Goal: Task Accomplishment & Management: Manage account settings

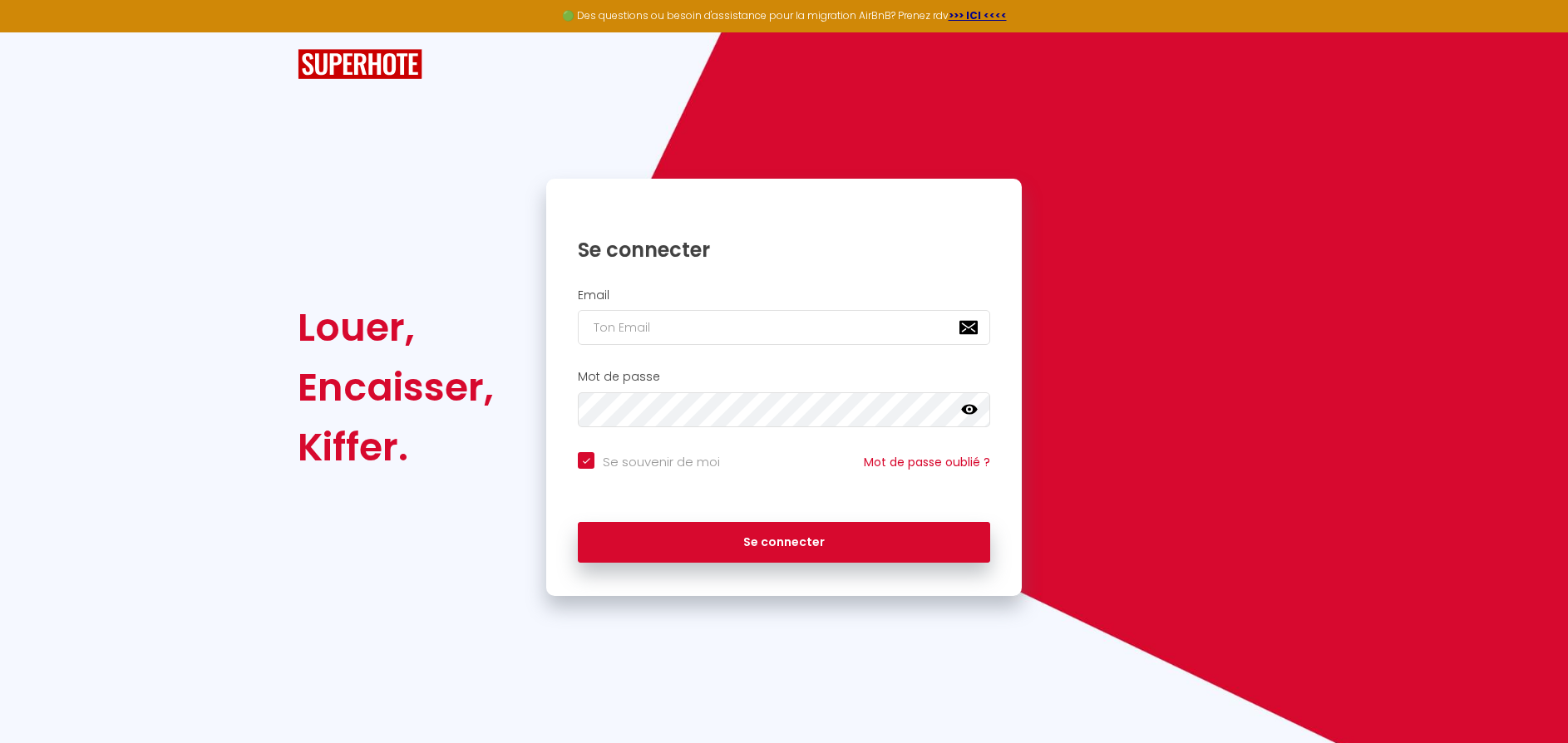
type input "v"
checkbox input "true"
type input "vo"
checkbox input "true"
type input "vot"
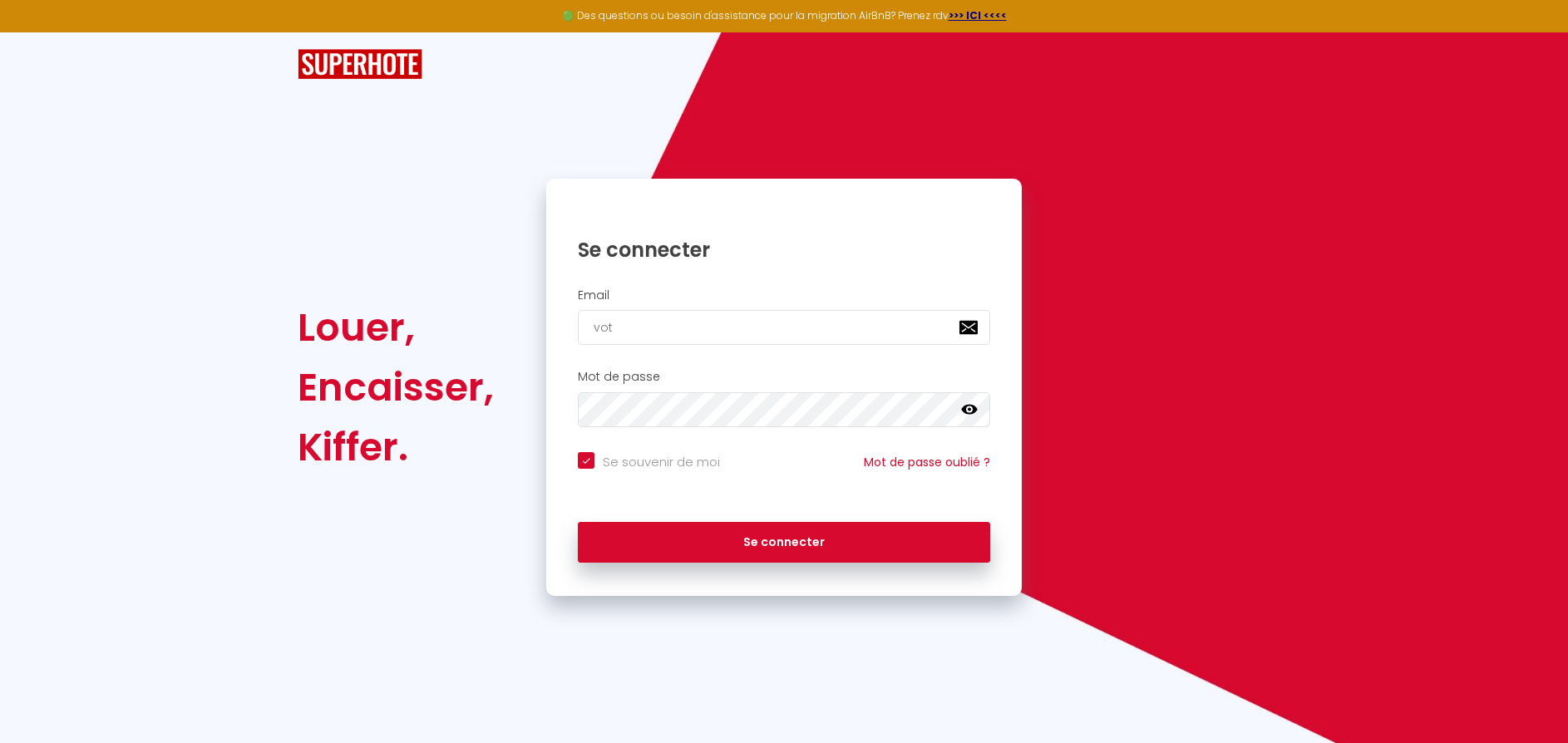
checkbox input "true"
type input "votr"
checkbox input "true"
type input "v"
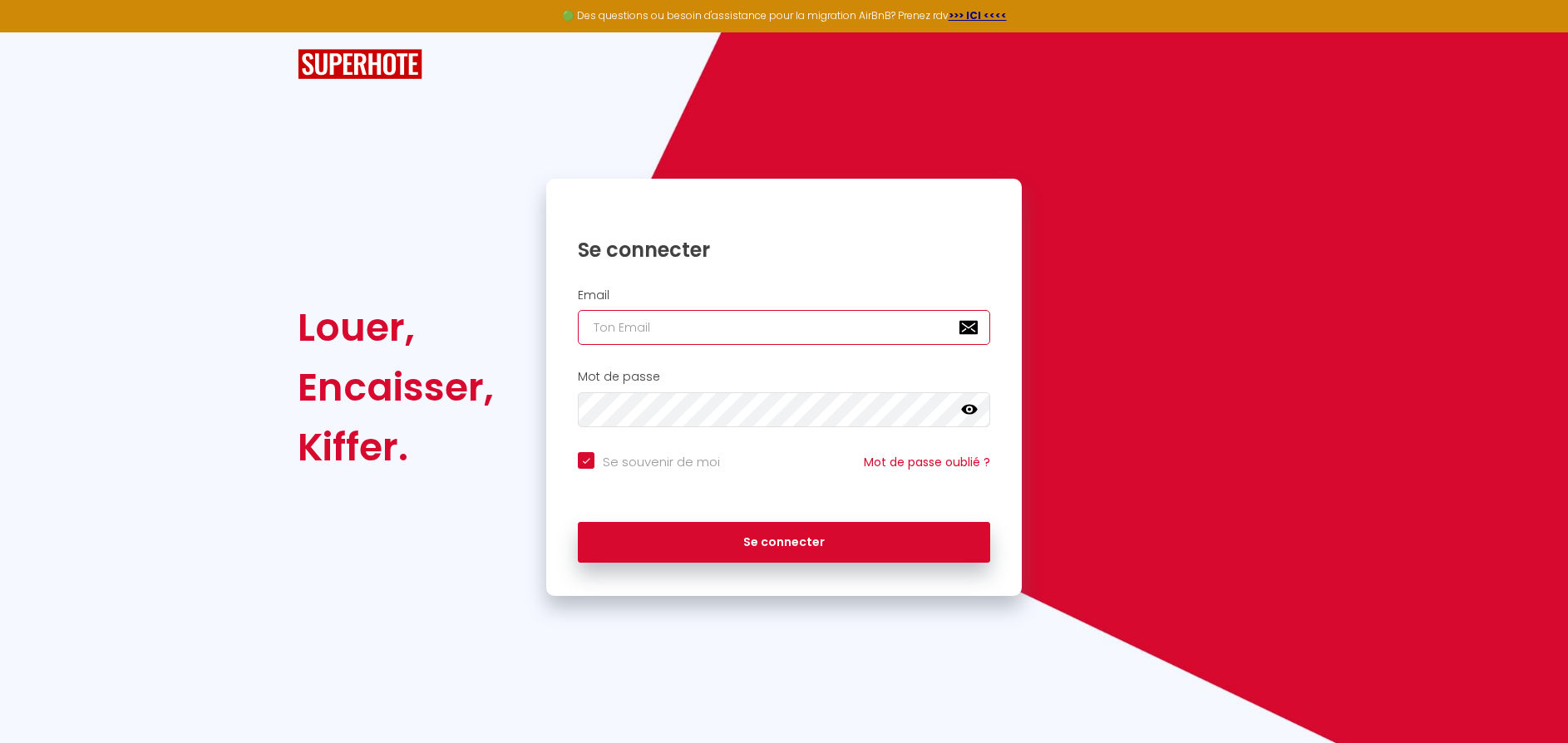
checkbox input "true"
type input "vo"
checkbox input "true"
type input "vot"
checkbox input "true"
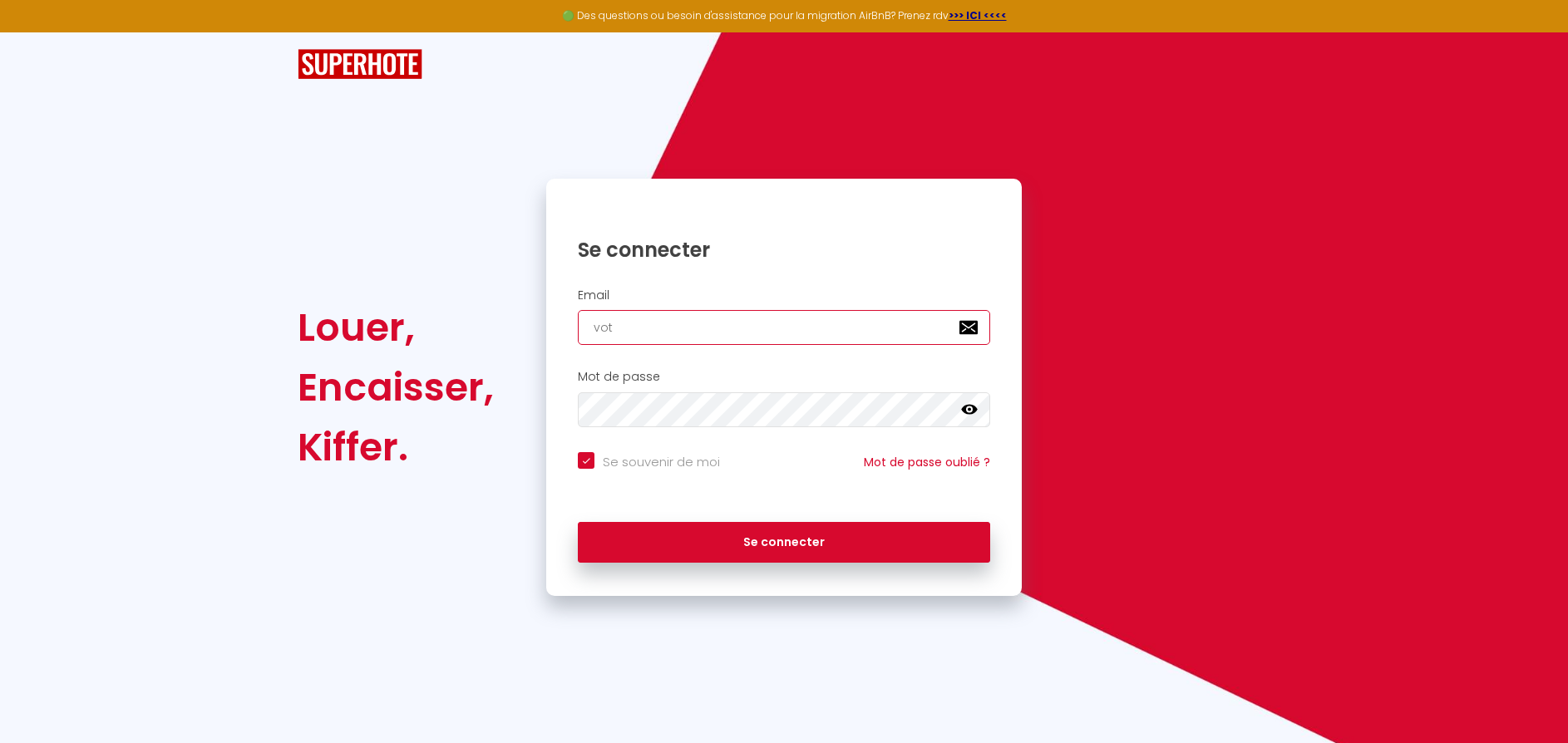
type input "votr"
checkbox input "true"
type input "votre"
checkbox input "true"
type input "votre."
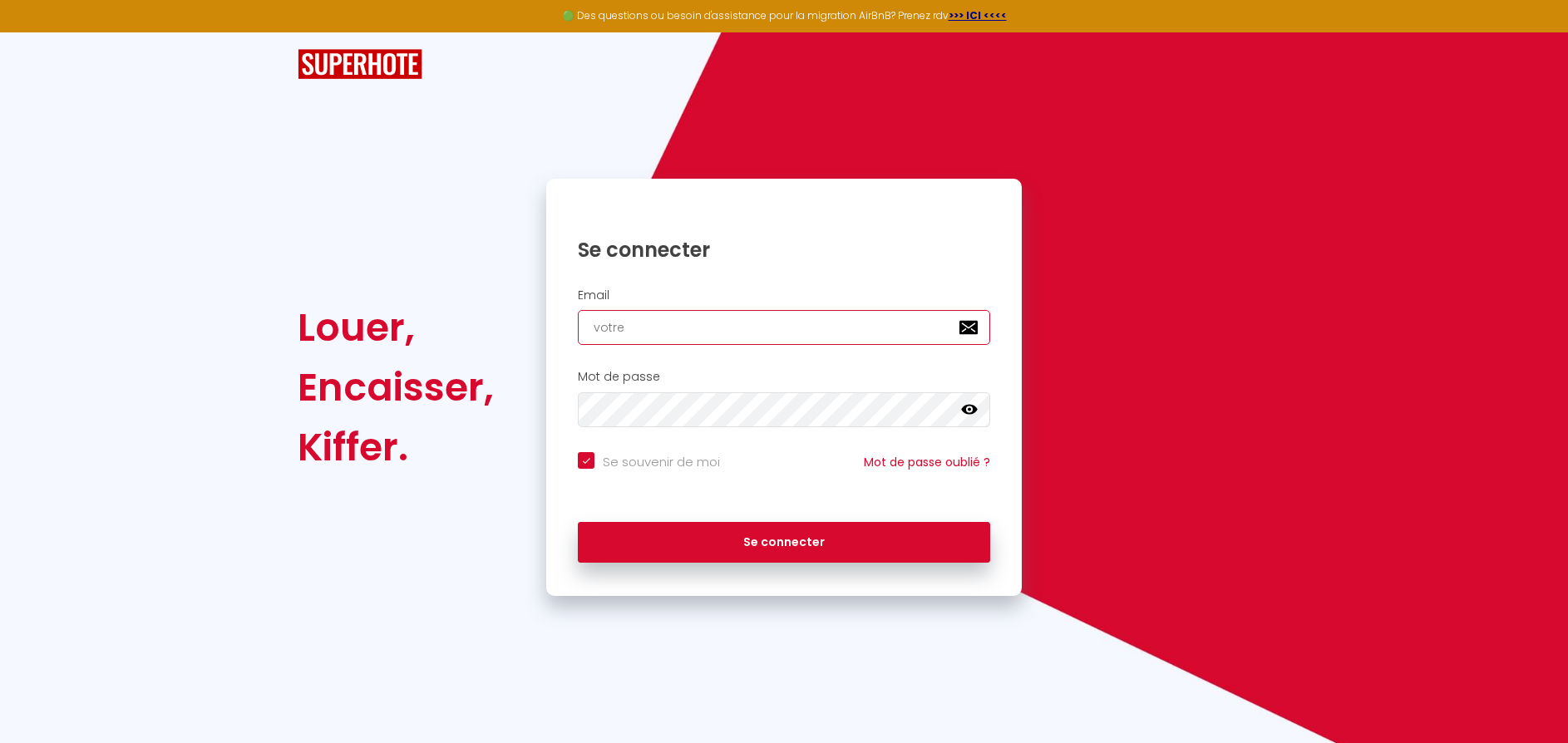
checkbox input "true"
type input "votre.r"
checkbox input "true"
type input "votre.rm"
checkbox input "true"
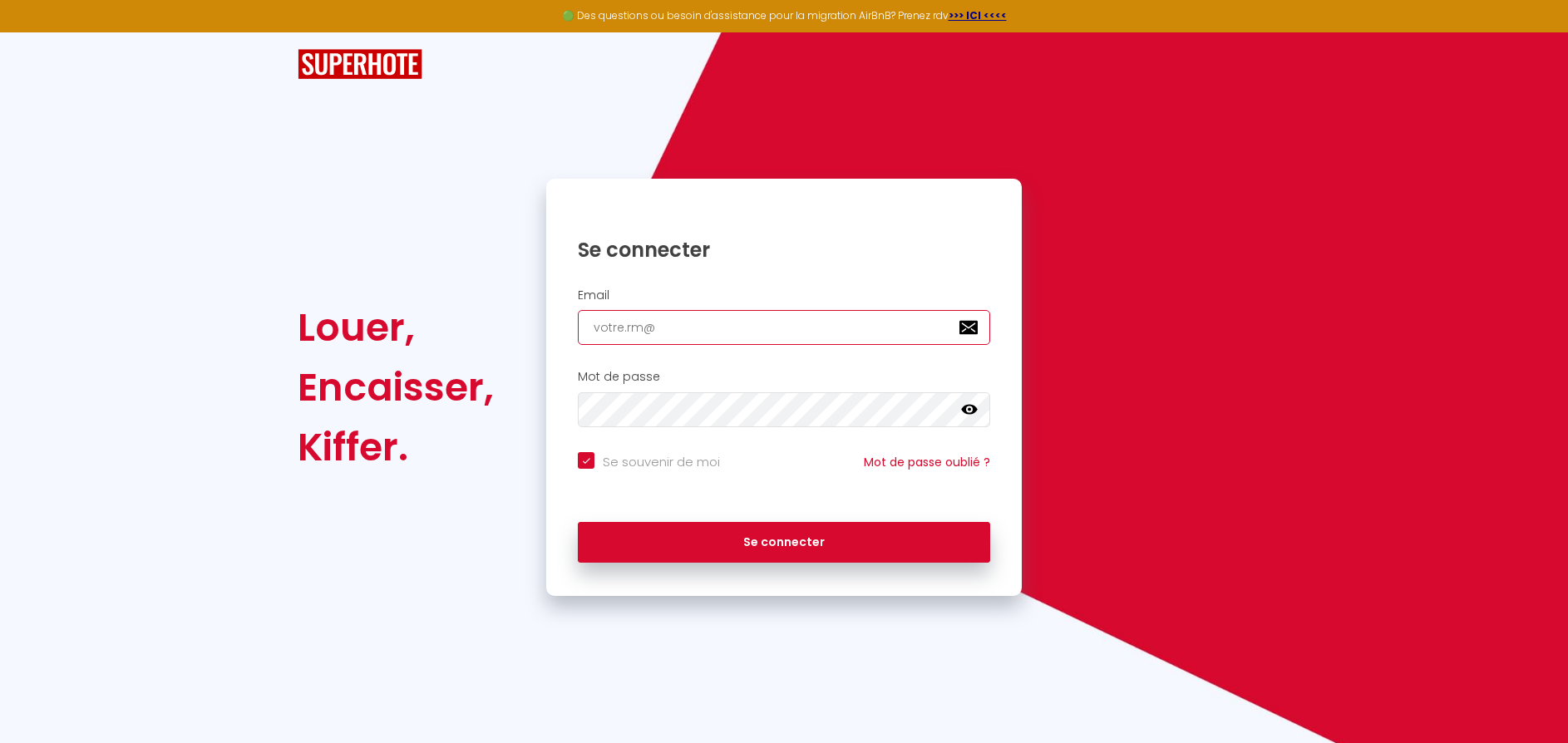
type input "votre.rm@j"
checkbox input "true"
type input "votre.rm@ja"
checkbox input "true"
type input "votre.rm@jaf"
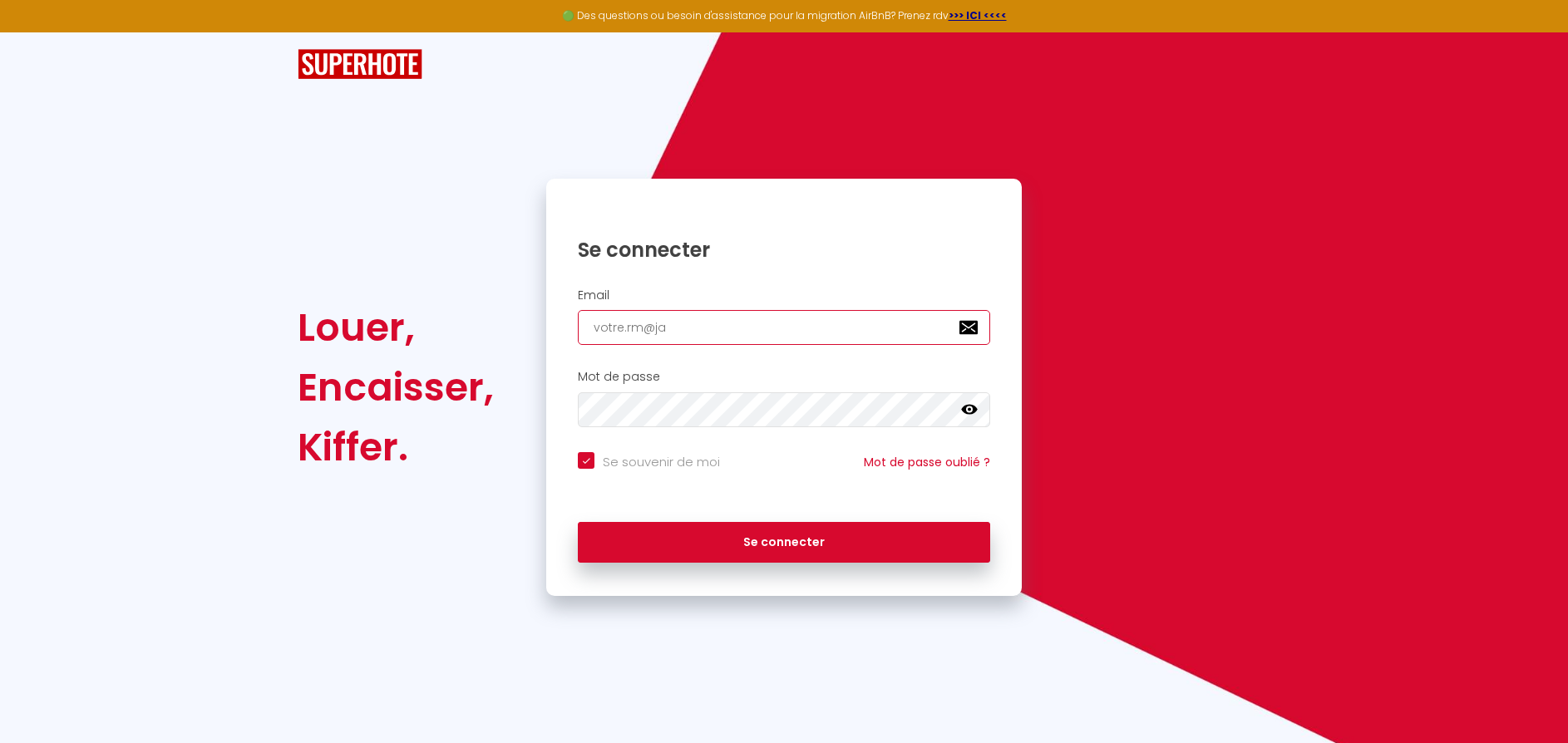
checkbox input "true"
type input "votre.rm@jaff"
checkbox input "true"
type input "votre.rm@jaffi"
checkbox input "true"
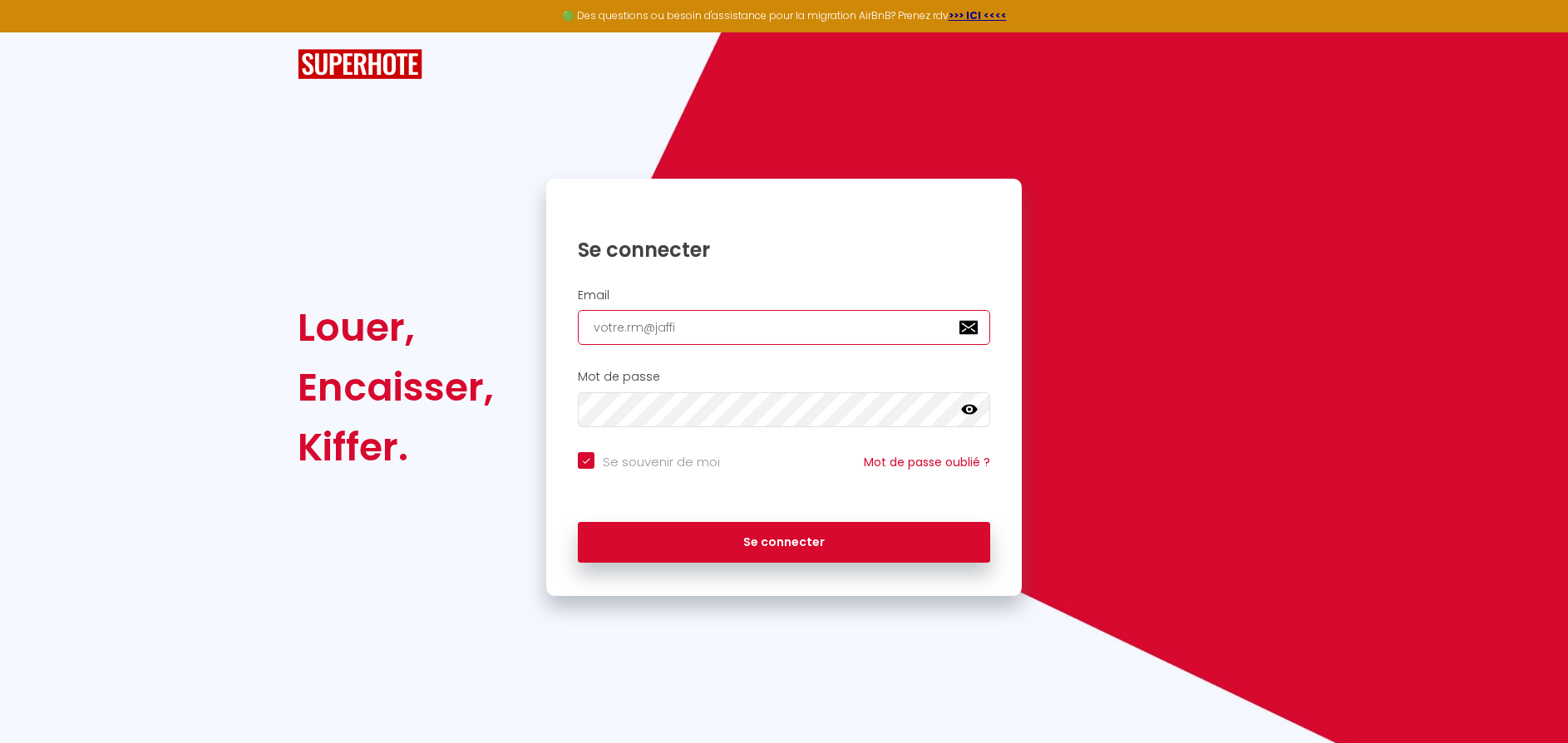
type input "votre.rm@jaffic"
checkbox input "true"
type input "votre.rm@jaffich"
checkbox input "true"
type input "votre.rm@jaffiche"
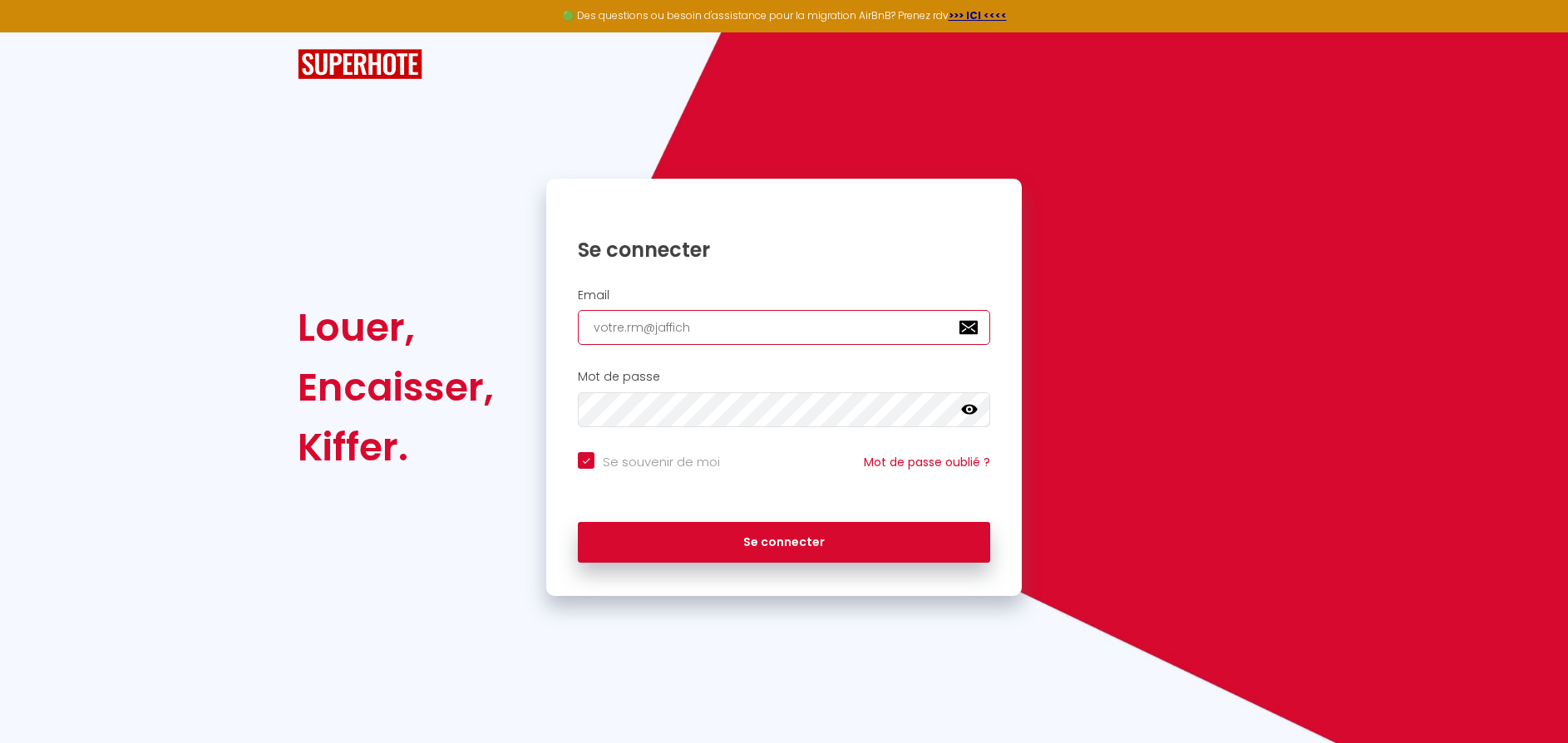
checkbox input "true"
type input "votre.rm@jaffichec"
checkbox input "true"
type input "votre.rm@jafficheco"
checkbox input "true"
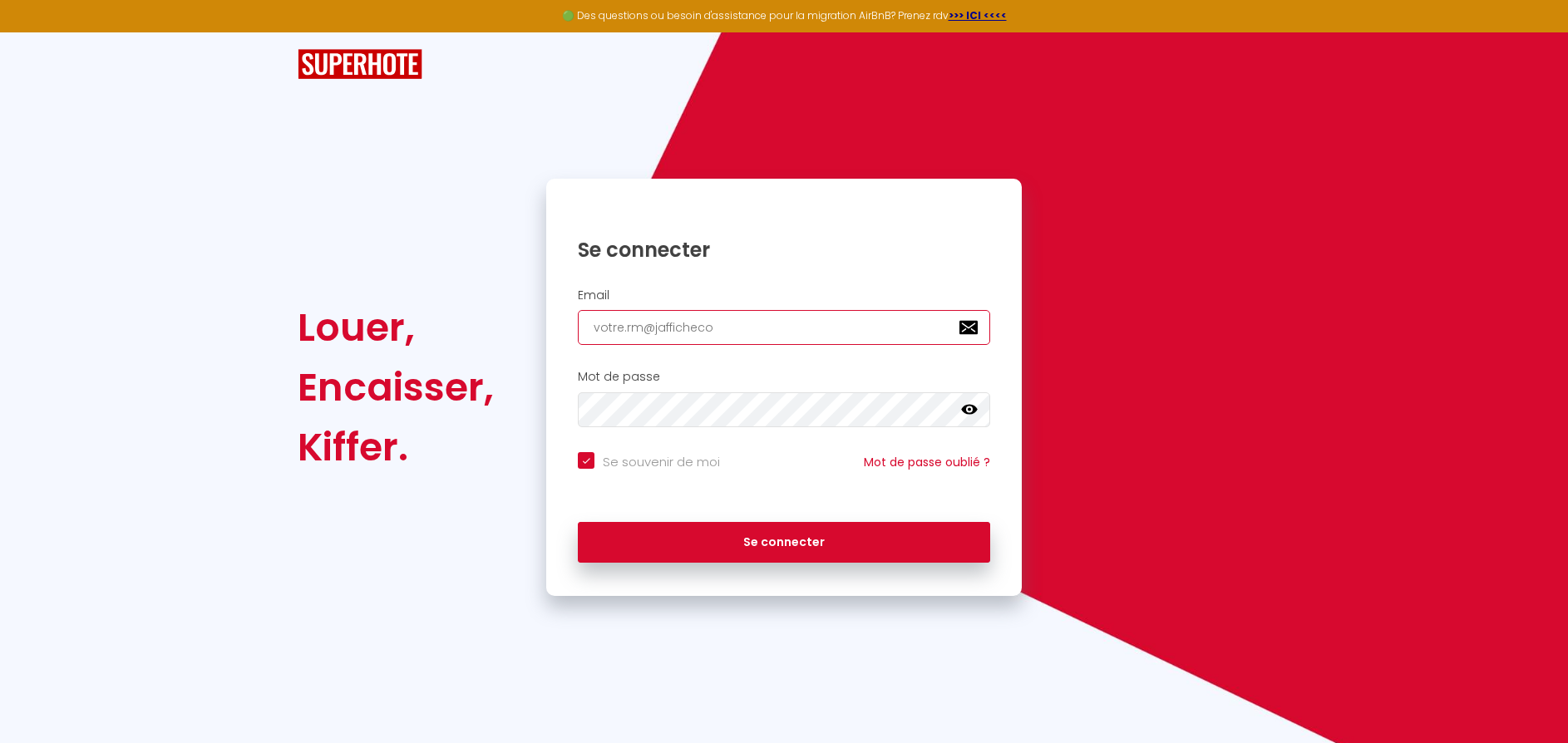
type input "votre.rm@jaffichecom"
checkbox input "true"
type input "votre.rm@jaffichecomp"
checkbox input "true"
type input "votre.rm@jaffichecompl"
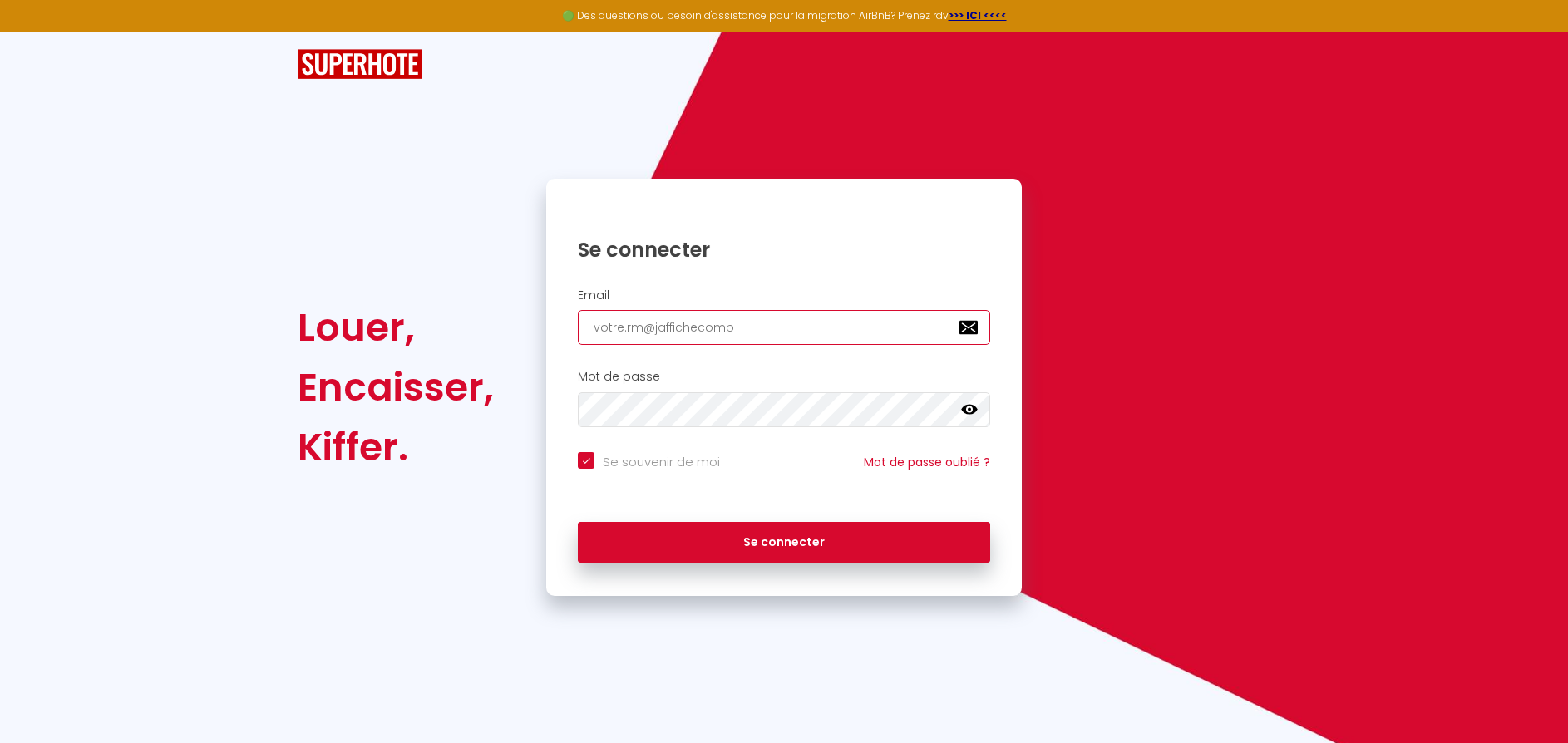
checkbox input "true"
type input "votre.rm@jaffichecomple"
checkbox input "true"
type input "votre.rm@jaffichecomplet"
checkbox input "true"
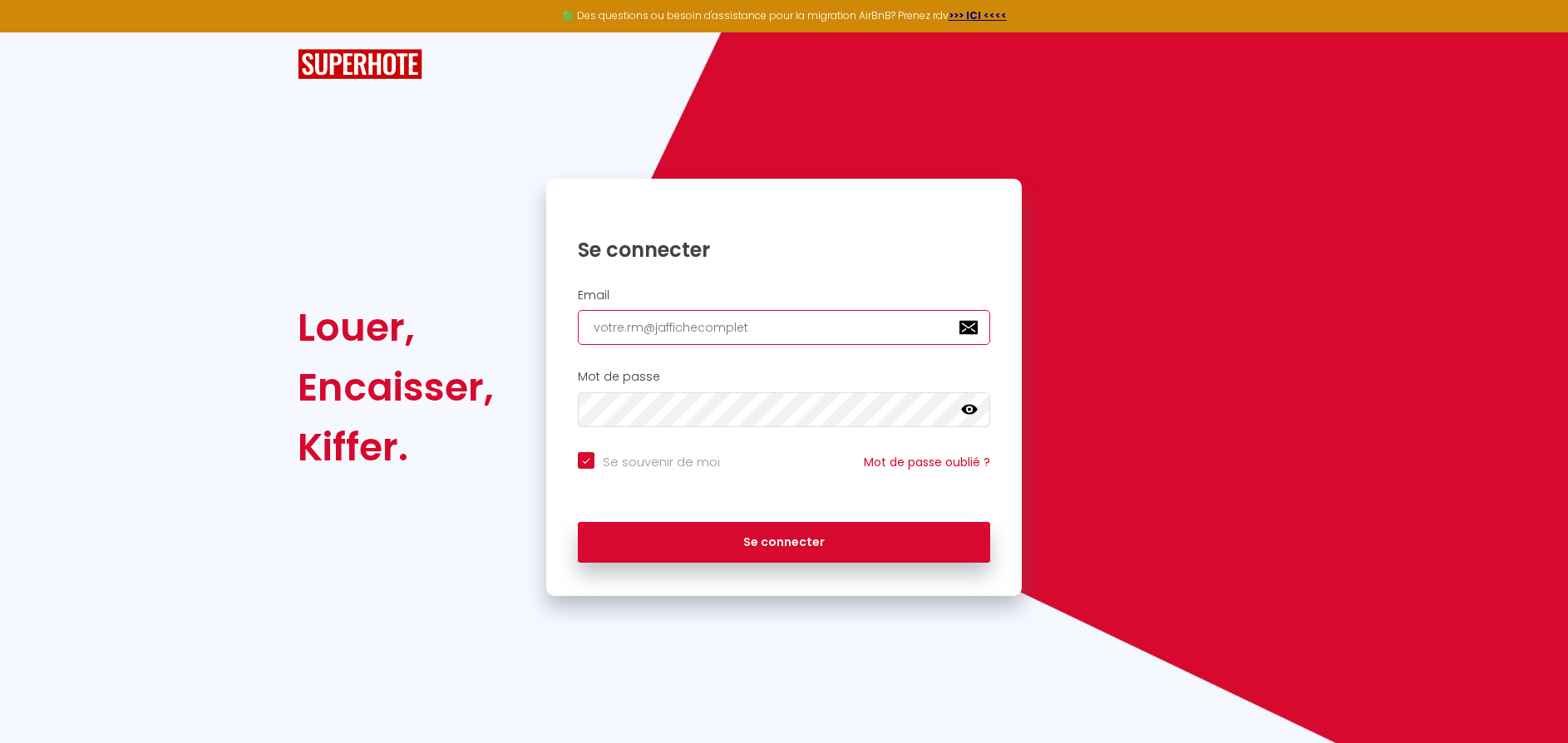
type input "votre.rm@jaffichecomplet."
checkbox input "true"
type input "votre.rm@jaffichecomplet.c"
checkbox input "true"
type input "[EMAIL_ADDRESS][DOMAIN_NAME]"
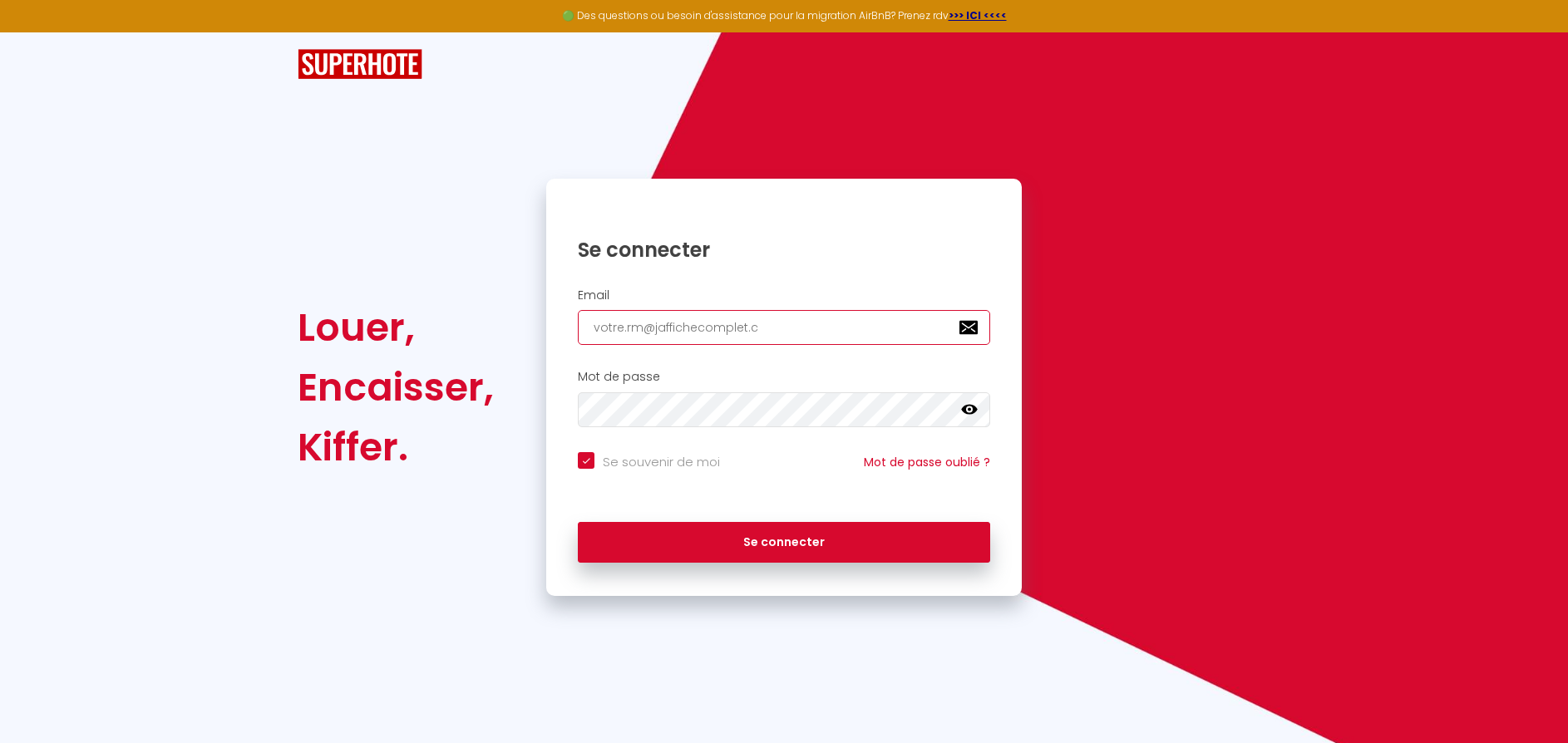
checkbox input "true"
type input "[EMAIL_ADDRESS][DOMAIN_NAME]"
checkbox input "true"
type input "[EMAIL_ADDRESS][DOMAIN_NAME]"
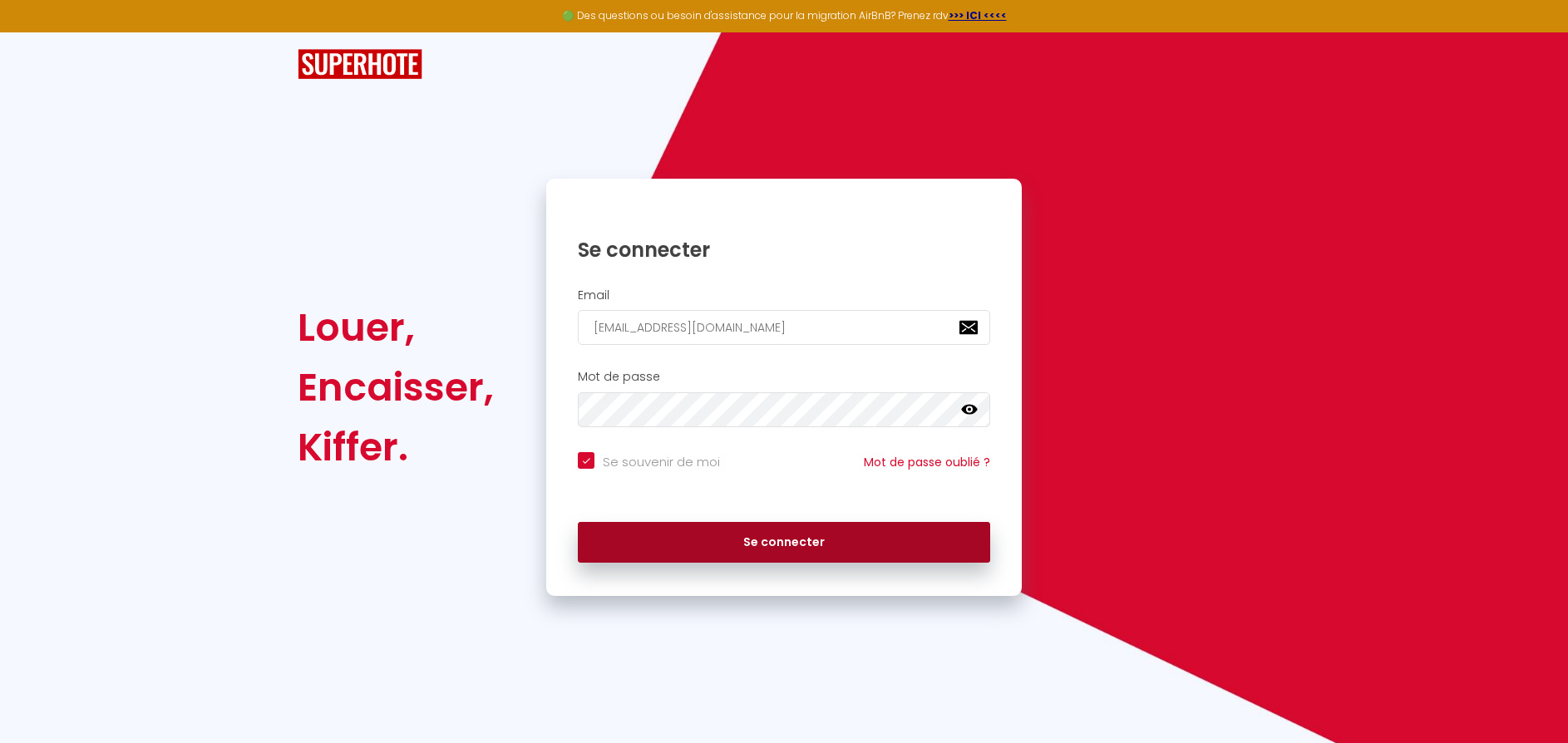
click at [694, 545] on button "Se connecter" at bounding box center [784, 542] width 413 height 41
checkbox input "true"
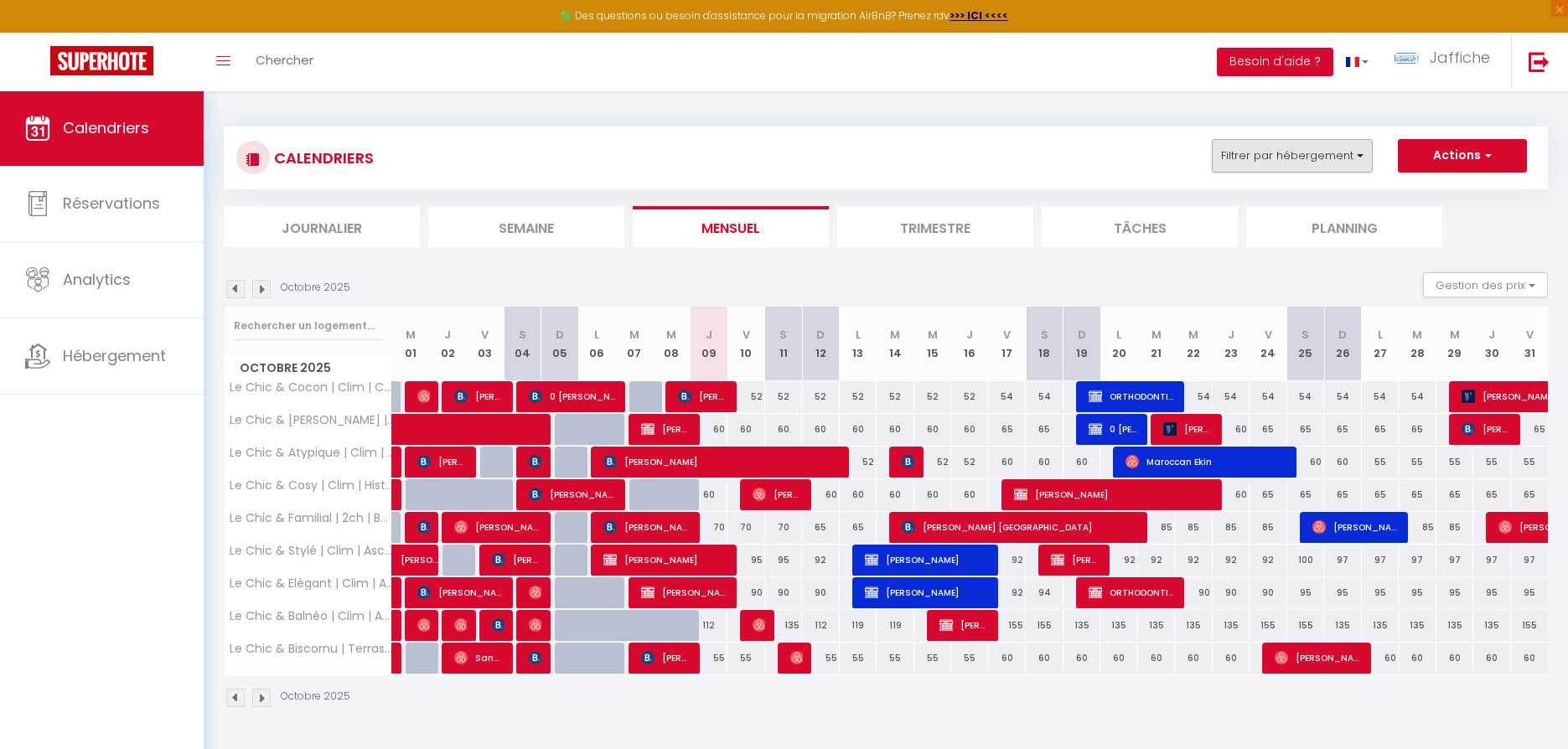
click at [1350, 159] on button "Filtrer par hébergement" at bounding box center [1292, 155] width 161 height 33
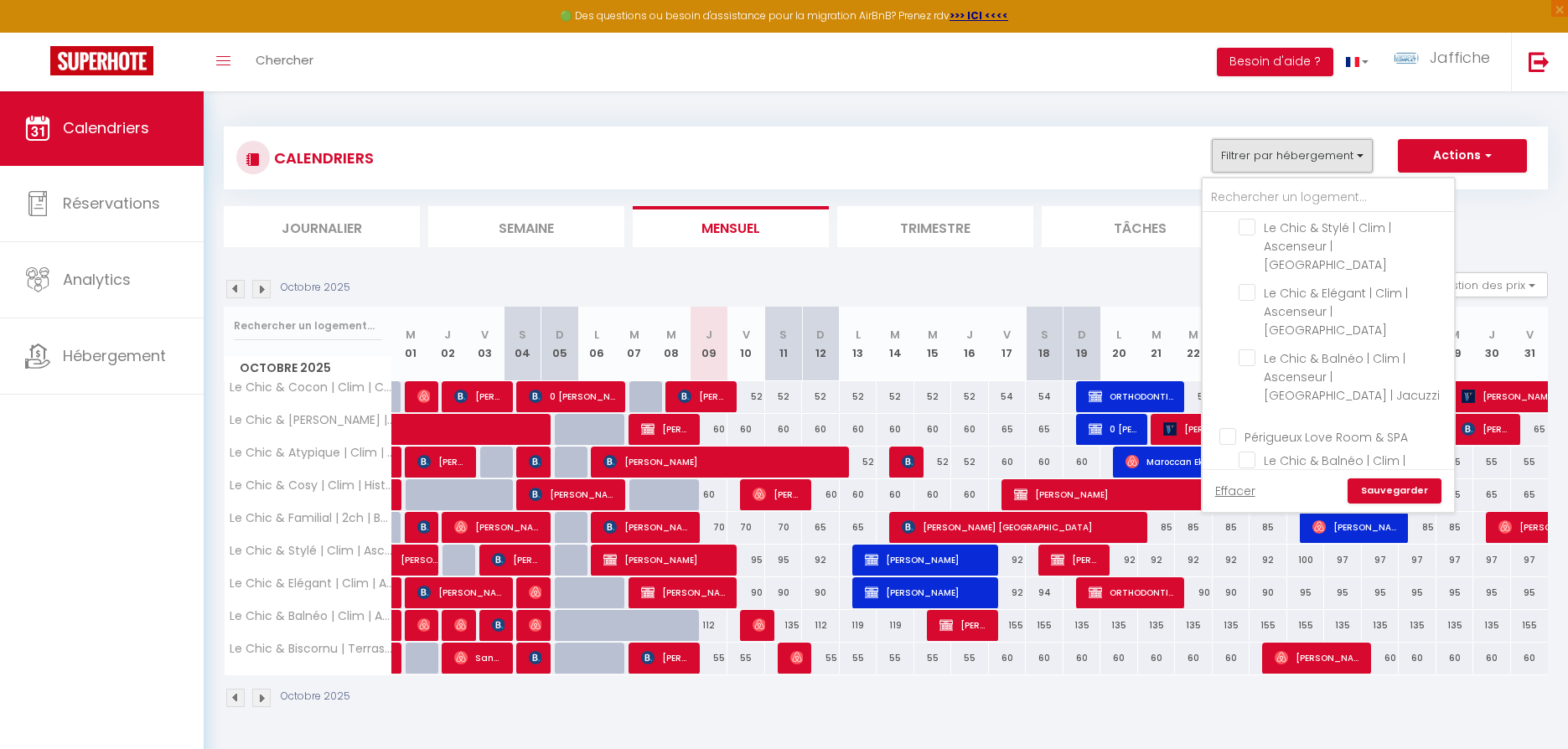
scroll to position [353, 0]
click at [1232, 408] on input "Périgueux Love Room & SPA" at bounding box center [1345, 416] width 251 height 17
checkbox input "true"
checkbox input "false"
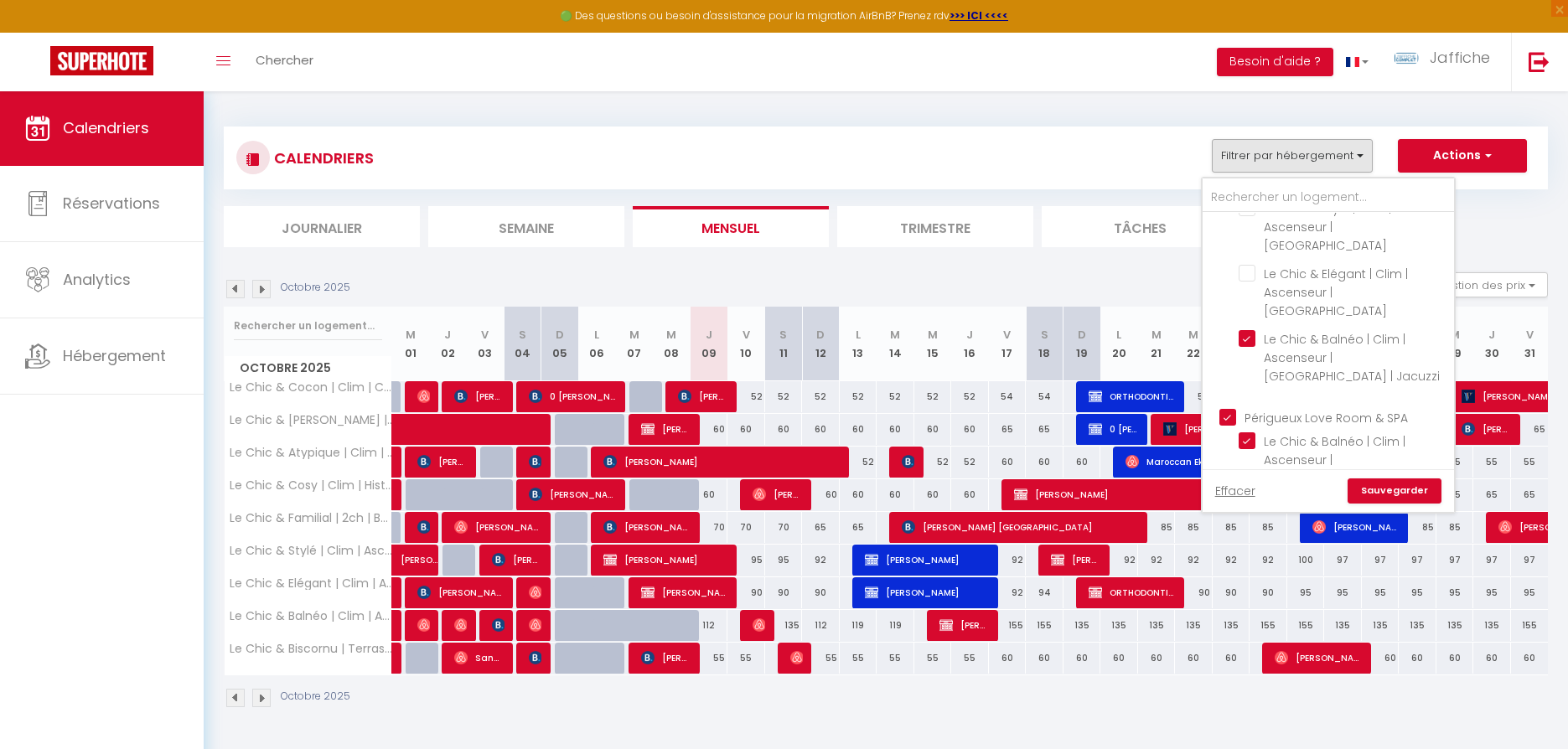
checkbox input "false"
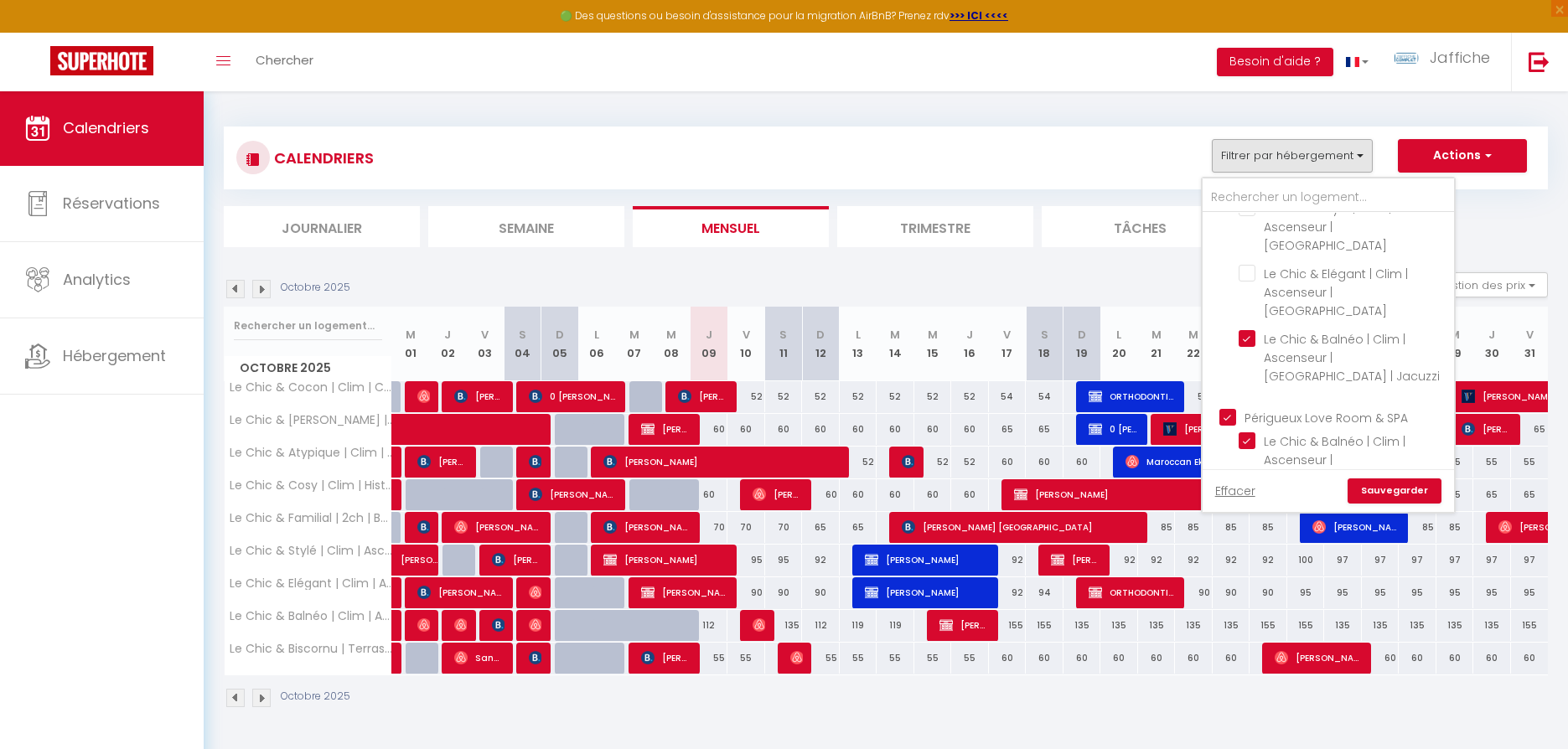
checkbox input "true"
checkbox input "false"
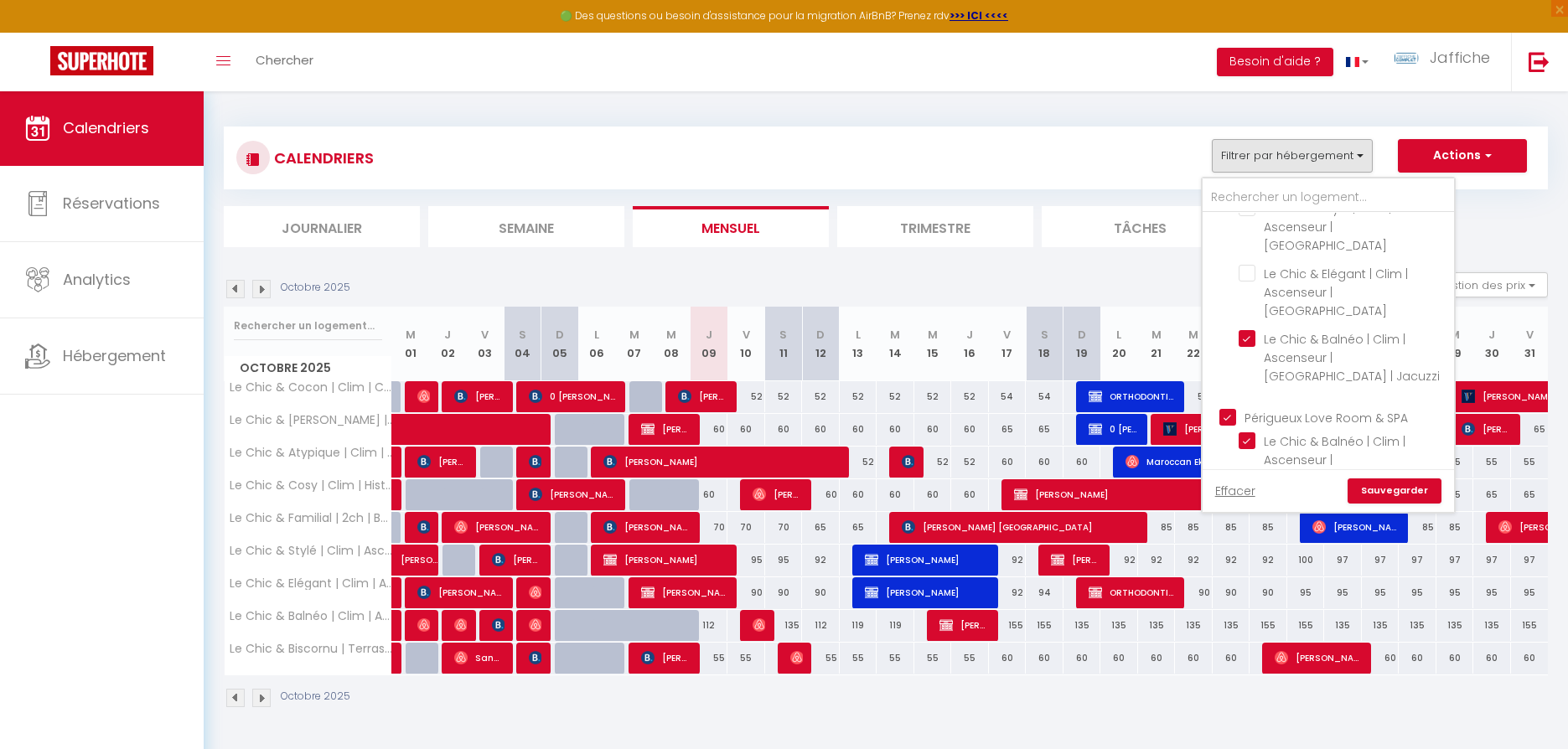
checkbox input "false"
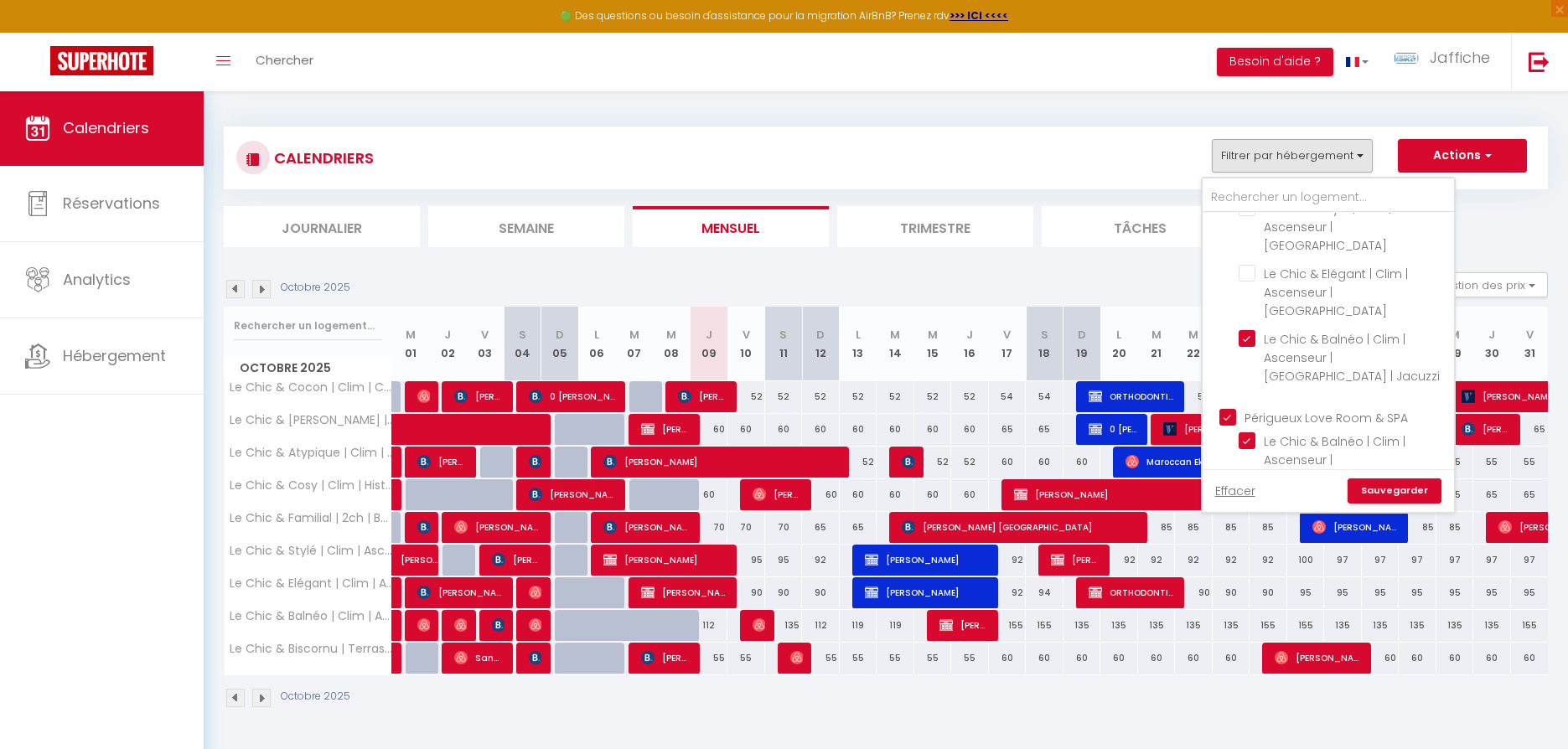
click at [1380, 490] on link "Sauvegarder" at bounding box center [1395, 491] width 94 height 25
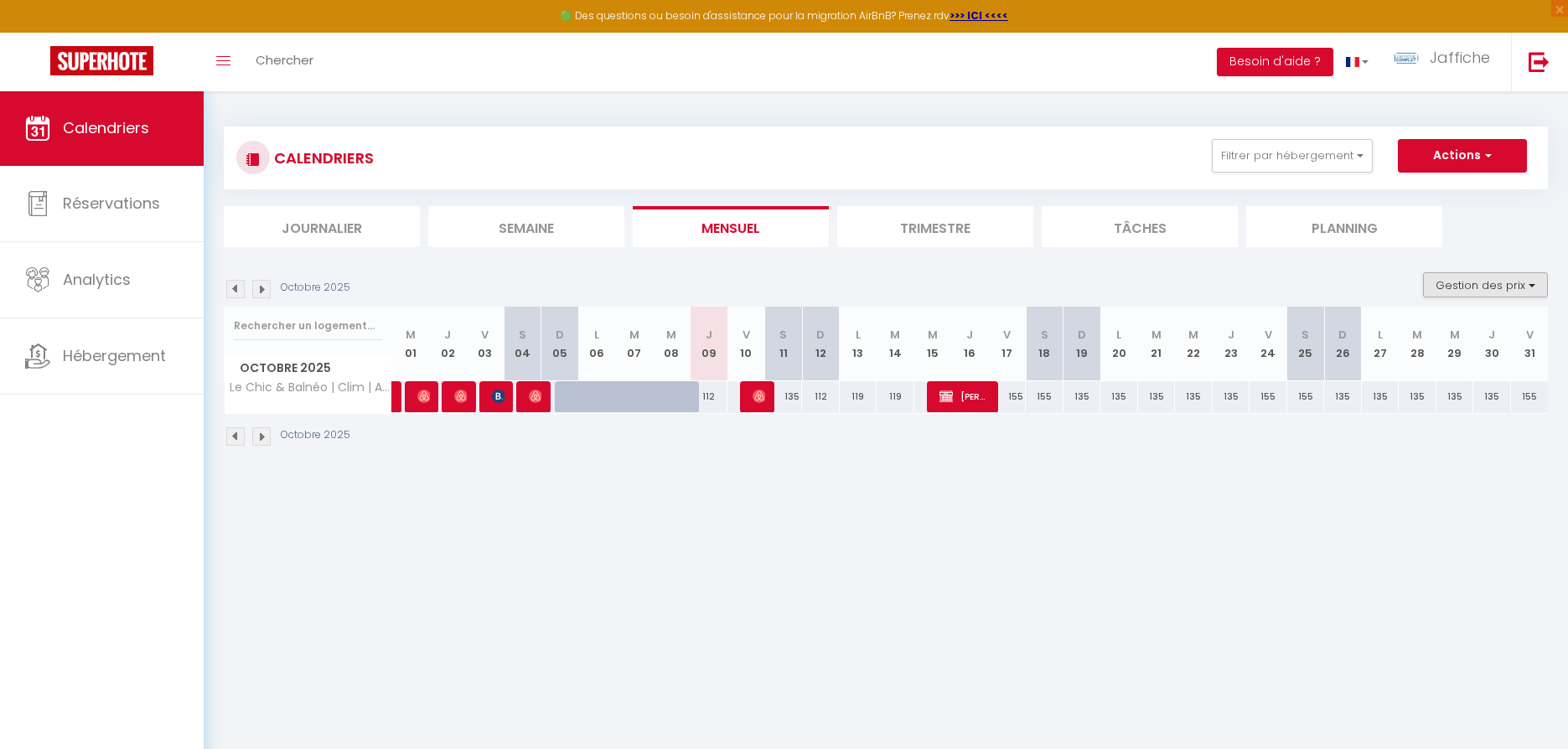
click at [1486, 281] on button "Gestion des prix" at bounding box center [1485, 285] width 125 height 25
click at [1417, 339] on input "Nb Nuits minimum" at bounding box center [1471, 337] width 151 height 17
checkbox input "true"
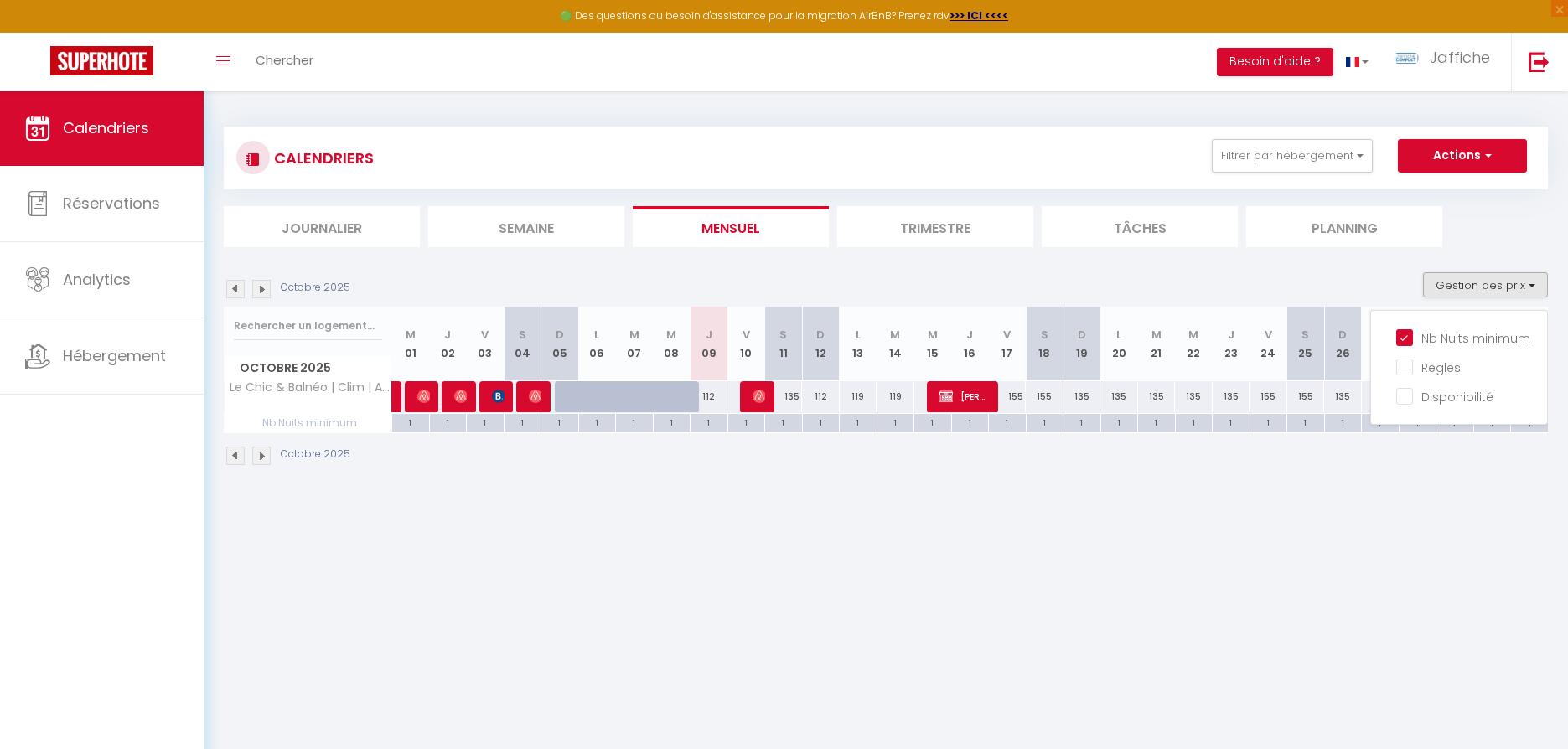
click at [949, 225] on li "Trimestre" at bounding box center [936, 227] width 196 height 41
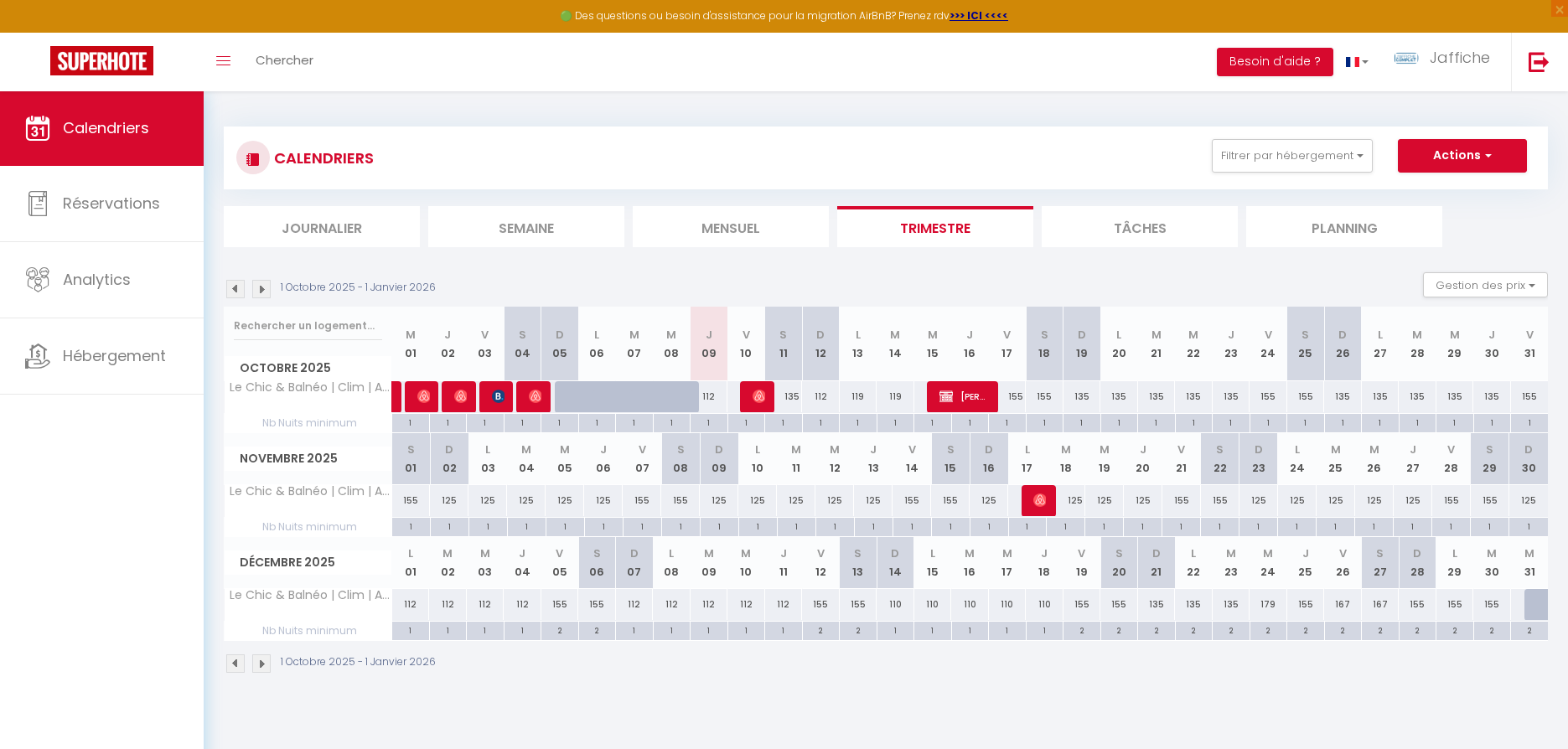
click at [862, 397] on div "119" at bounding box center [858, 397] width 38 height 31
type input "119"
type input "Lun 13 Octobre 2025"
type input "[DATE] Octobre 2025"
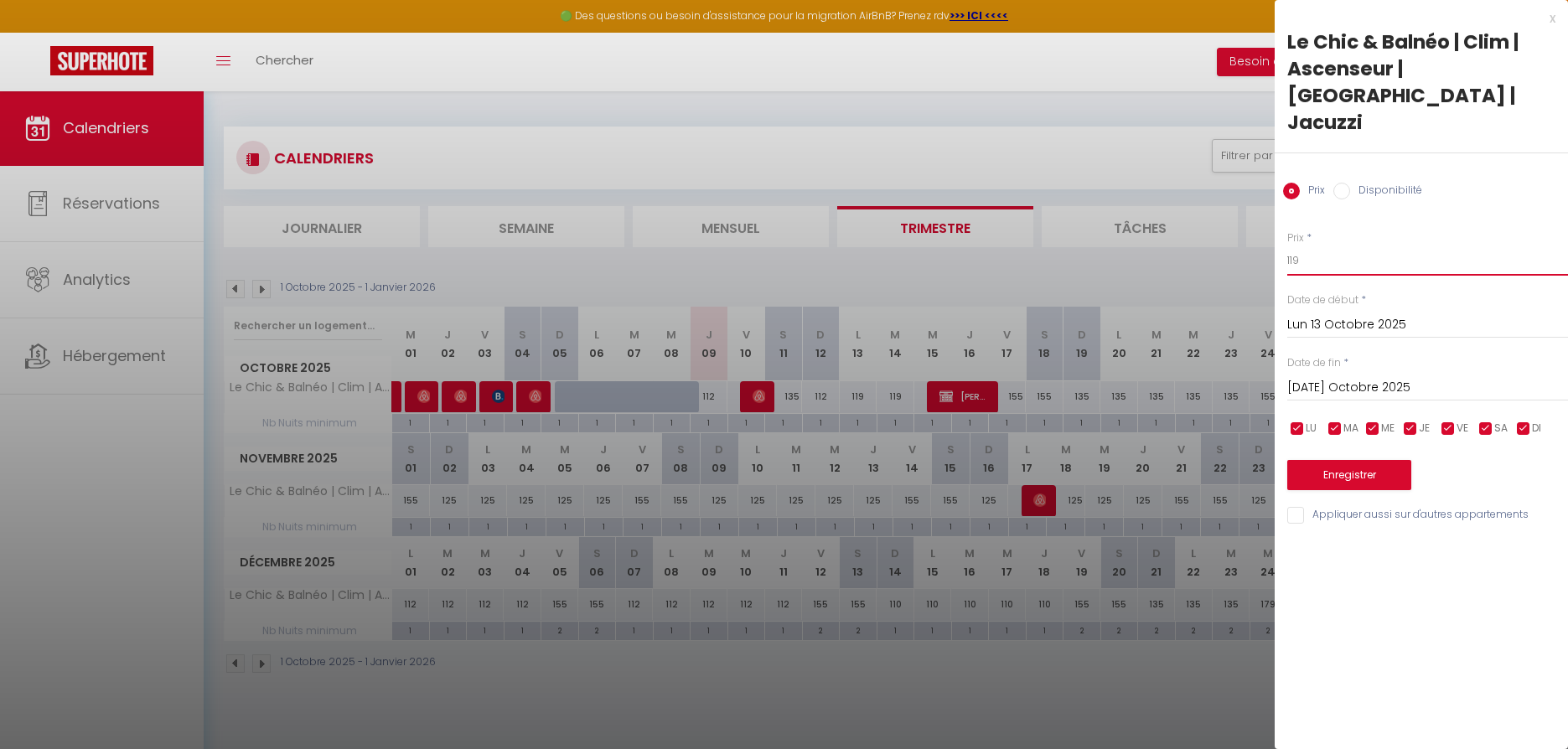
click at [1310, 246] on input "119" at bounding box center [1427, 261] width 281 height 31
click at [1551, 20] on div "x" at bounding box center [1415, 18] width 281 height 20
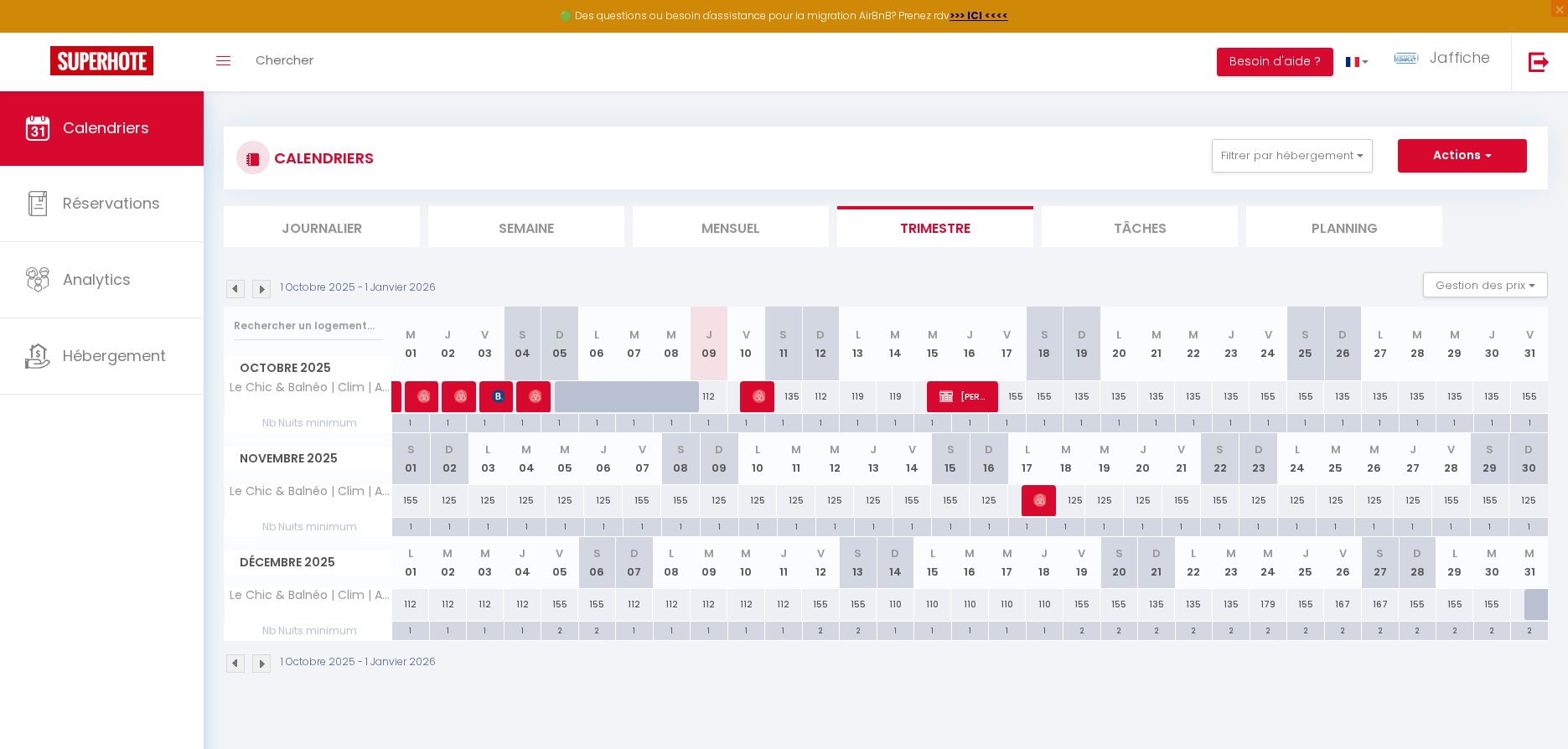
click at [860, 396] on div "119" at bounding box center [858, 397] width 38 height 31
type input "119"
type input "Lun 13 Octobre 2025"
type input "[DATE] Octobre 2025"
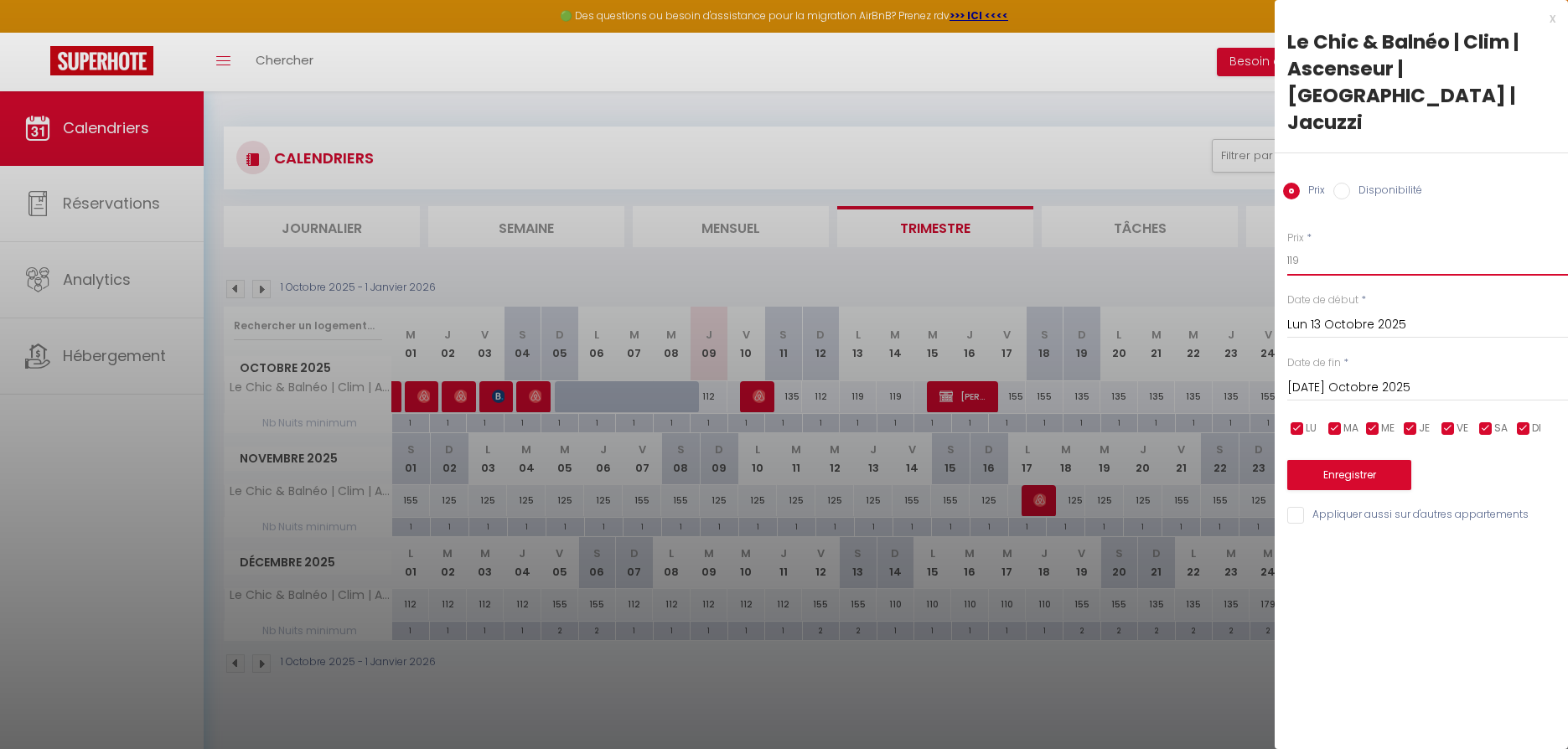
click at [1315, 246] on input "119" at bounding box center [1427, 261] width 281 height 31
type input "112"
click at [1317, 377] on input "[DATE] Octobre 2025" at bounding box center [1427, 388] width 281 height 22
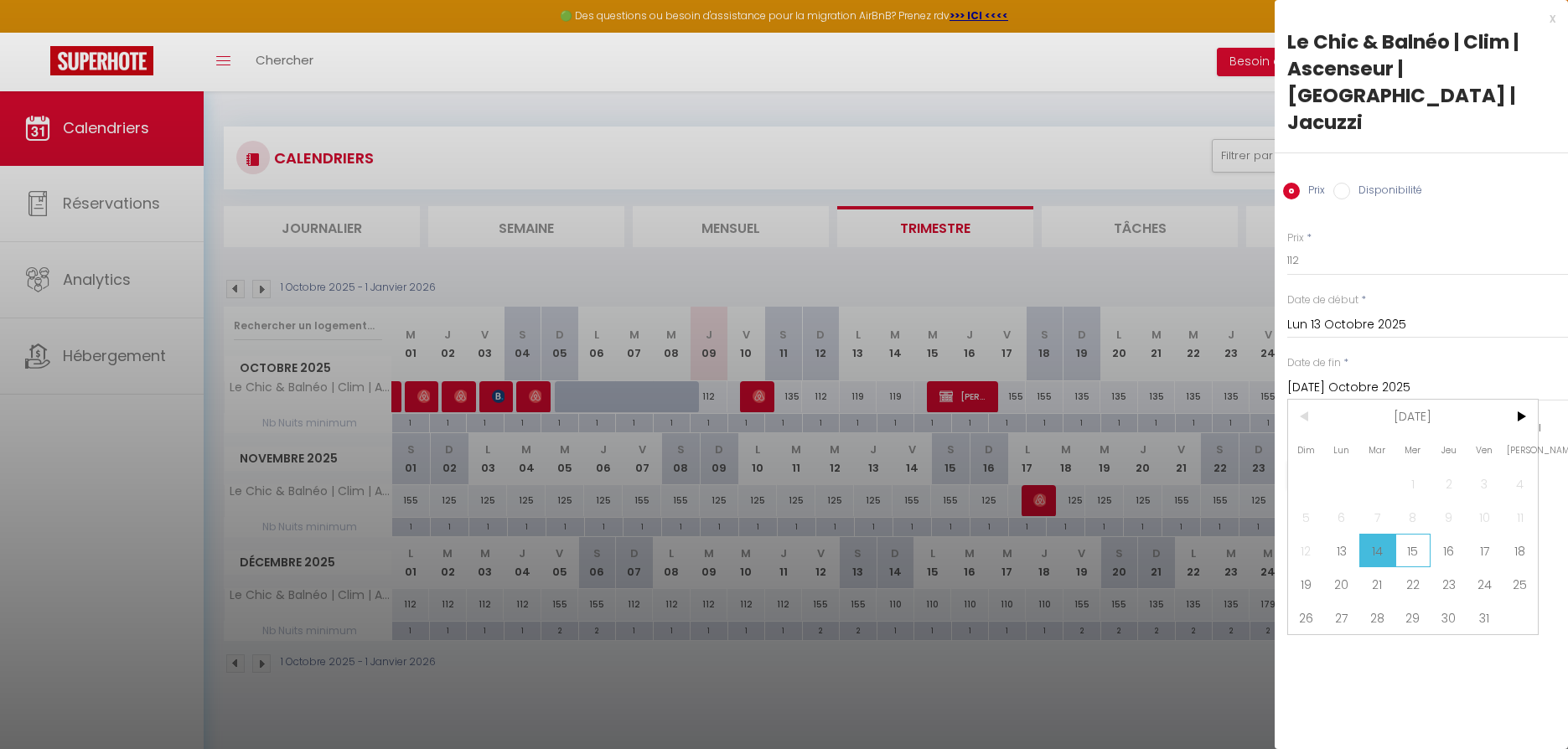
click at [1416, 534] on span "15" at bounding box center [1413, 550] width 36 height 33
type input "Mer 15 Octobre 2025"
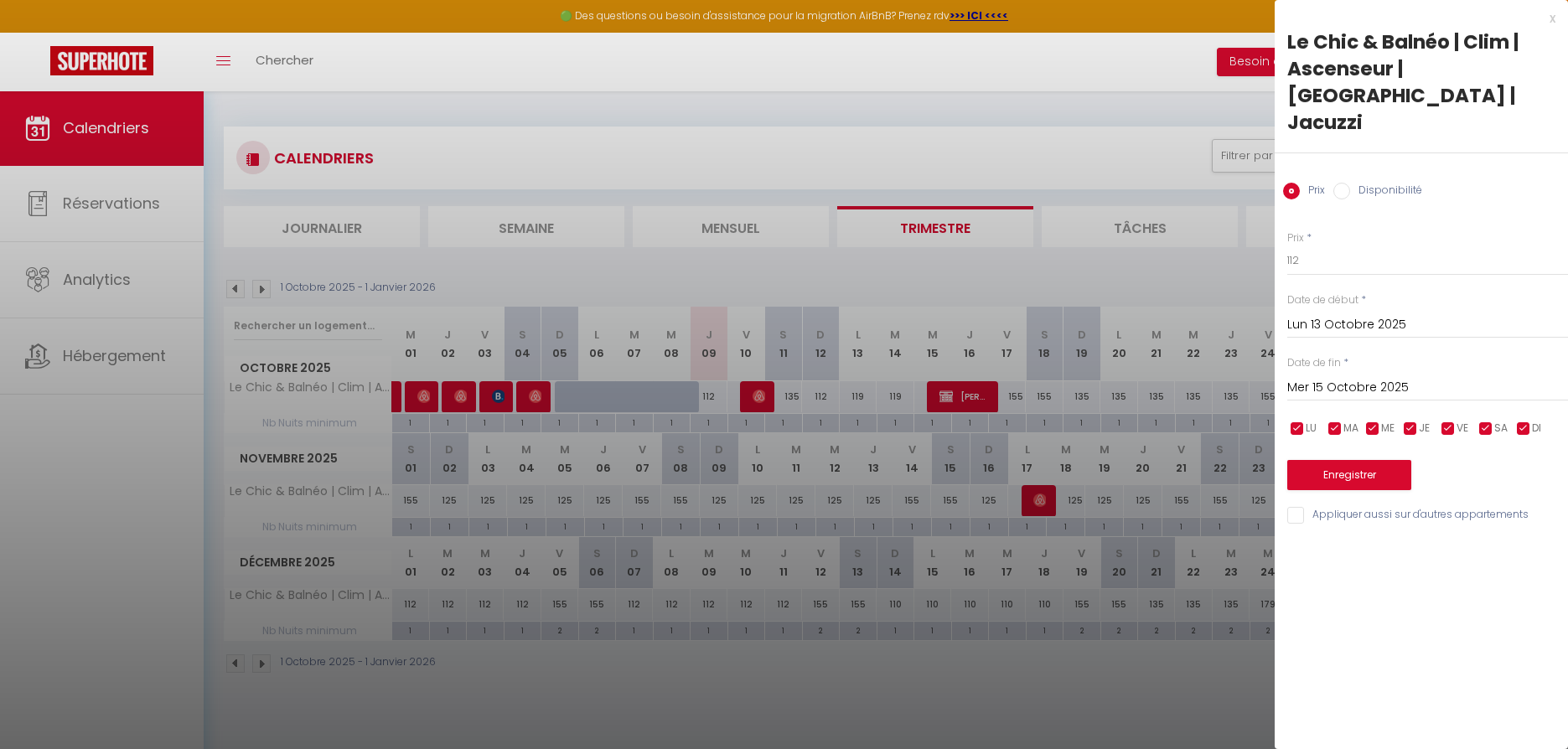
click at [1337, 460] on button "Enregistrer" at bounding box center [1349, 475] width 124 height 31
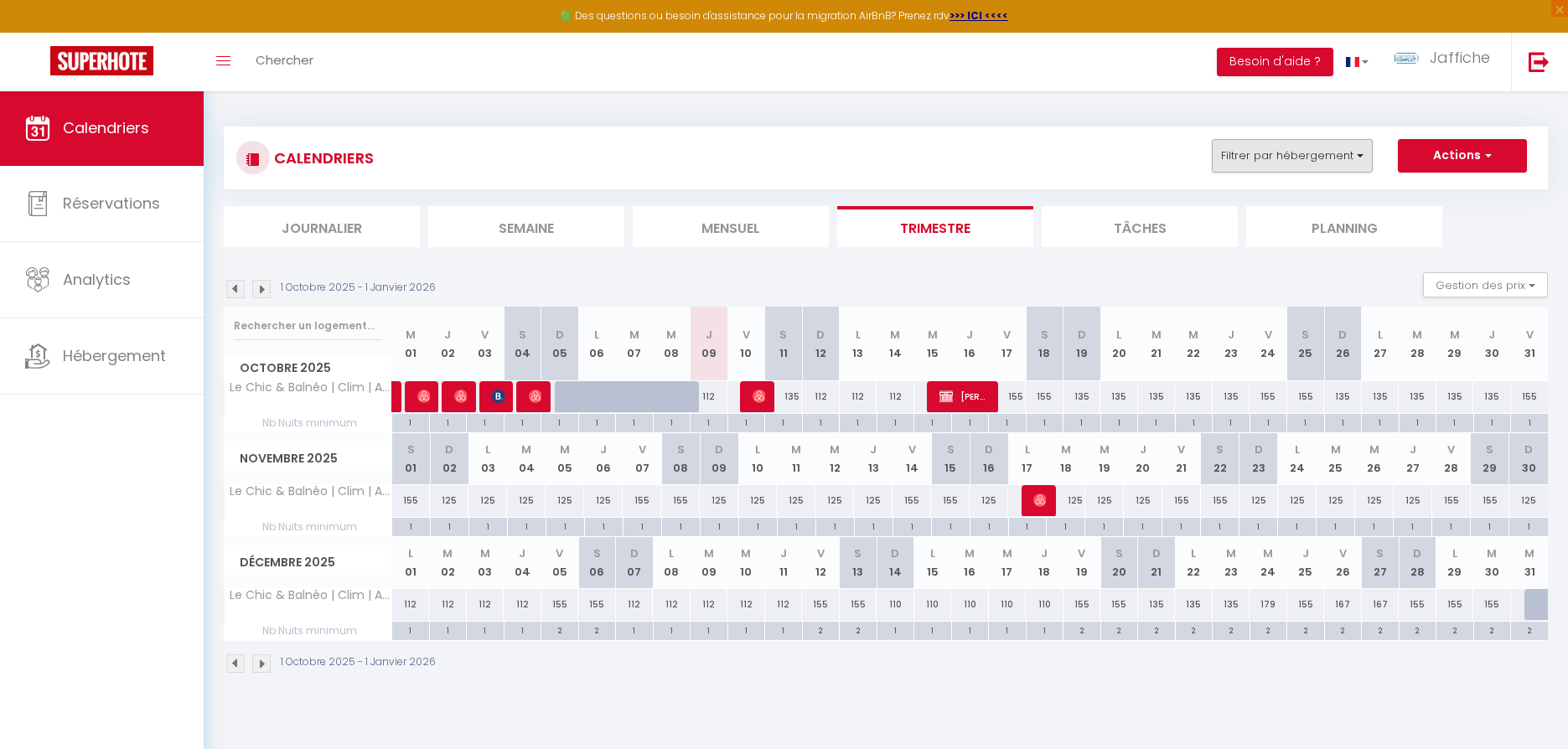
click at [1317, 155] on button "Filtrer par hébergement" at bounding box center [1292, 155] width 161 height 33
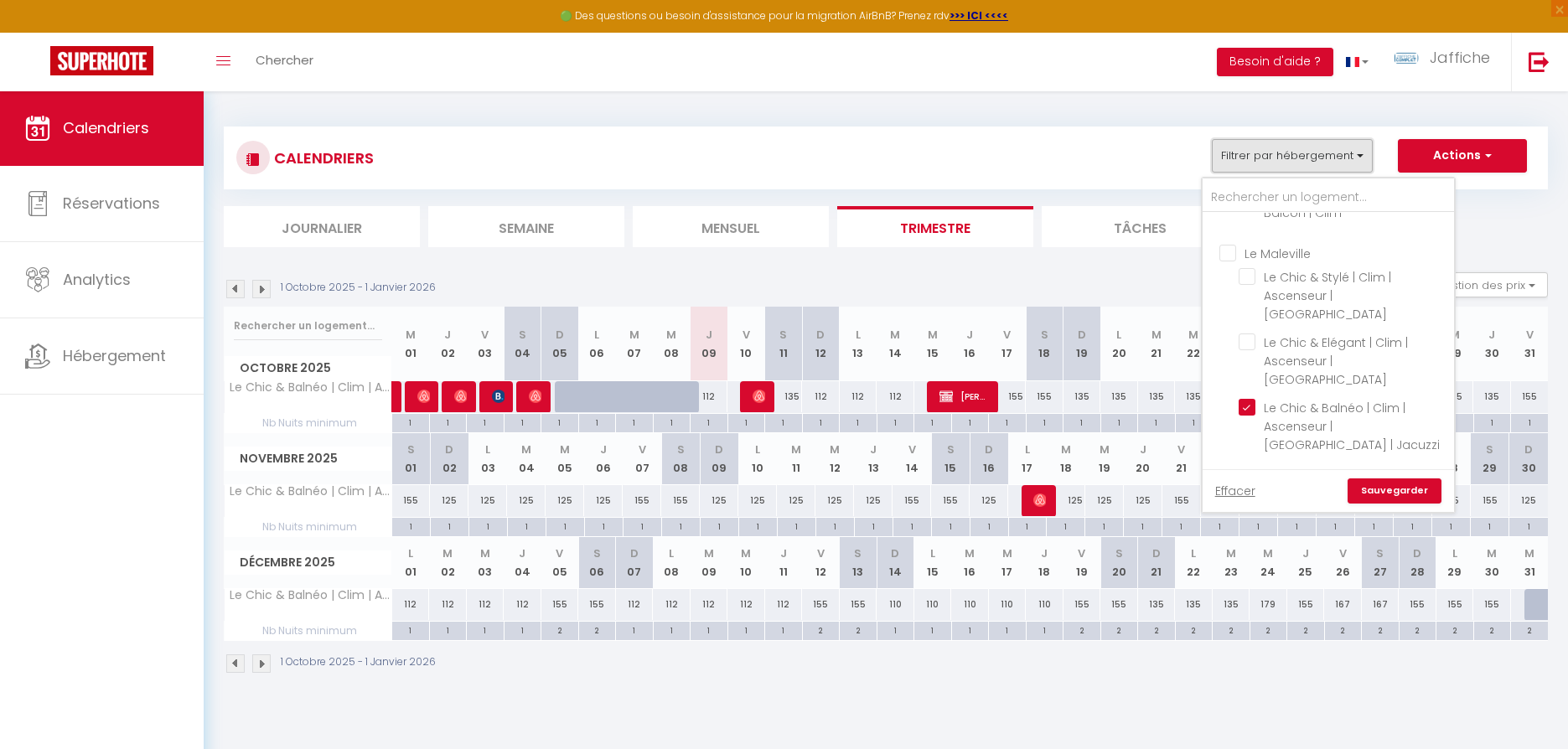
scroll to position [436, 0]
click at [1232, 324] on input "Périgueux Love Room & SPA" at bounding box center [1345, 332] width 251 height 17
checkbox input "false"
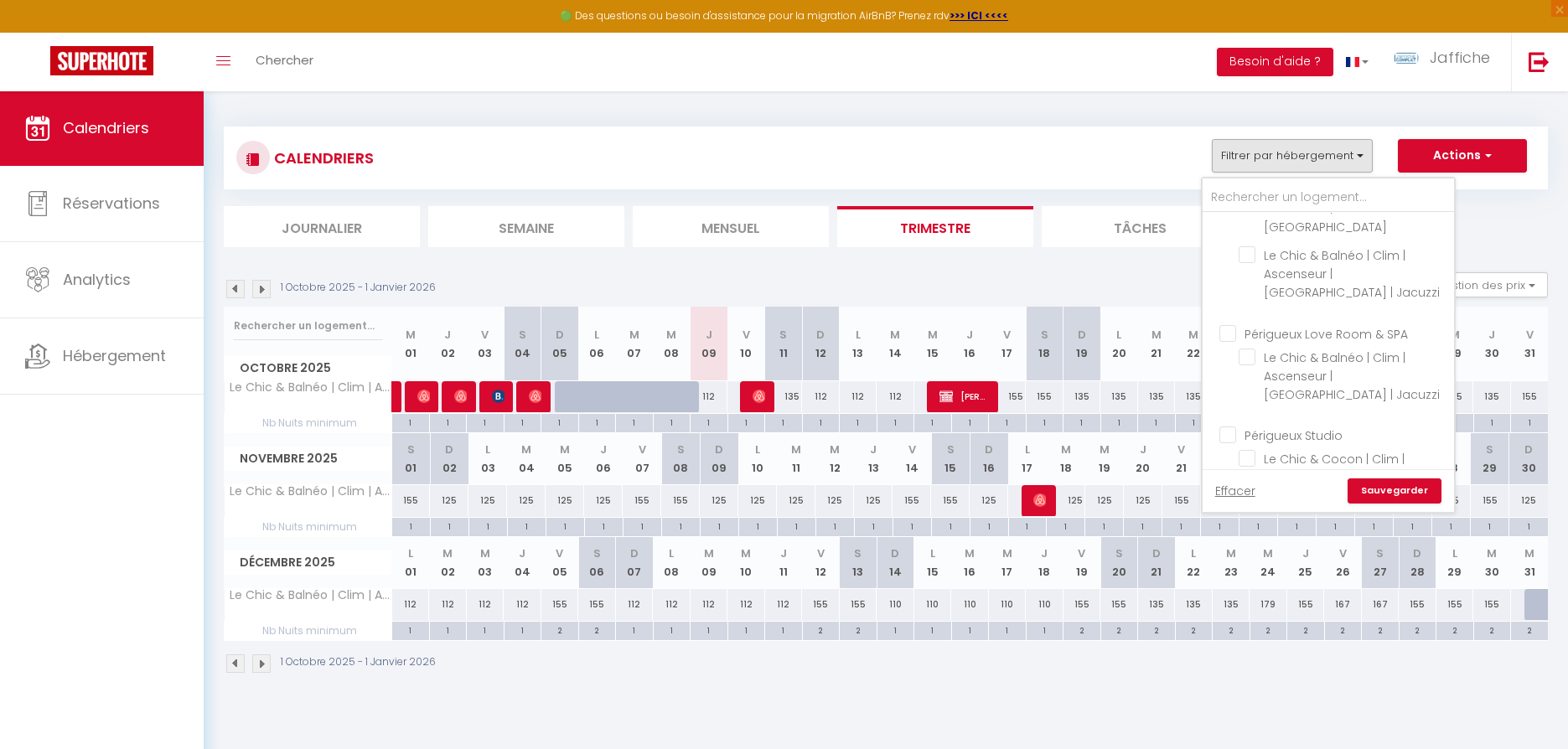
checkbox input "false"
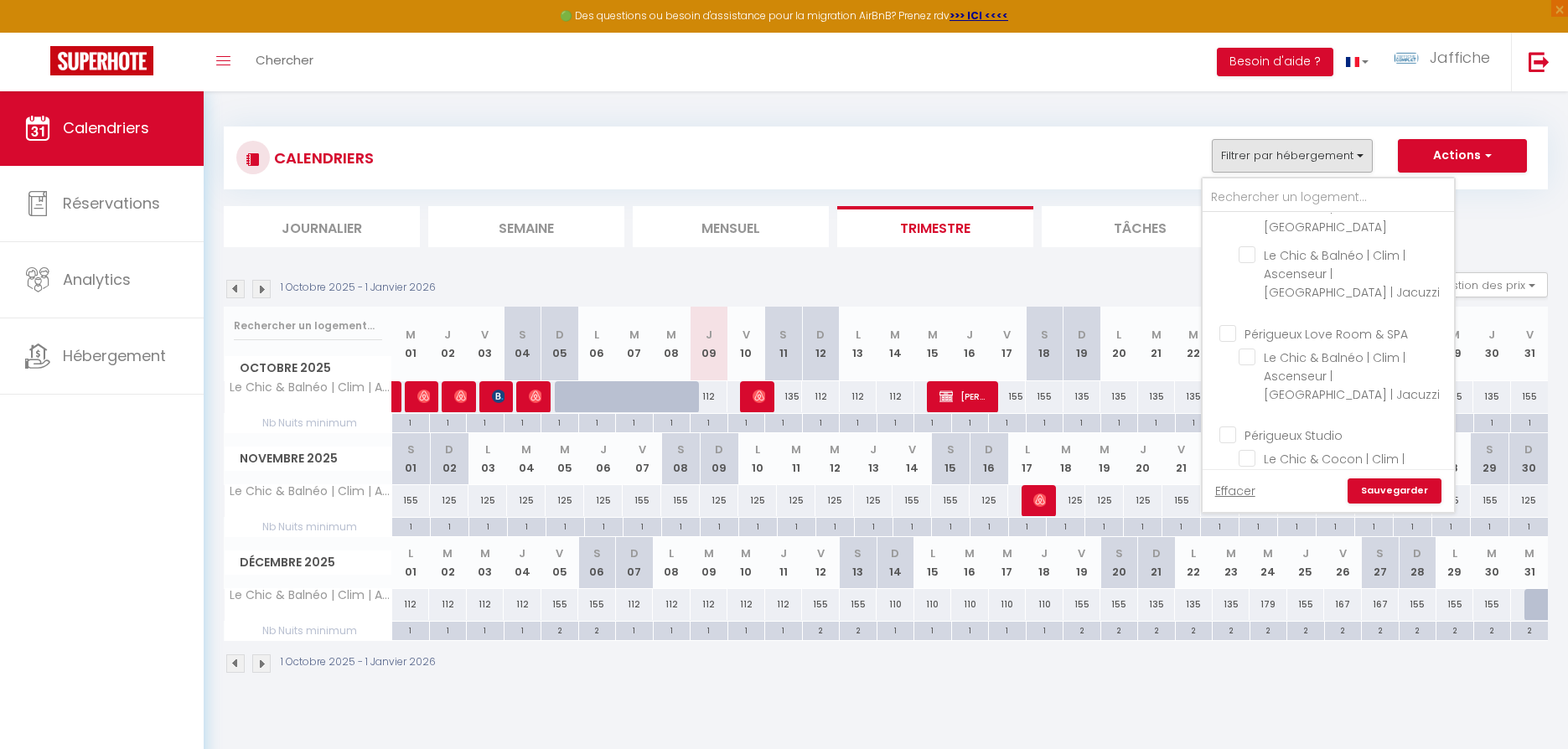
checkbox input "false"
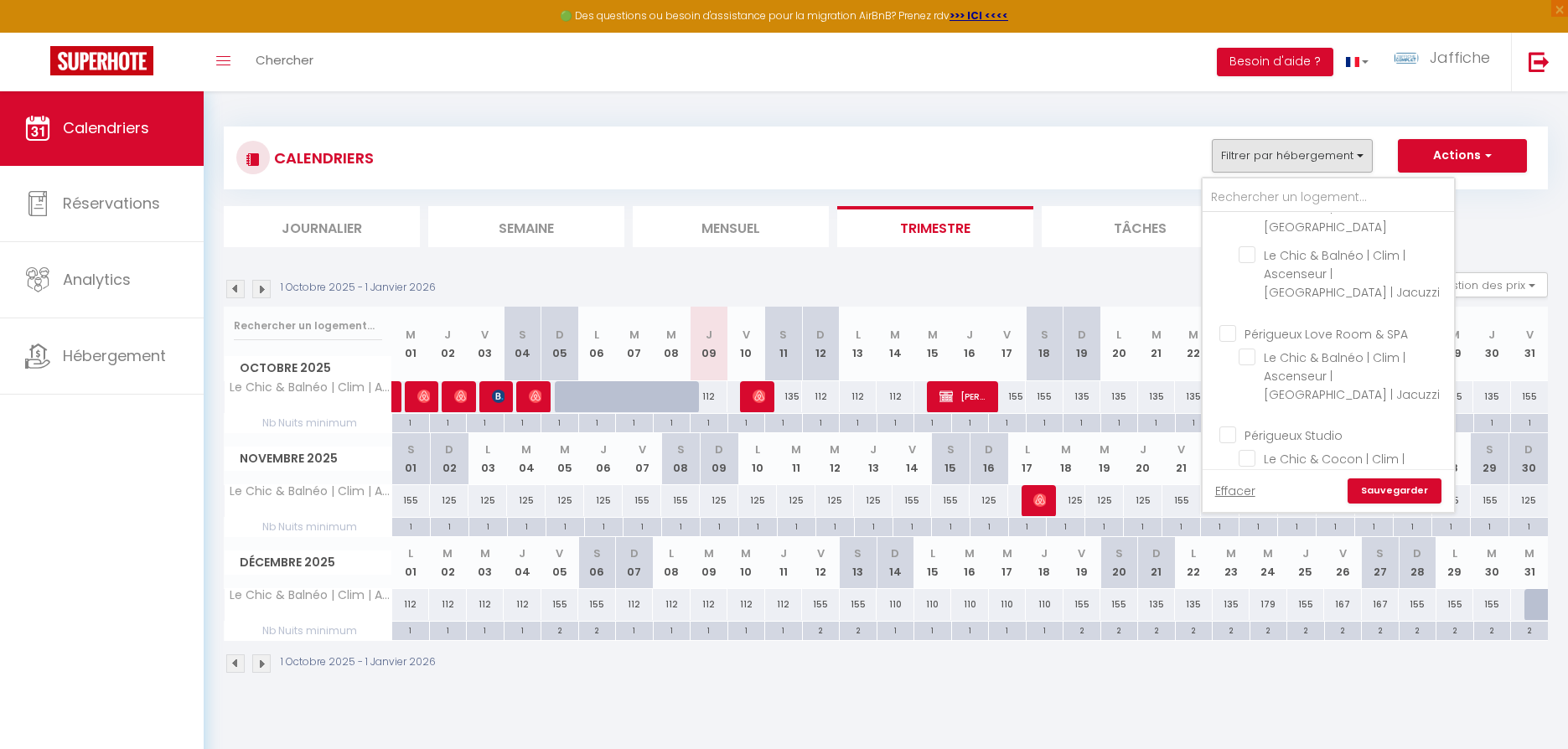
checkbox input "false"
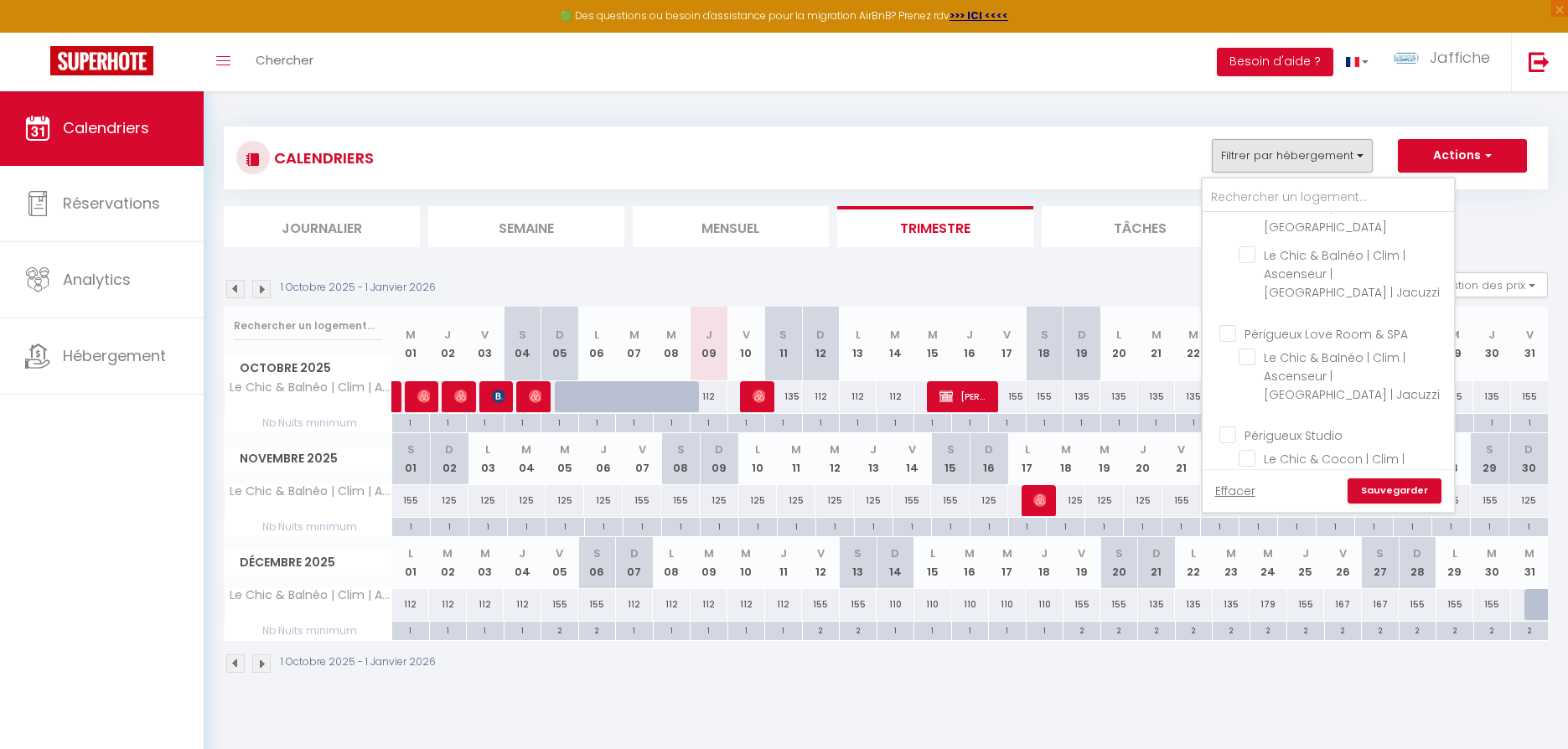
click at [1234, 426] on input "Périgueux Studio" at bounding box center [1345, 435] width 251 height 17
checkbox input "true"
checkbox input "false"
checkbox input "true"
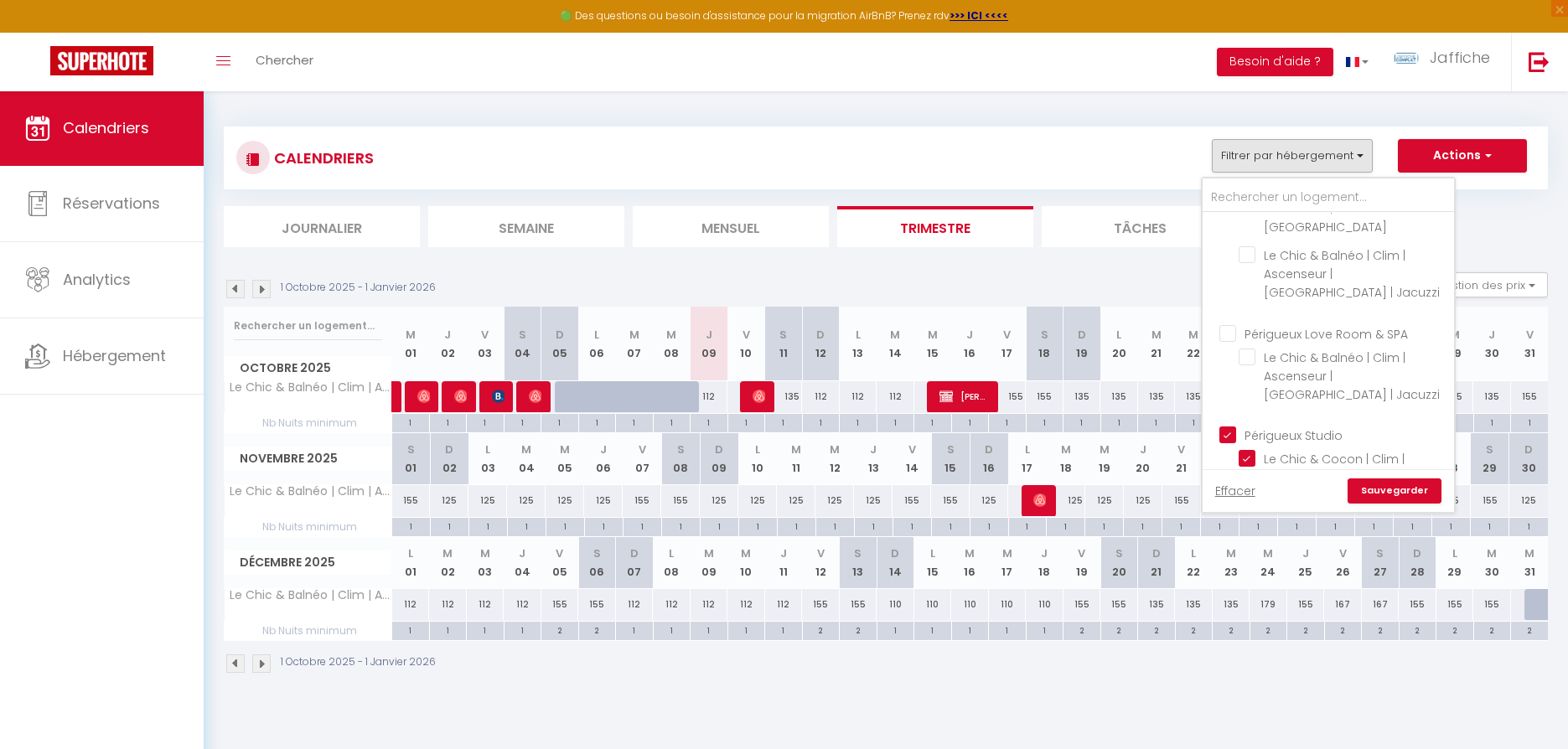
checkbox input "false"
checkbox input "true"
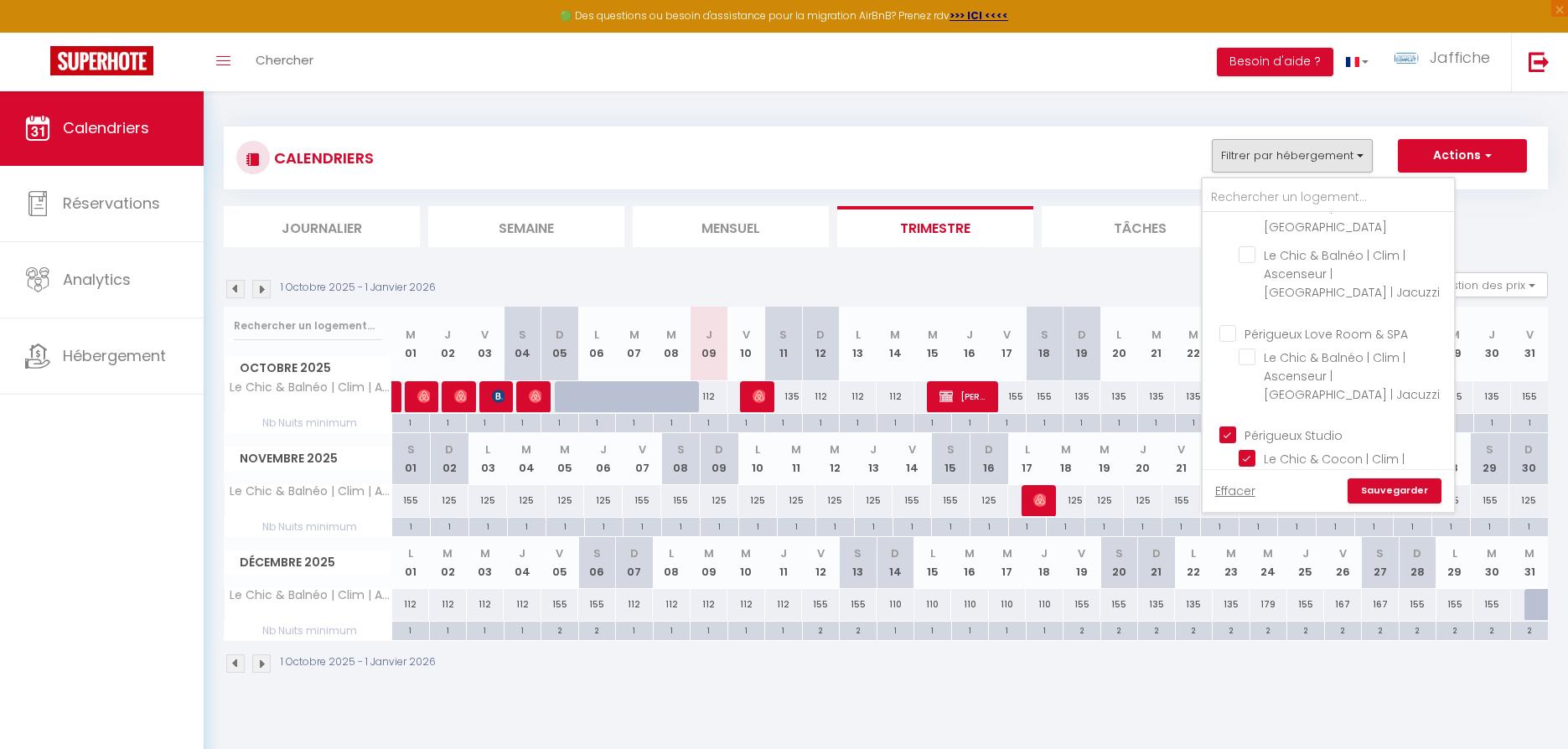
checkbox input "true"
checkbox input "false"
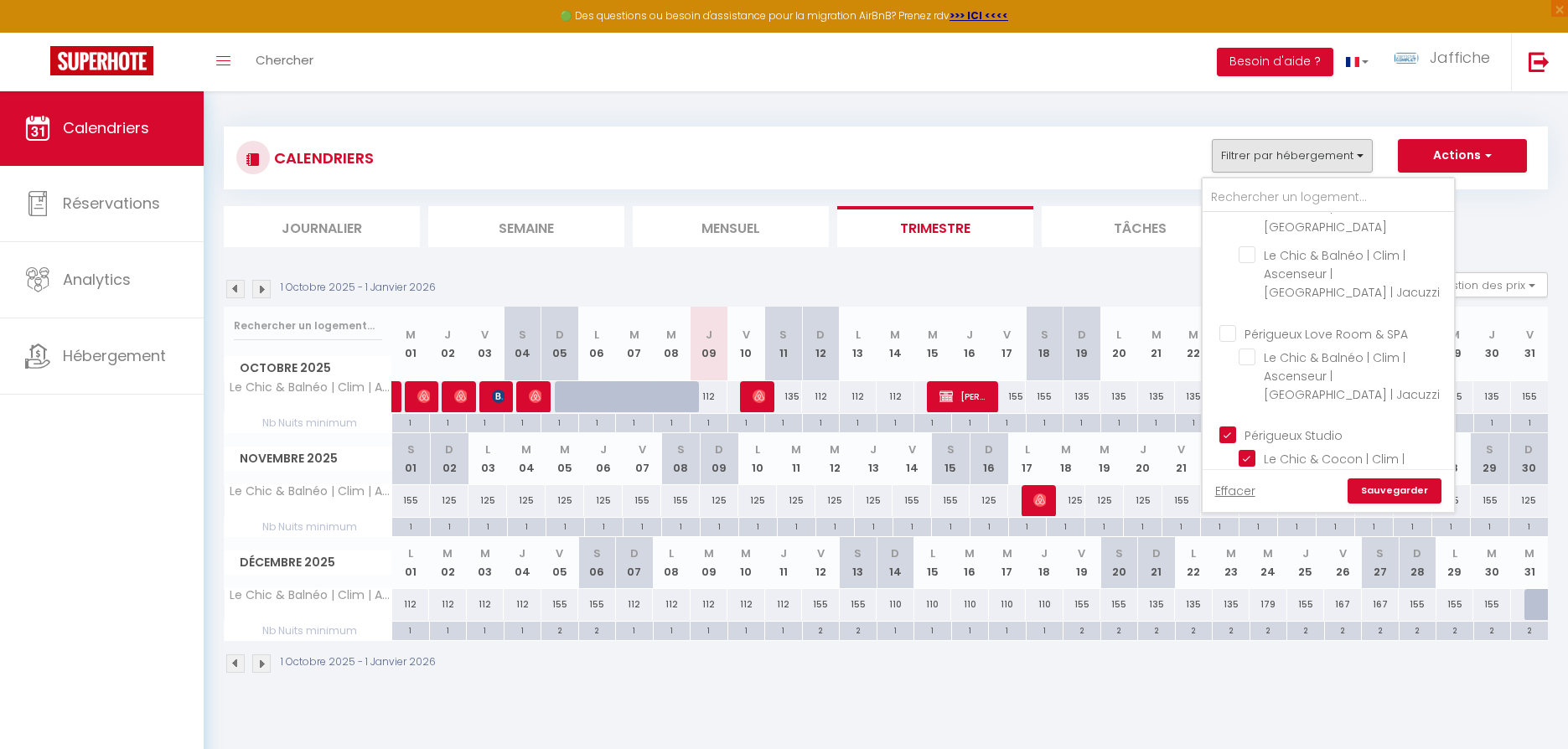
checkbox input "false"
click at [1385, 486] on link "Sauvegarder" at bounding box center [1395, 491] width 94 height 25
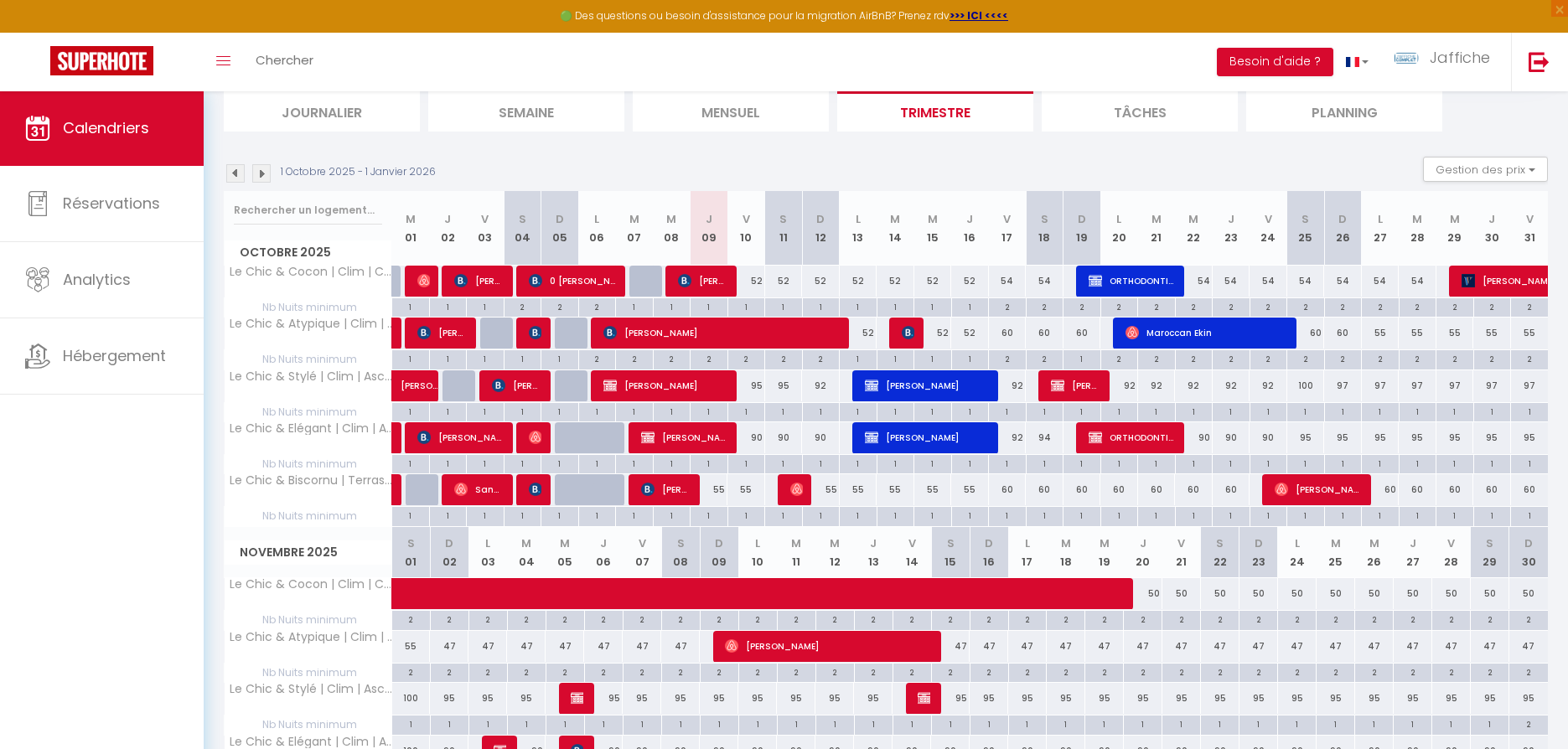
scroll to position [119, 0]
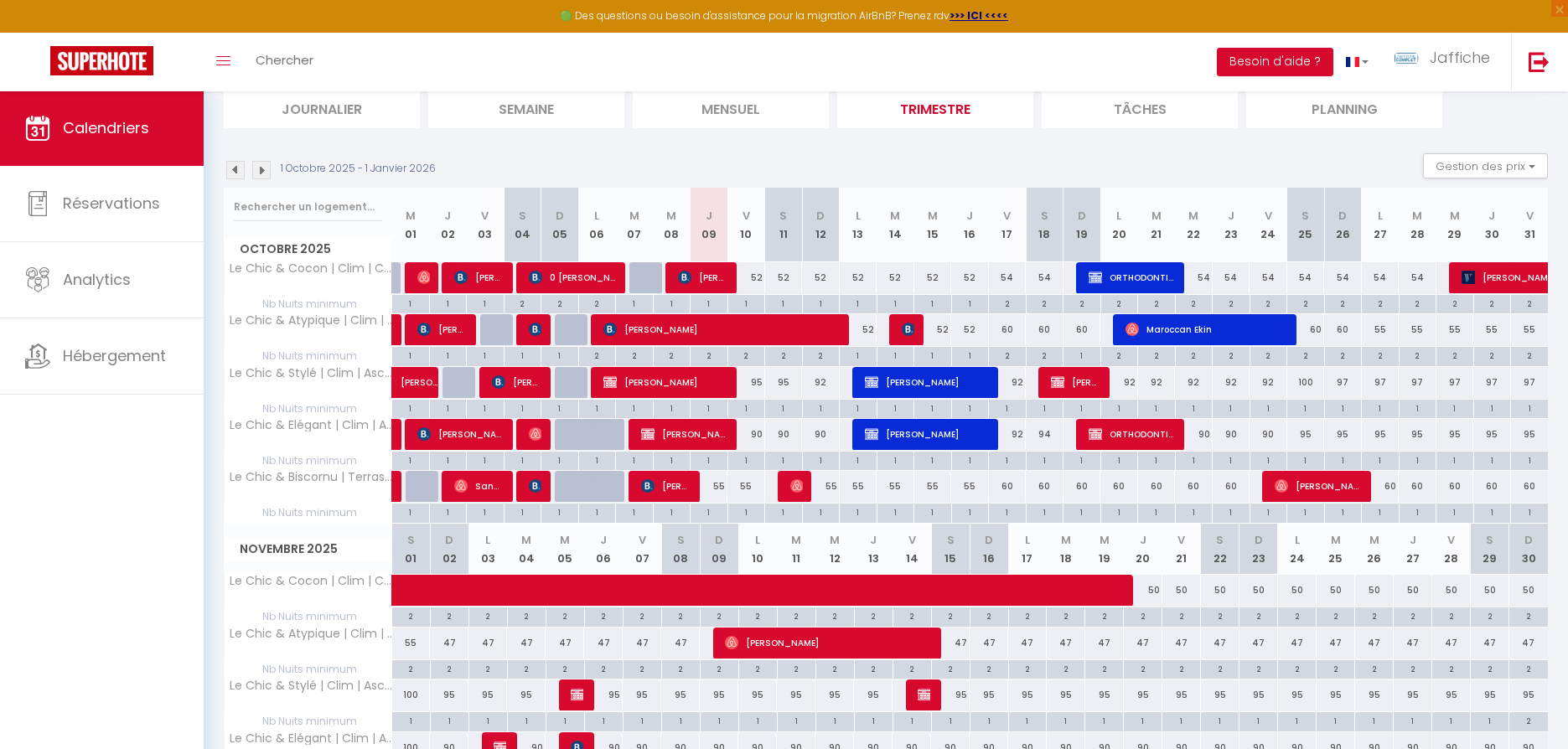
click at [1195, 301] on div "2" at bounding box center [1194, 302] width 37 height 16
type input "2"
type input "Mer 22 Octobre 2025"
type input "Jeu 23 Octobre 2025"
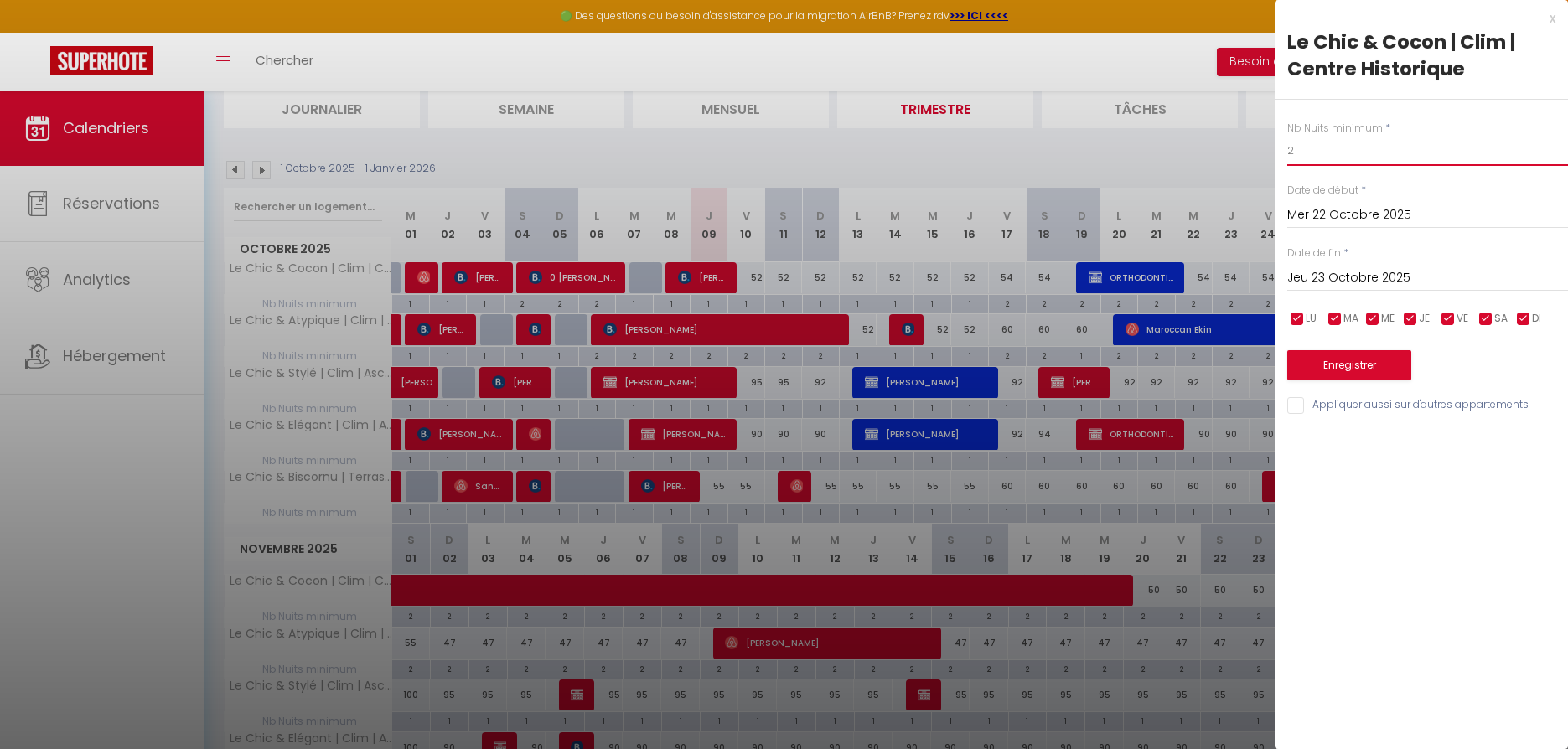
click at [1320, 153] on input "2" at bounding box center [1427, 151] width 281 height 31
type input "1"
click at [1331, 276] on input "Jeu 23 Octobre 2025" at bounding box center [1427, 278] width 281 height 22
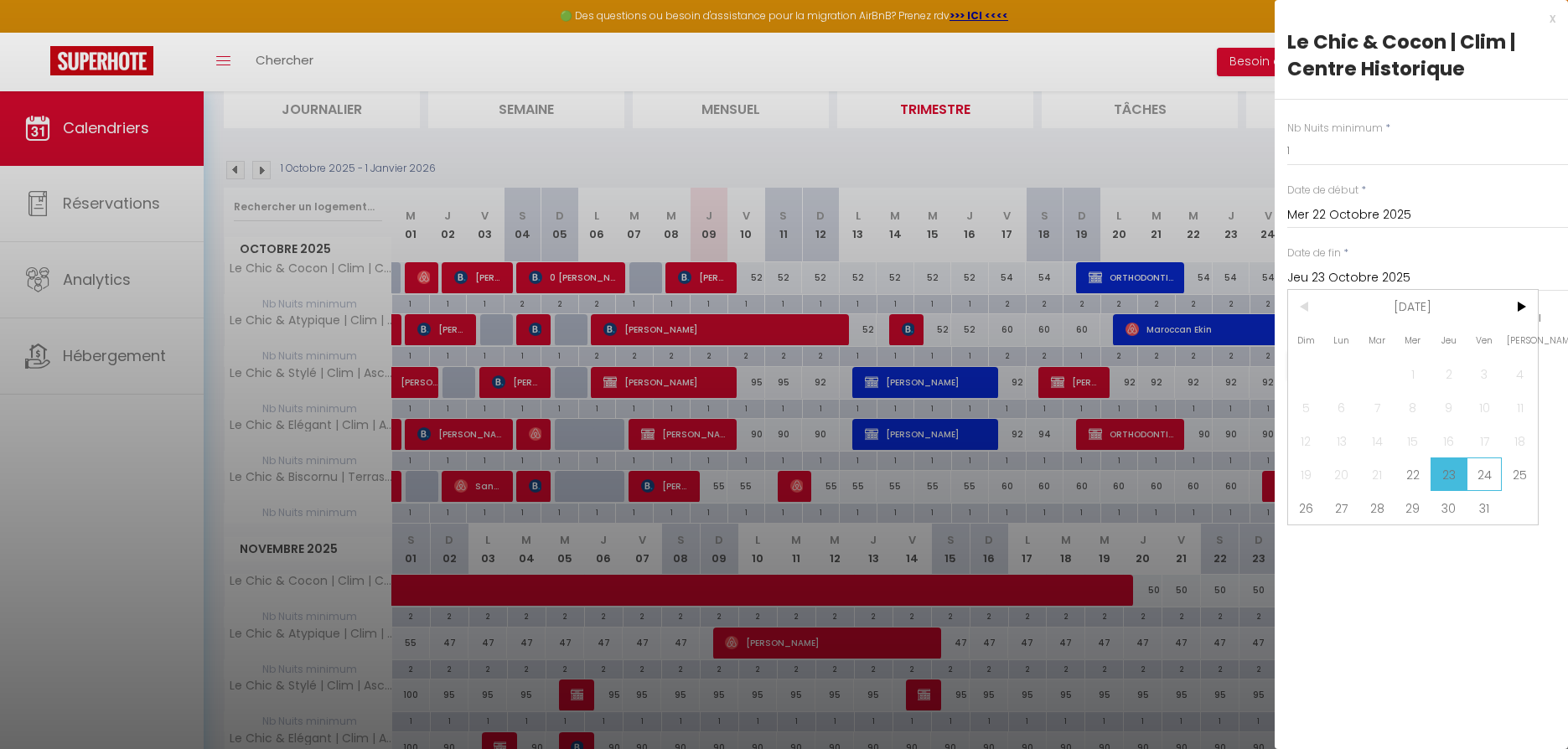
click at [1486, 473] on span "24" at bounding box center [1484, 474] width 36 height 33
type input "Ven 24 Octobre 2025"
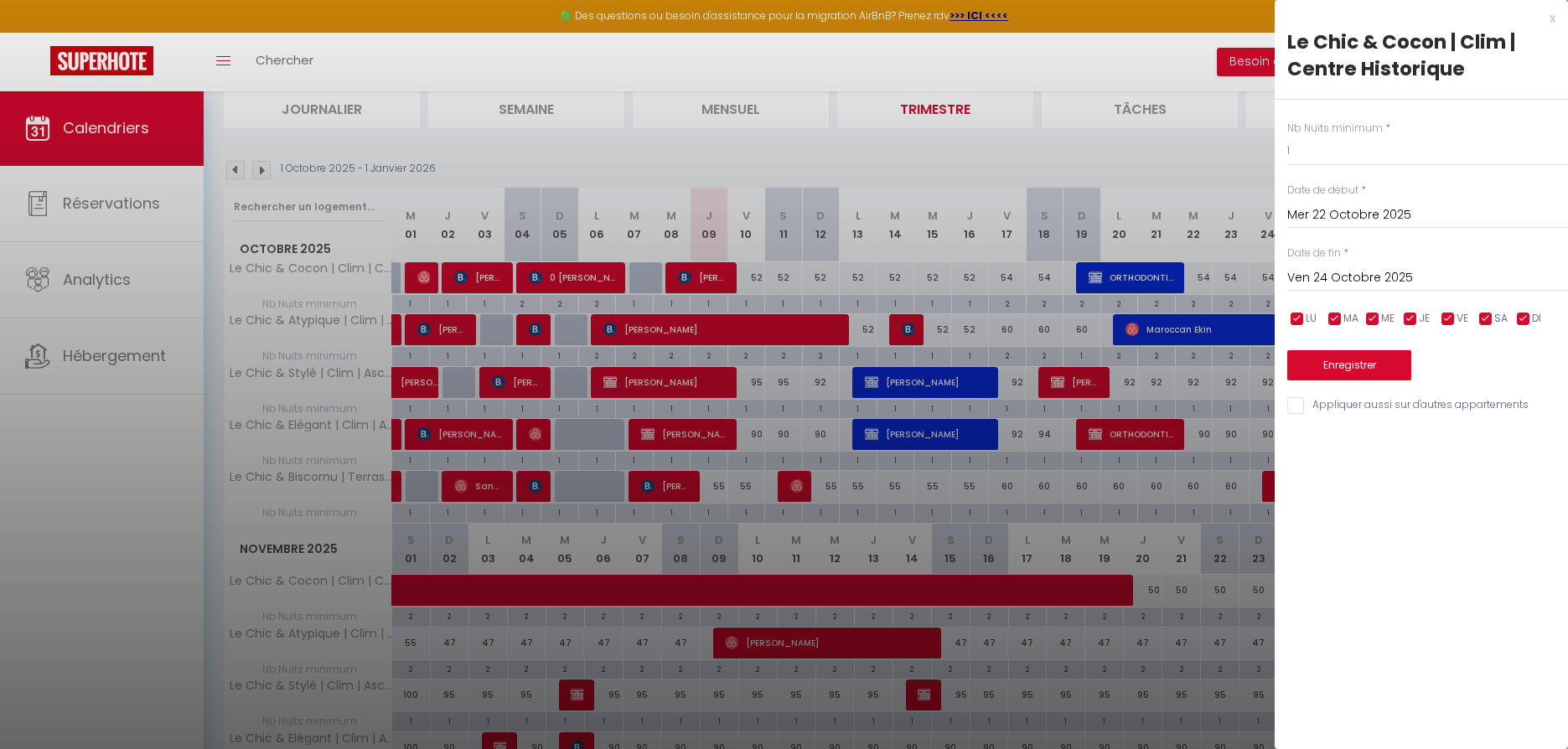
click at [1384, 362] on button "Enregistrer" at bounding box center [1349, 365] width 124 height 31
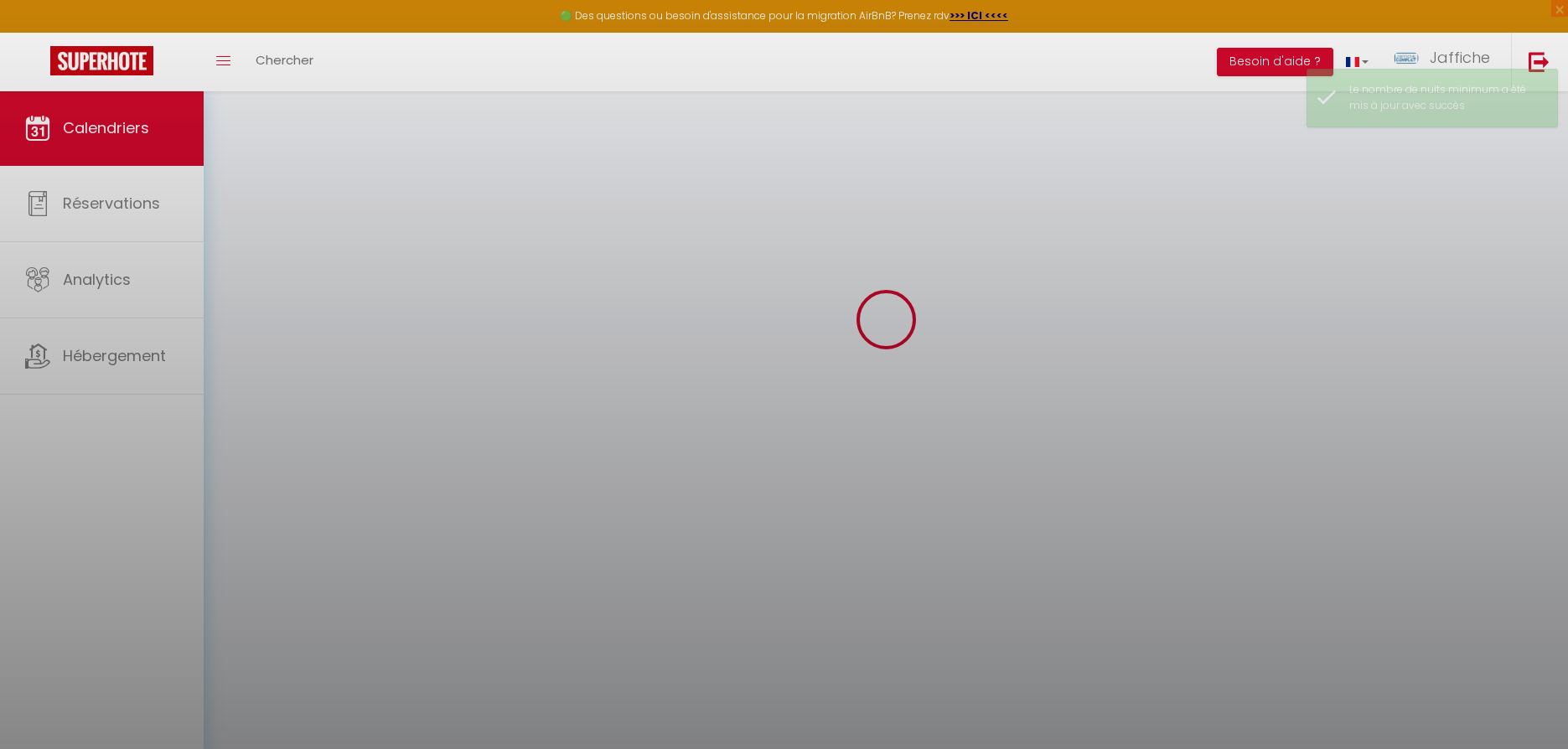
scroll to position [91, 0]
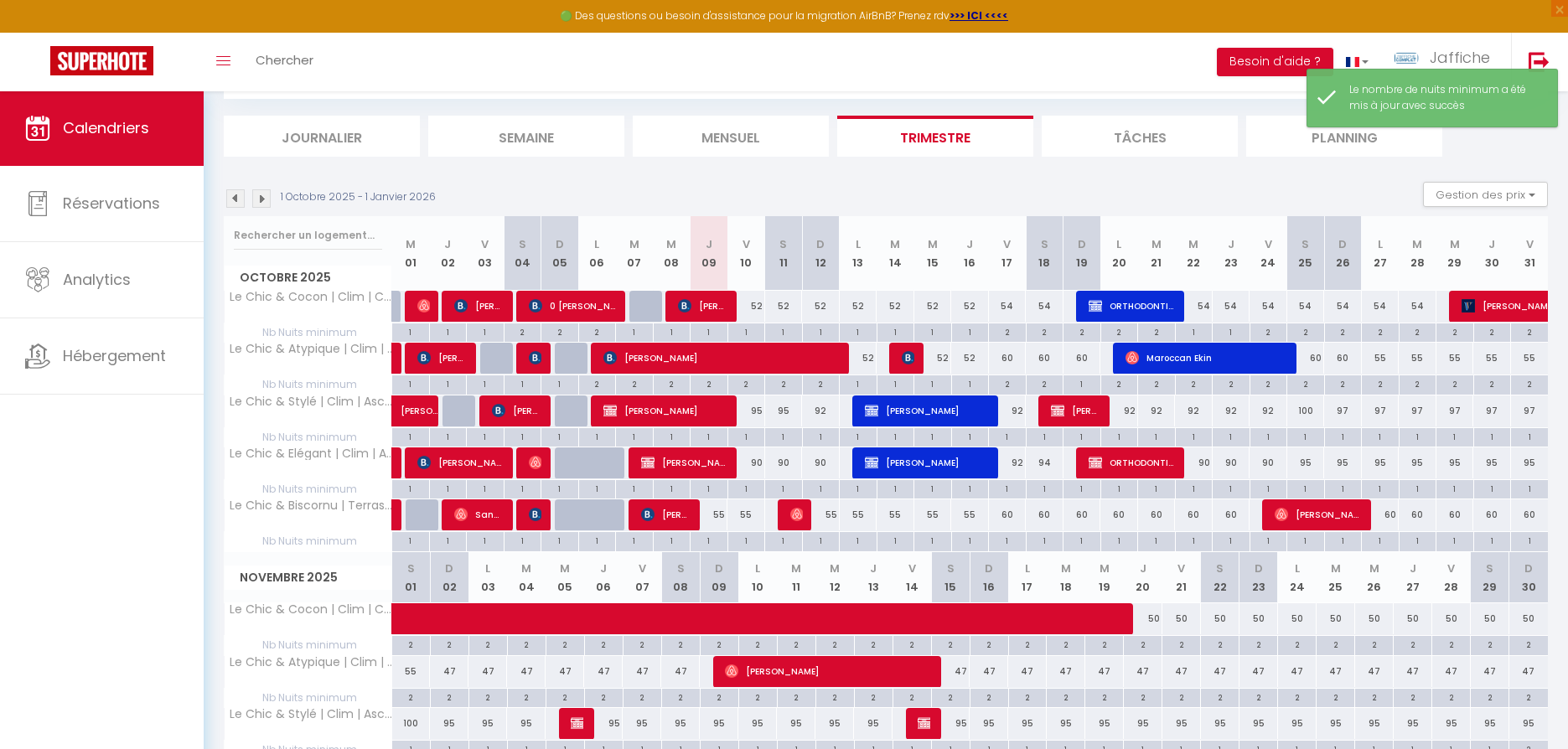
click at [1010, 331] on div "2" at bounding box center [1008, 331] width 37 height 16
type input "2"
type input "Ven 17 Octobre 2025"
type input "[PERSON_NAME] 18 Octobre 2025"
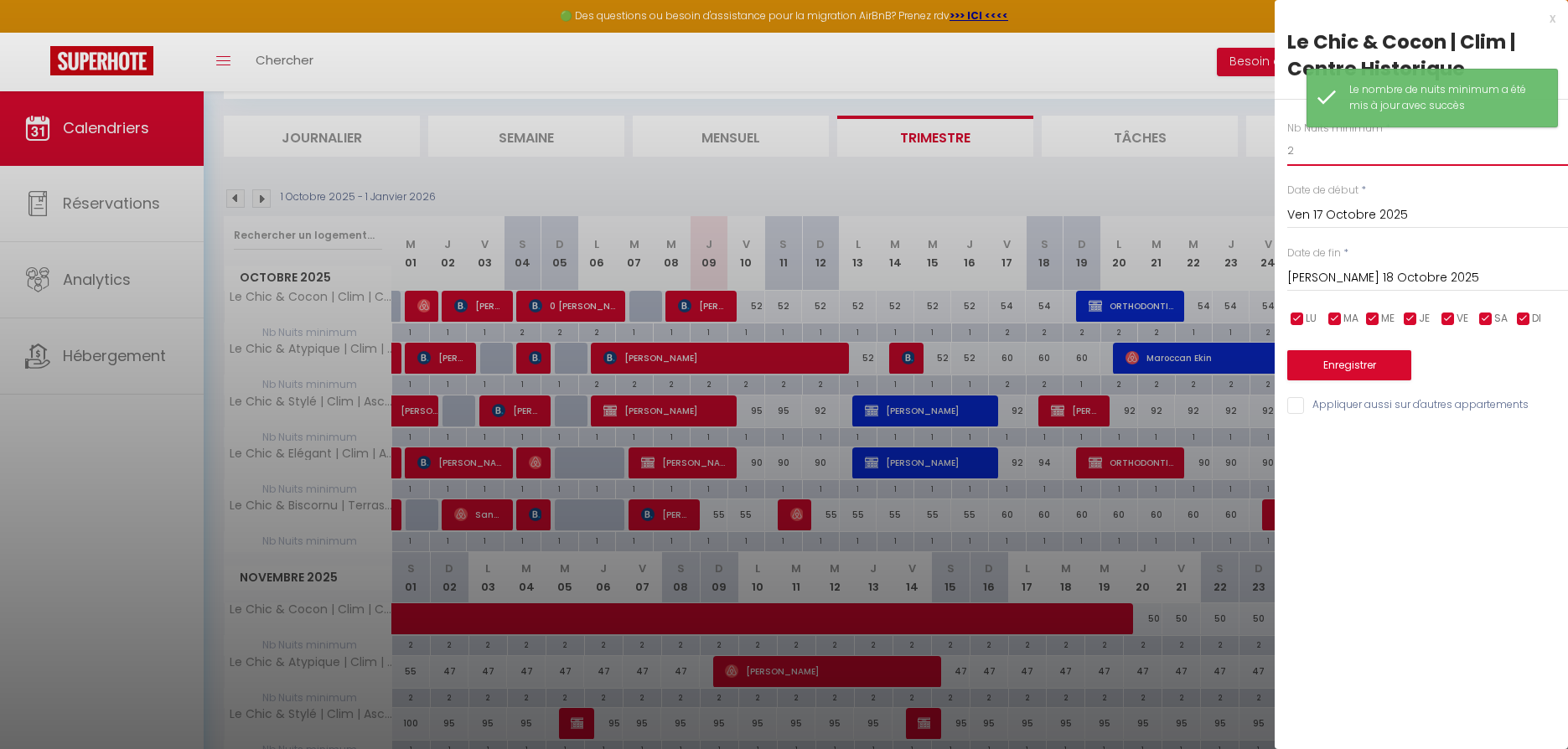
click at [1305, 153] on input "2" at bounding box center [1427, 151] width 281 height 31
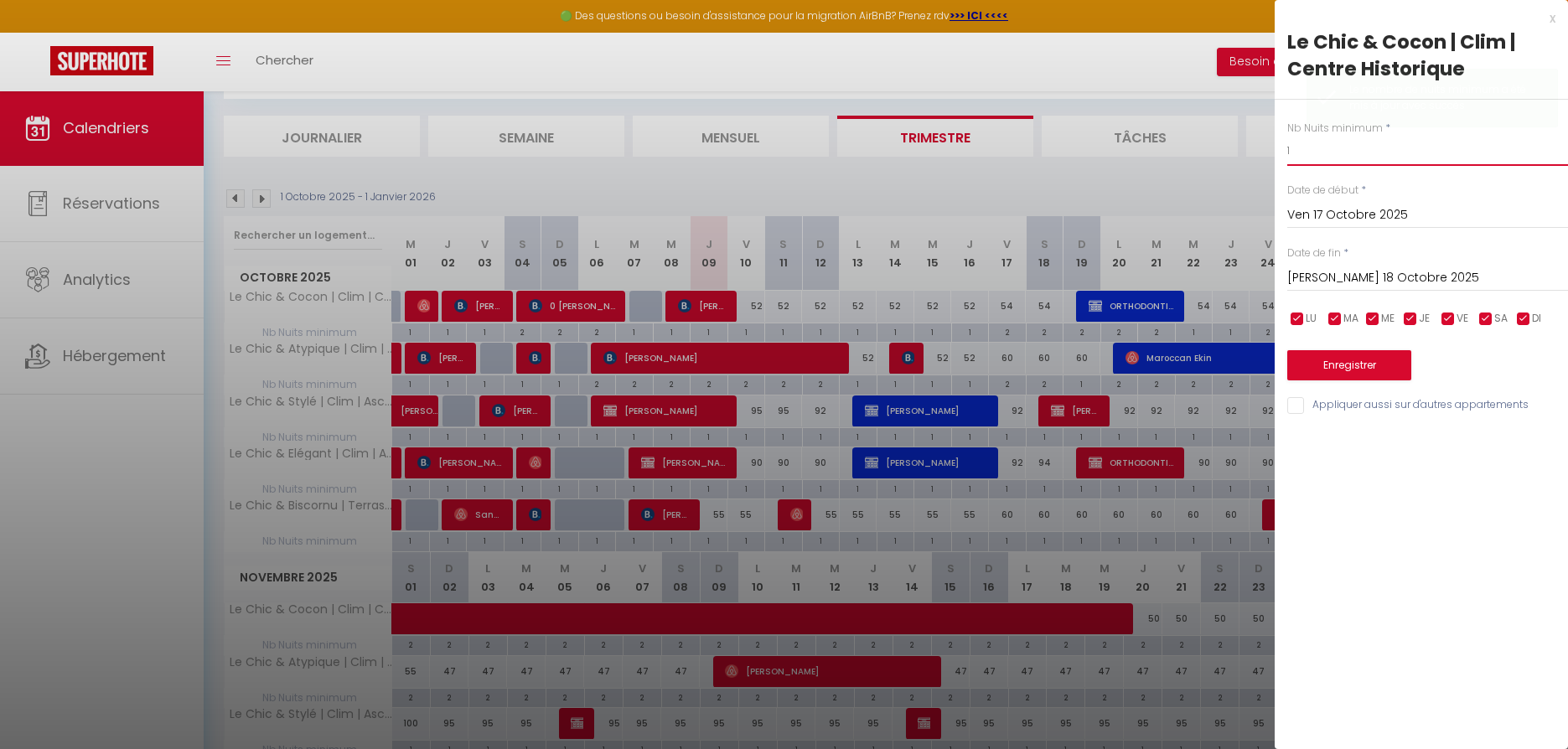
type input "1"
click at [1323, 274] on input "[PERSON_NAME] 18 Octobre 2025" at bounding box center [1427, 278] width 281 height 22
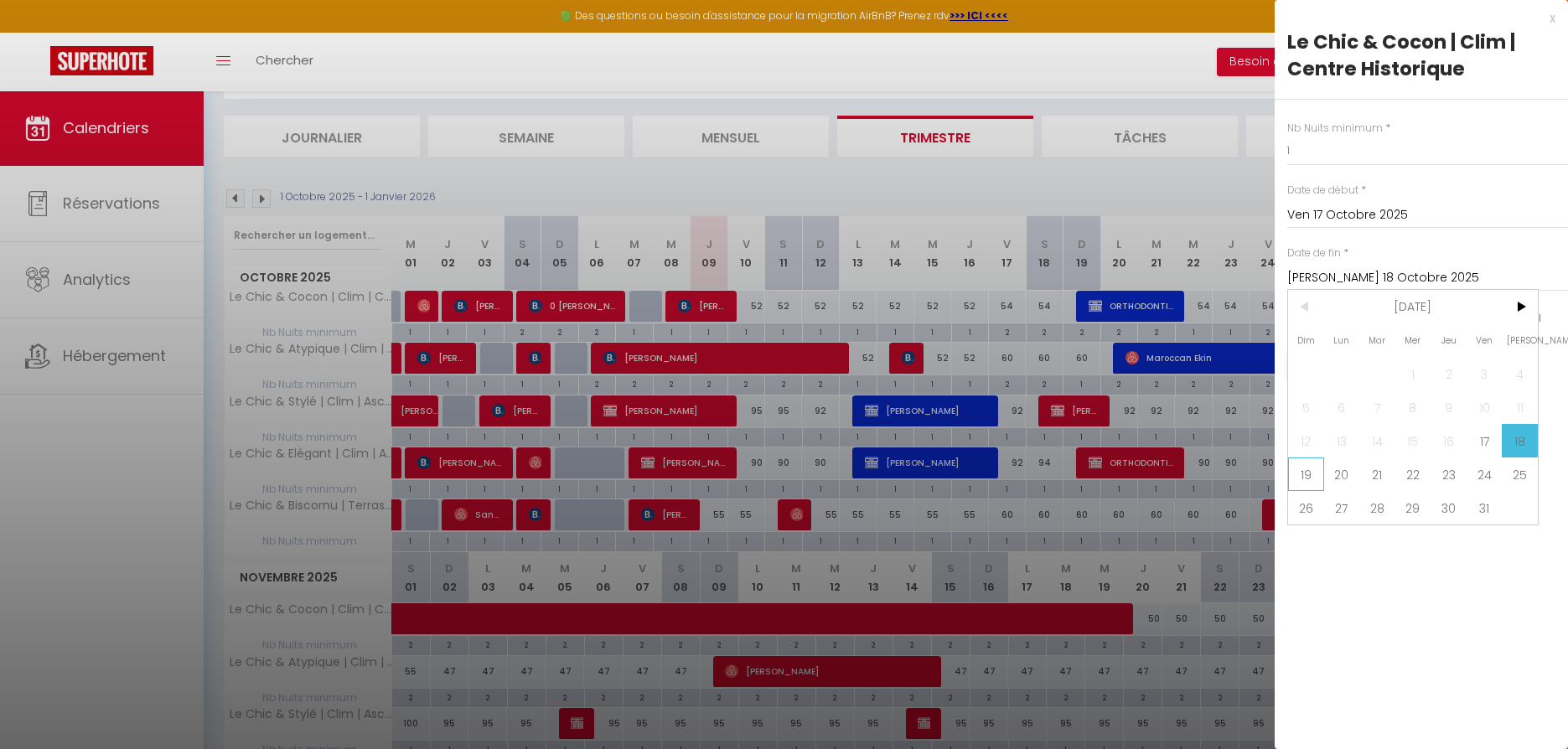
click at [1305, 477] on span "19" at bounding box center [1305, 474] width 36 height 33
type input "Dim 19 Octobre 2025"
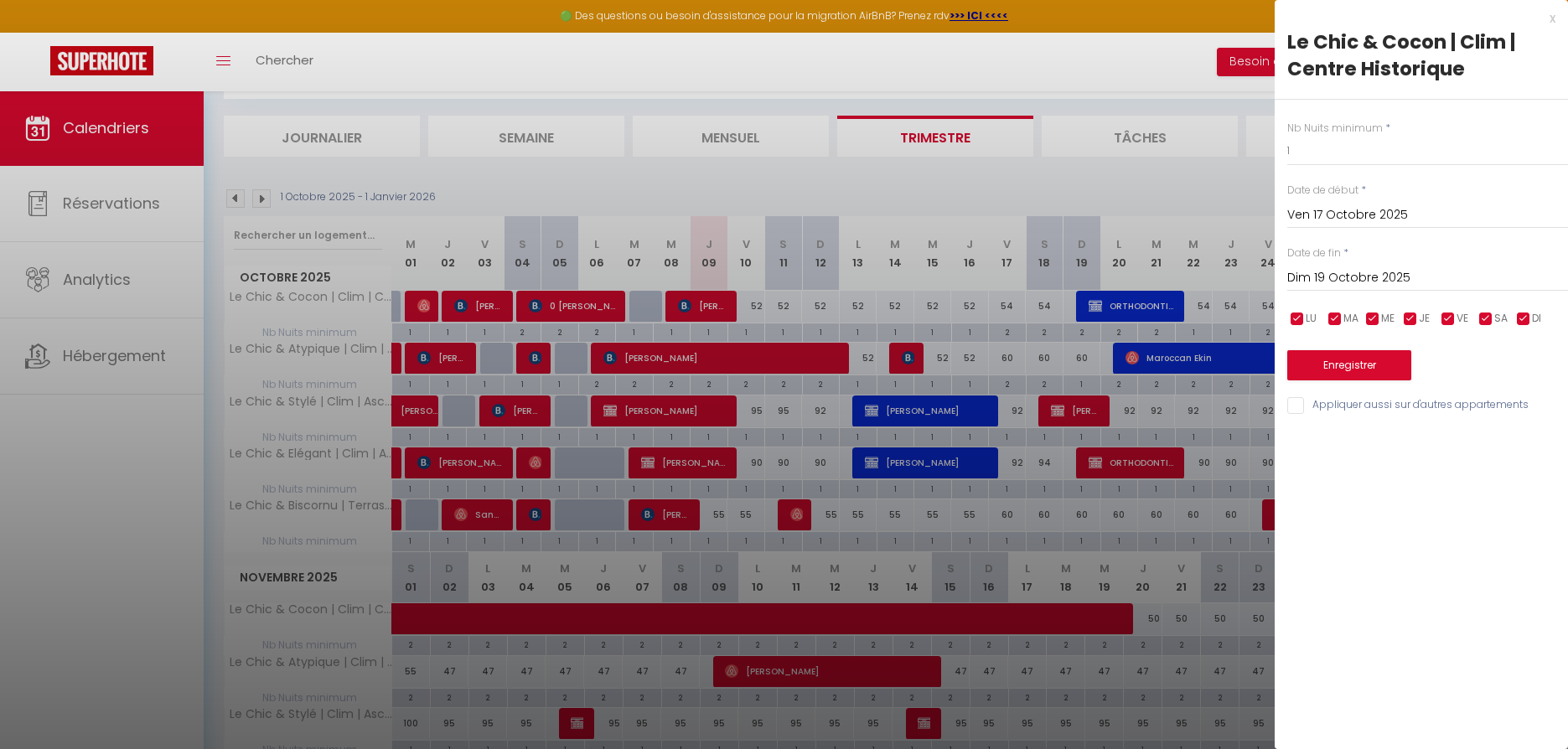
click at [1322, 366] on button "Enregistrer" at bounding box center [1349, 365] width 124 height 31
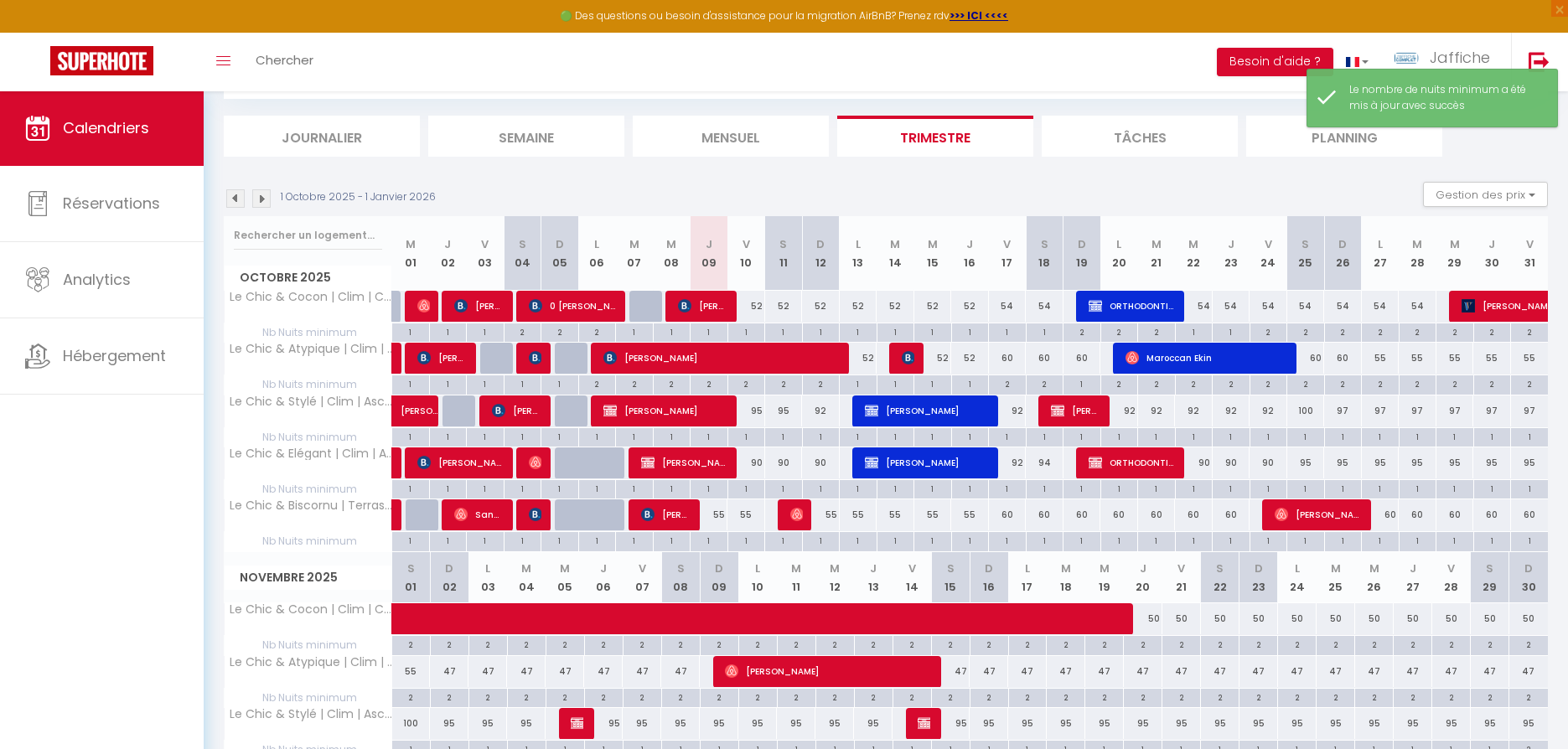
click at [1011, 381] on div "2" at bounding box center [1008, 383] width 37 height 16
type input "2"
type input "Ven 17 Octobre 2025"
type input "[PERSON_NAME] 18 Octobre 2025"
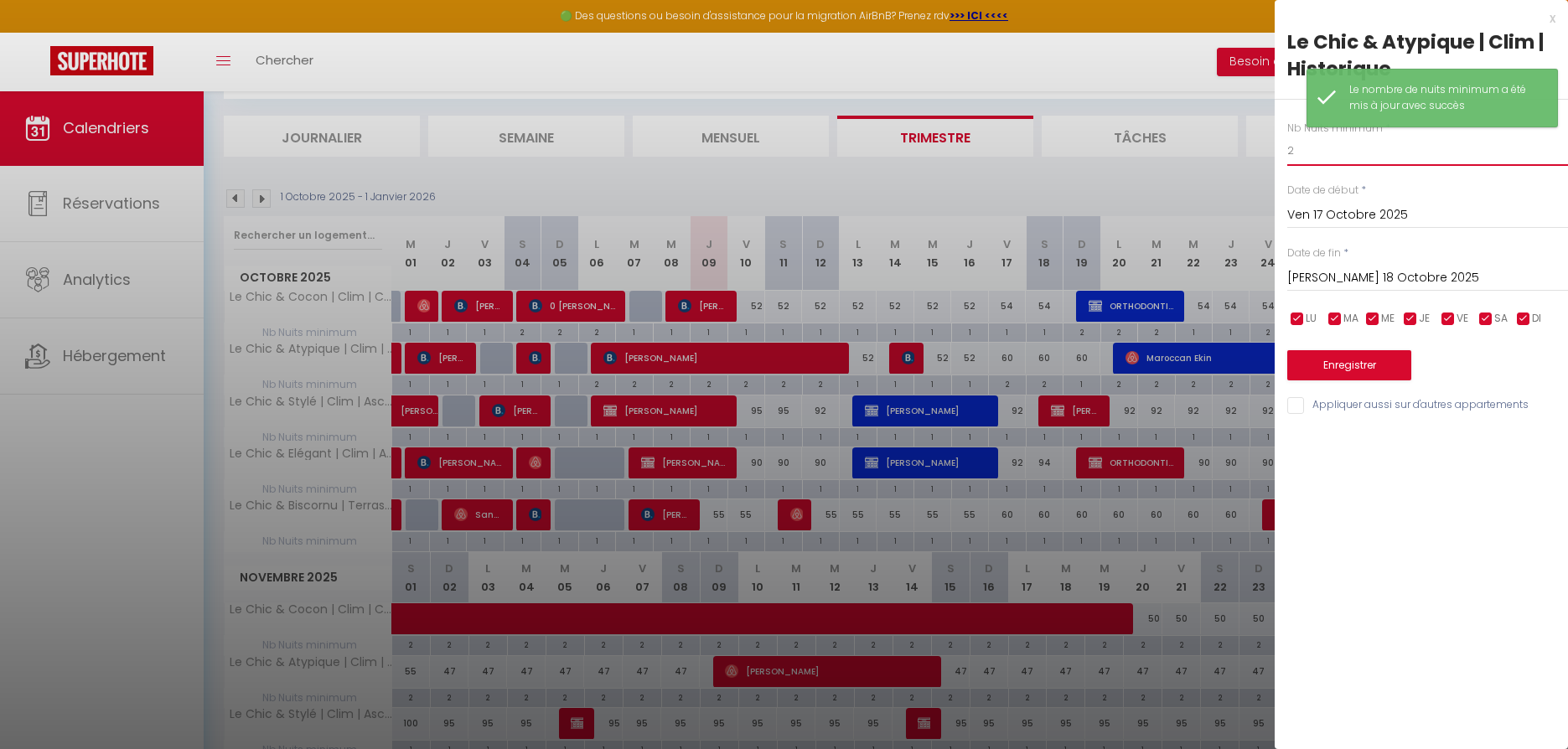
click at [1298, 143] on input "2" at bounding box center [1427, 151] width 281 height 31
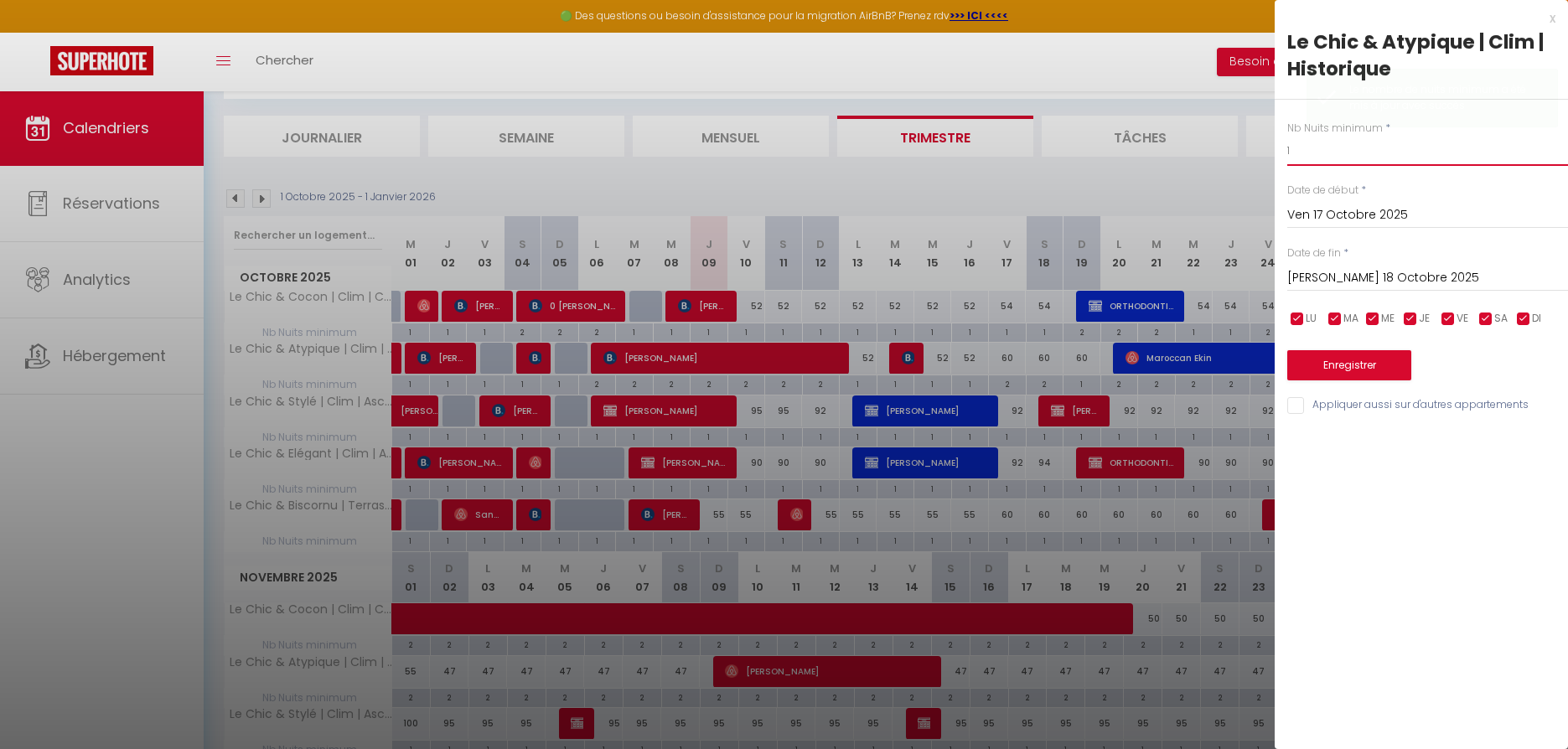
type input "1"
click at [1307, 276] on input "[PERSON_NAME] 18 Octobre 2025" at bounding box center [1427, 278] width 281 height 22
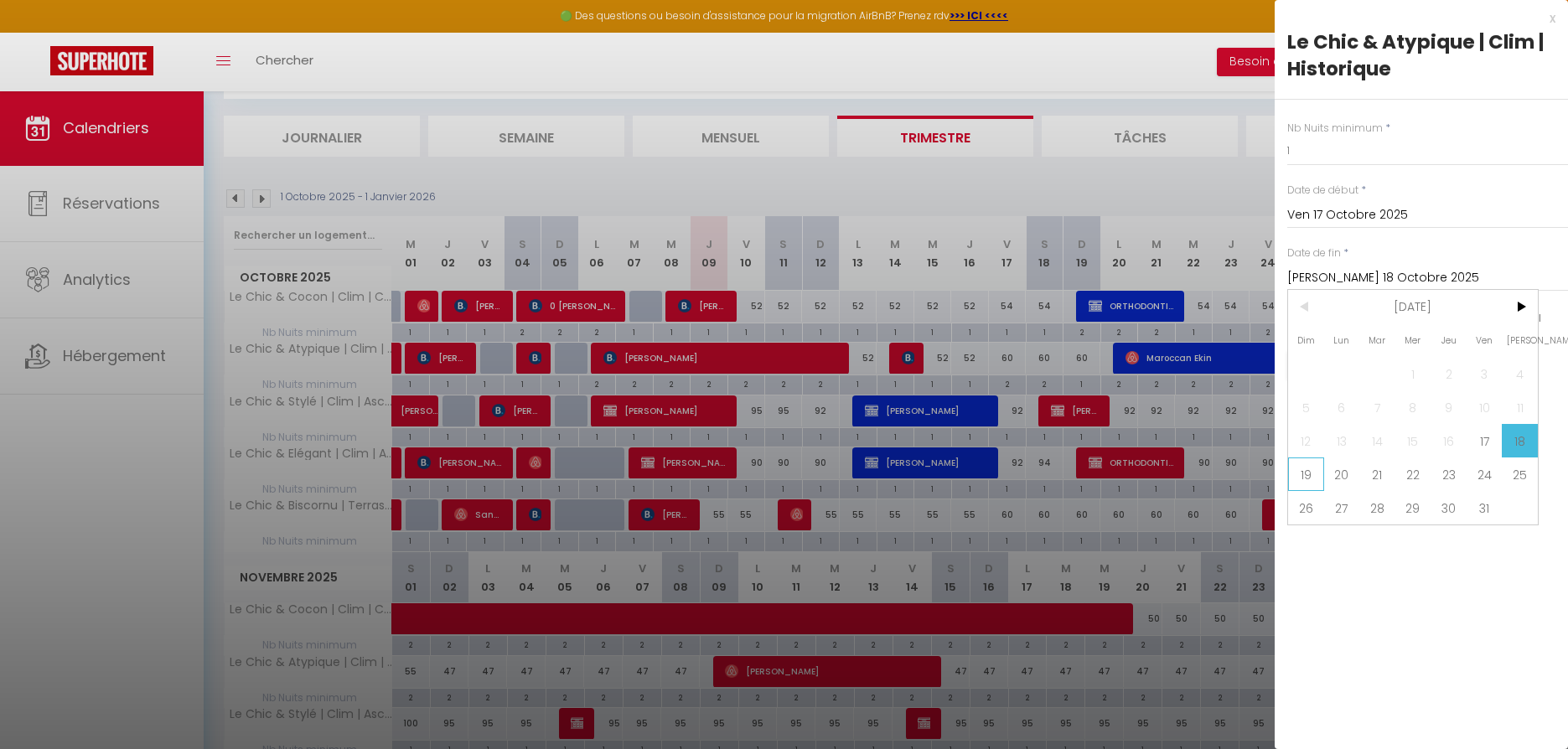
click at [1313, 475] on span "19" at bounding box center [1305, 474] width 36 height 33
type input "Dim 19 Octobre 2025"
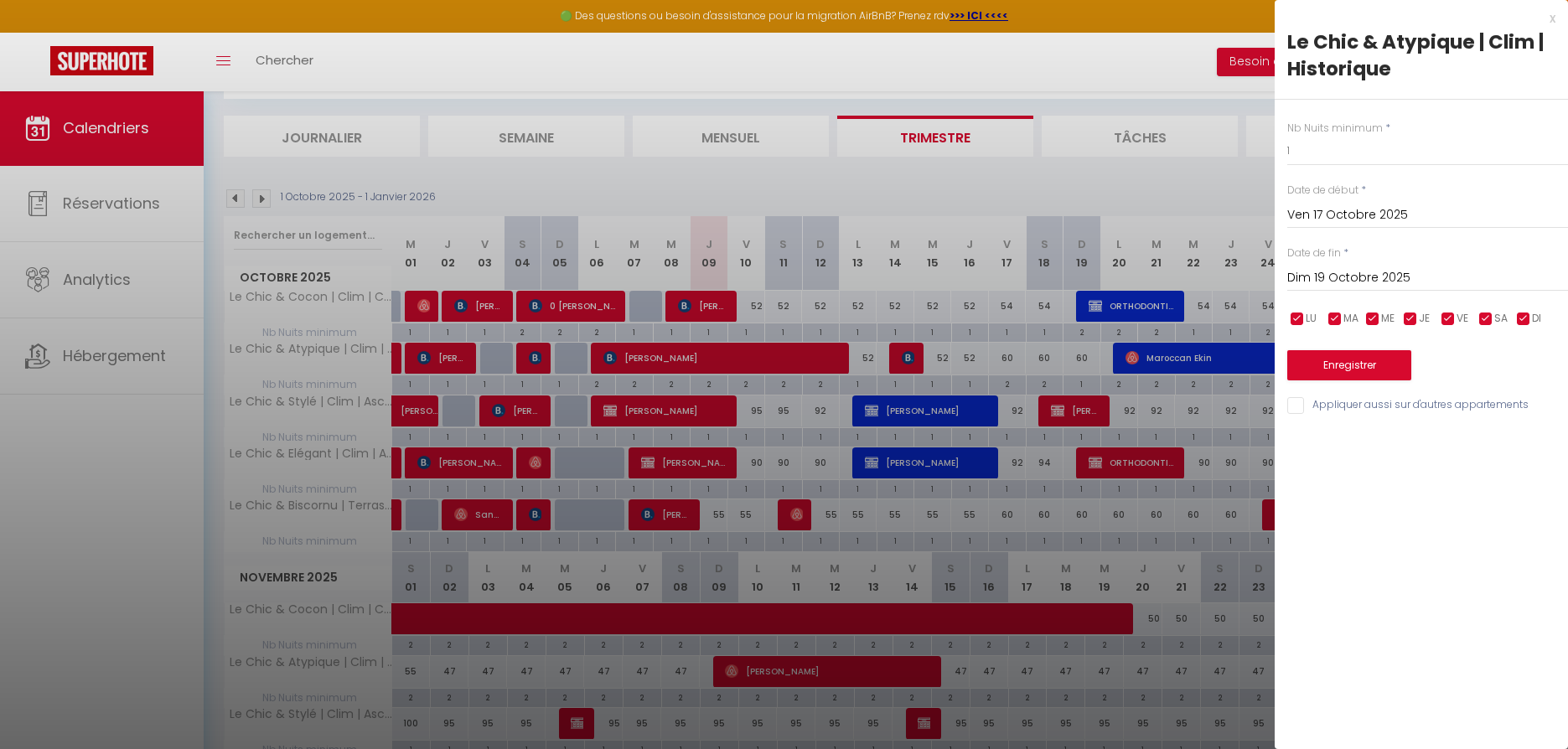
click at [1315, 364] on button "Enregistrer" at bounding box center [1349, 365] width 124 height 31
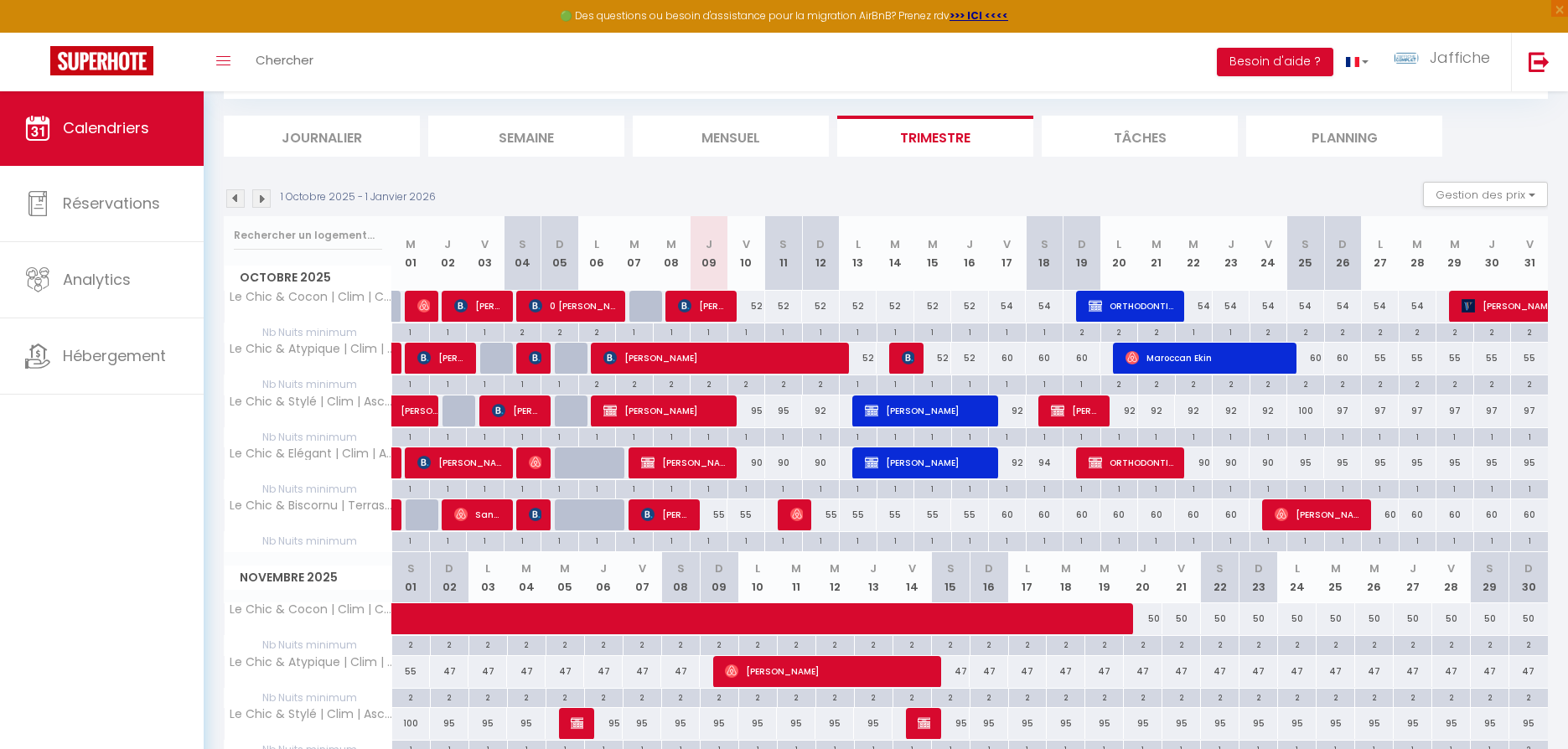
click at [757, 307] on div "52" at bounding box center [746, 307] width 38 height 31
type input "52"
type input "Ven 10 Octobre 2025"
type input "[PERSON_NAME] 11 Octobre 2025"
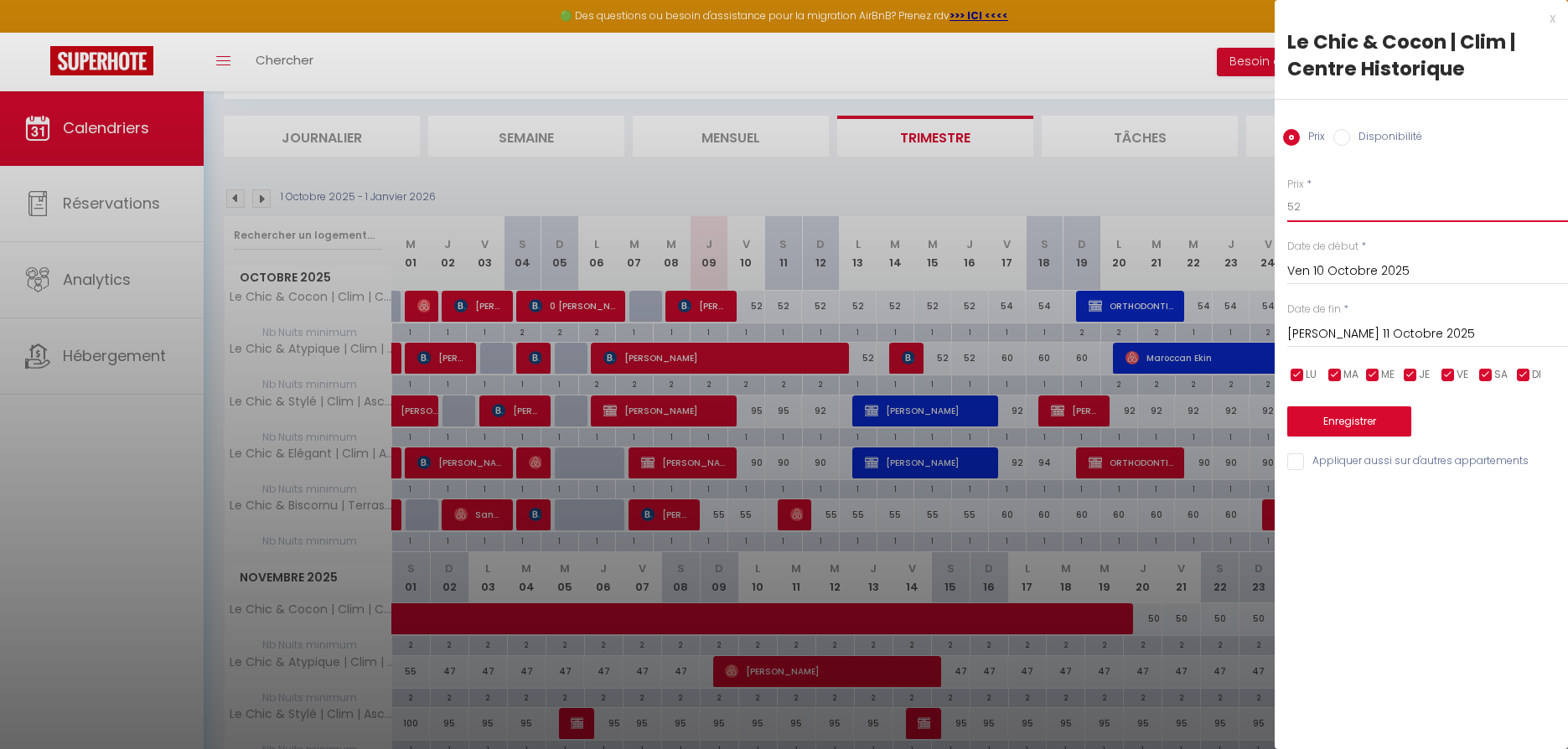
click at [1322, 204] on input "52" at bounding box center [1427, 207] width 281 height 31
type input "49"
click at [1350, 334] on input "[PERSON_NAME] 11 Octobre 2025" at bounding box center [1427, 335] width 281 height 22
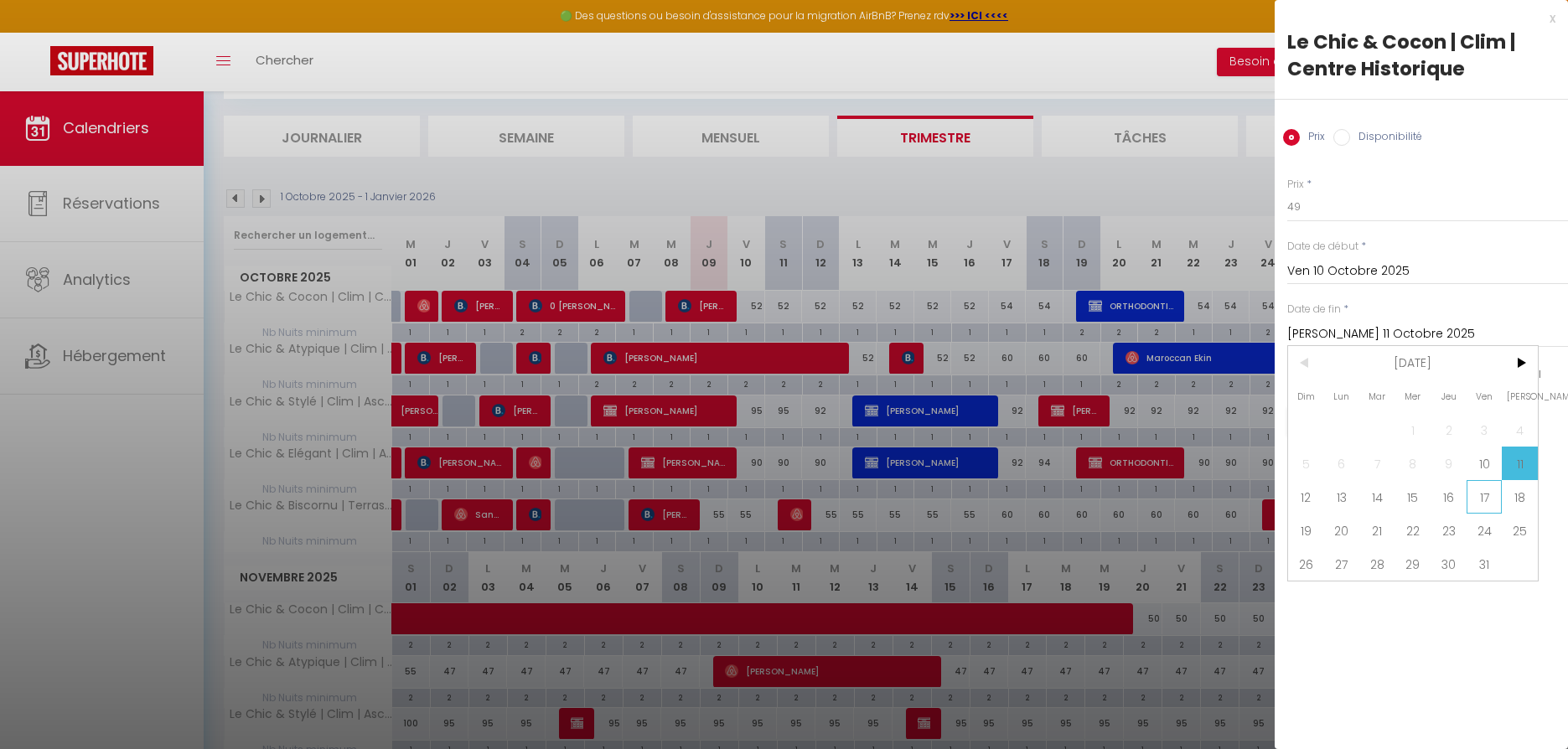
click at [1487, 498] on span "17" at bounding box center [1484, 497] width 36 height 33
type input "Ven 17 Octobre 2025"
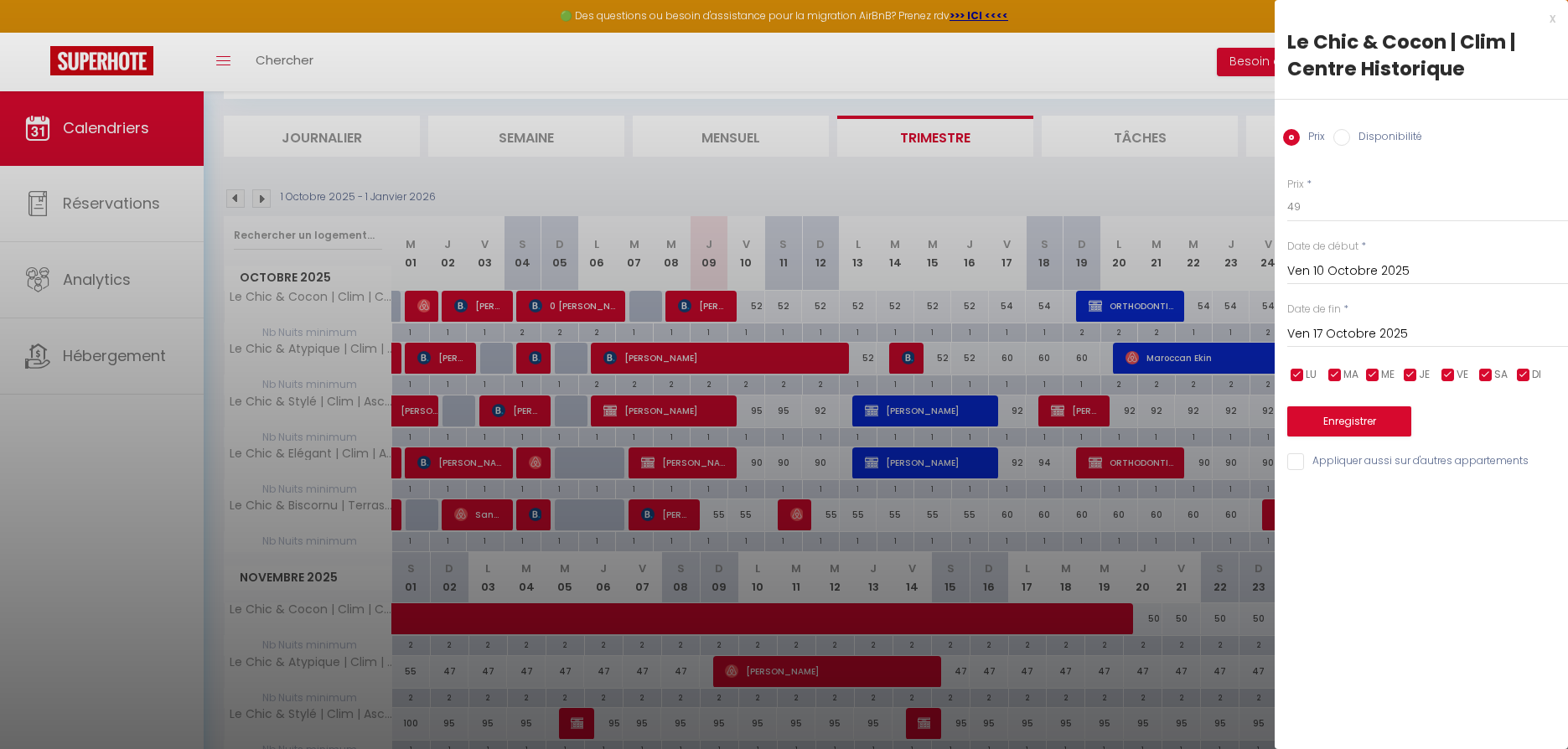
click at [1387, 423] on button "Enregistrer" at bounding box center [1349, 422] width 124 height 31
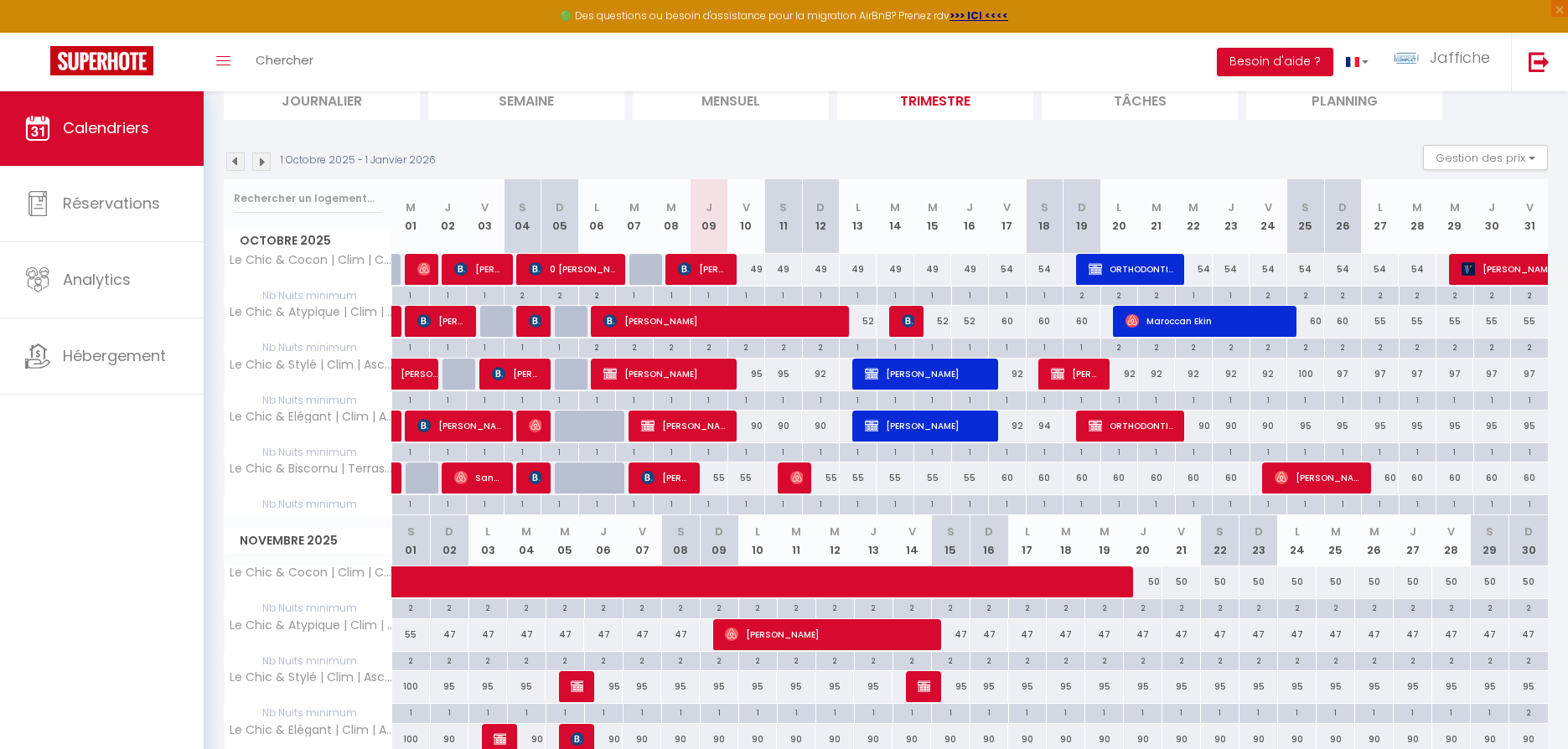
scroll to position [0, 0]
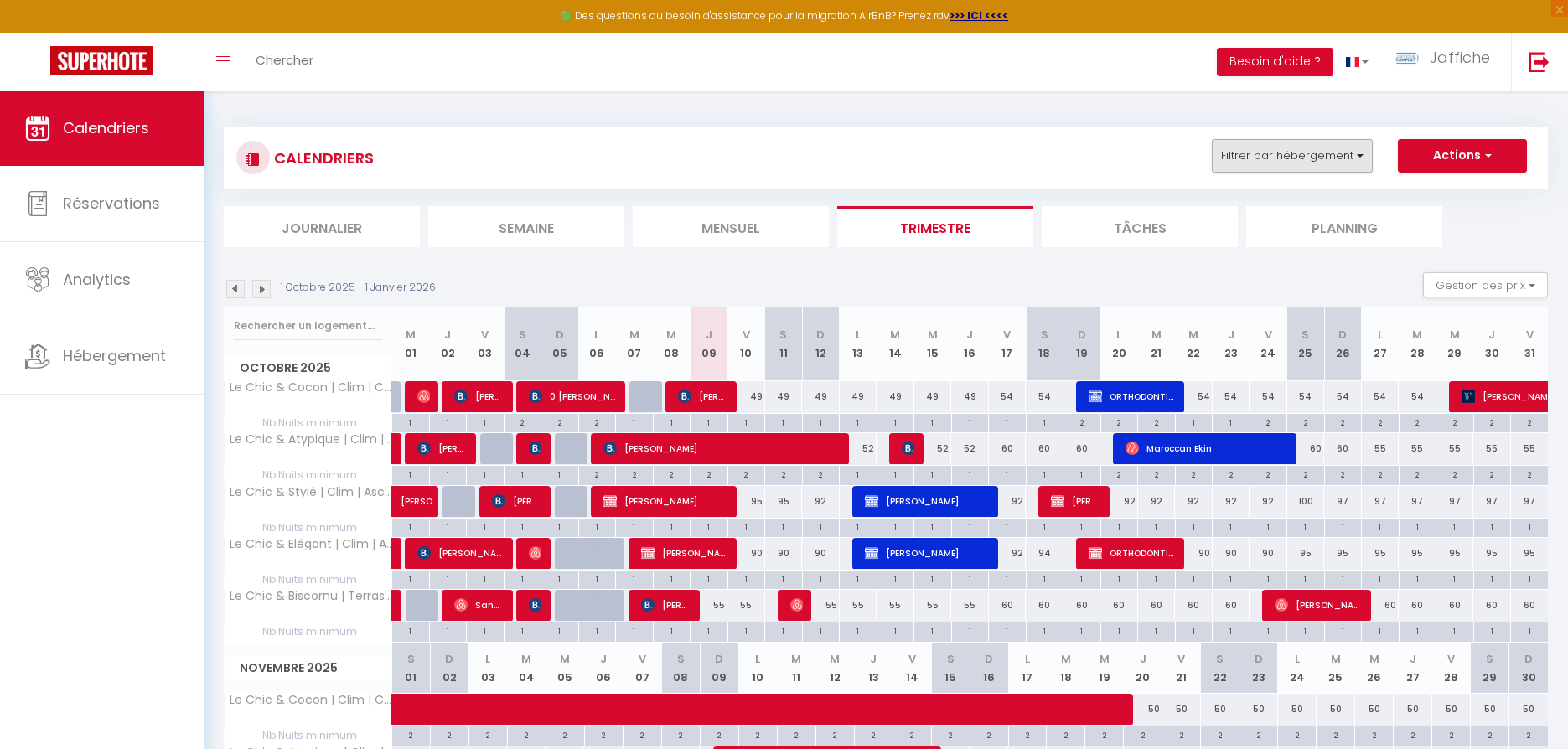
click at [1350, 153] on button "Filtrer par hébergement" at bounding box center [1292, 155] width 161 height 33
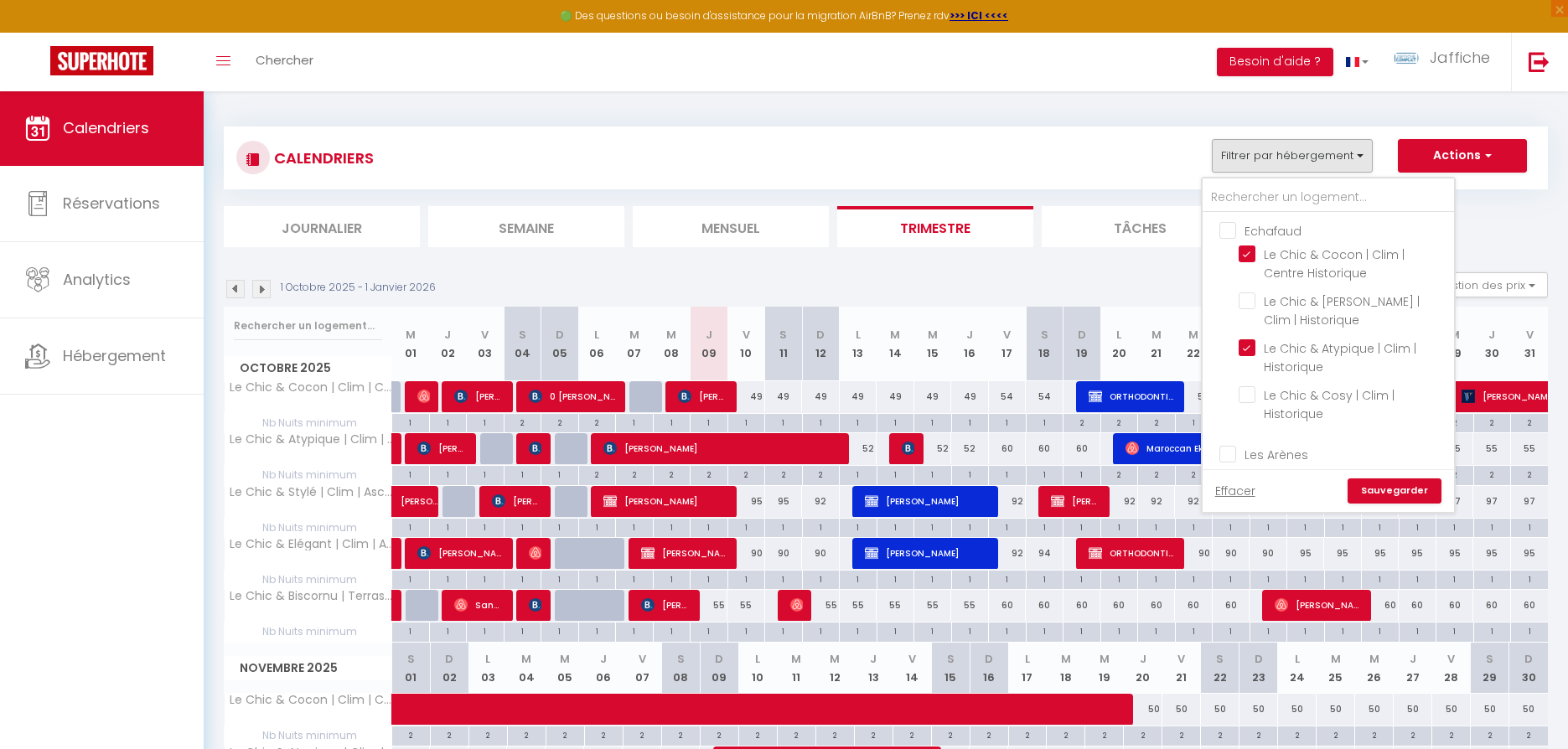
click at [1509, 247] on div "CALENDRIERS Filtrer par hébergement Echafaud Le Chic & Cocon | Clim | Centre Hi…" at bounding box center [886, 715] width 1324 height 1208
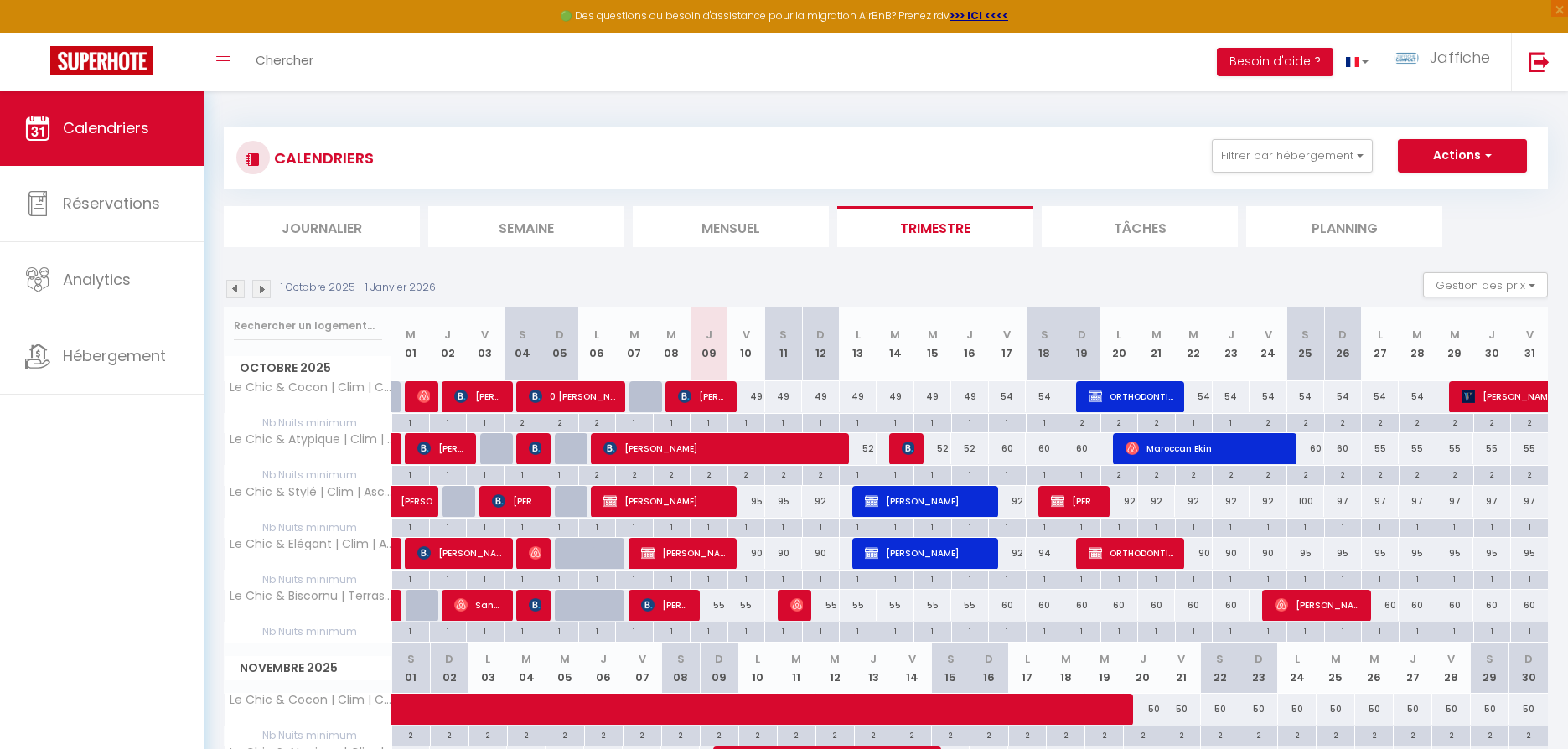
click at [870, 446] on div "52" at bounding box center [858, 449] width 38 height 31
type input "52"
type input "Lun 13 Octobre 2025"
type input "[DATE] Octobre 2025"
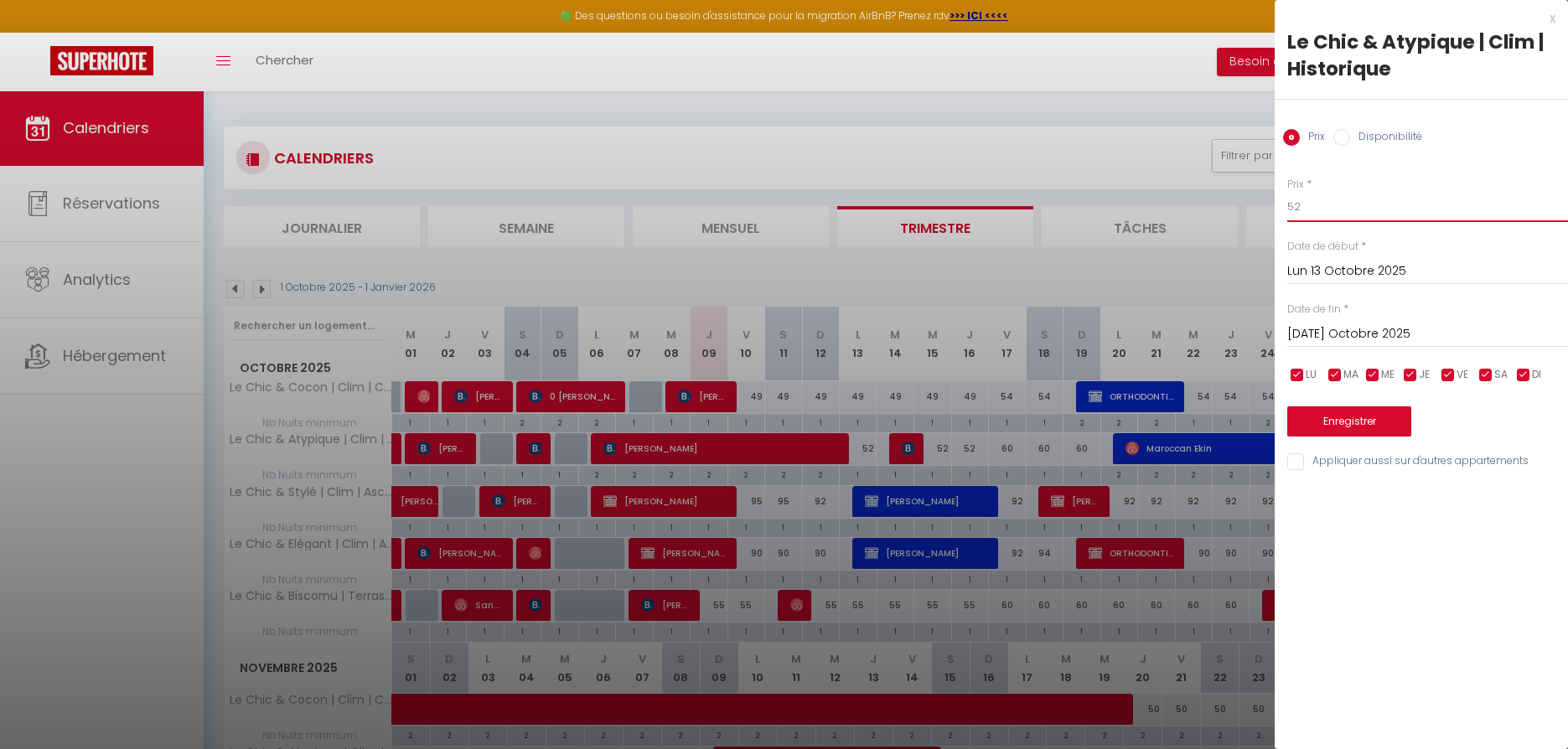
click at [1313, 202] on input "52" at bounding box center [1427, 207] width 281 height 31
type input "45"
click at [1347, 420] on button "Enregistrer" at bounding box center [1349, 422] width 124 height 31
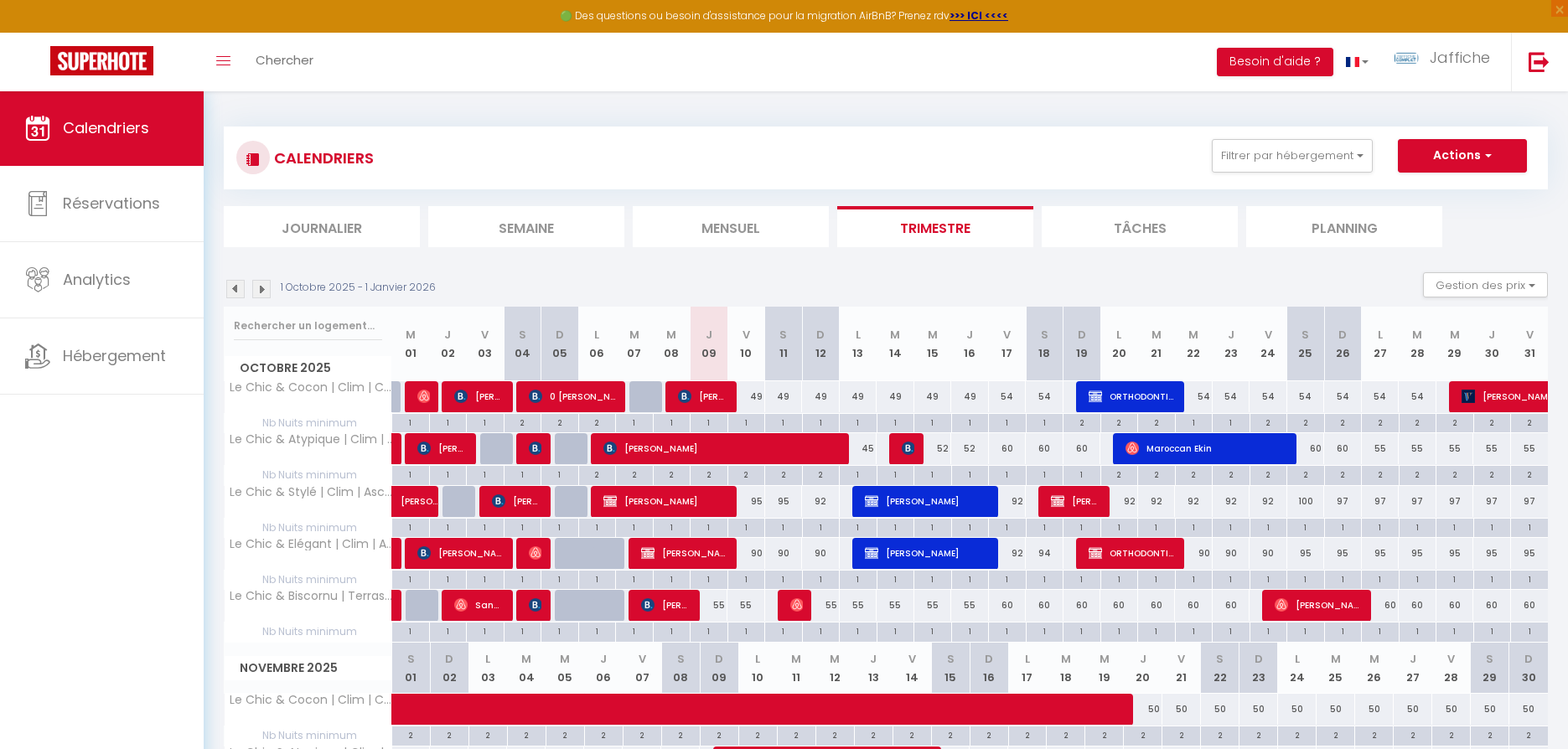
click at [1086, 447] on div "60" at bounding box center [1082, 449] width 38 height 31
type input "60"
type input "Dim 19 Octobre 2025"
type input "Lun 20 Octobre 2025"
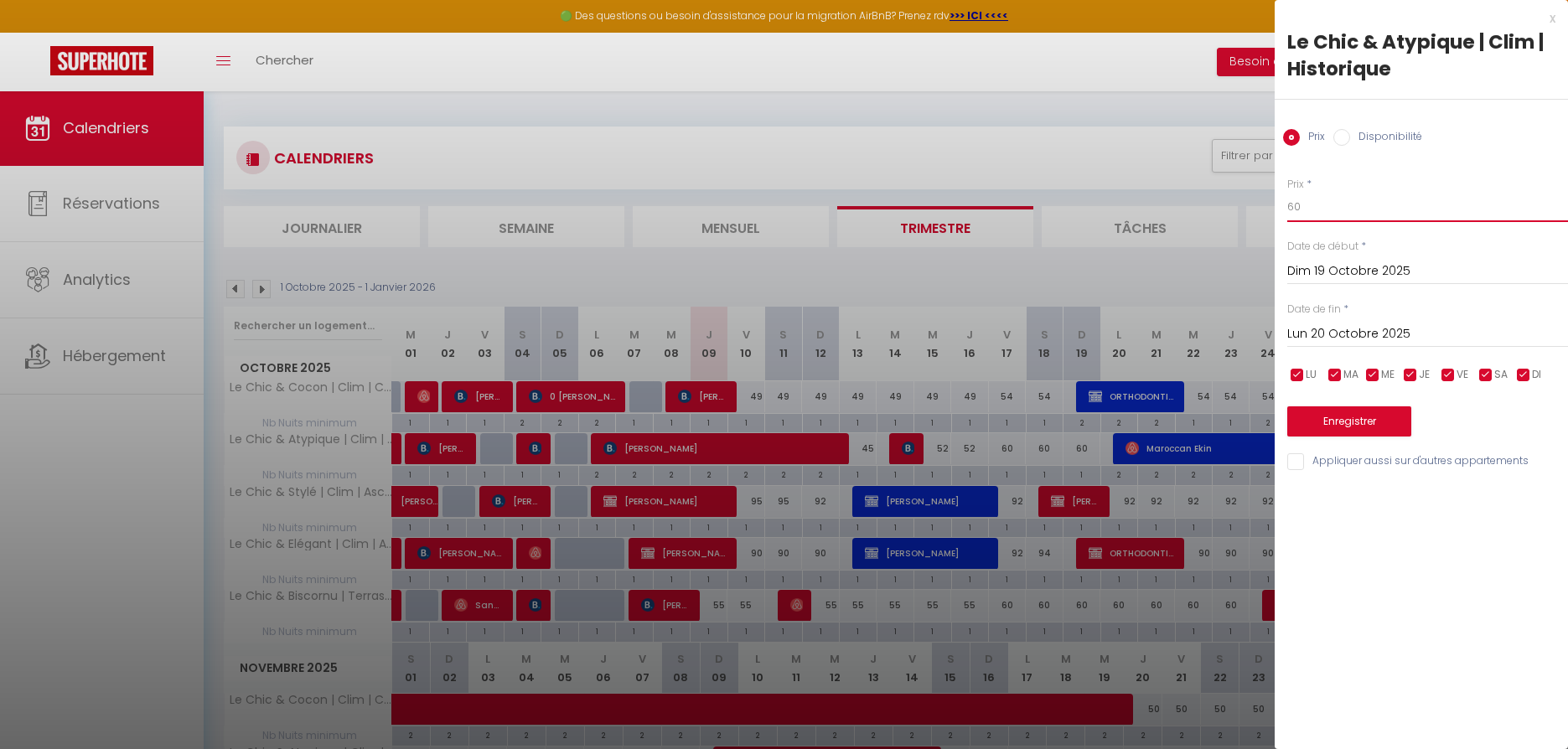
click at [1312, 199] on input "60" at bounding box center [1427, 207] width 281 height 31
type input "55"
click at [1341, 419] on button "Enregistrer" at bounding box center [1349, 422] width 124 height 31
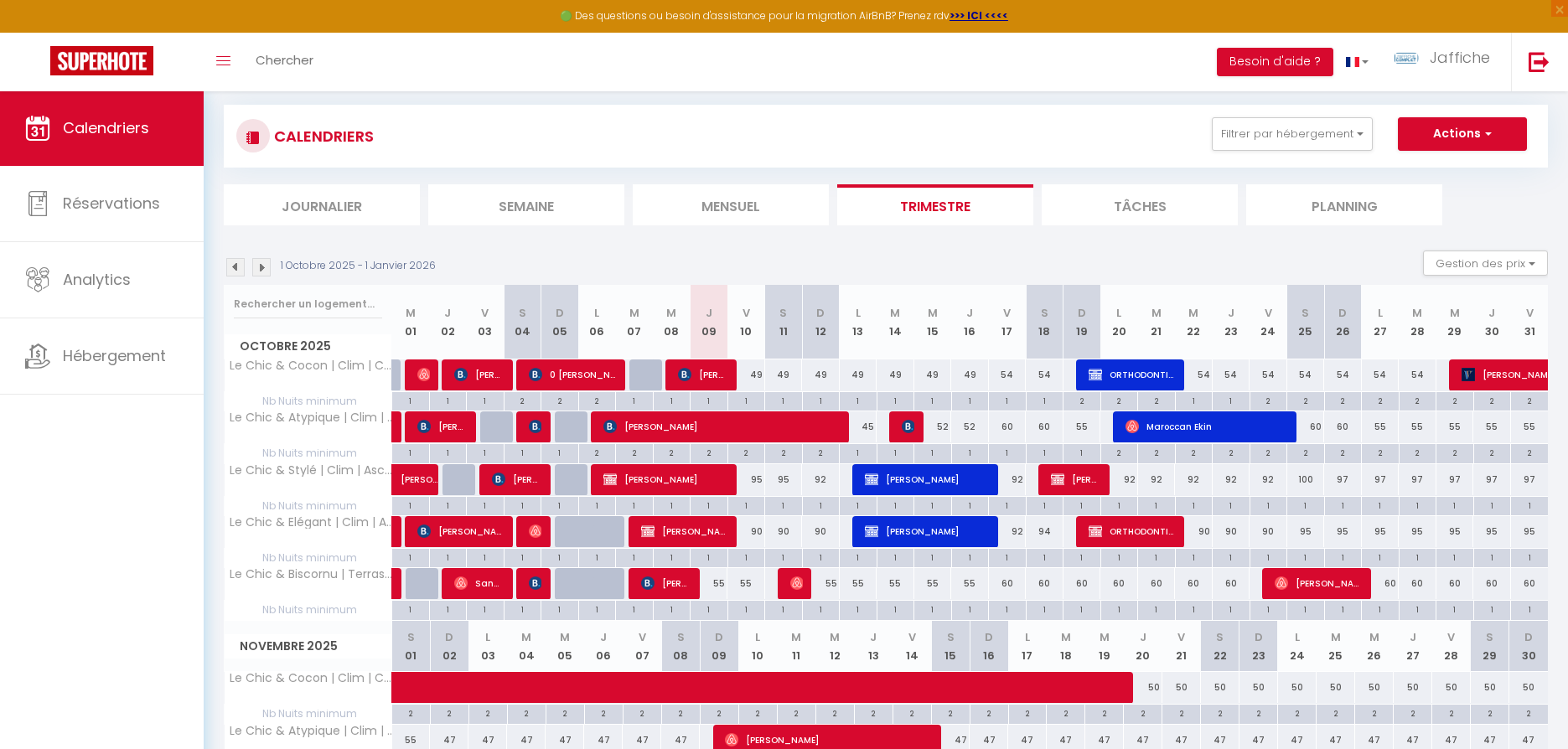
scroll to position [54, 0]
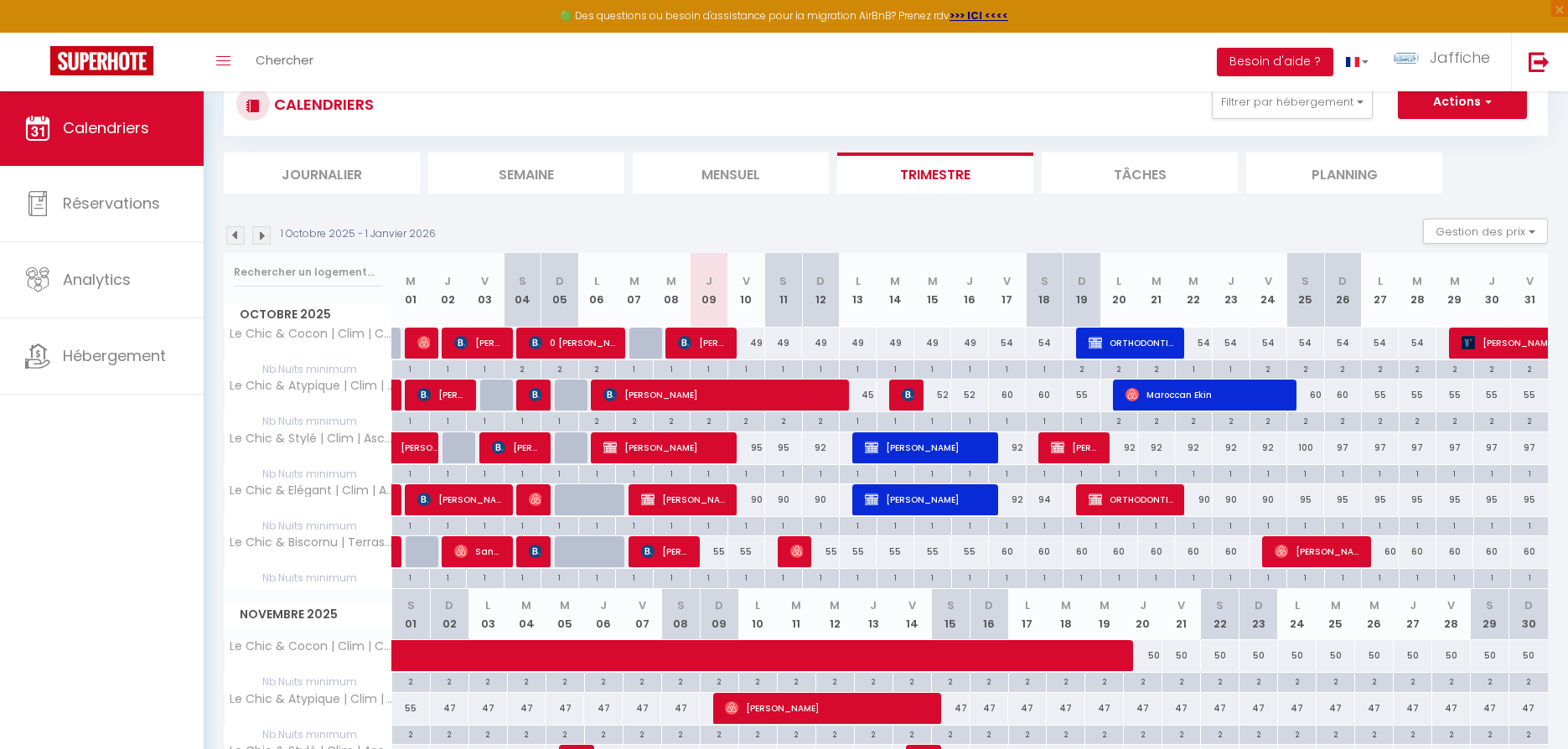
click at [758, 447] on div "95" at bounding box center [746, 448] width 38 height 31
type input "95"
type input "Ven 10 Octobre 2025"
type input "[PERSON_NAME] 11 Octobre 2025"
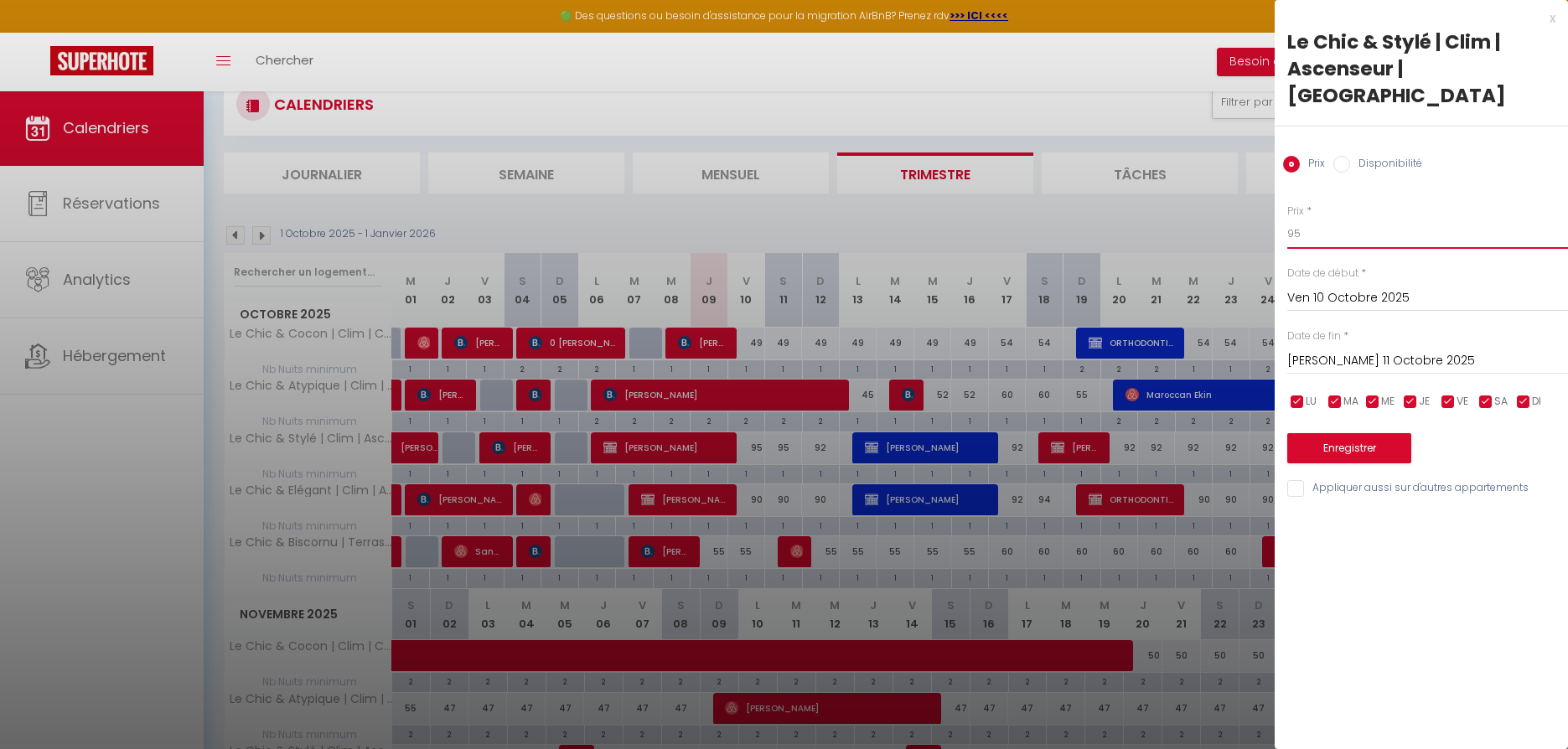
click at [1329, 219] on input "95" at bounding box center [1427, 234] width 281 height 31
type input "90"
click at [1329, 350] on input "[PERSON_NAME] 11 Octobre 2025" at bounding box center [1427, 362] width 281 height 22
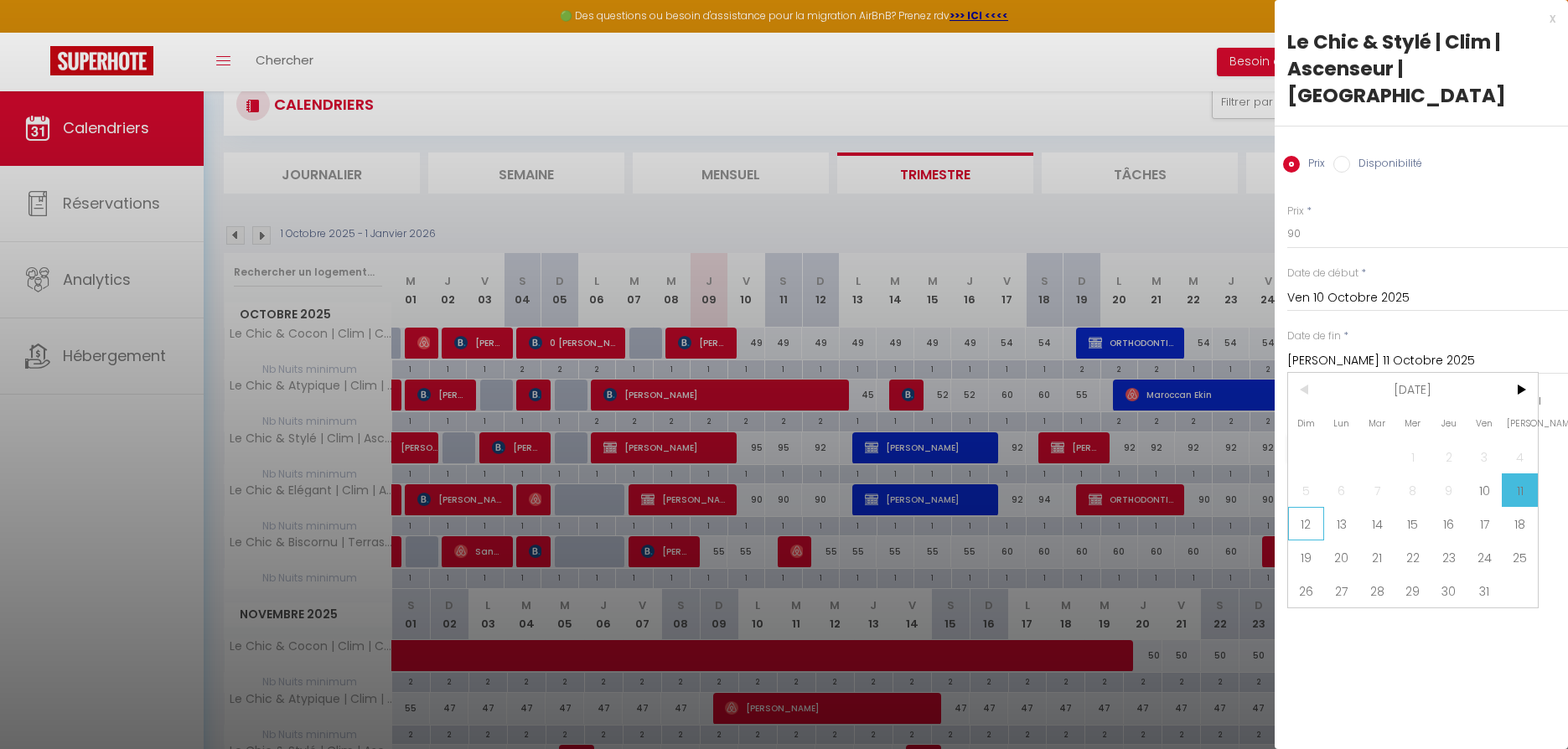
click at [1314, 507] on span "12" at bounding box center [1305, 523] width 36 height 33
type input "Dim 12 Octobre 2025"
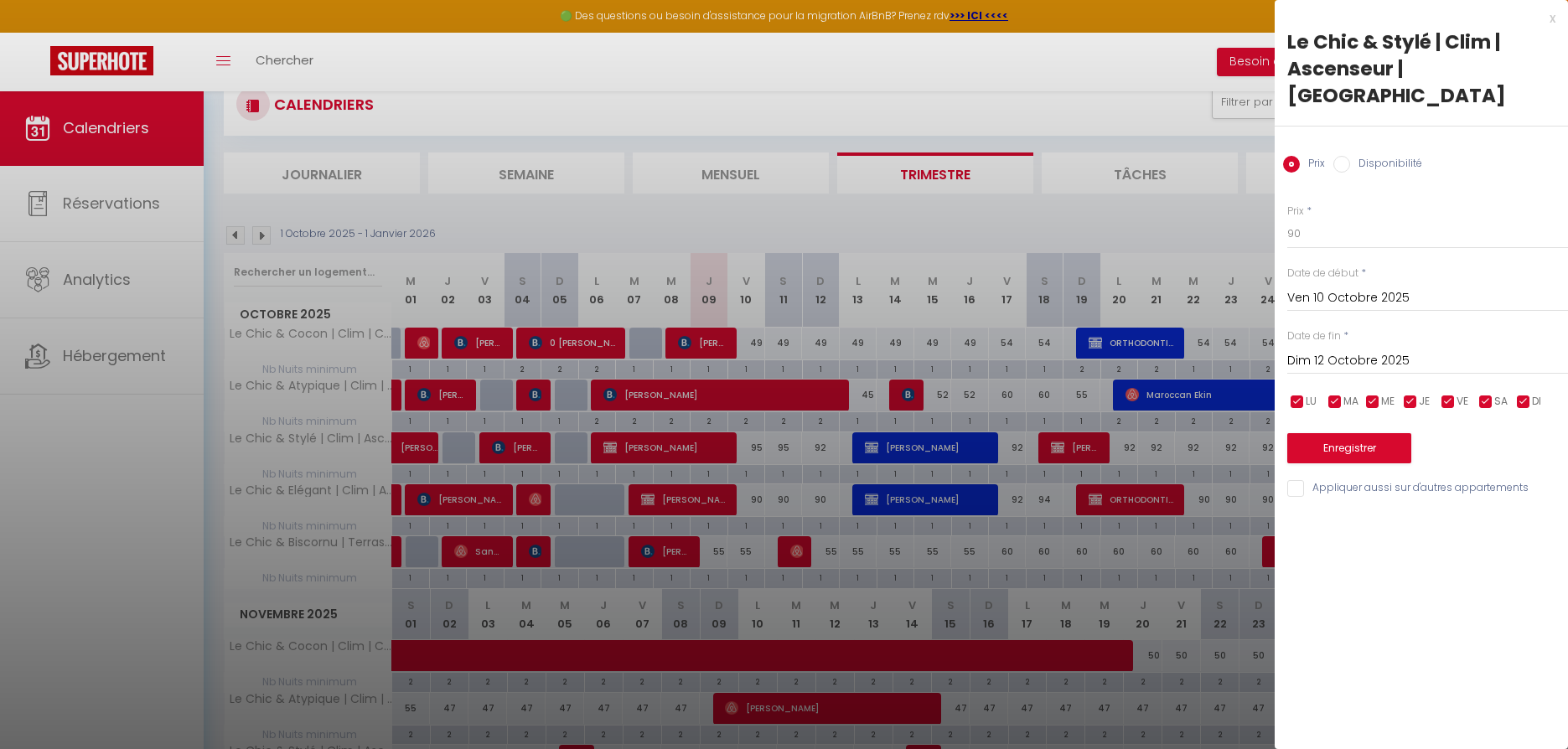
click at [1354, 434] on button "Enregistrer" at bounding box center [1349, 448] width 124 height 31
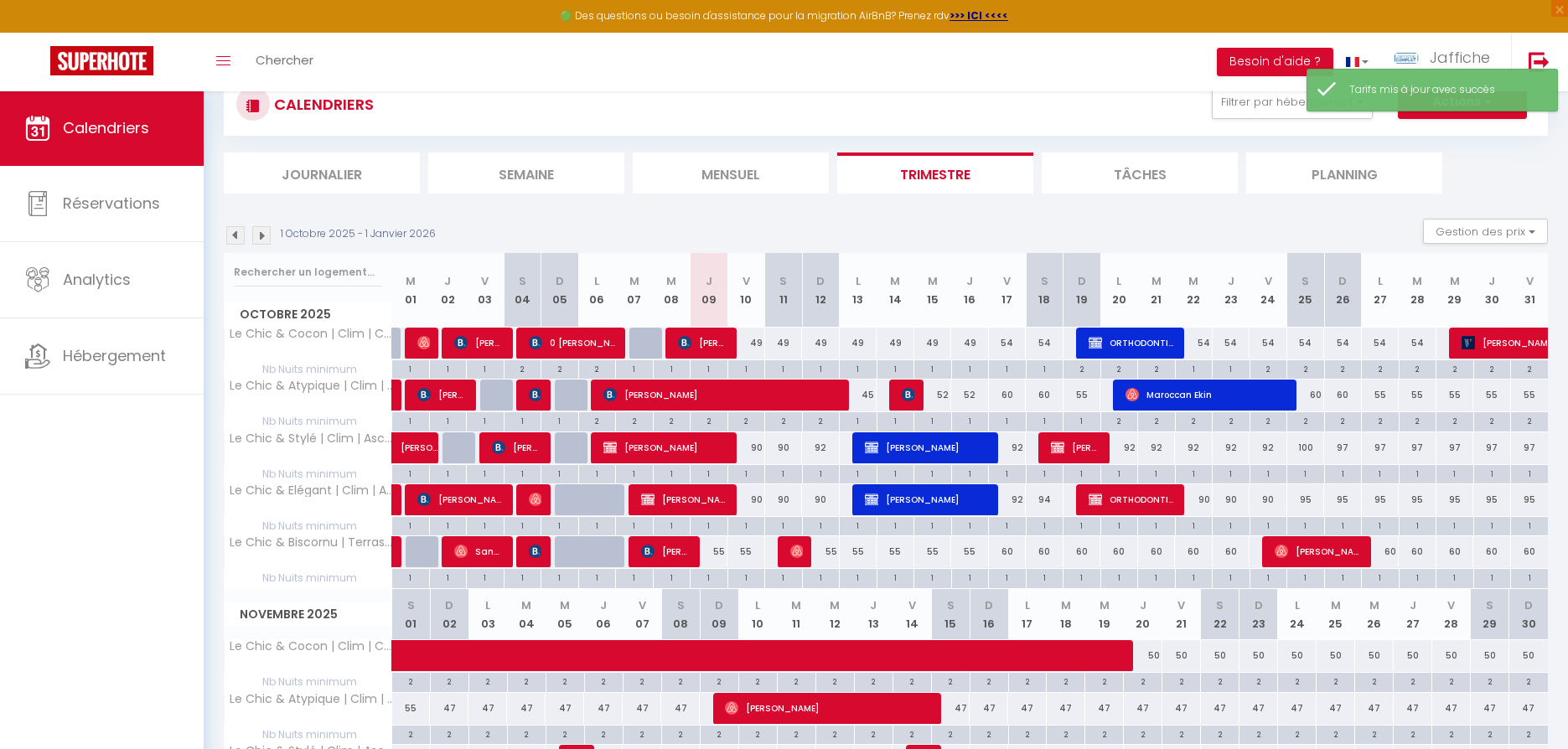
click at [822, 448] on div "92" at bounding box center [821, 448] width 38 height 31
type input "92"
type input "Dim 12 Octobre 2025"
type input "Lun 13 Octobre 2025"
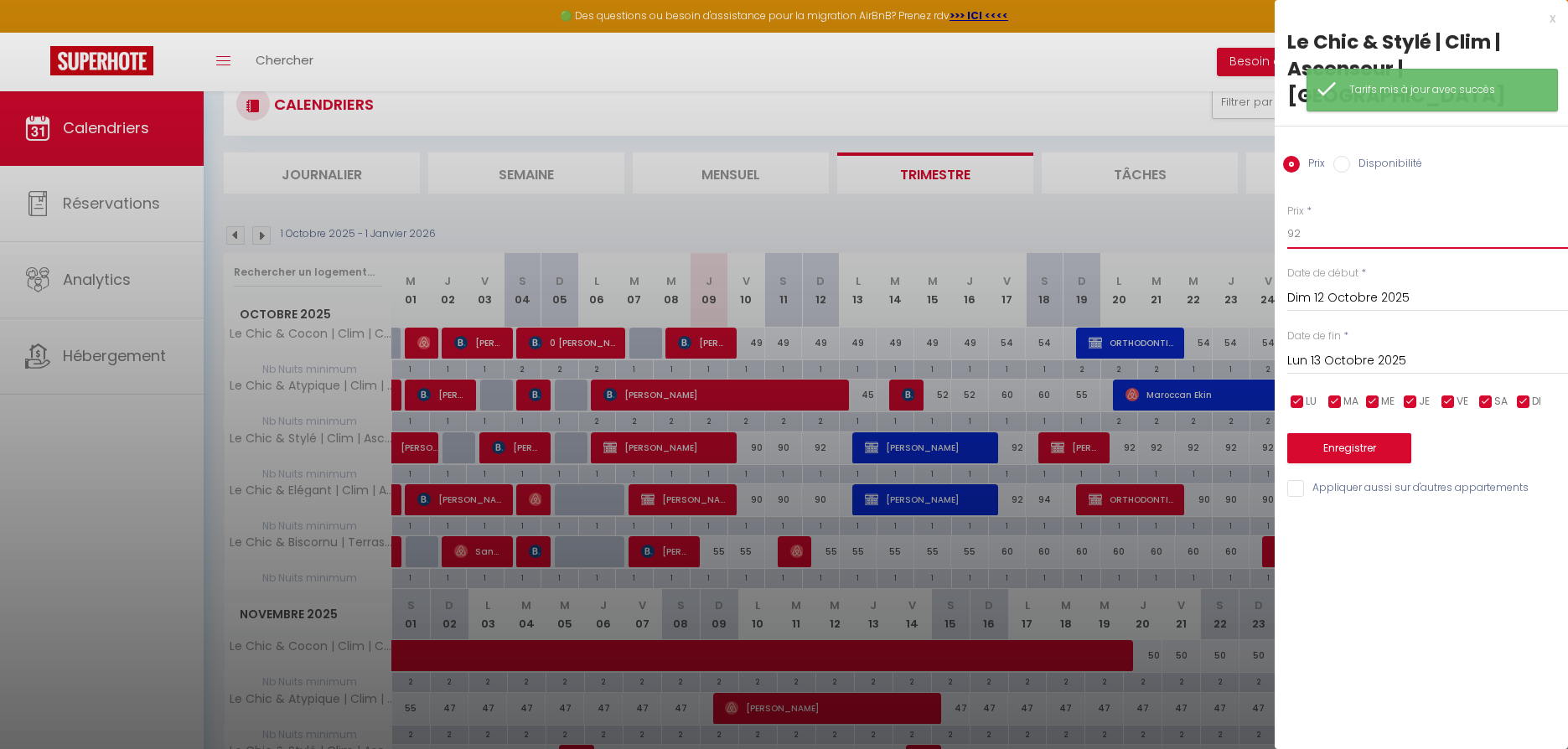
click at [1311, 219] on input "92" at bounding box center [1427, 234] width 281 height 31
type input "87"
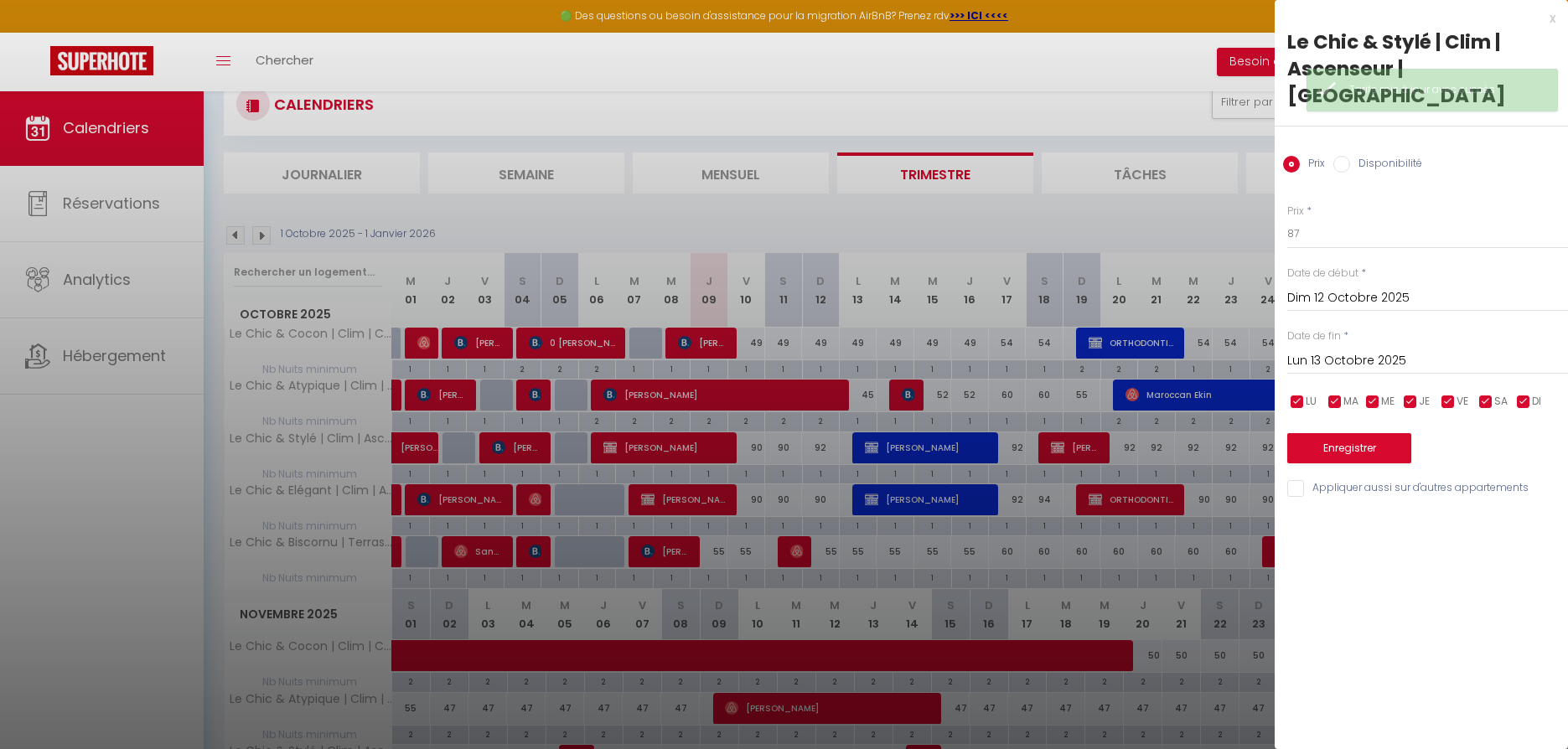
click at [1370, 434] on button "Enregistrer" at bounding box center [1349, 448] width 124 height 31
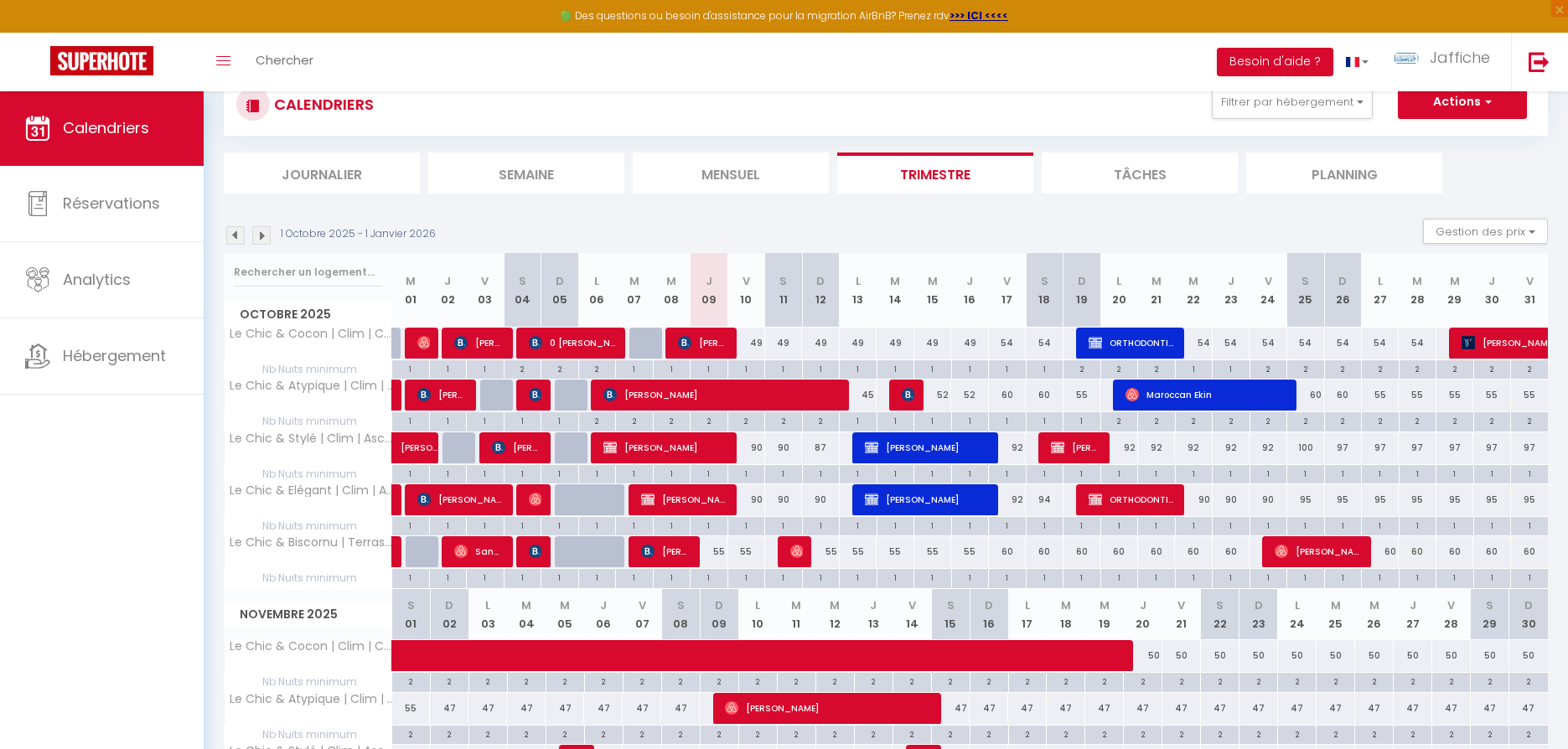
click at [1019, 448] on div "92" at bounding box center [1008, 448] width 38 height 31
type input "92"
type input "Ven 17 Octobre 2025"
type input "[PERSON_NAME] 18 Octobre 2025"
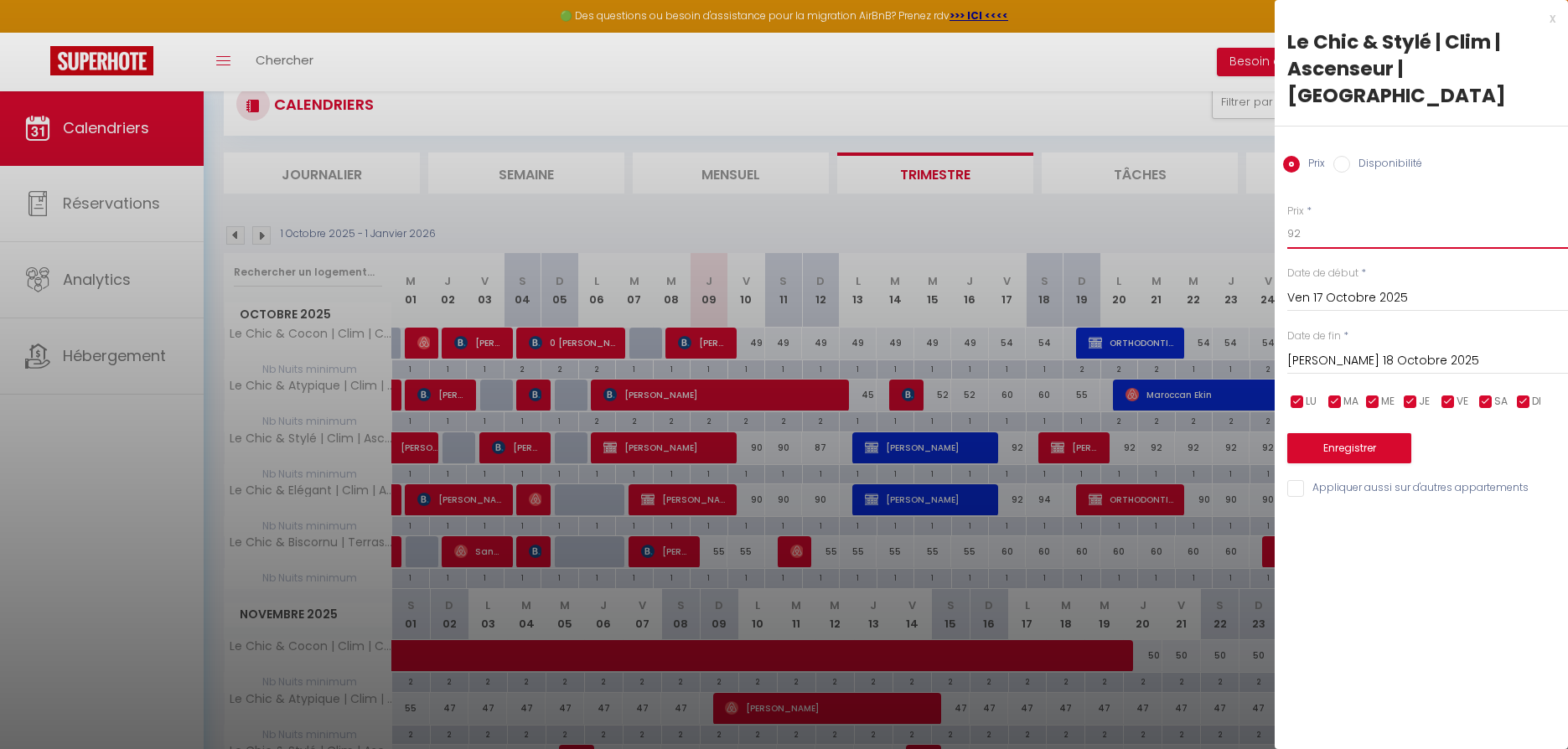
click at [1335, 219] on input "92" at bounding box center [1427, 234] width 281 height 31
click at [1337, 219] on input "92" at bounding box center [1427, 234] width 281 height 31
type input "87"
click at [1367, 434] on button "Enregistrer" at bounding box center [1349, 448] width 124 height 31
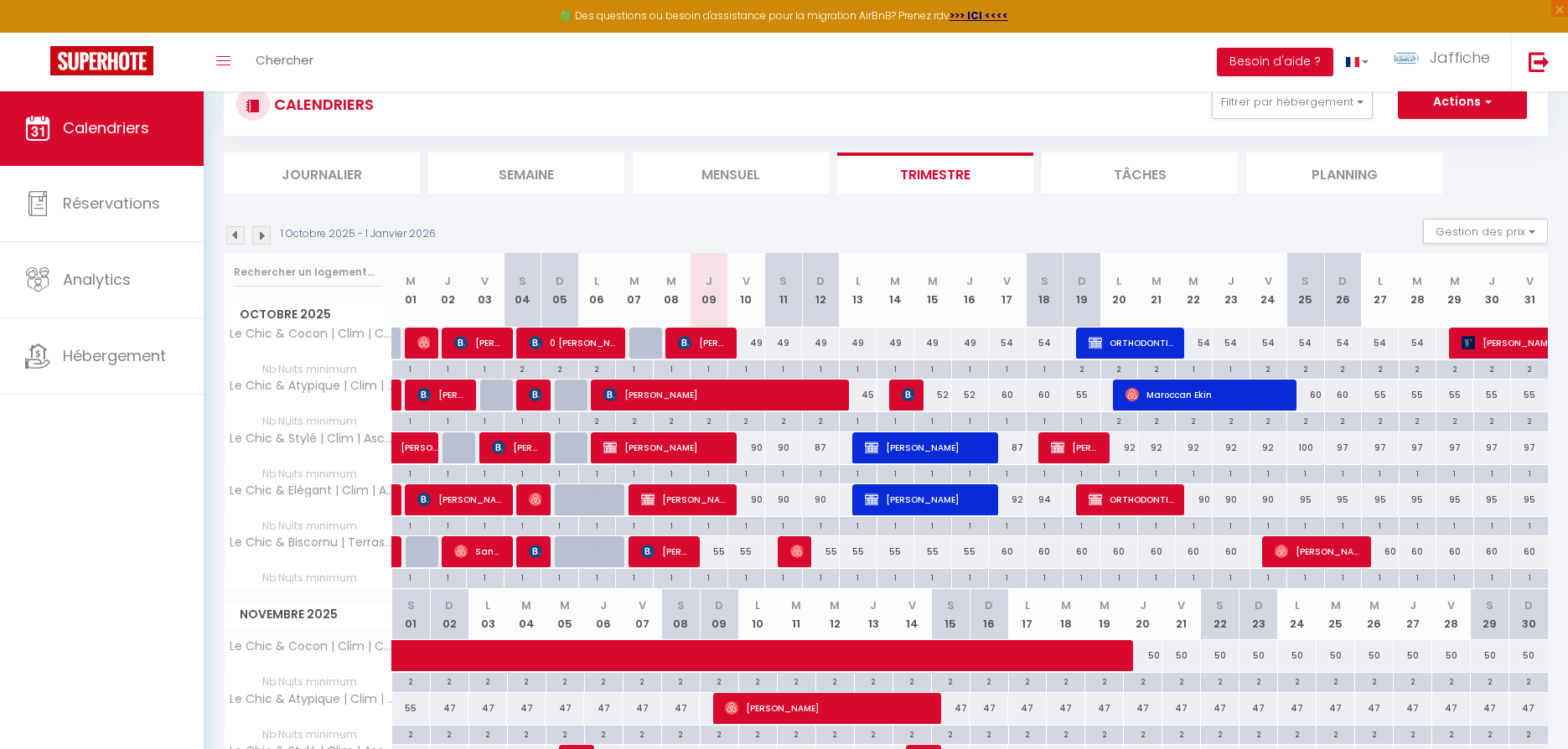
click at [757, 497] on div "90" at bounding box center [746, 500] width 38 height 31
type input "90"
type input "Ven 10 Octobre 2025"
type input "[PERSON_NAME] 11 Octobre 2025"
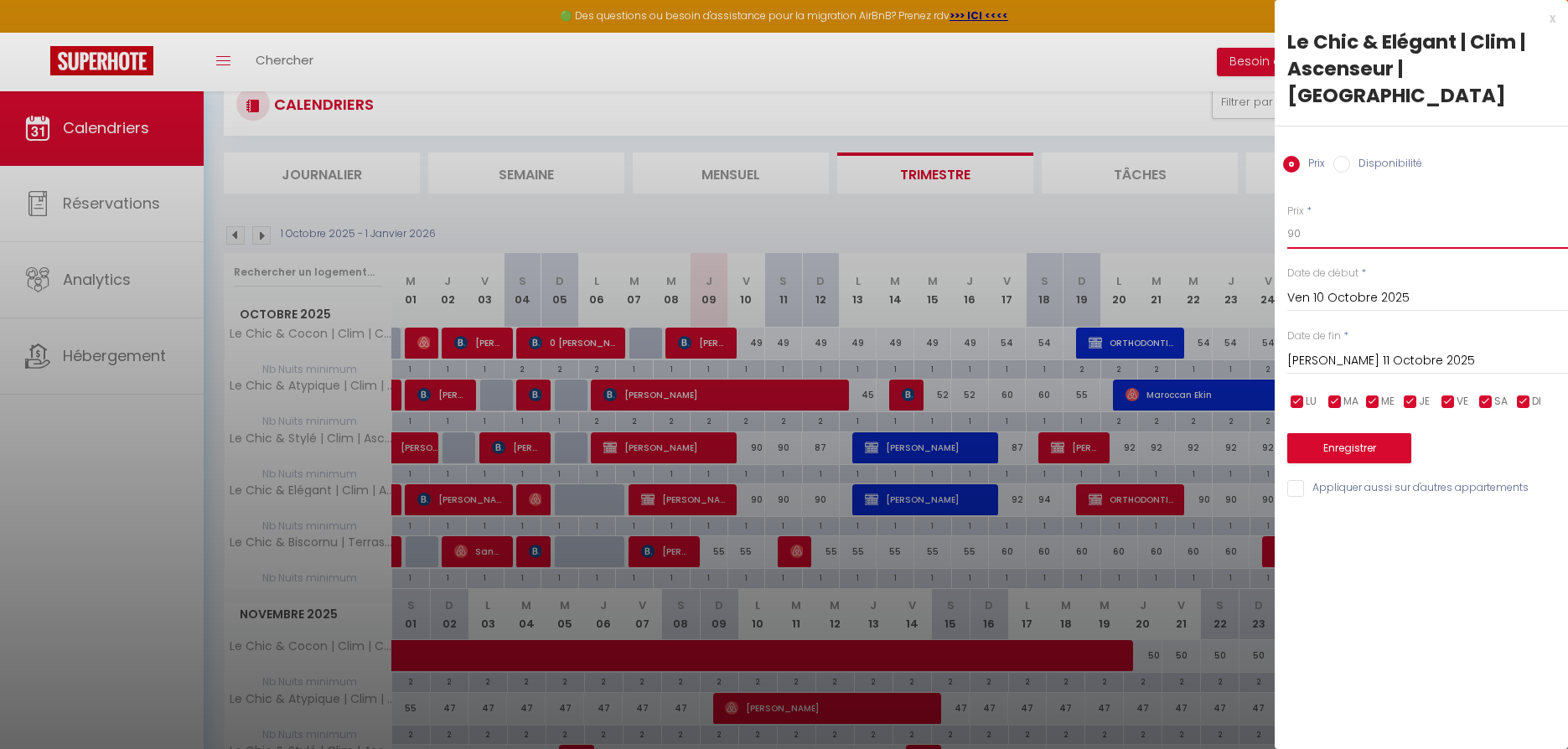
click at [1327, 219] on input "90" at bounding box center [1427, 234] width 281 height 31
type input "85"
click at [1353, 350] on input "[PERSON_NAME] 11 Octobre 2025" at bounding box center [1427, 362] width 281 height 22
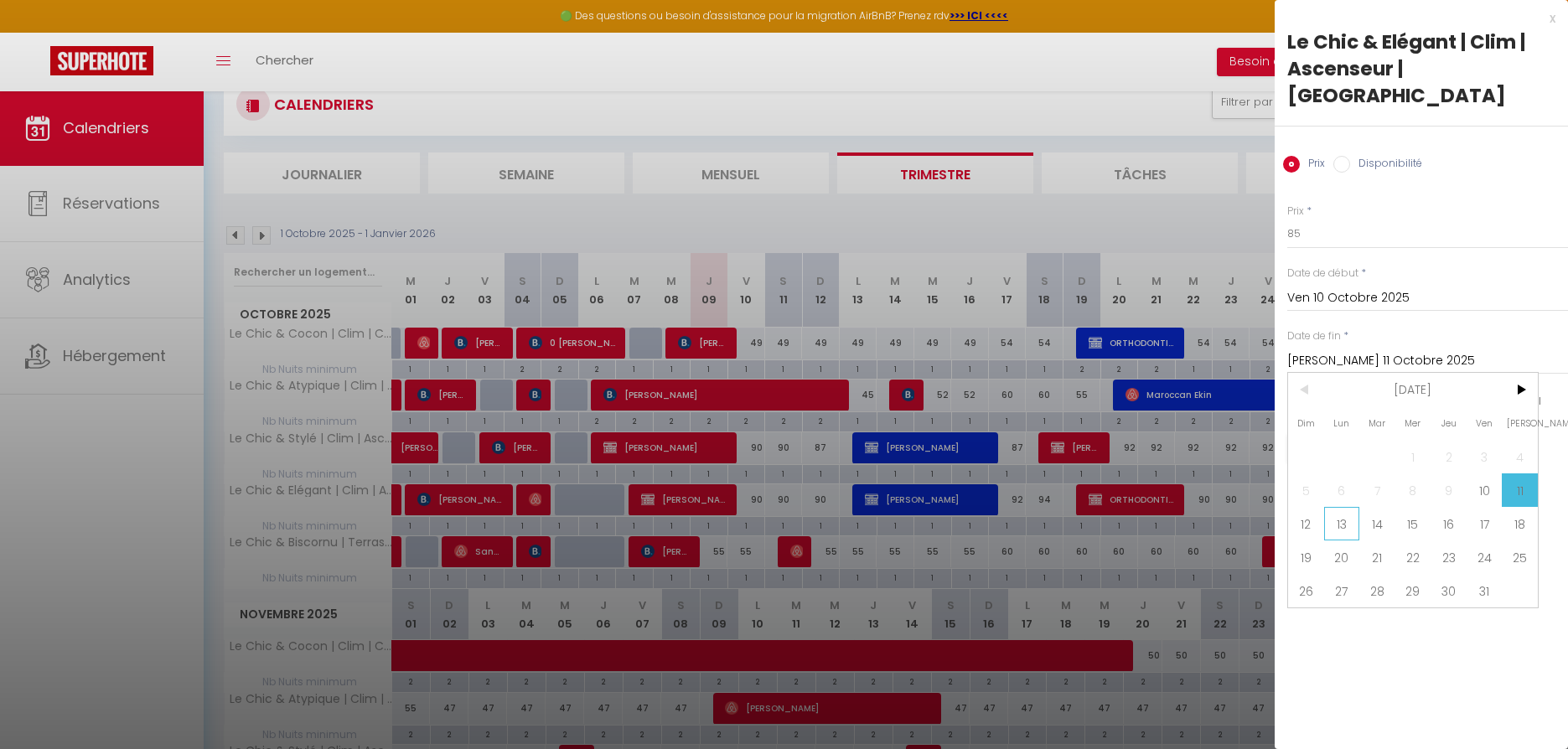
click at [1342, 507] on span "13" at bounding box center [1341, 523] width 36 height 33
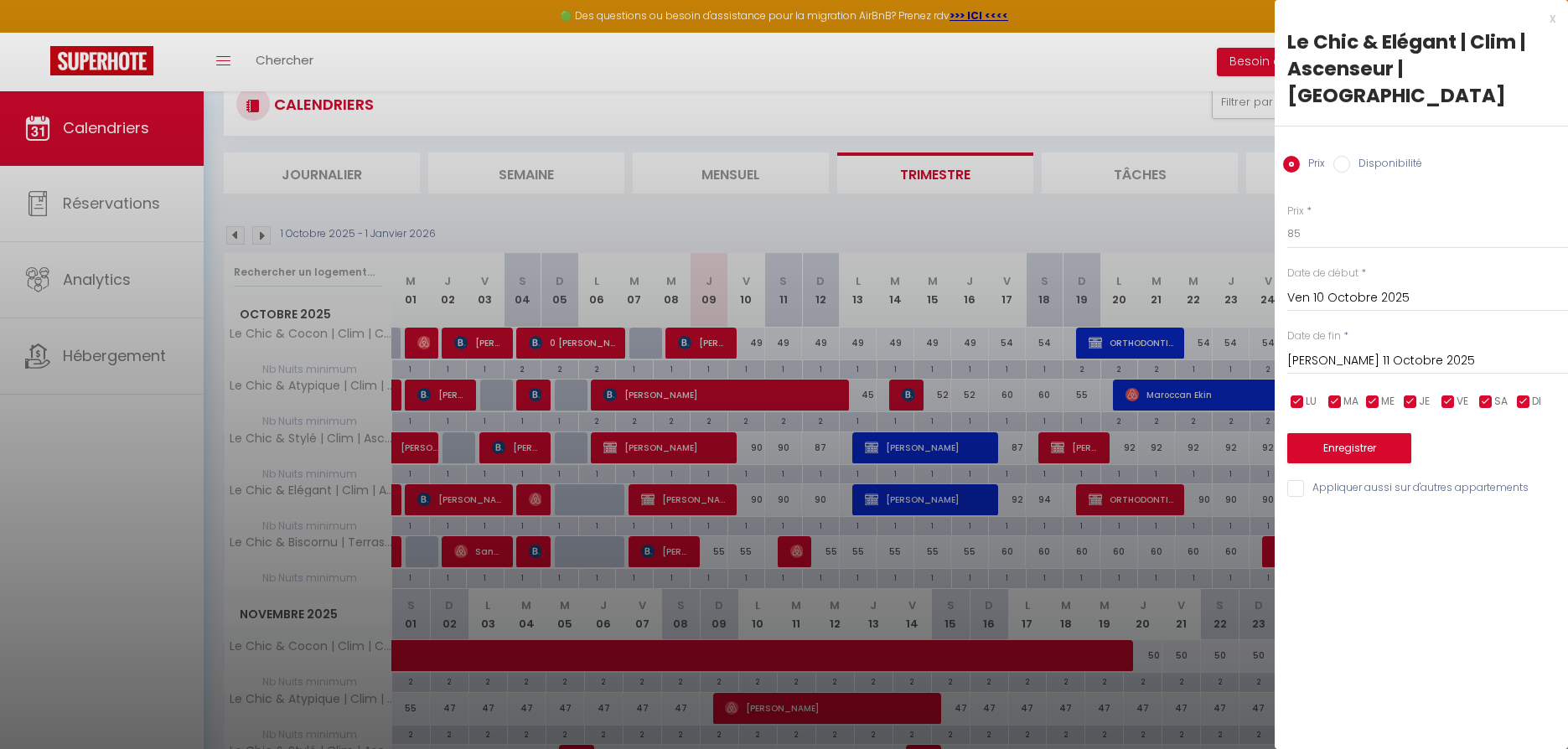
type input "Lun 13 Octobre 2025"
click at [1320, 434] on button "Enregistrer" at bounding box center [1349, 448] width 124 height 31
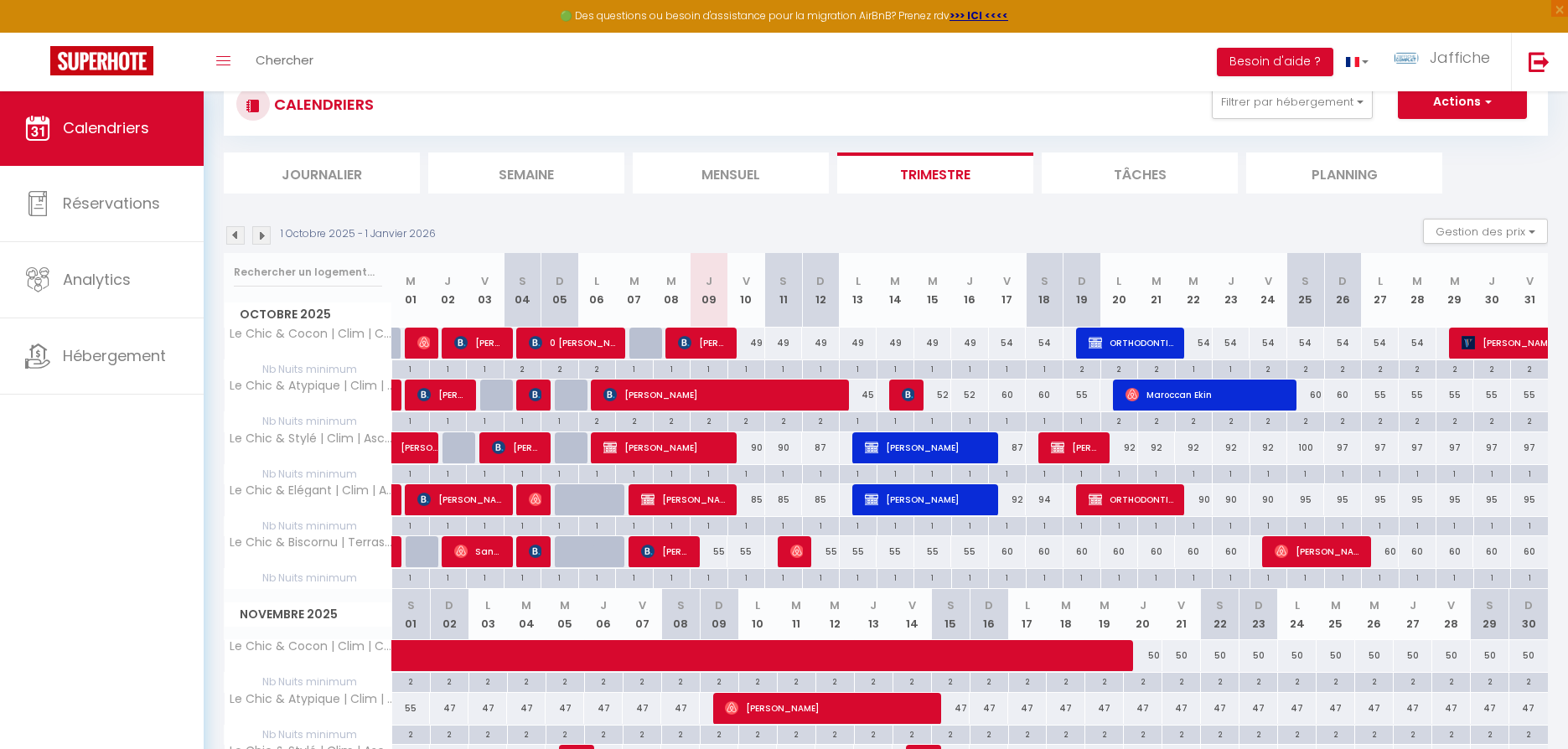
click at [1020, 498] on div "92" at bounding box center [1008, 500] width 38 height 31
click at [0, 0] on div at bounding box center [0, 0] width 0 height 0
click at [1018, 497] on div "92" at bounding box center [1008, 500] width 38 height 31
type input "92"
type input "Ven 17 Octobre 2025"
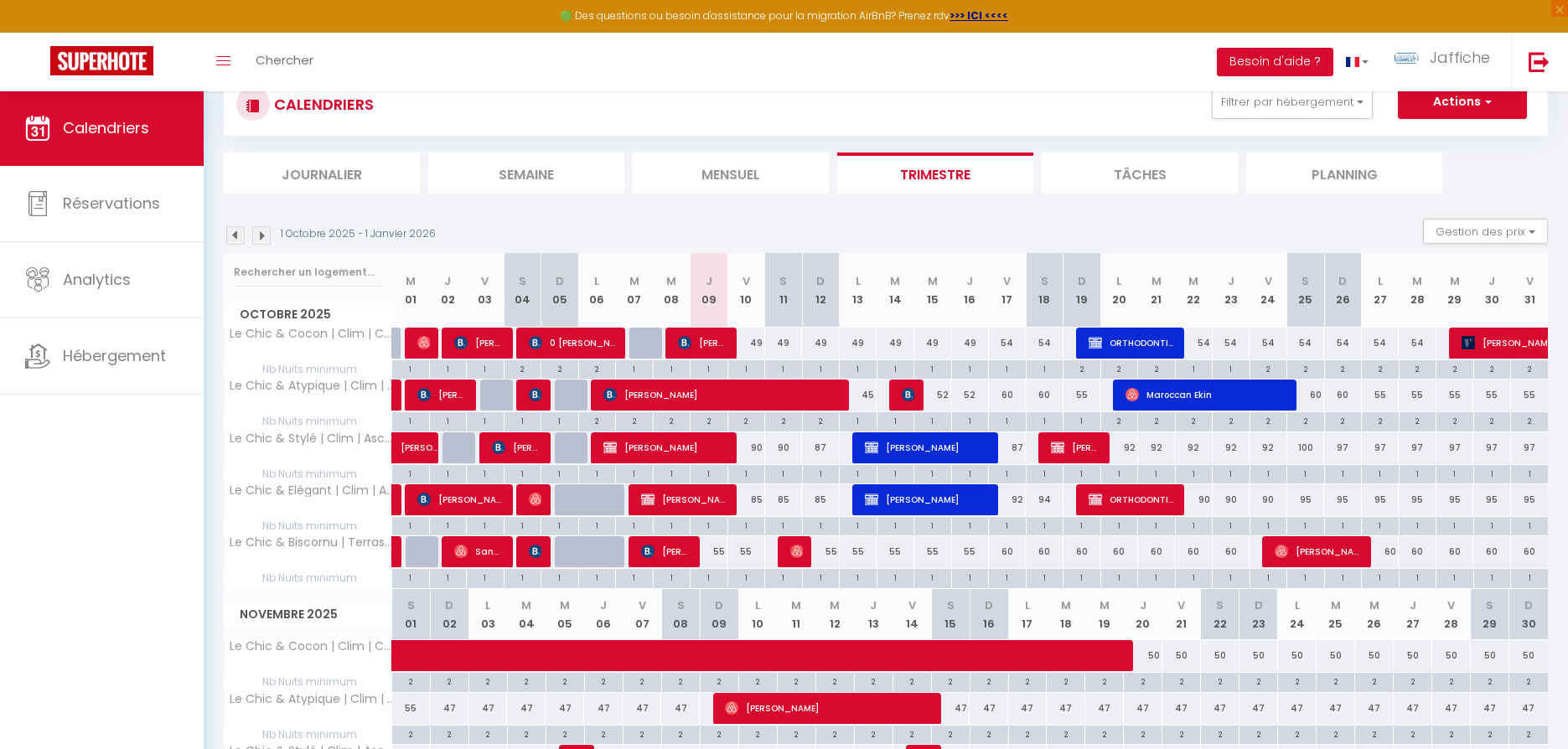
type input "[PERSON_NAME] 18 Octobre 2025"
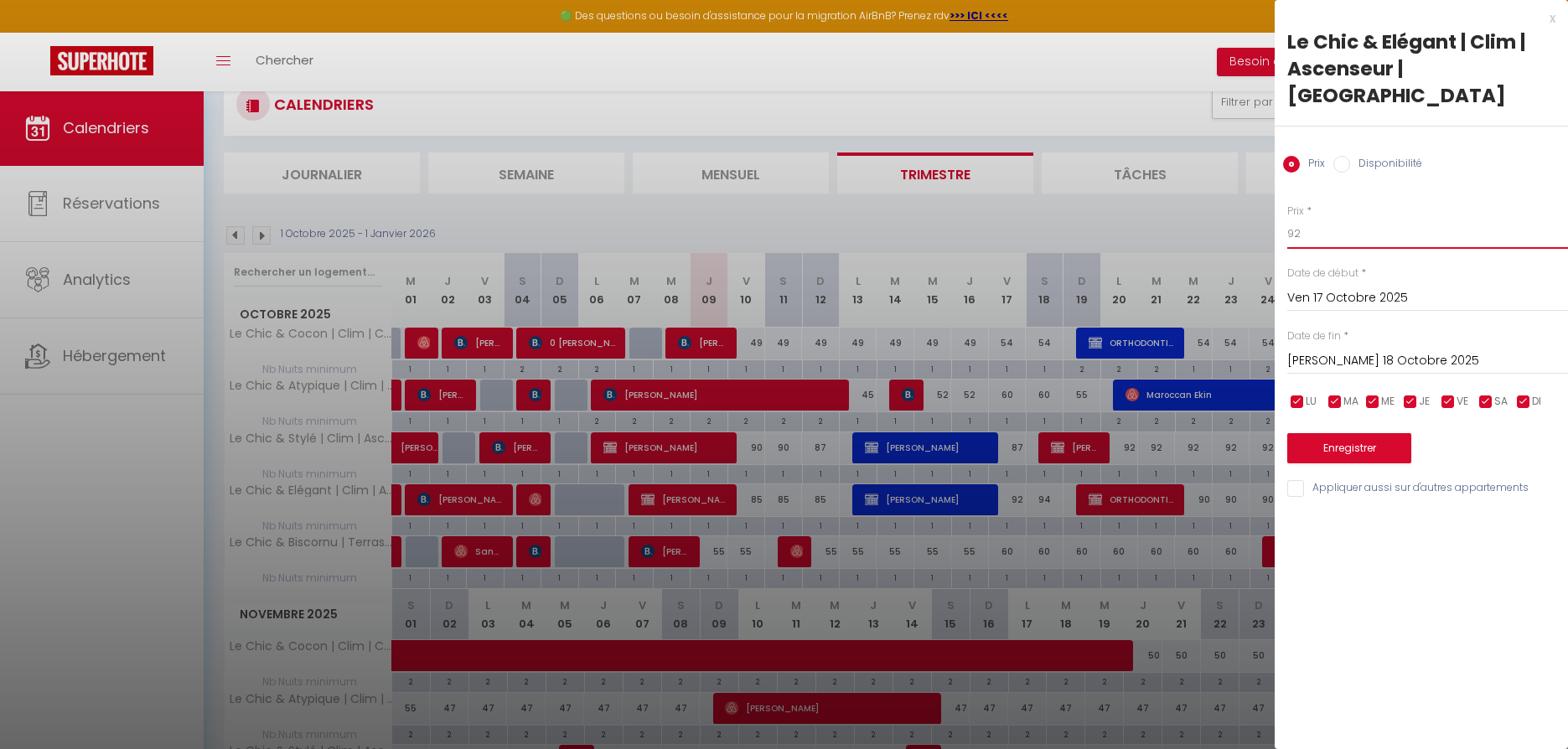
click at [1332, 219] on input "92" at bounding box center [1427, 234] width 281 height 31
type input "90"
click at [1340, 350] on input "[PERSON_NAME] 18 Octobre 2025" at bounding box center [1427, 362] width 281 height 22
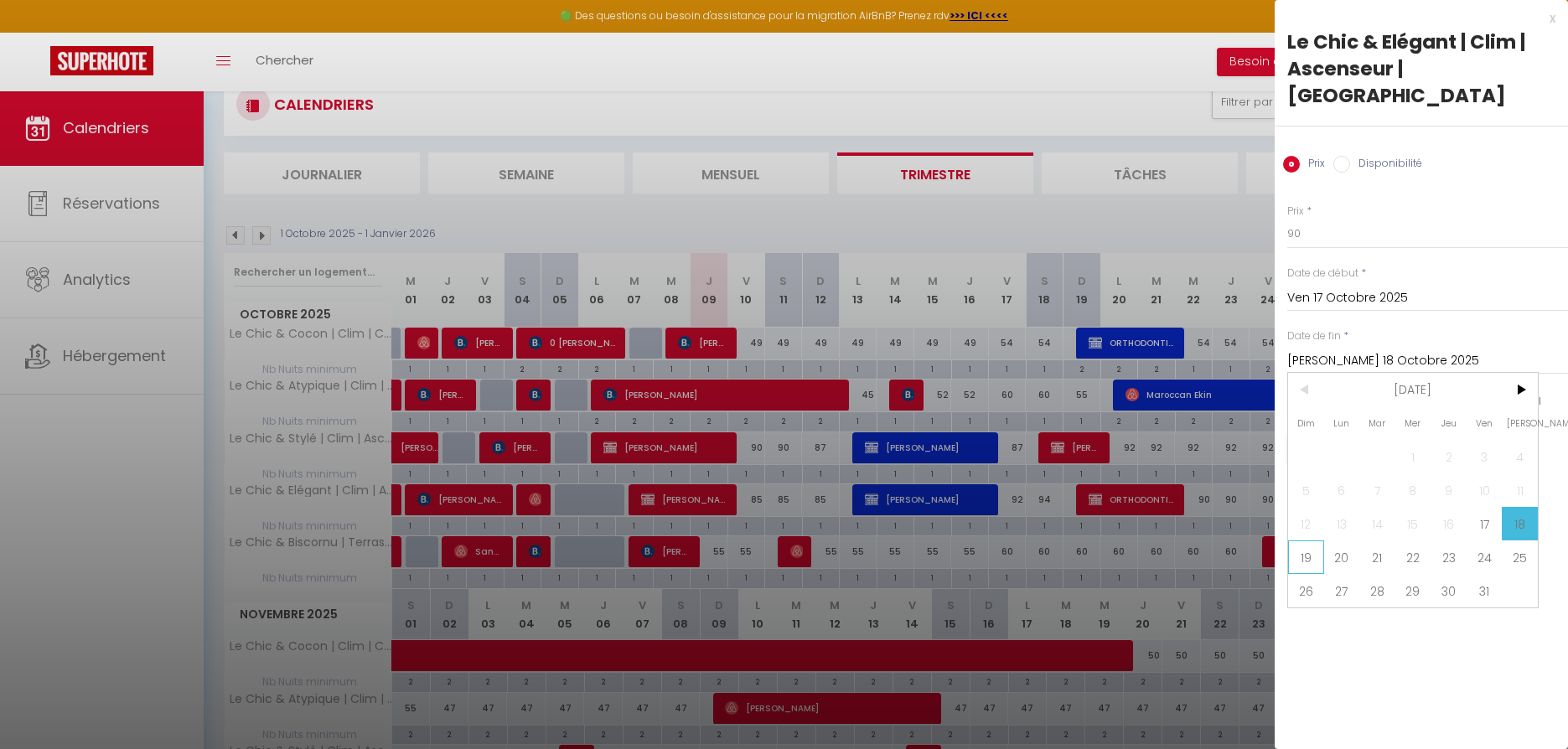
click at [1309, 541] on span "19" at bounding box center [1305, 558] width 36 height 33
type input "Dim 19 Octobre 2025"
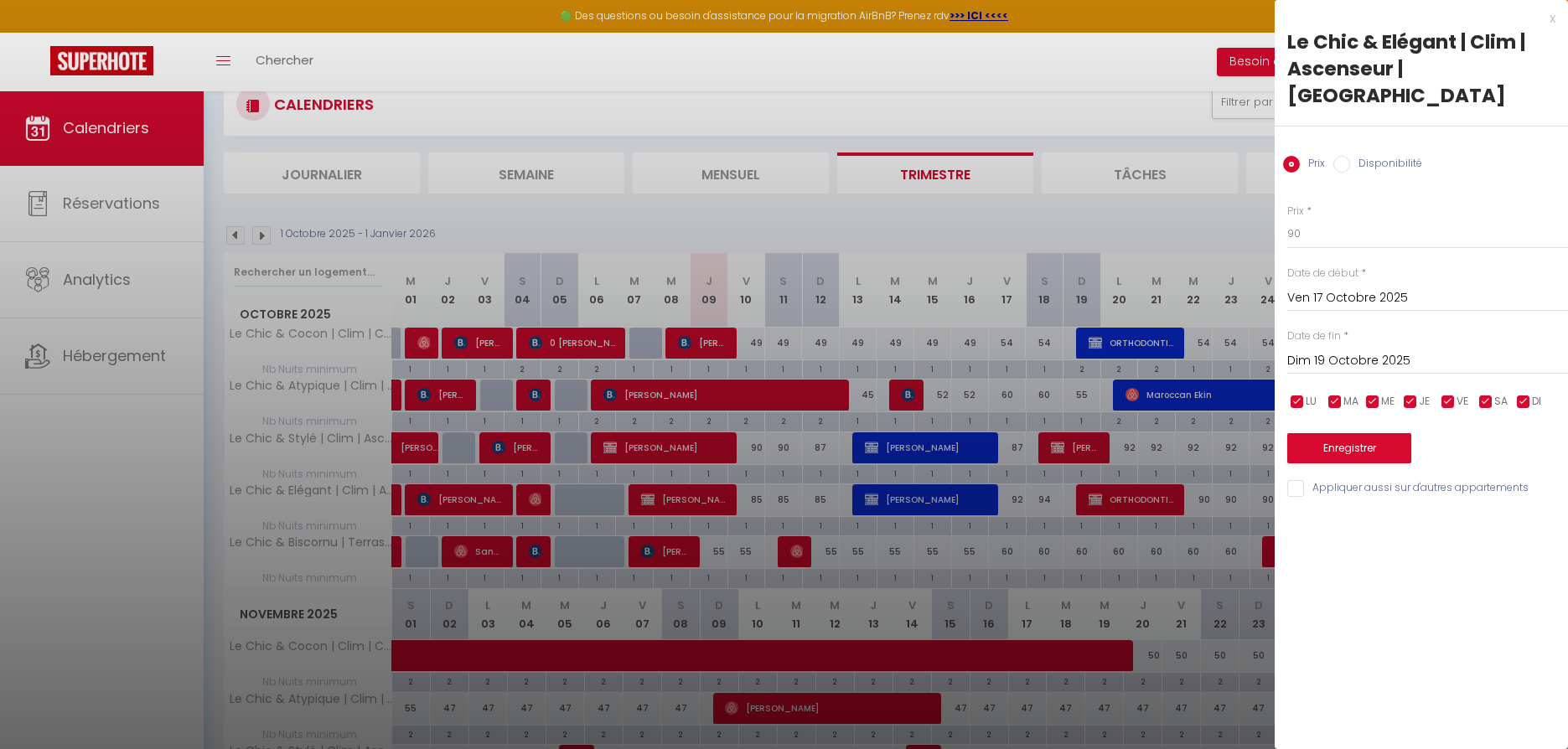
click at [1338, 434] on button "Enregistrer" at bounding box center [1349, 448] width 124 height 31
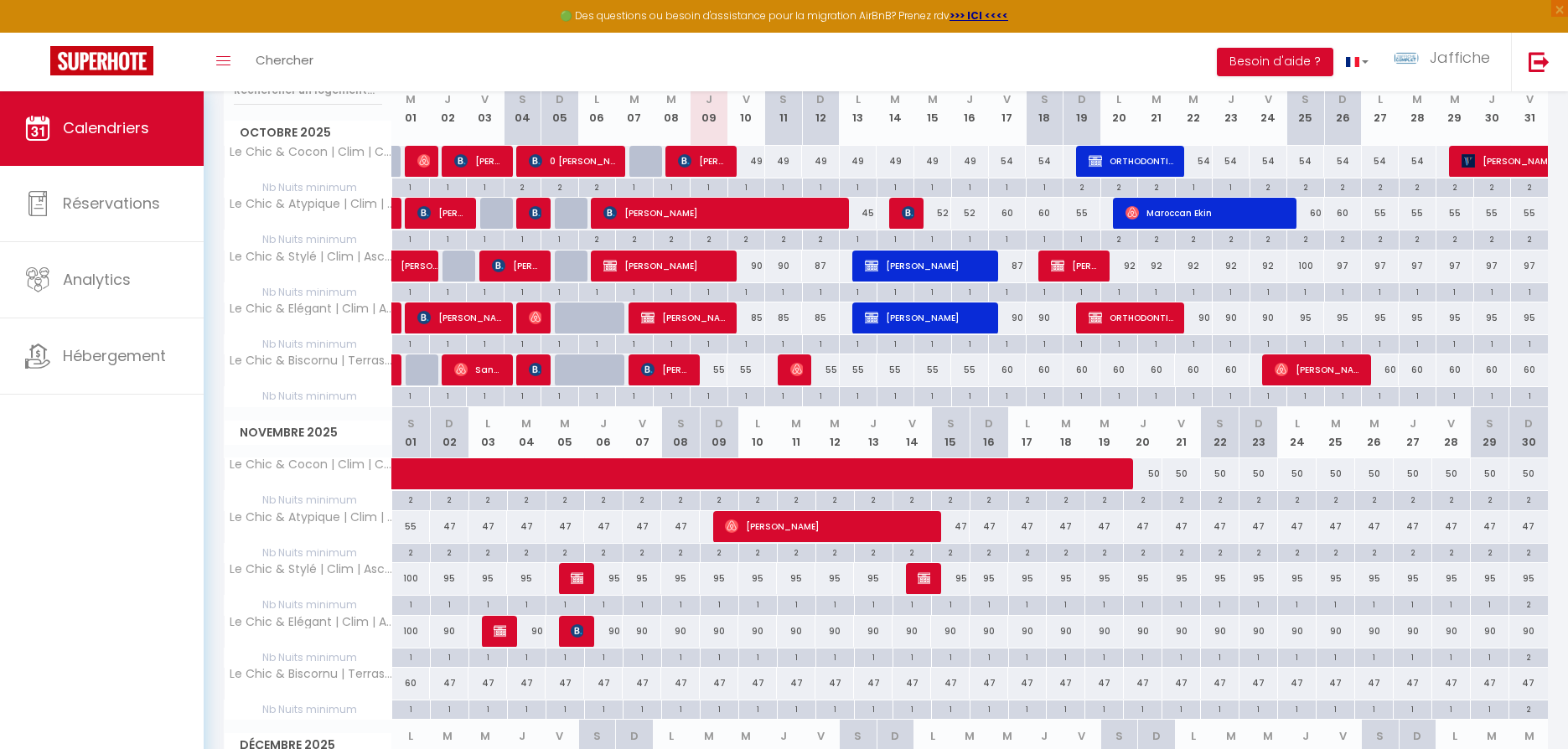
scroll to position [216, 0]
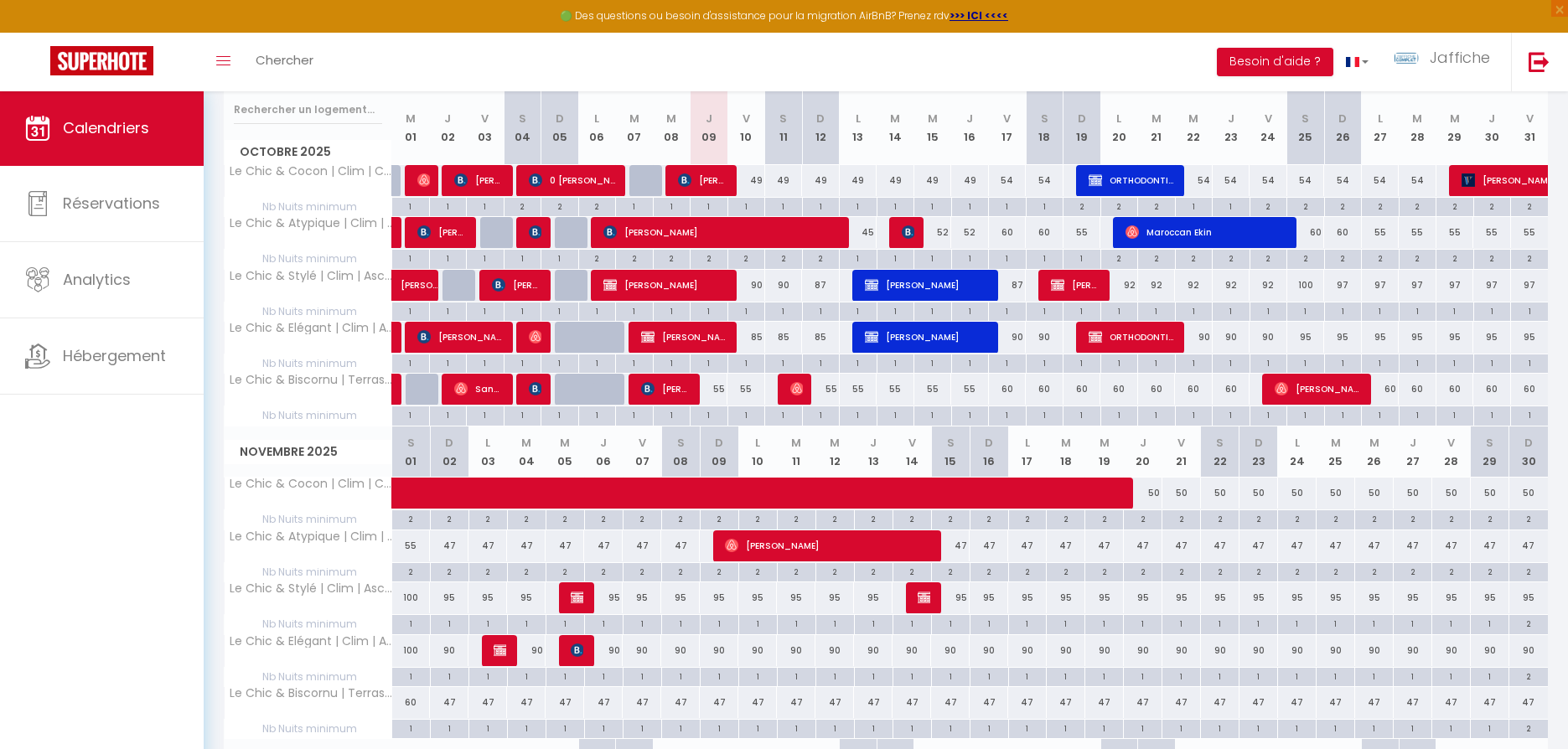
click at [1346, 203] on div "2" at bounding box center [1343, 205] width 37 height 16
type input "2"
type input "Dim 26 Octobre 2025"
type input "Lun 27 Octobre 2025"
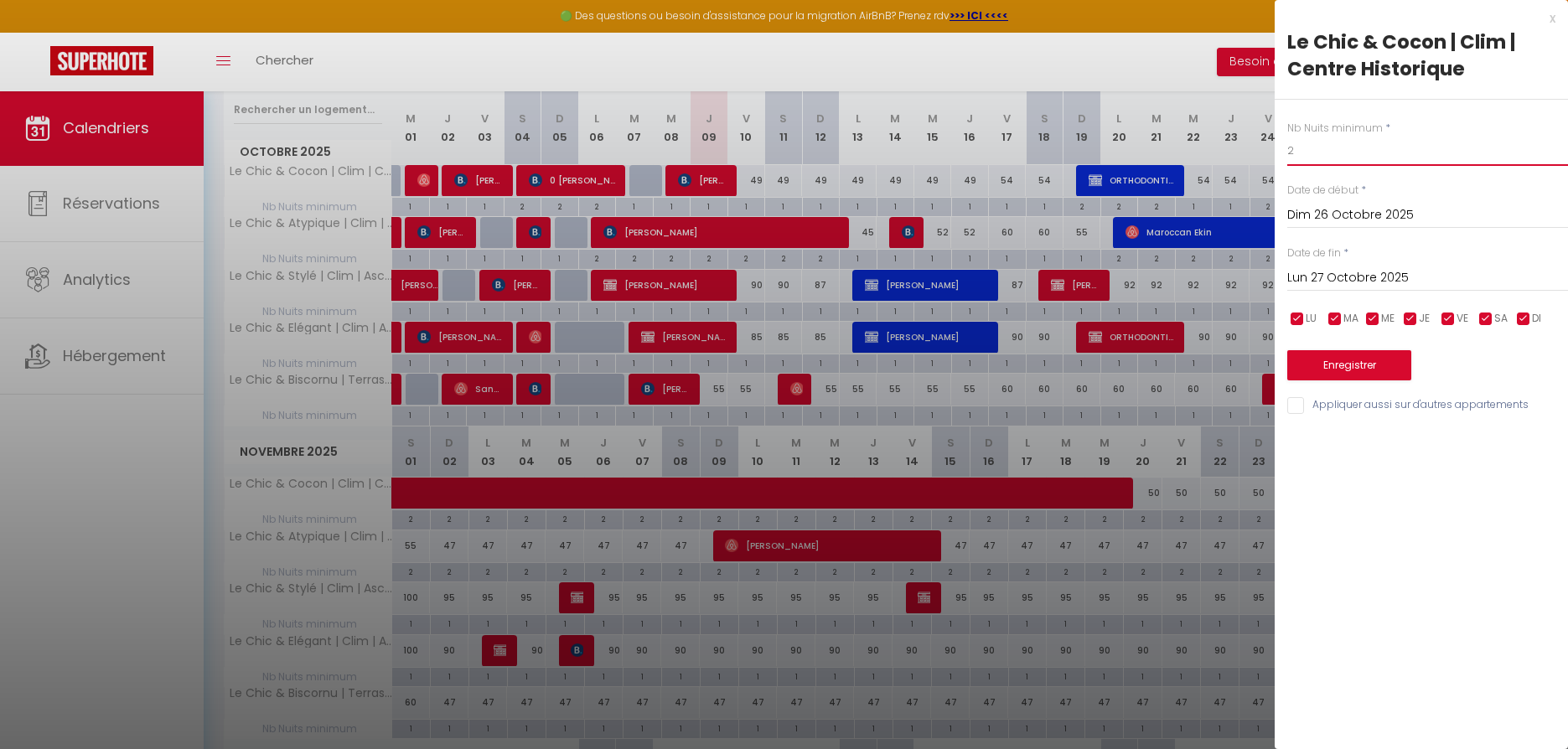
click at [1322, 147] on input "2" at bounding box center [1427, 151] width 281 height 31
type input "1"
click at [1341, 279] on input "Lun 27 Octobre 2025" at bounding box center [1427, 278] width 281 height 22
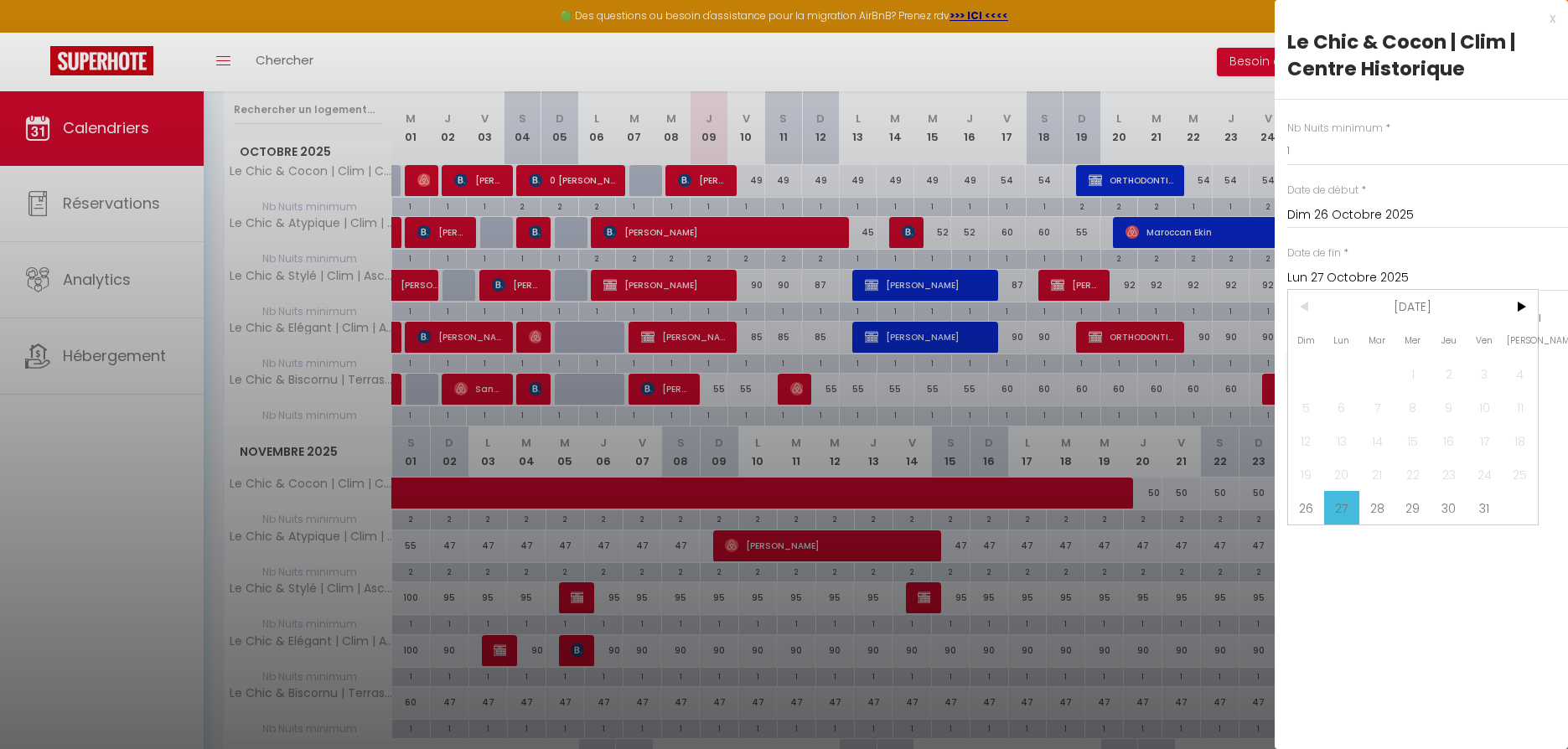
click at [1407, 503] on span "29" at bounding box center [1413, 508] width 36 height 33
type input "Mer 29 Octobre 2025"
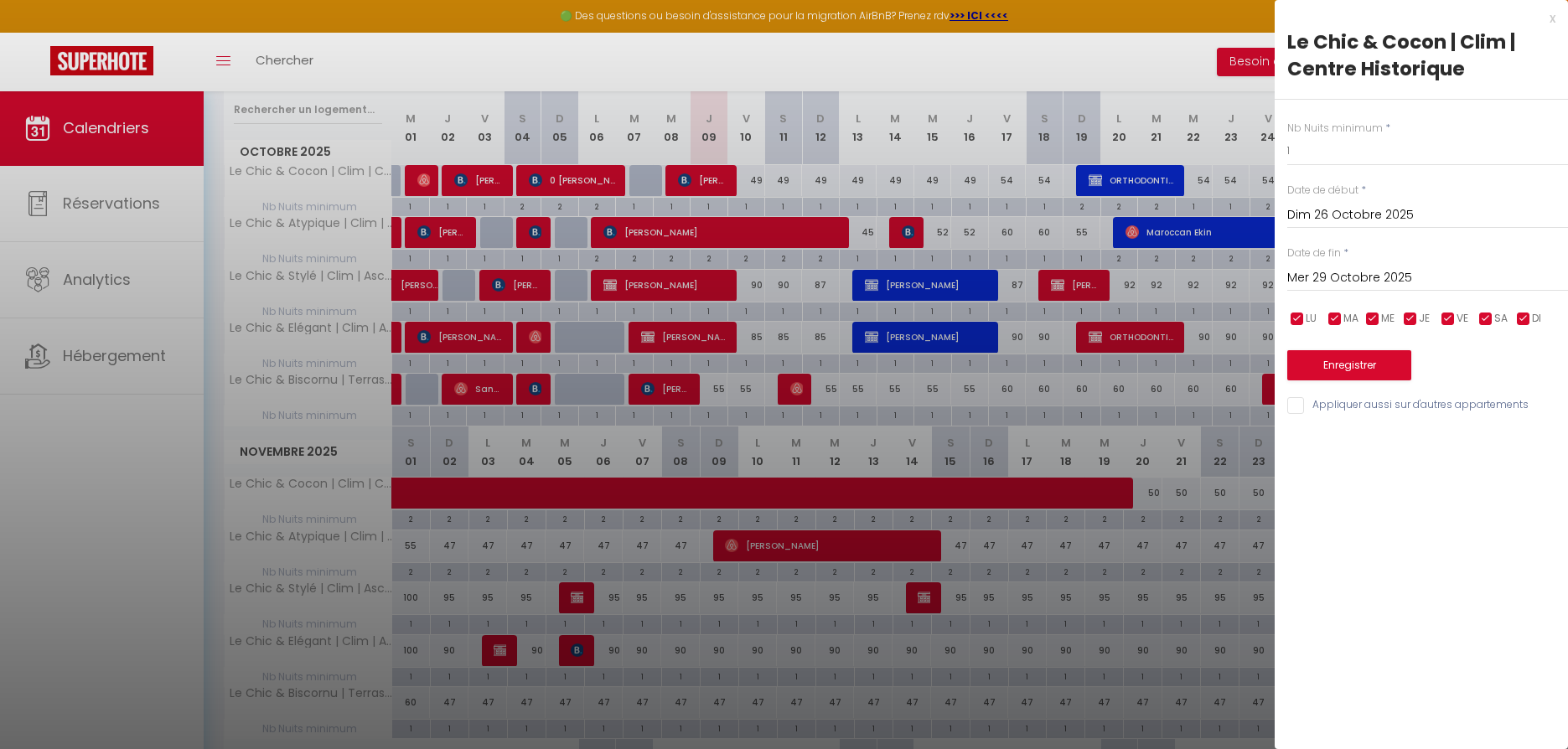
click at [1350, 361] on button "Enregistrer" at bounding box center [1349, 365] width 124 height 31
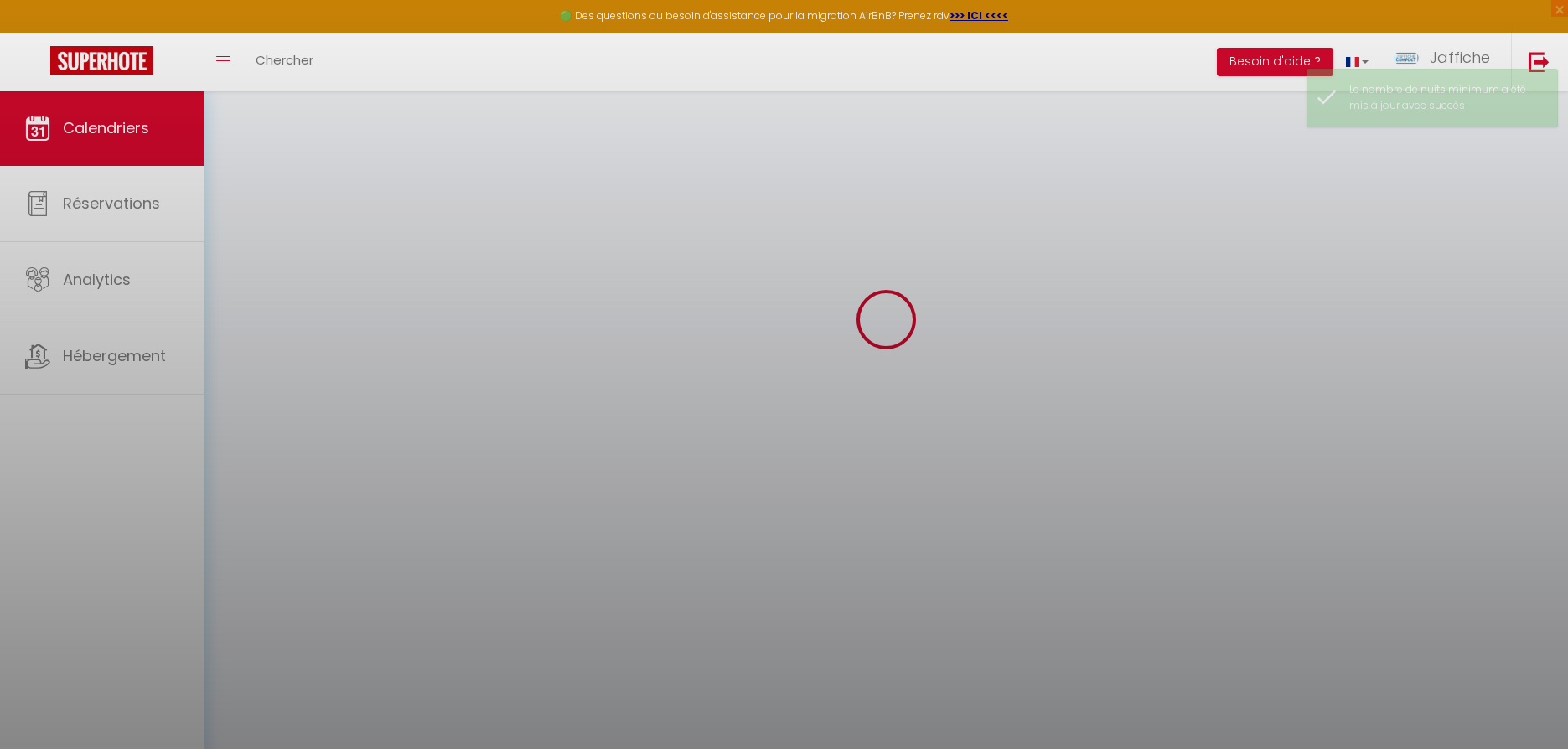
scroll to position [91, 0]
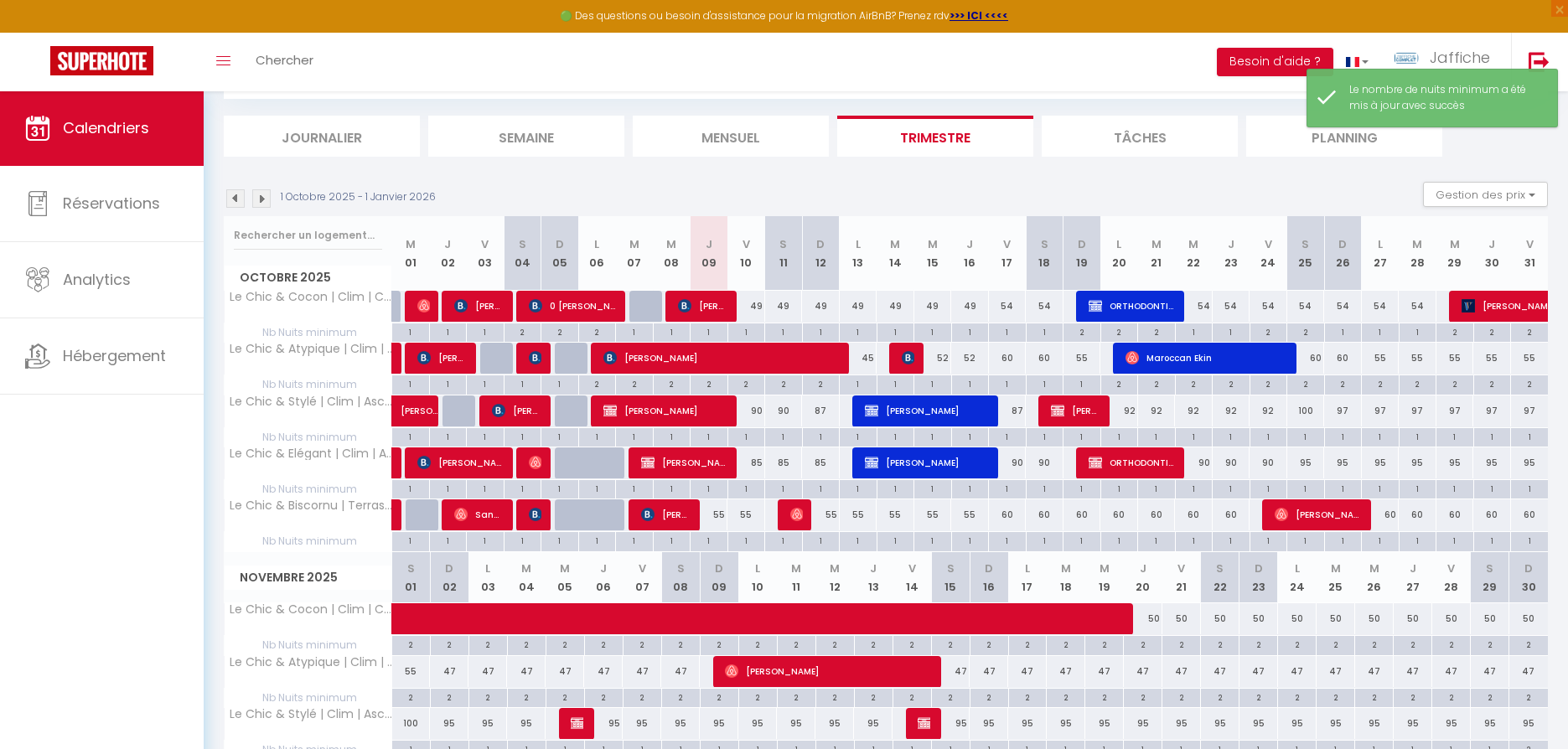
click at [1347, 381] on div "2" at bounding box center [1343, 383] width 37 height 16
type input "2"
type input "Dim 26 Octobre 2025"
type input "Lun 27 Octobre 2025"
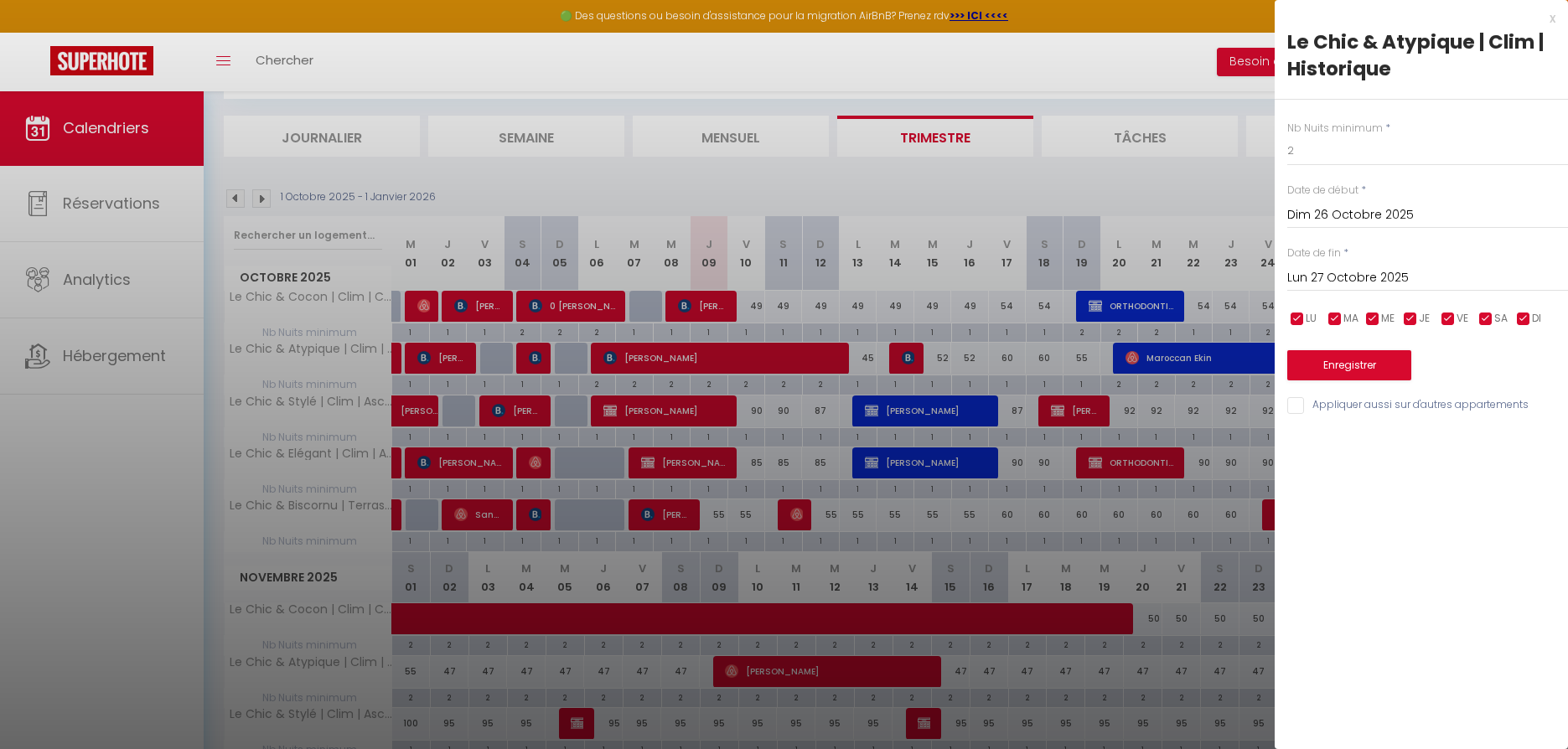
click at [1553, 17] on div "x" at bounding box center [1415, 18] width 281 height 20
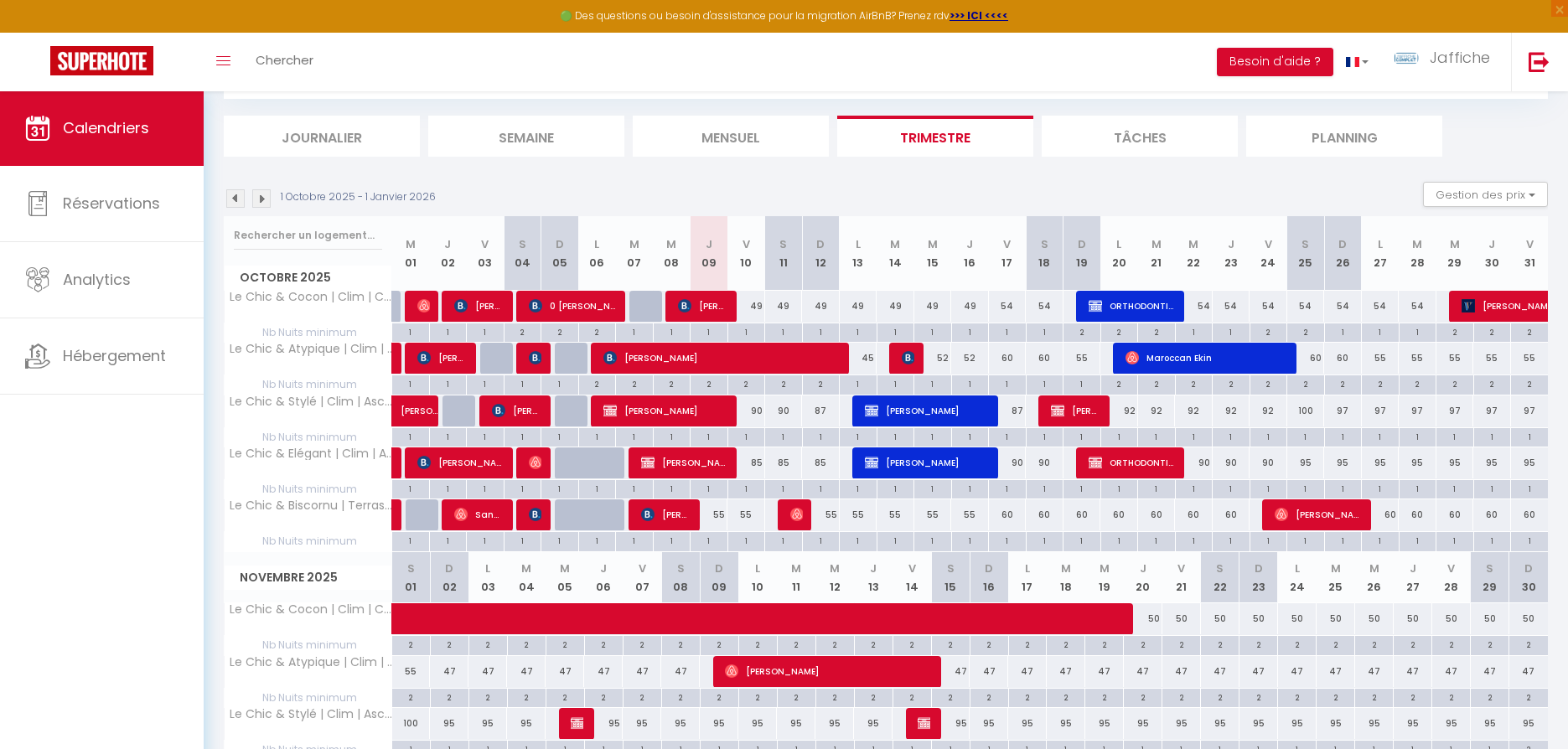
click at [1309, 381] on div "2" at bounding box center [1305, 383] width 37 height 16
type input "2"
type input "[PERSON_NAME] 25 Octobre 2025"
type input "Dim 26 Octobre 2025"
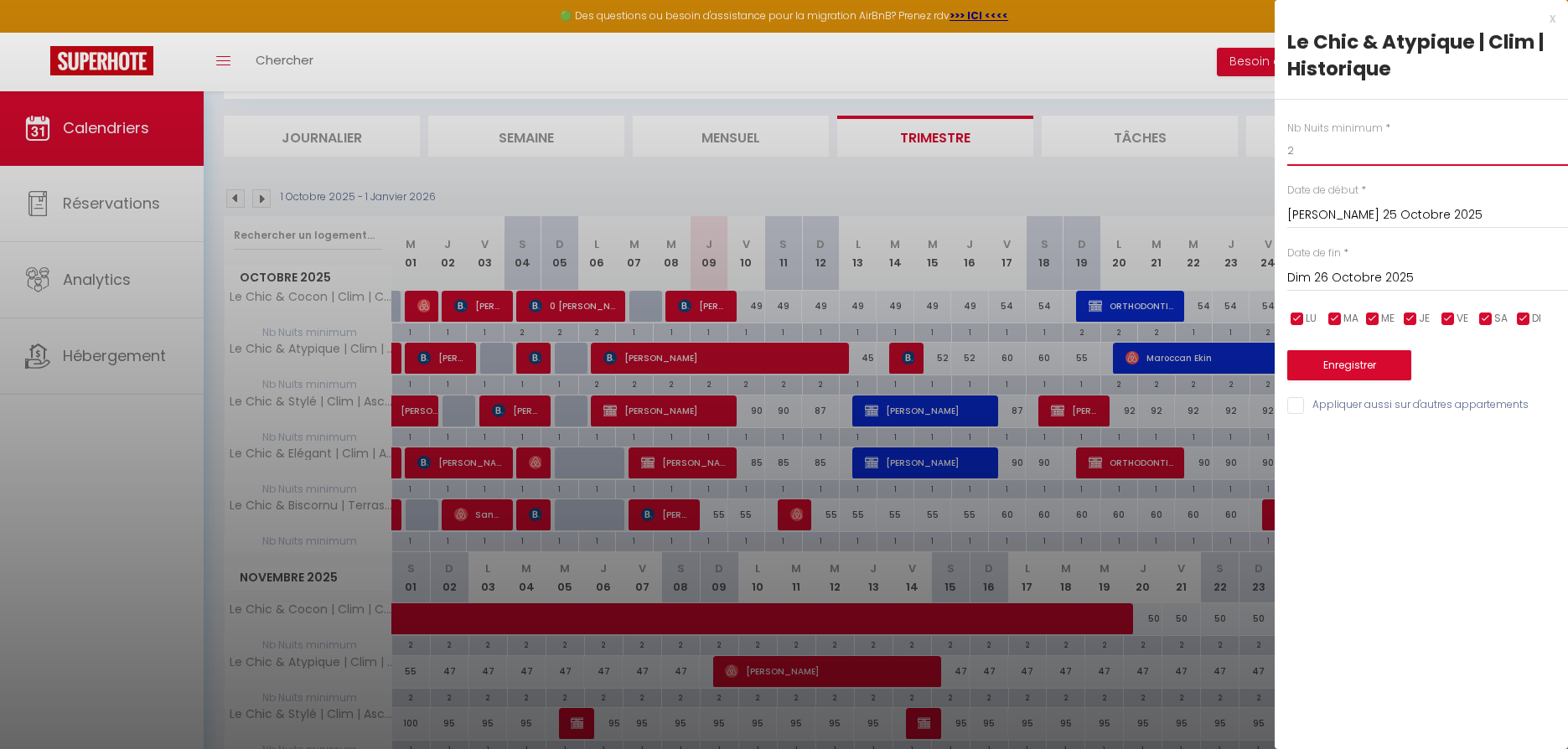
click at [1341, 152] on input "2" at bounding box center [1427, 151] width 281 height 31
type input "1"
click at [1370, 280] on input "Dim 26 Octobre 2025" at bounding box center [1427, 278] width 281 height 22
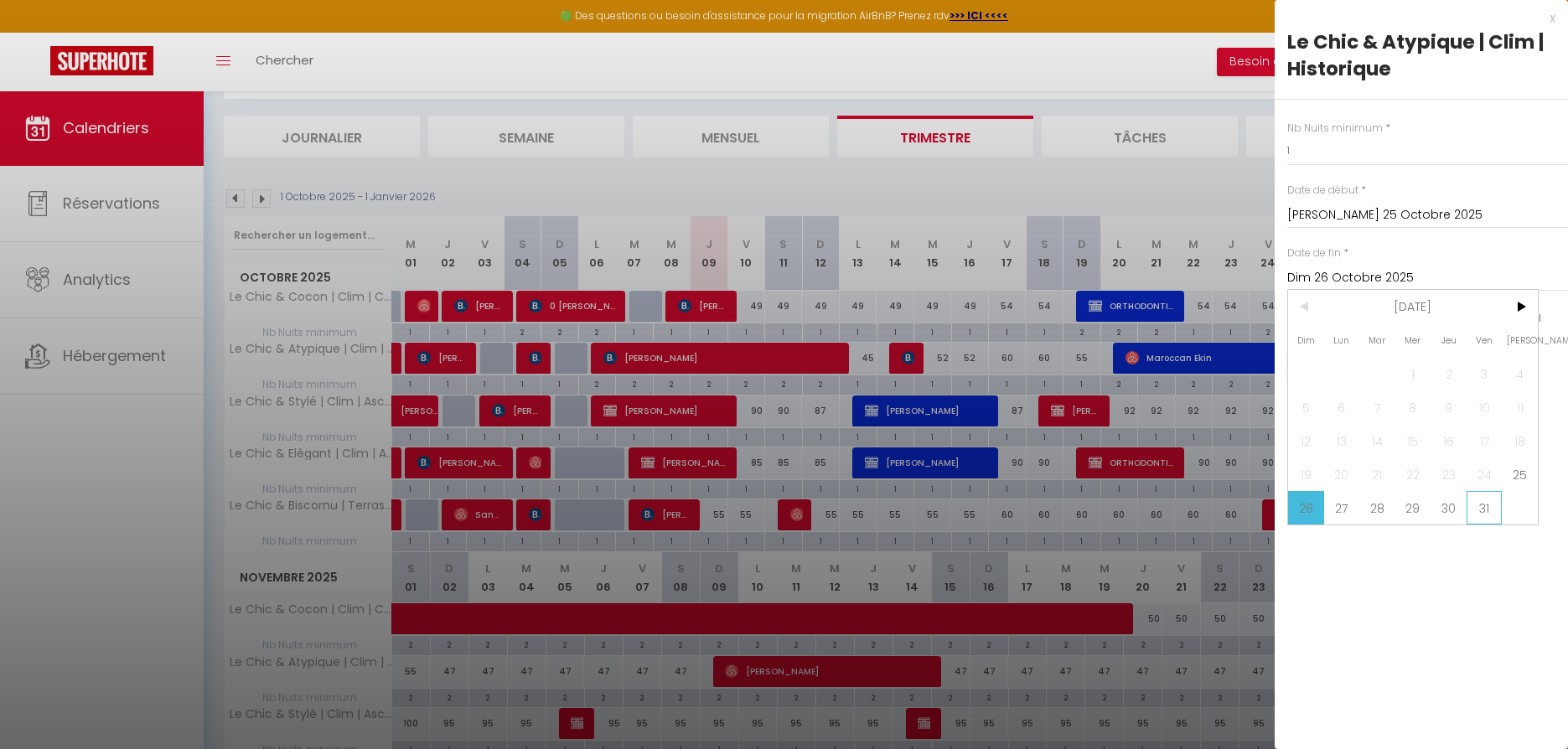
click at [1484, 511] on span "31" at bounding box center [1484, 508] width 36 height 33
type input "Ven 31 Octobre 2025"
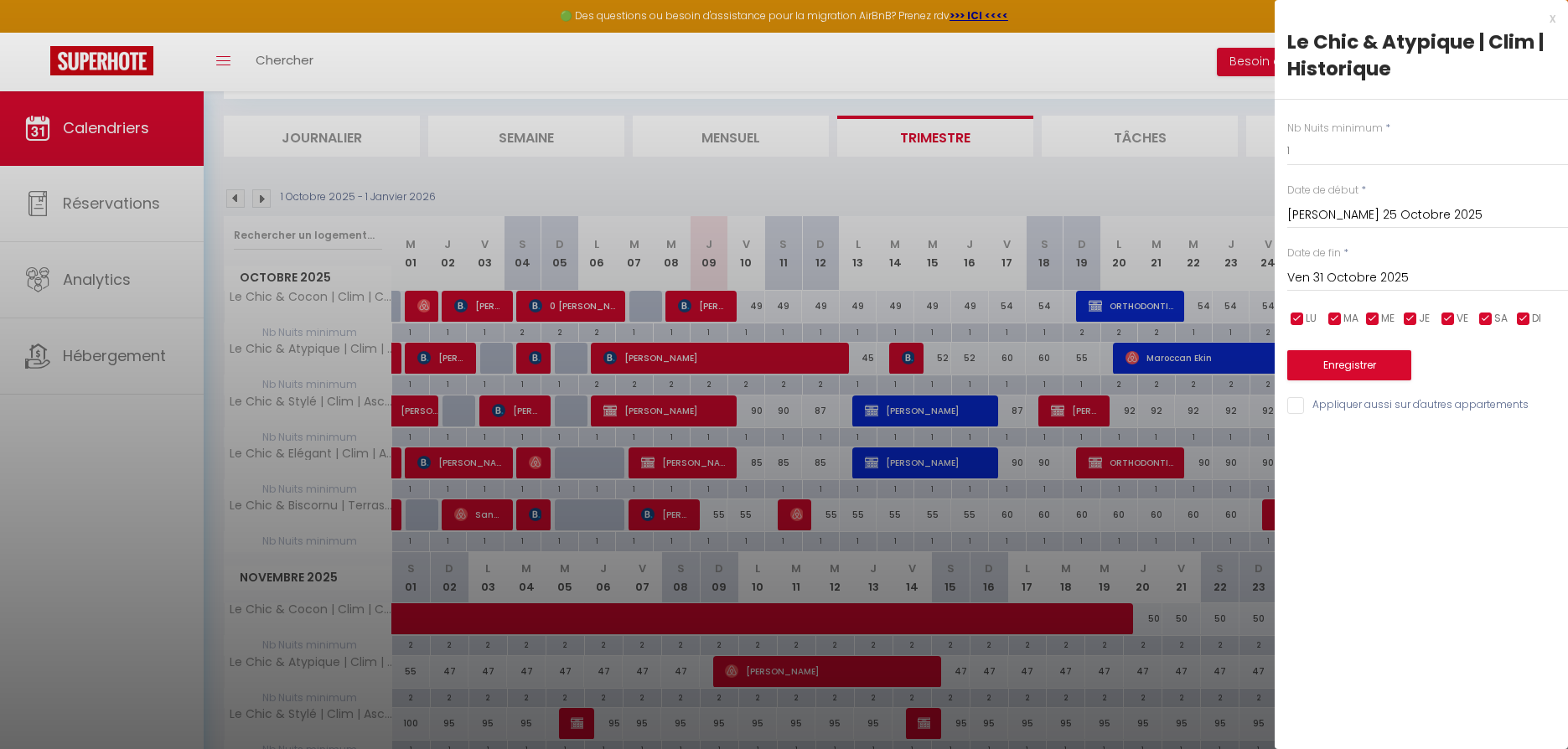
click at [1368, 367] on button "Enregistrer" at bounding box center [1349, 365] width 124 height 31
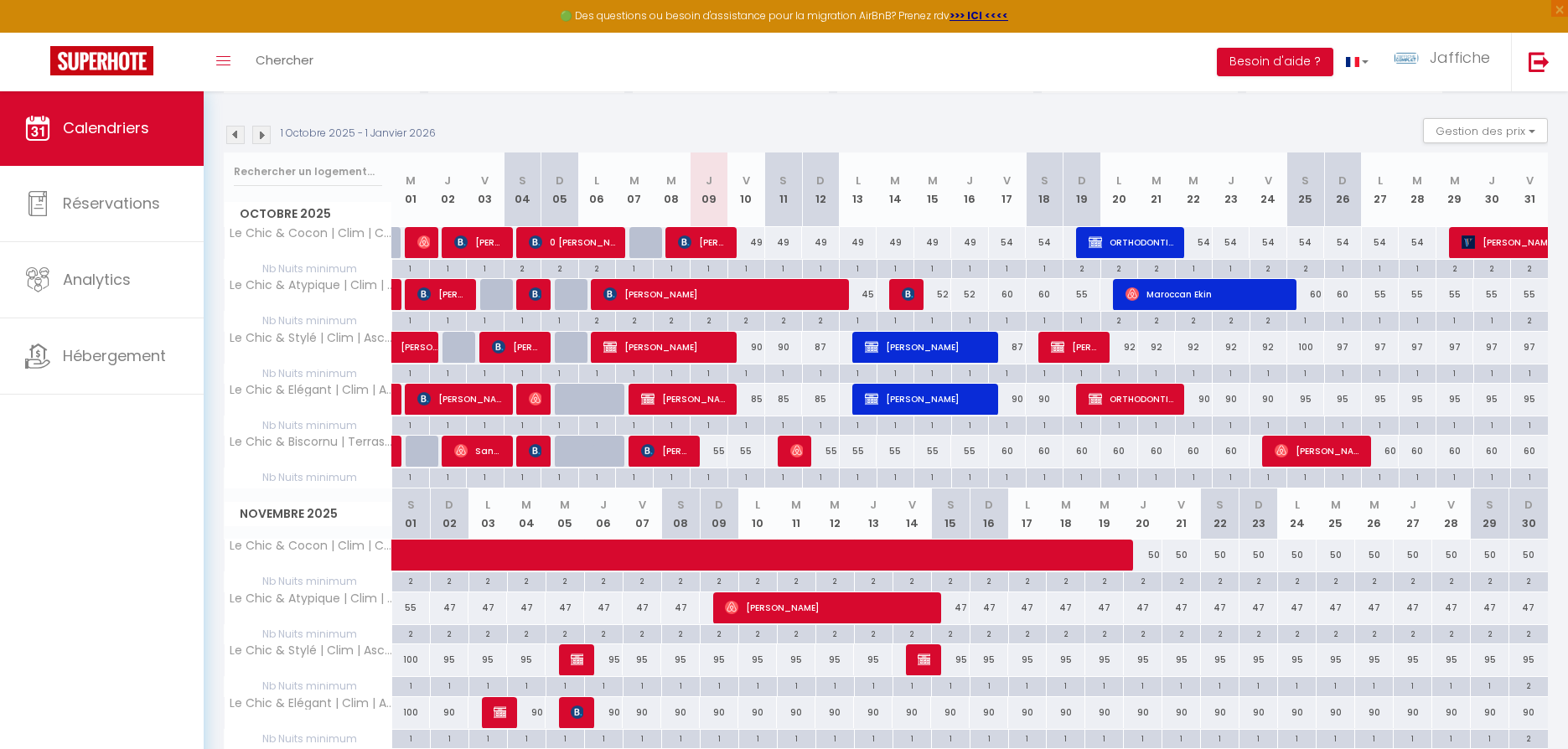
scroll to position [128, 0]
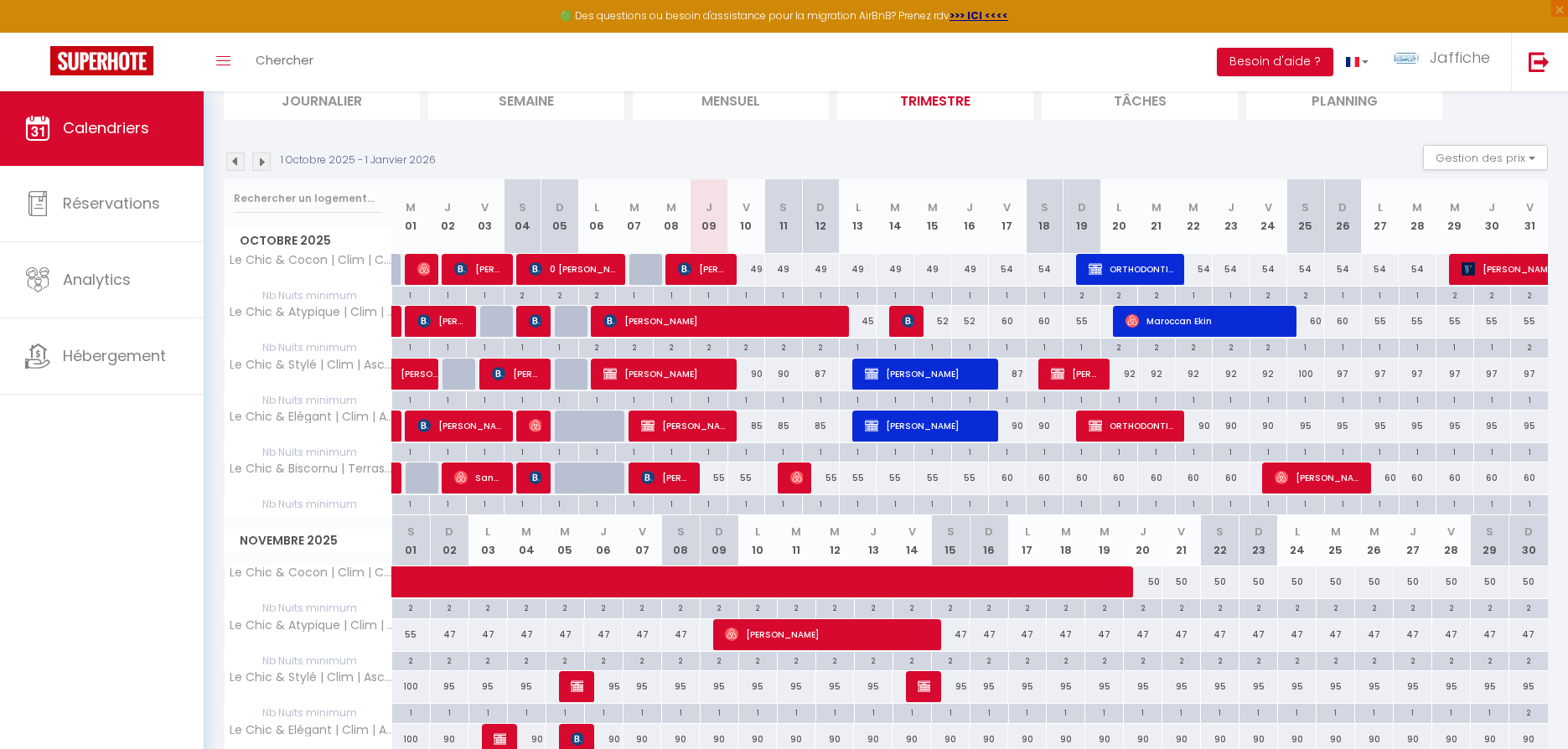
click at [722, 478] on div "55" at bounding box center [709, 478] width 38 height 31
type input "55"
type input "Jeu 09 Octobre 2025"
type input "Ven 10 Octobre 2025"
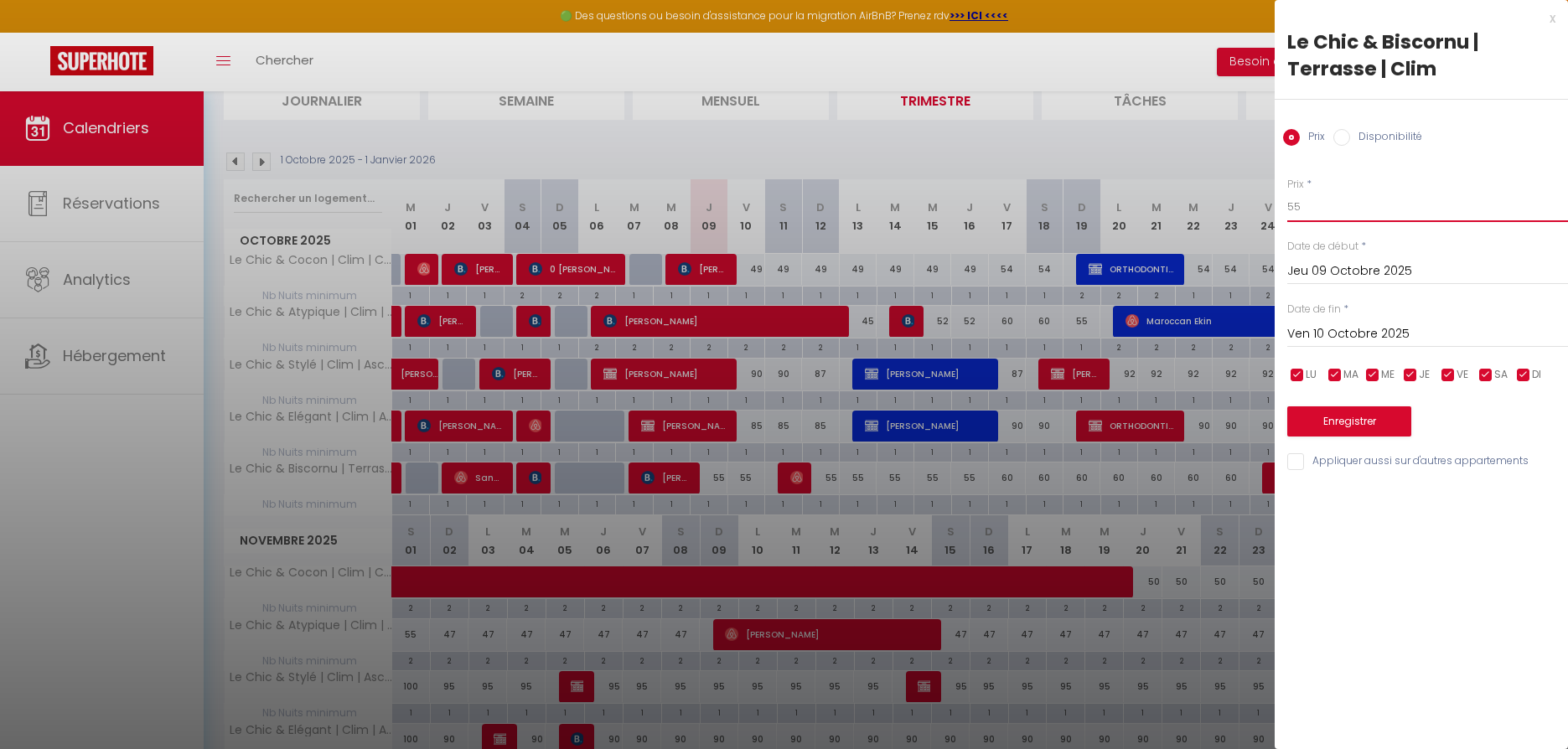
click at [1321, 211] on input "55" at bounding box center [1427, 207] width 281 height 31
type input "50"
click at [1327, 330] on input "Ven 10 Octobre 2025" at bounding box center [1427, 335] width 281 height 22
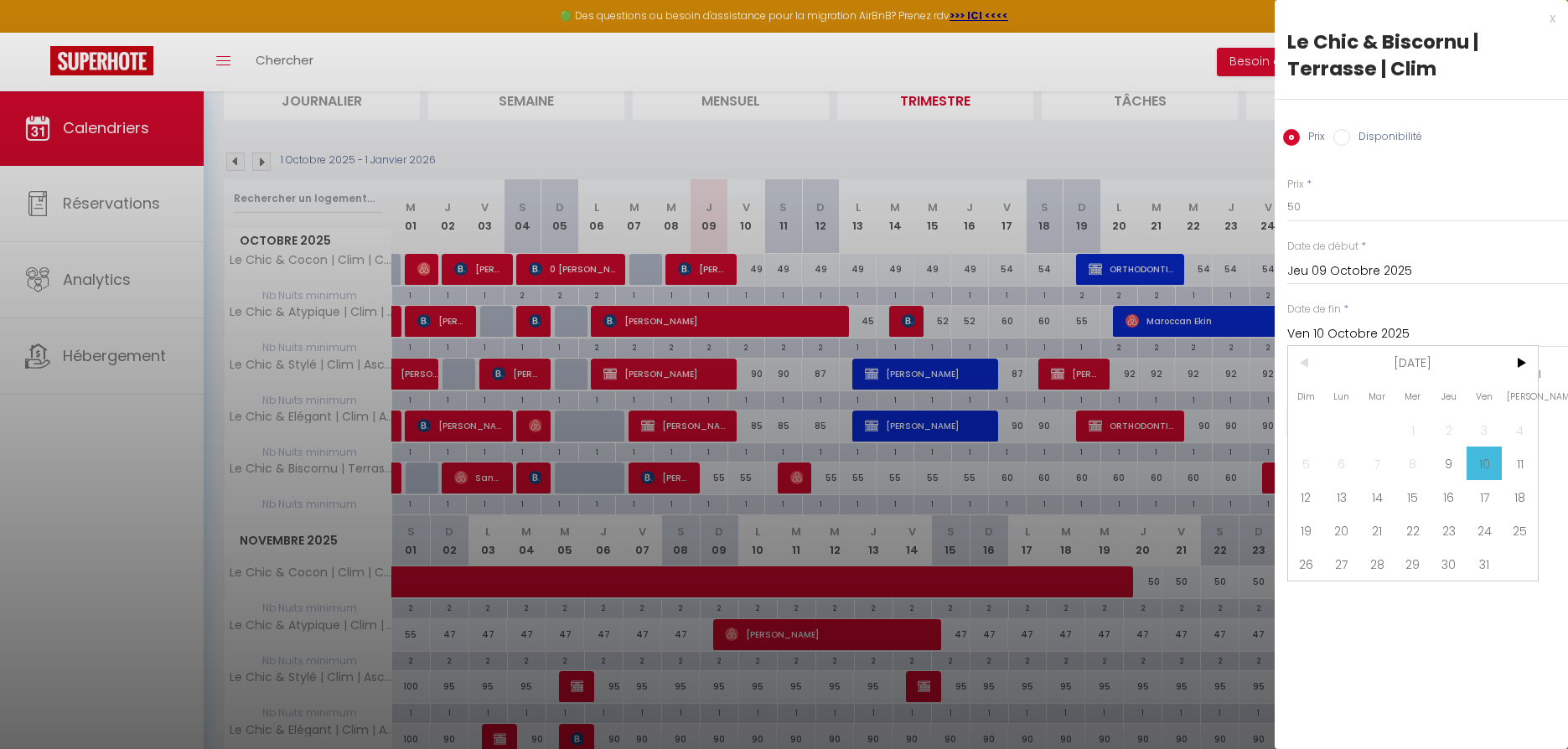
click at [1519, 464] on span "11" at bounding box center [1519, 463] width 36 height 33
type input "[PERSON_NAME] 11 Octobre 2025"
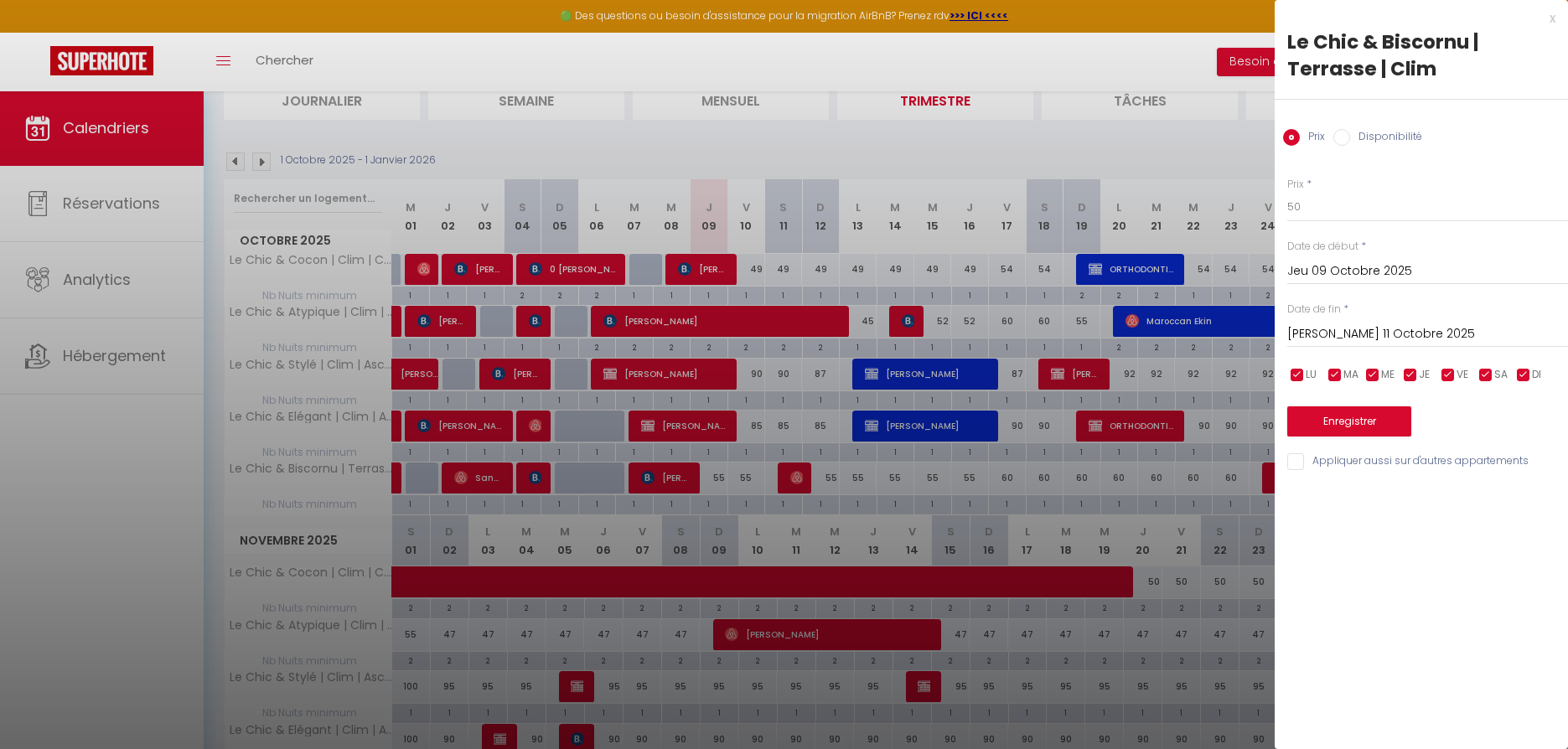
click at [1350, 415] on button "Enregistrer" at bounding box center [1349, 422] width 124 height 31
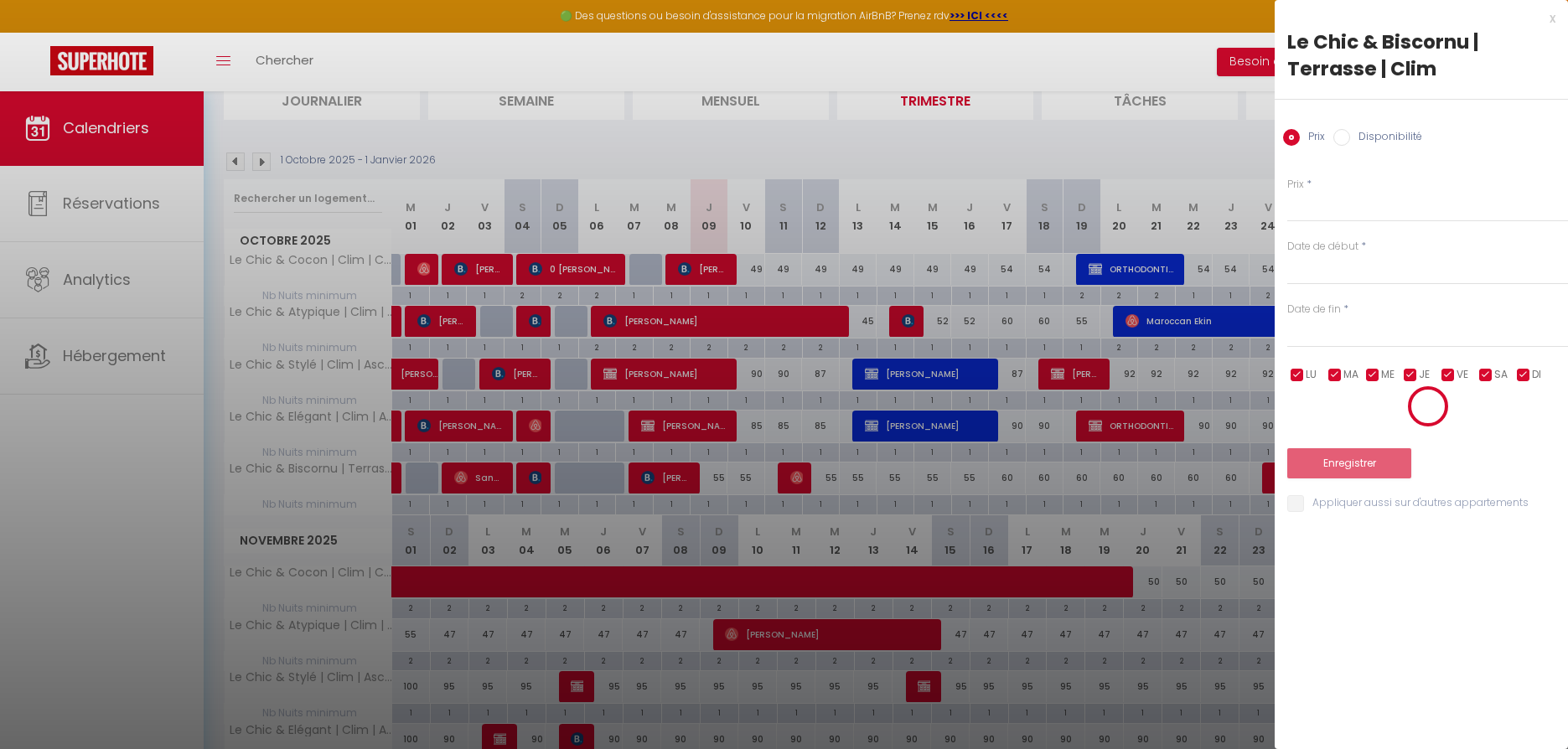
scroll to position [91, 0]
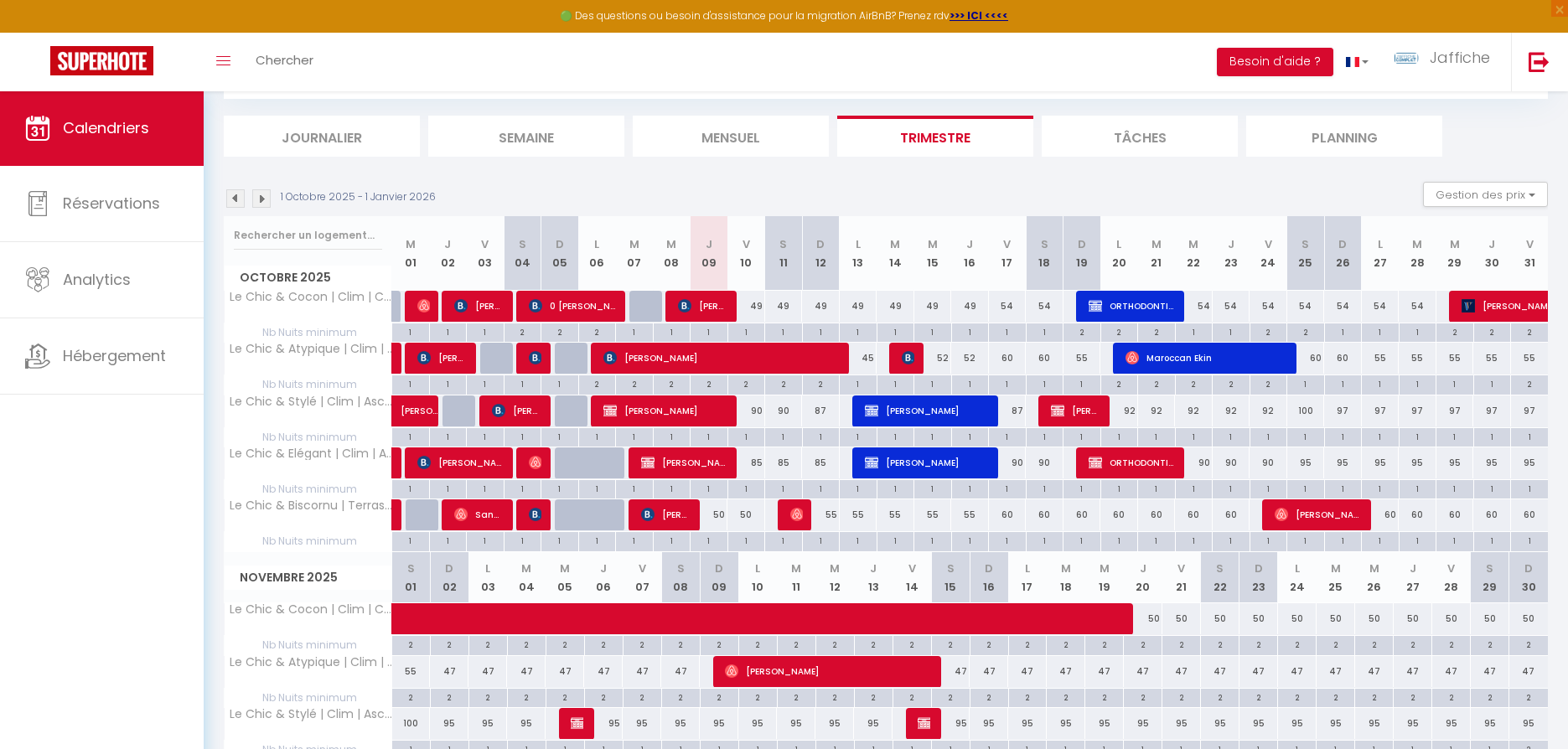
click at [834, 516] on div "55" at bounding box center [821, 515] width 38 height 31
type input "55"
click at [0, 0] on div at bounding box center [0, 0] width 0 height 0
click at [829, 507] on div "55" at bounding box center [821, 515] width 38 height 31
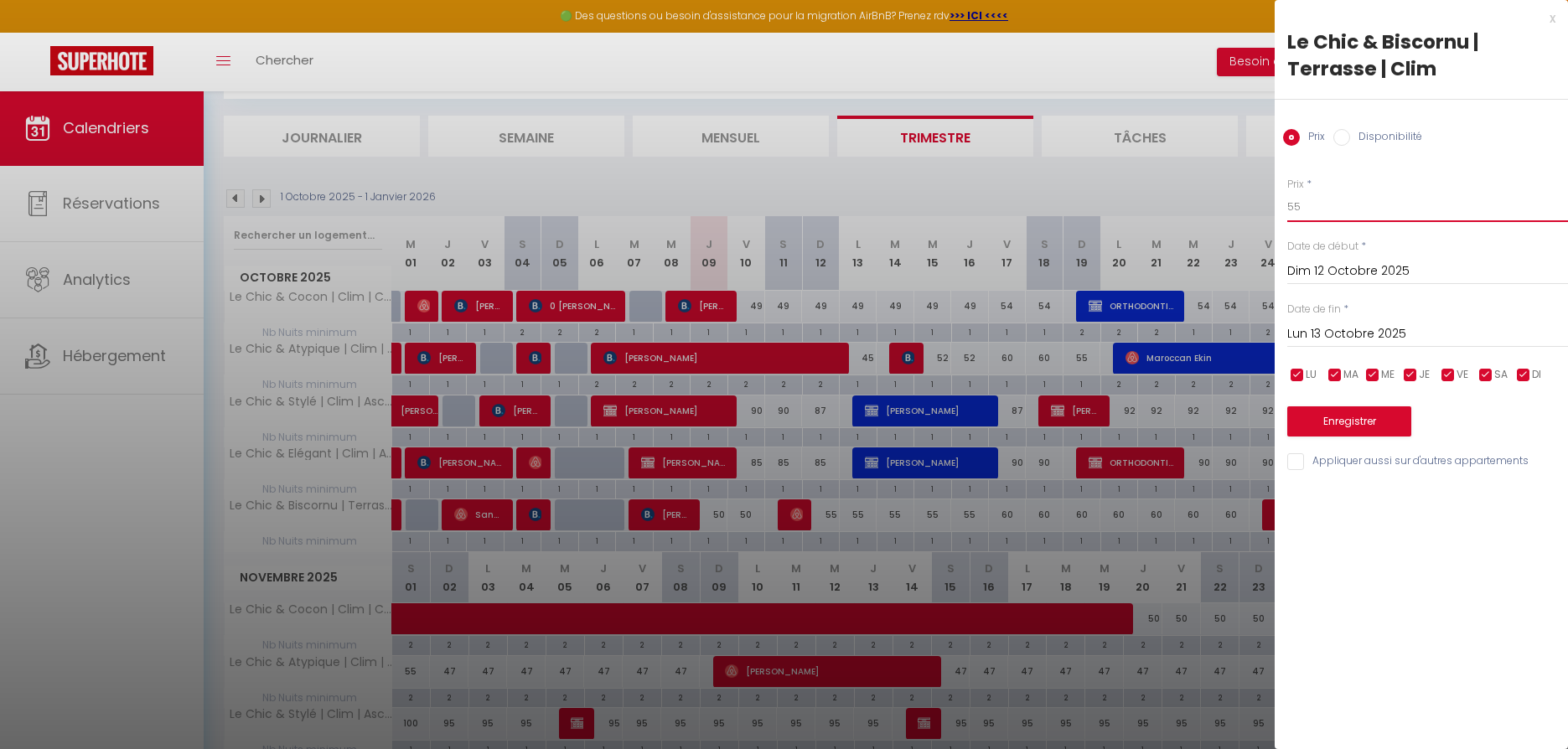
click at [1328, 198] on input "55" at bounding box center [1427, 207] width 281 height 31
click at [1348, 421] on button "Enregistrer" at bounding box center [1349, 422] width 124 height 31
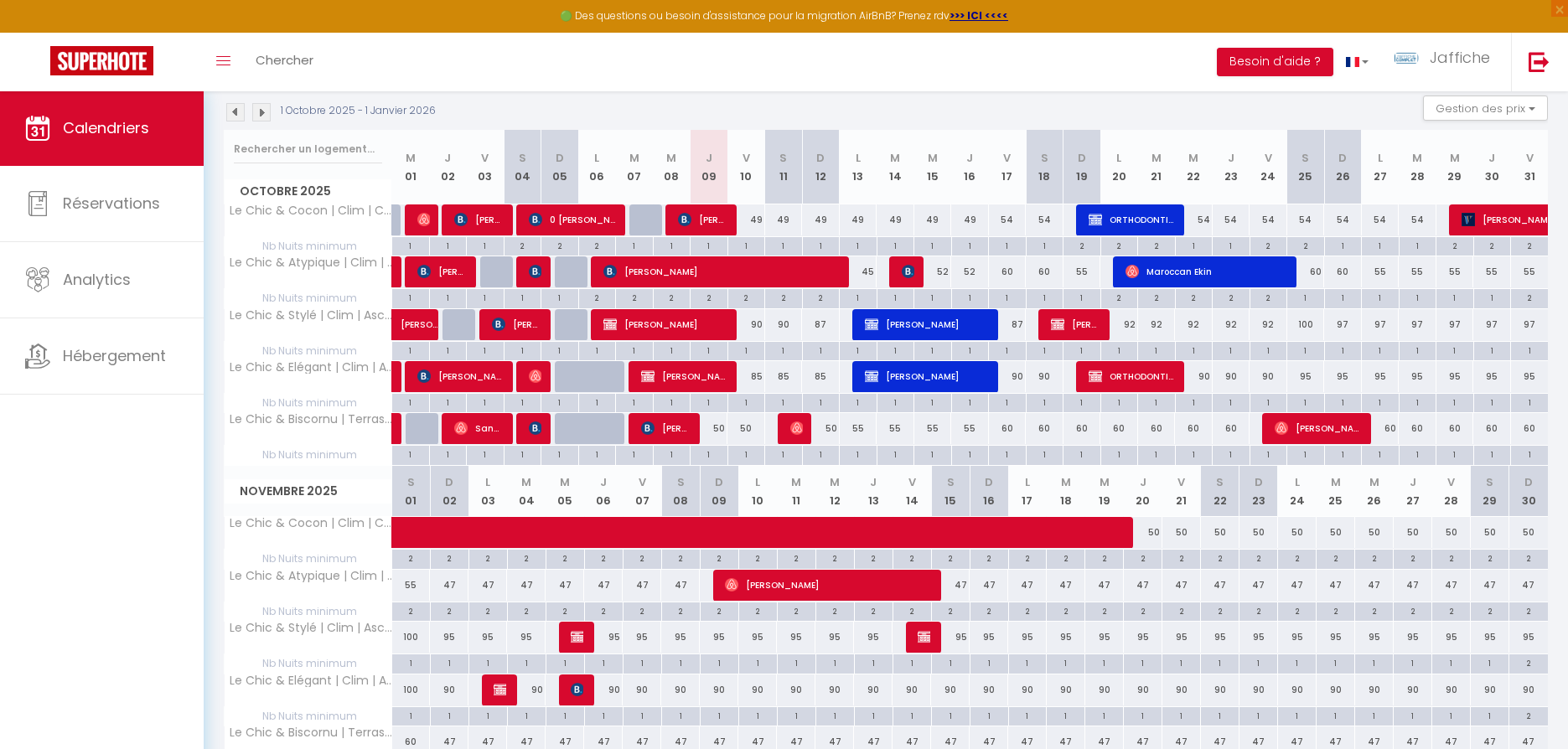
scroll to position [0, 0]
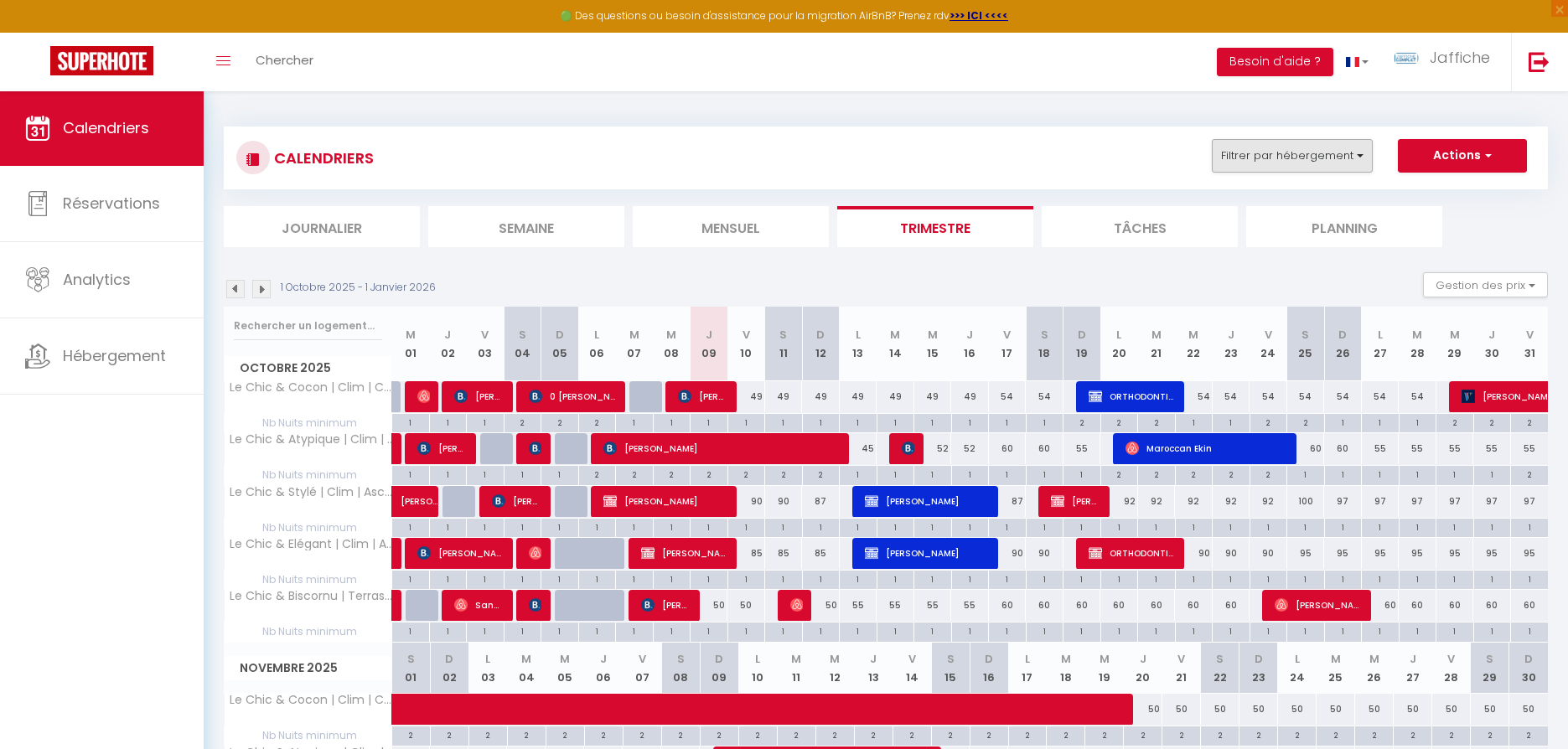
click at [1350, 155] on button "Filtrer par hébergement" at bounding box center [1292, 155] width 161 height 33
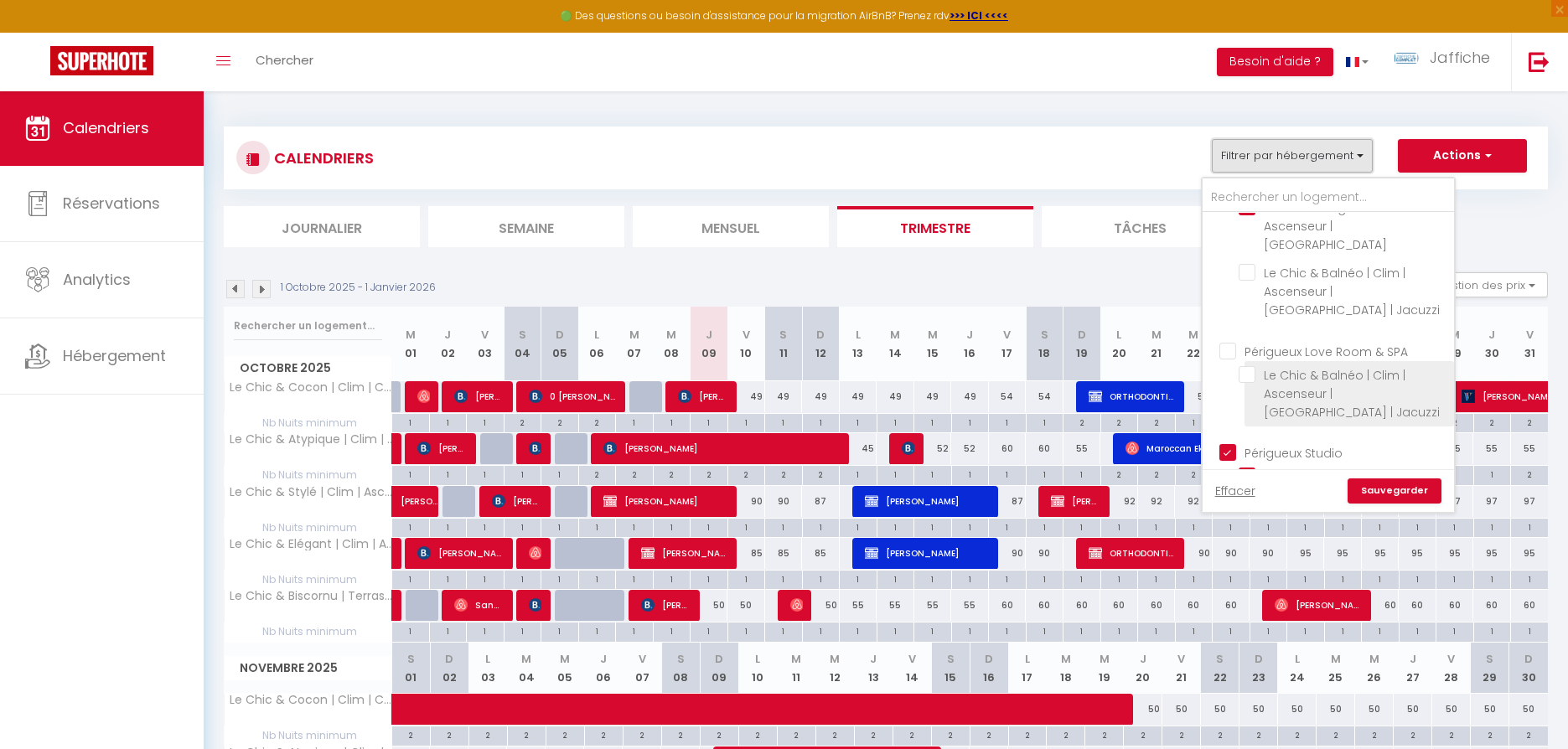
scroll to position [451, 0]
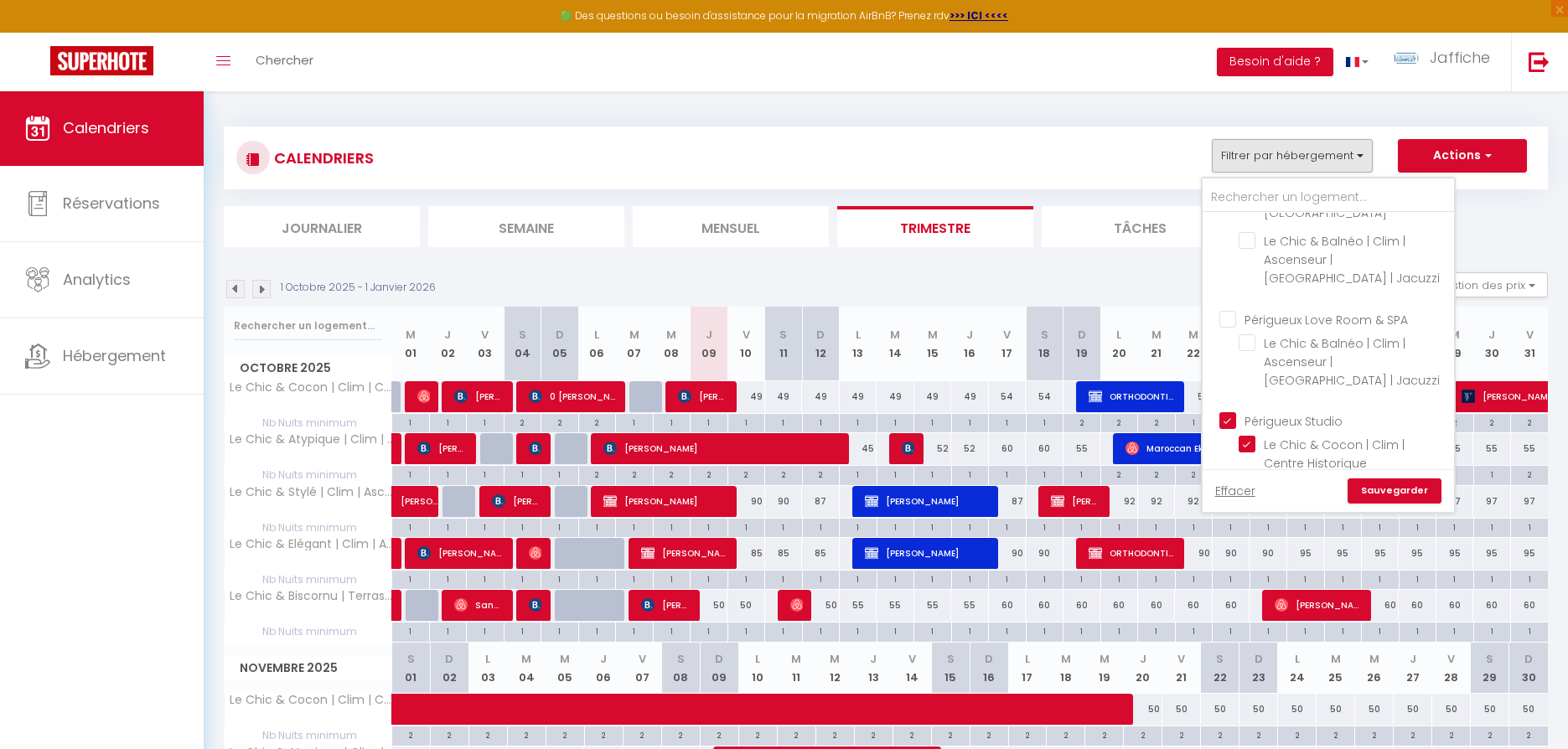
click at [1235, 411] on input "Périgueux Studio" at bounding box center [1345, 420] width 251 height 17
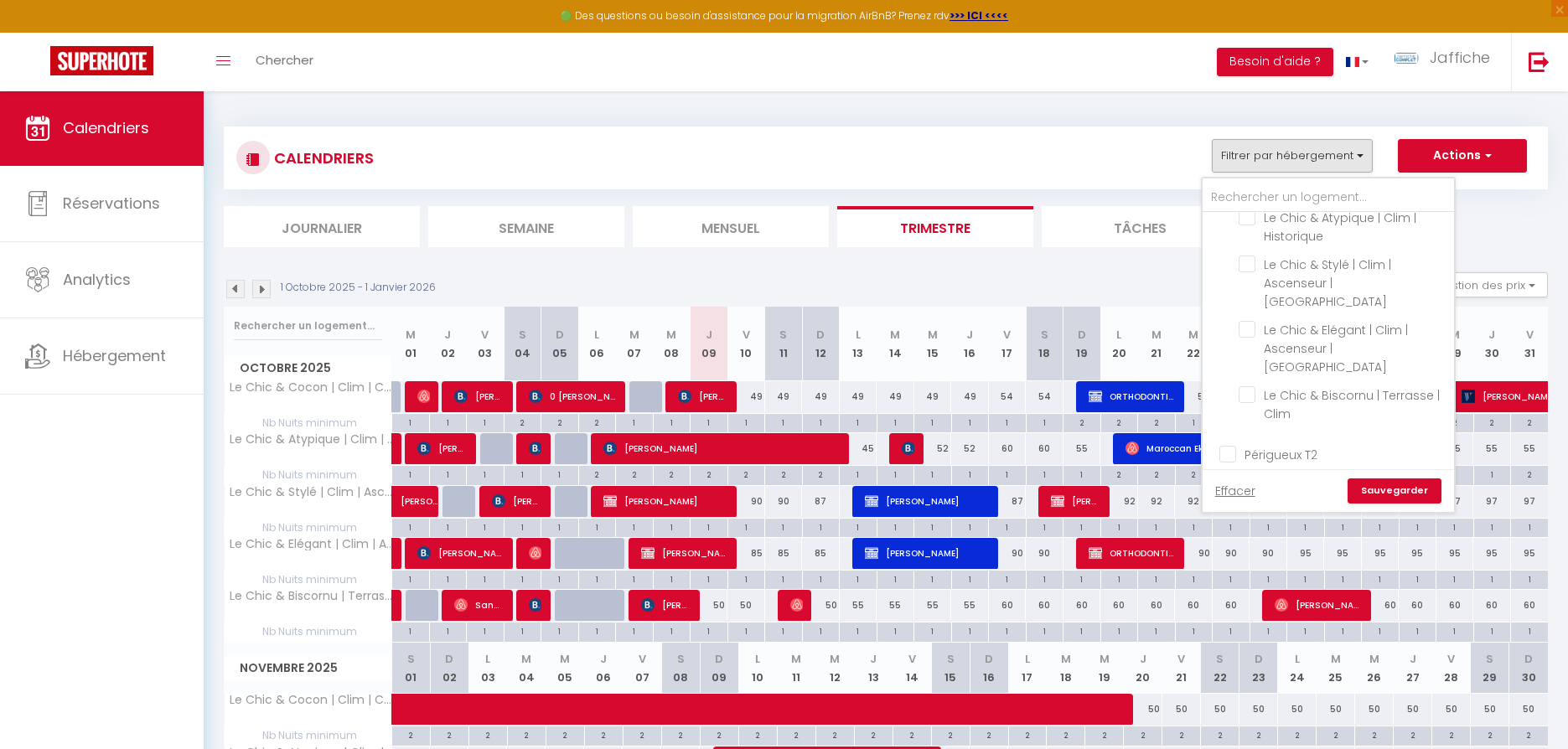
scroll to position [757, 0]
click at [1229, 413] on input "Périgueux T2" at bounding box center [1345, 422] width 251 height 17
click at [1390, 497] on link "Sauvegarder" at bounding box center [1395, 491] width 94 height 25
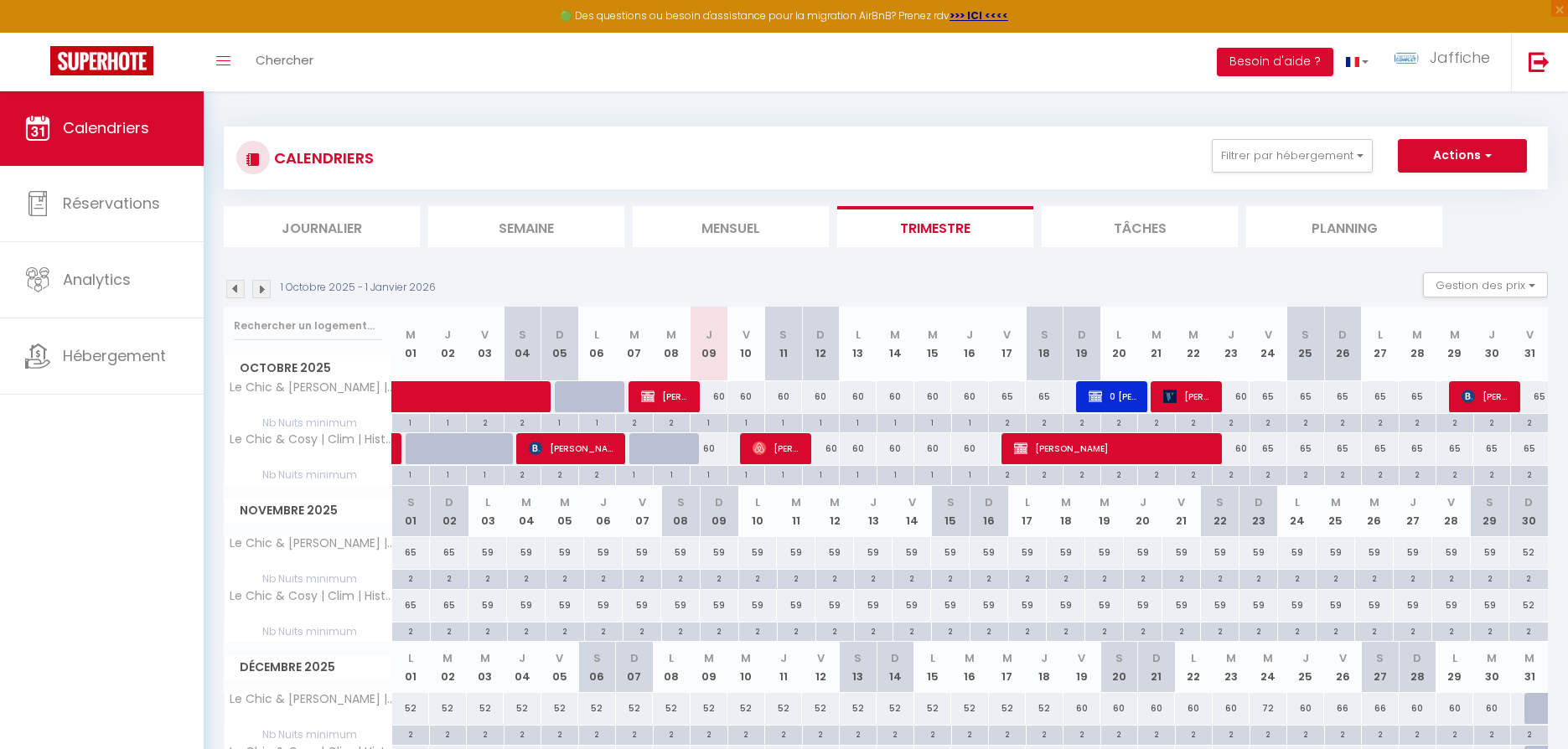
click at [722, 396] on div "60" at bounding box center [709, 397] width 38 height 31
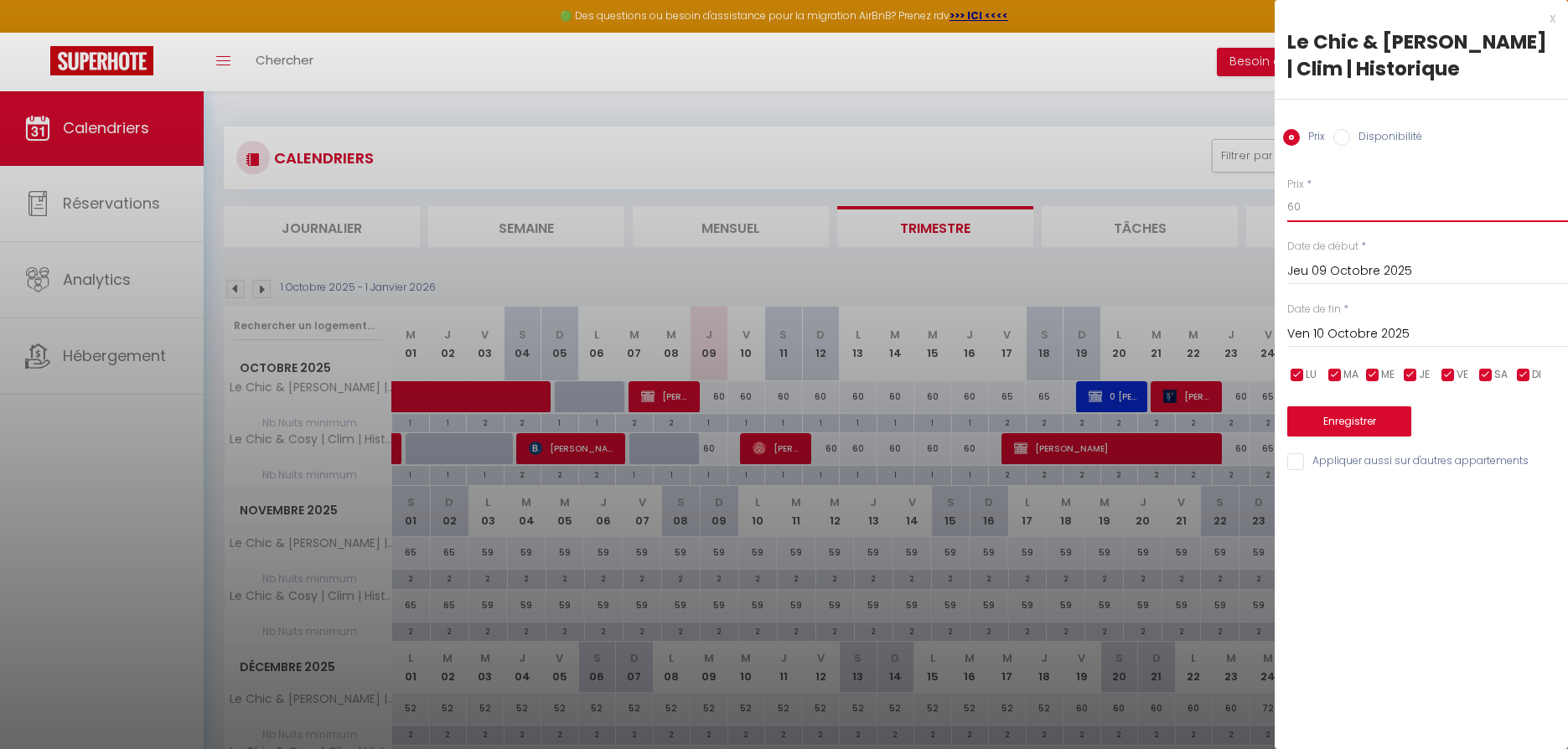
click at [1318, 205] on input "60" at bounding box center [1427, 207] width 281 height 31
click at [1320, 205] on input "60" at bounding box center [1427, 207] width 281 height 31
click at [1354, 419] on button "Enregistrer" at bounding box center [1349, 422] width 124 height 31
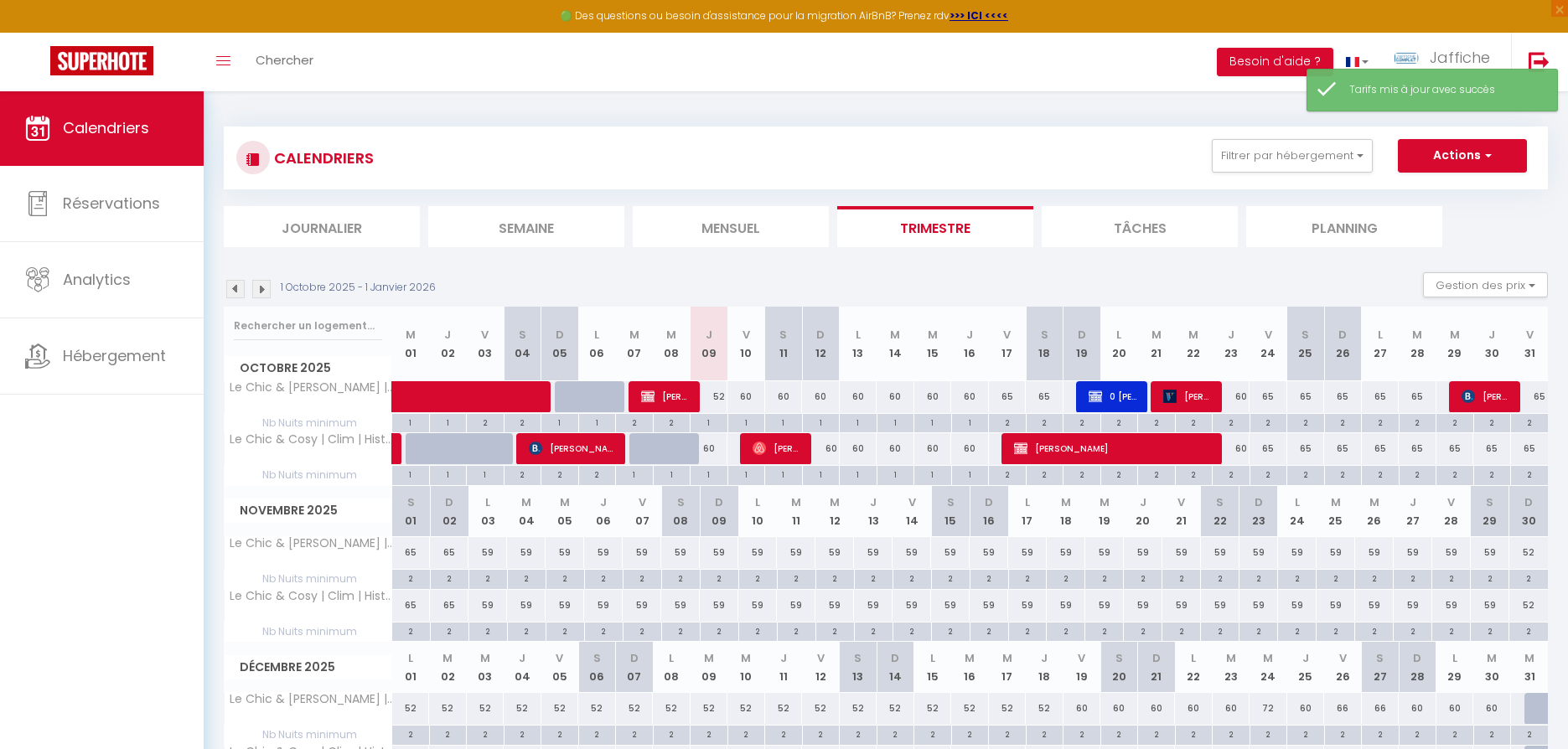
click at [710, 448] on div "60" at bounding box center [709, 449] width 38 height 31
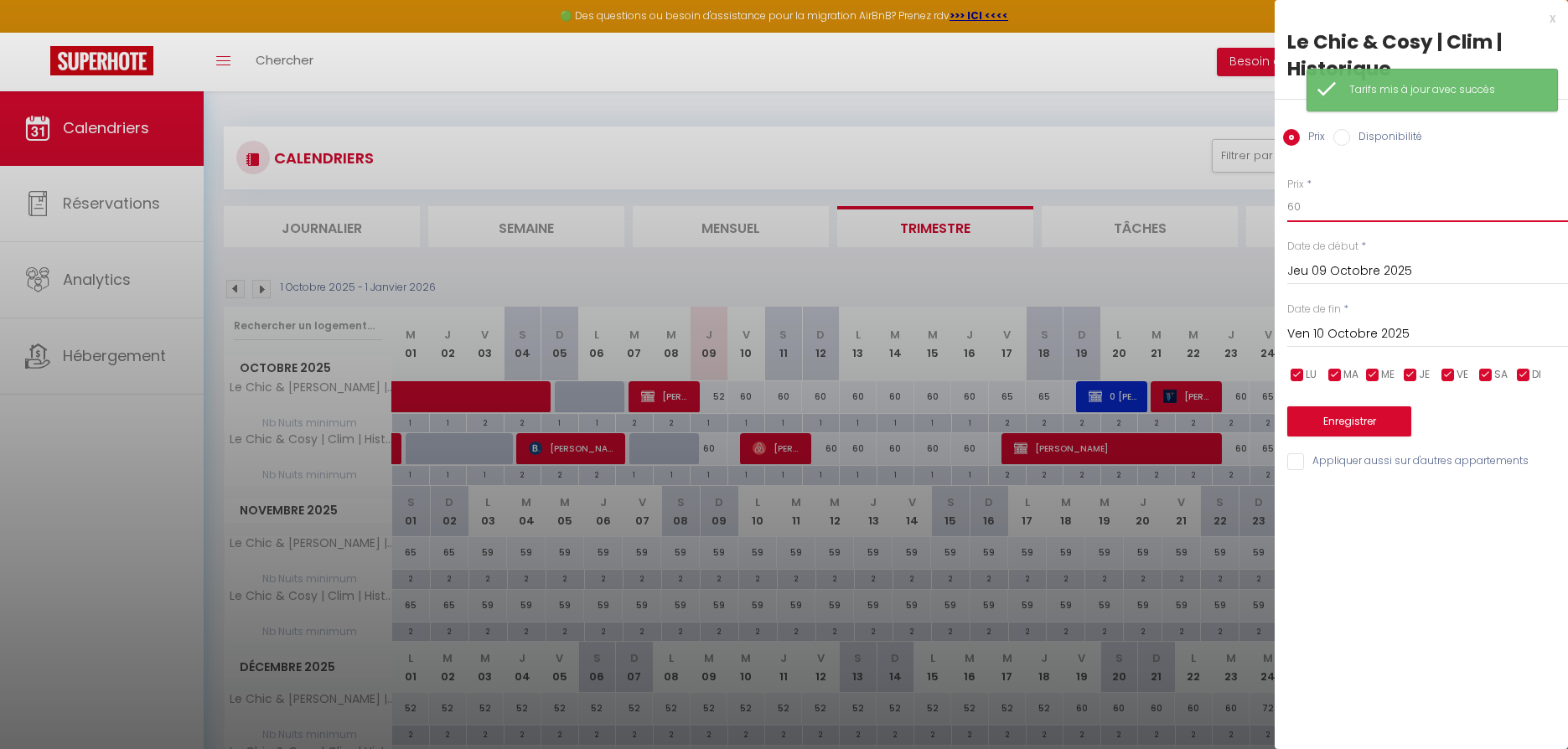
click at [1308, 205] on input "60" at bounding box center [1427, 207] width 281 height 31
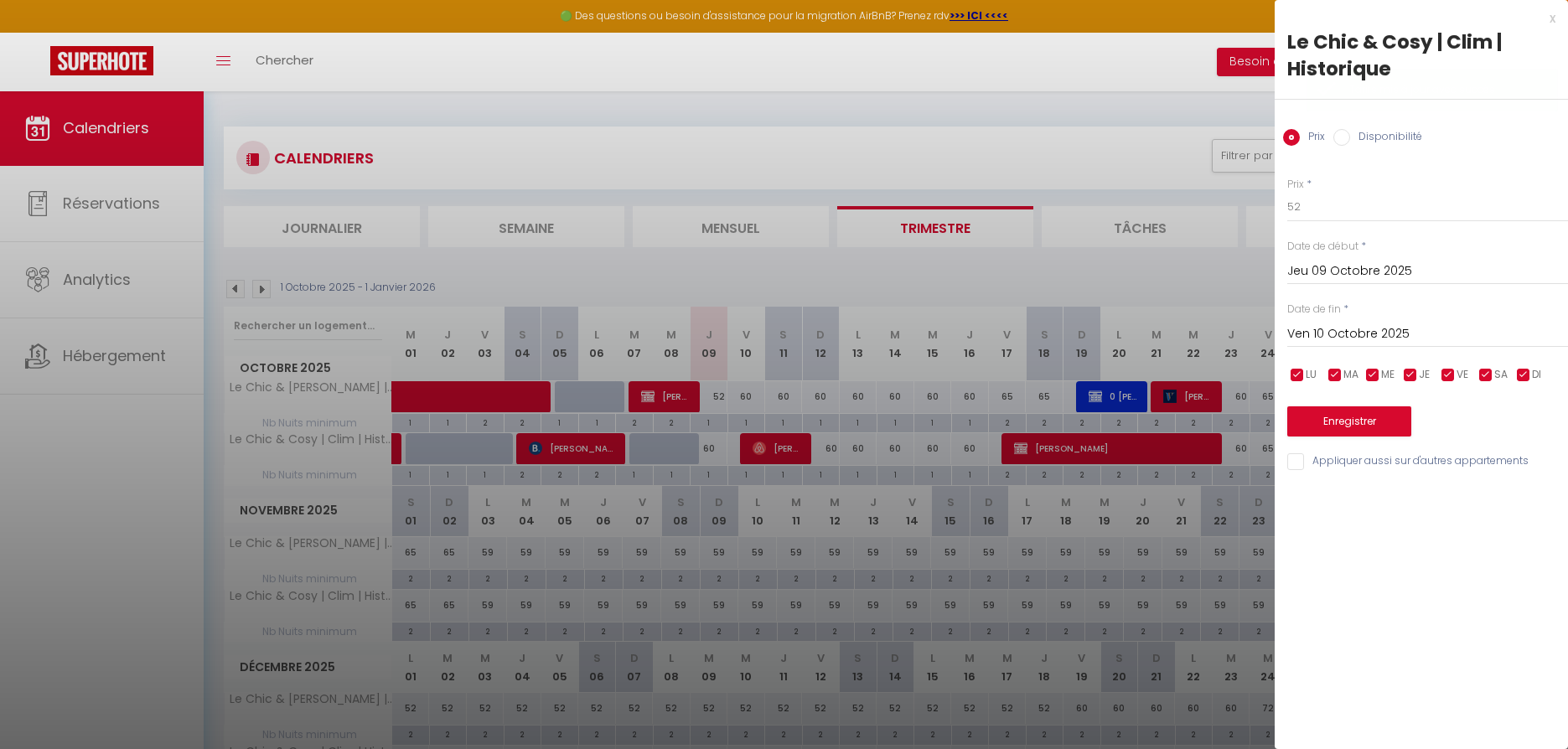
click at [1345, 425] on button "Enregistrer" at bounding box center [1349, 422] width 124 height 31
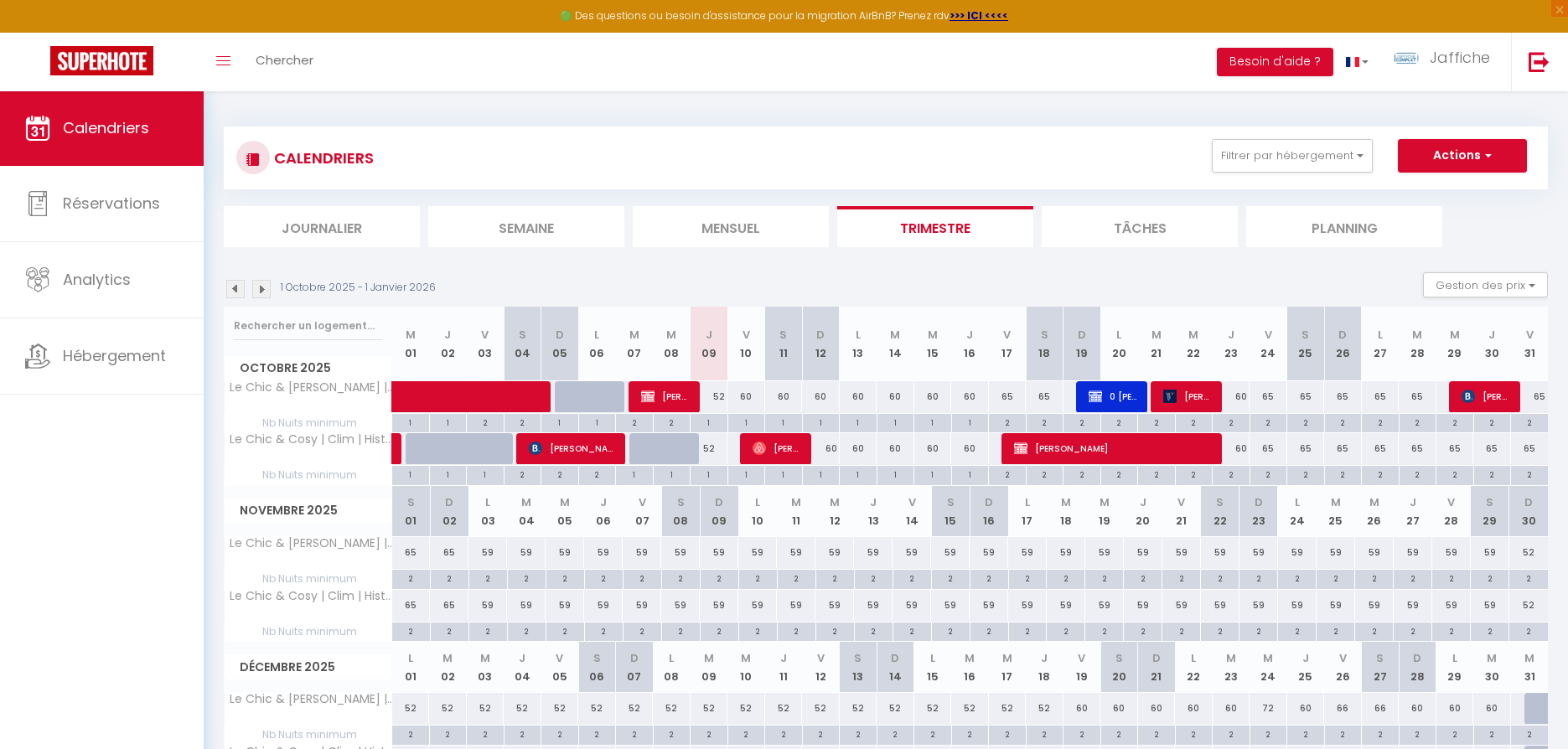
click at [749, 396] on div "60" at bounding box center [746, 397] width 38 height 31
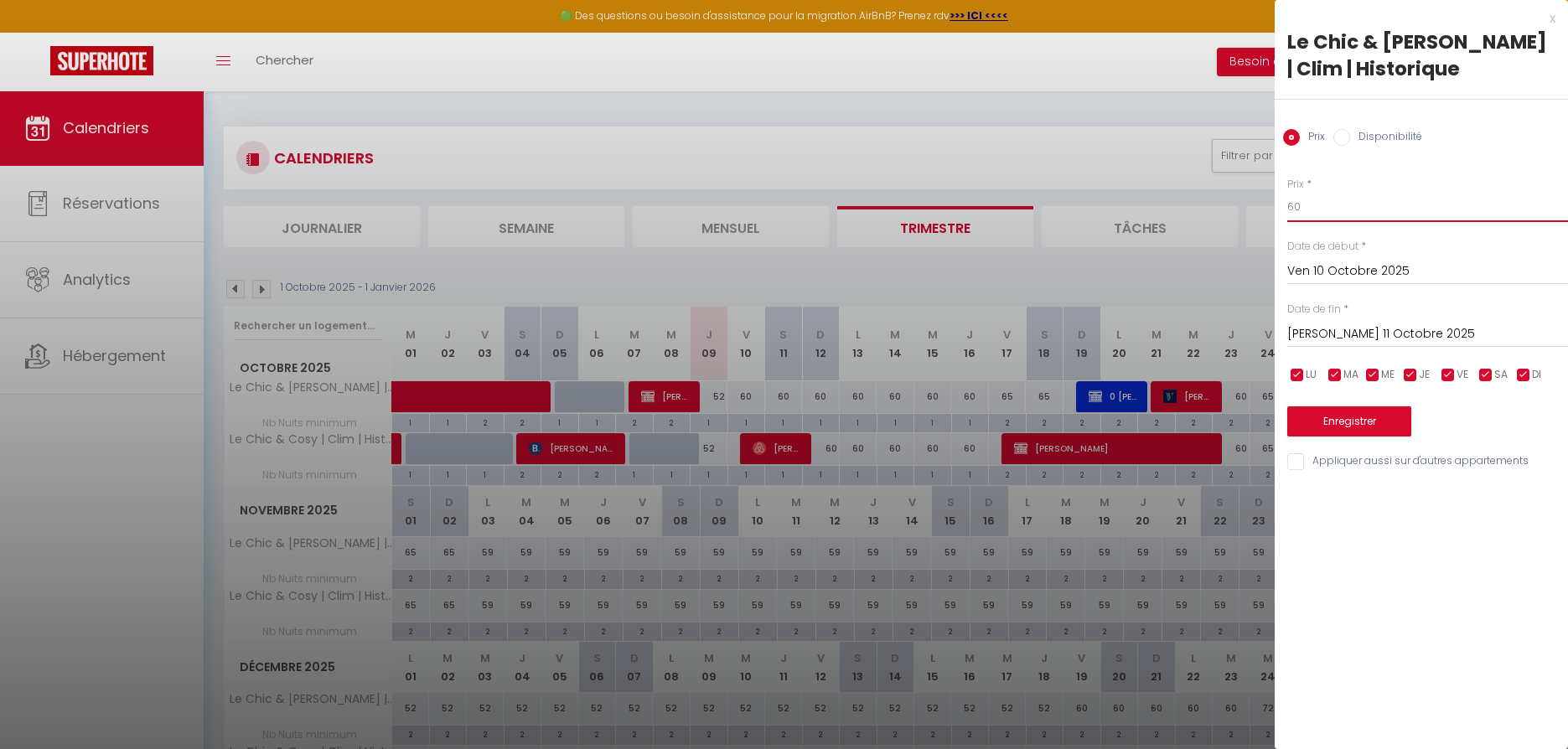
click at [1314, 208] on input "60" at bounding box center [1427, 207] width 281 height 31
click at [1356, 334] on input "[PERSON_NAME] 11 Octobre 2025" at bounding box center [1427, 335] width 281 height 22
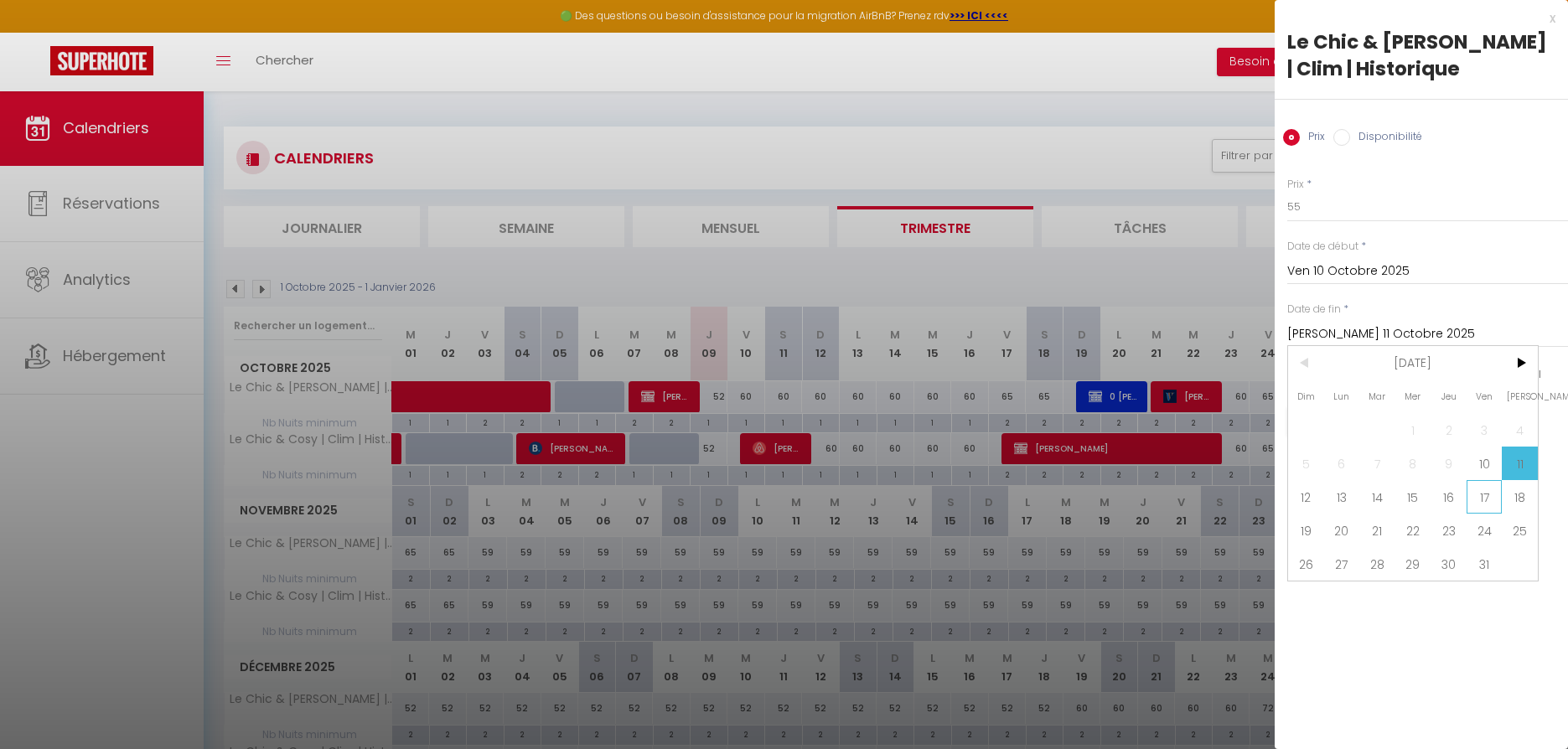
click at [1482, 495] on span "17" at bounding box center [1484, 497] width 36 height 33
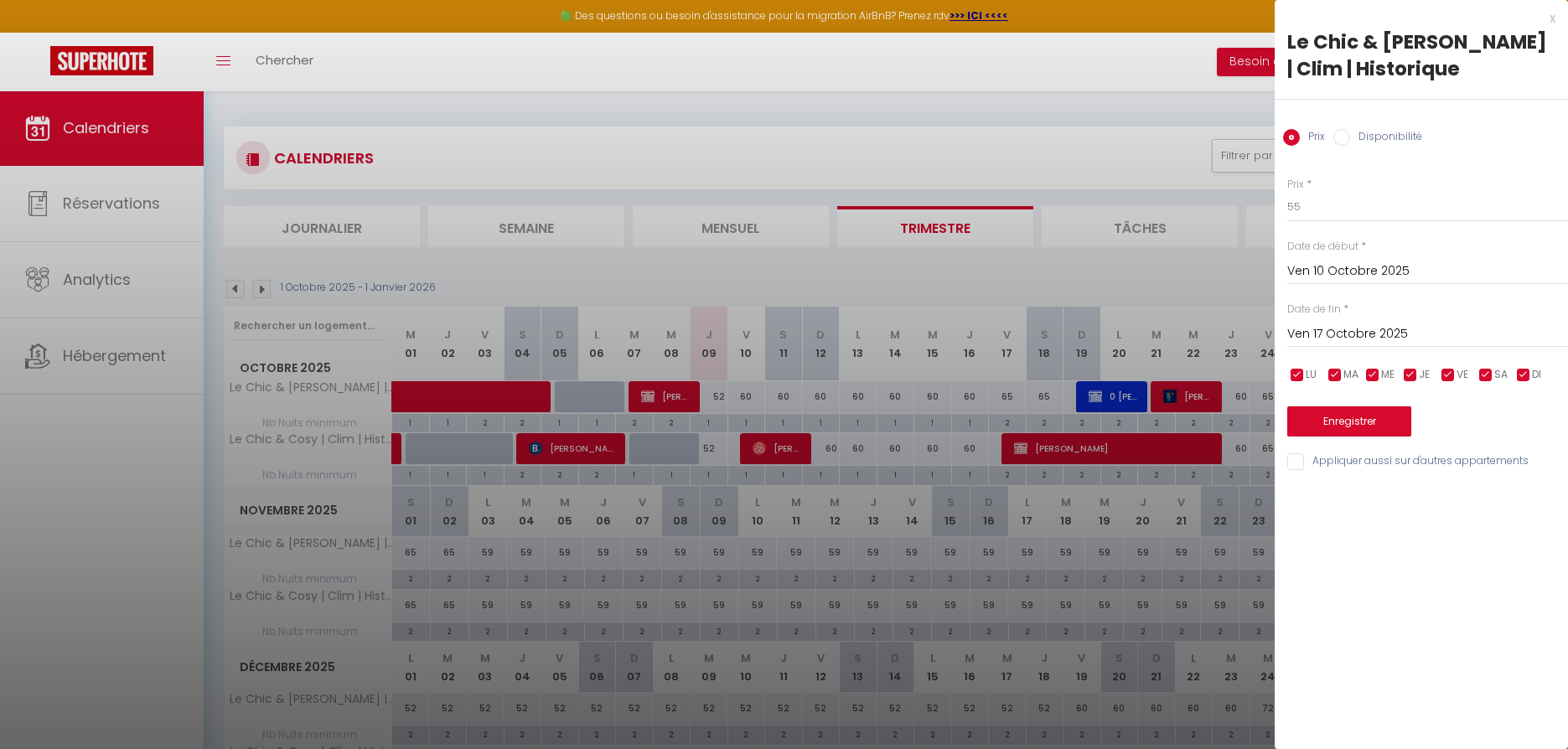
click at [1359, 421] on button "Enregistrer" at bounding box center [1349, 422] width 124 height 31
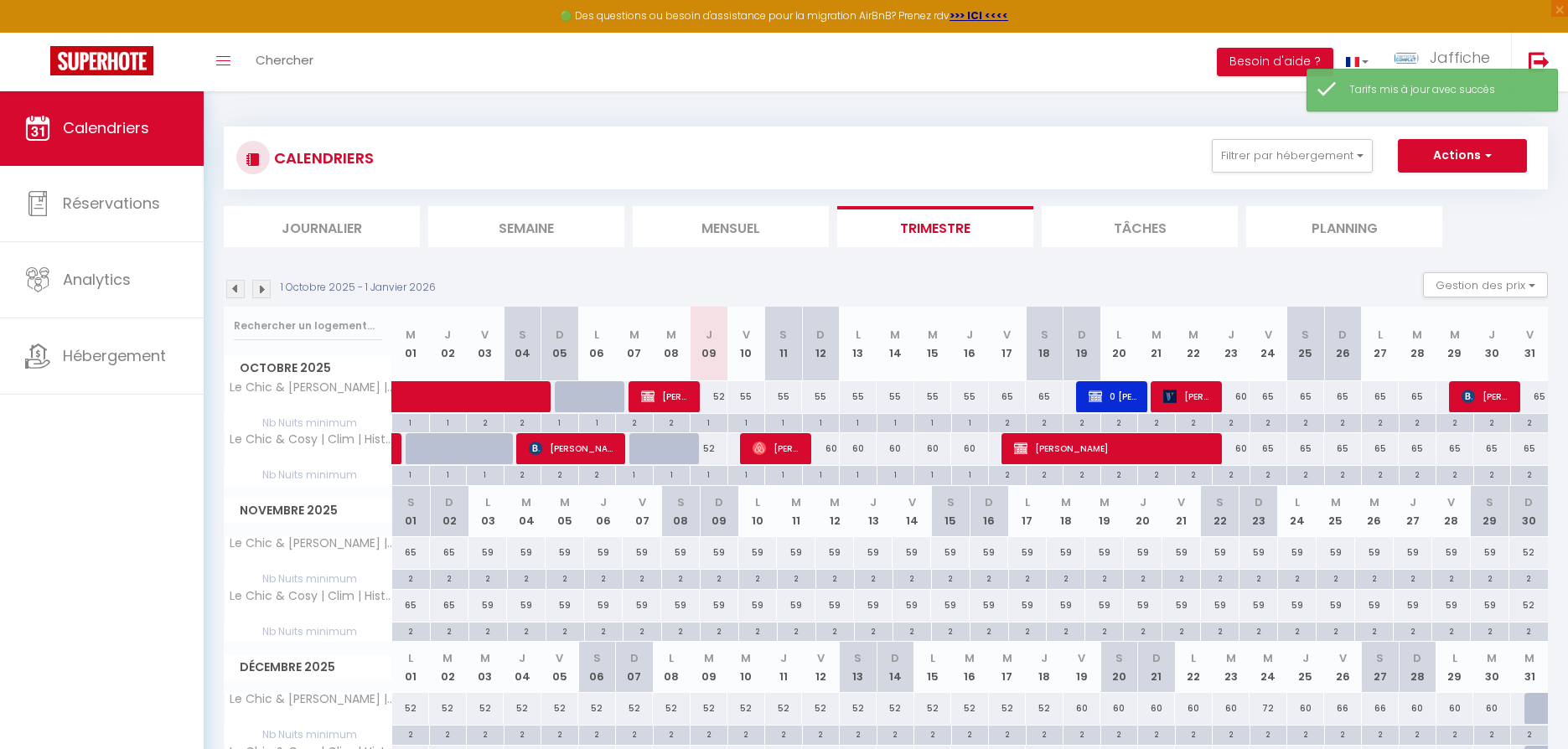
click at [830, 447] on div "60" at bounding box center [821, 449] width 38 height 31
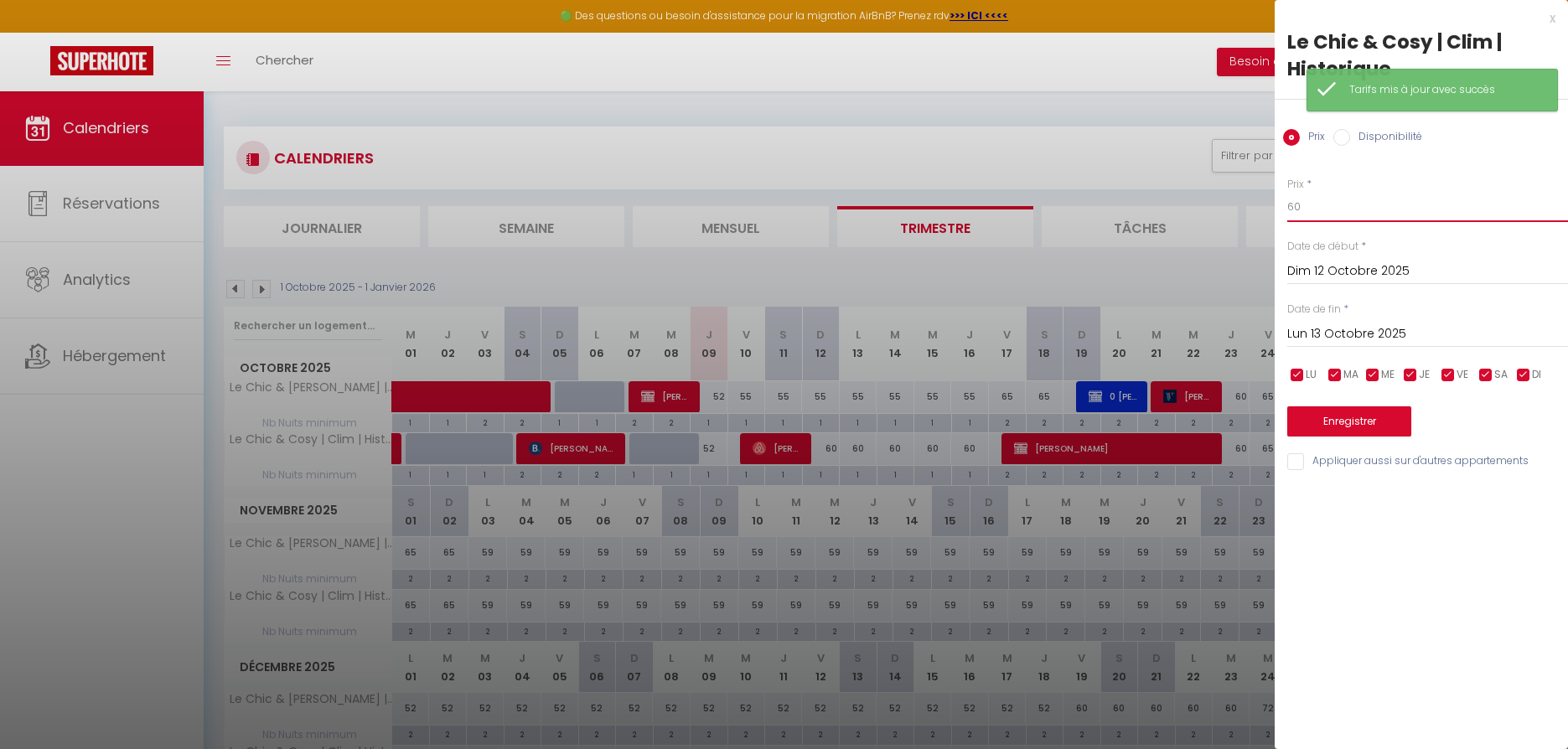
click at [1304, 201] on input "60" at bounding box center [1427, 207] width 281 height 31
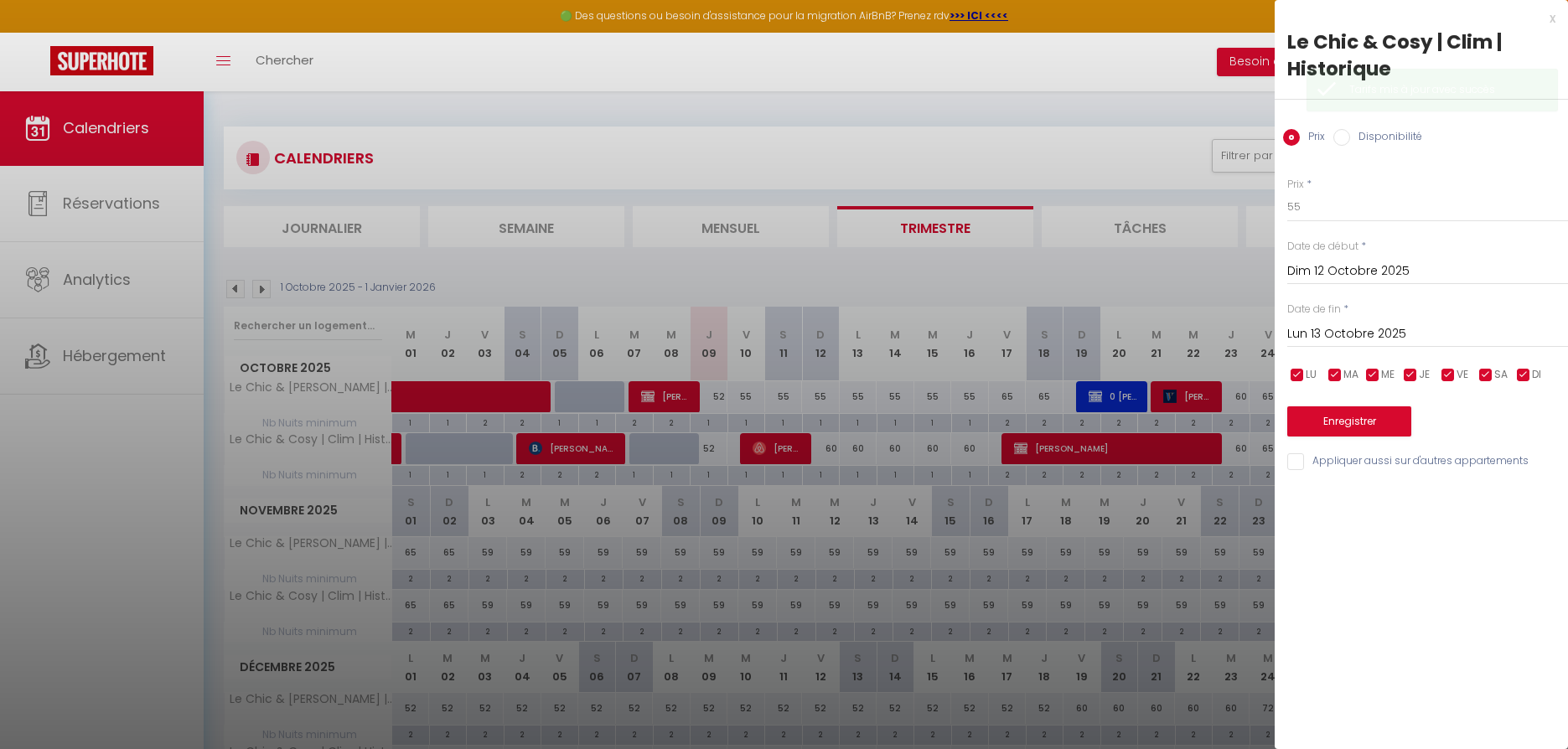
click at [1345, 333] on input "Lun 13 Octobre 2025" at bounding box center [1427, 335] width 281 height 22
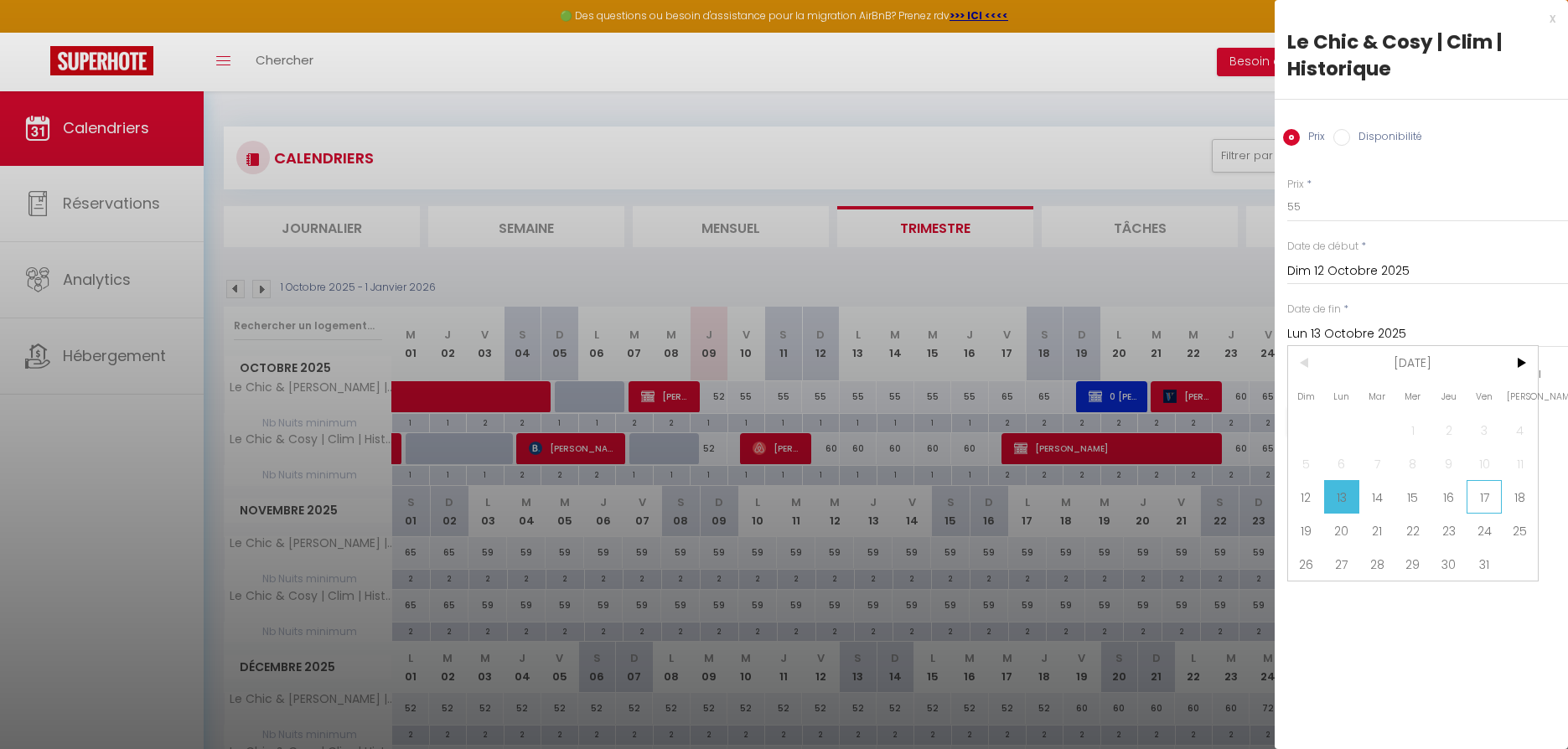
click at [1485, 492] on span "17" at bounding box center [1484, 497] width 36 height 33
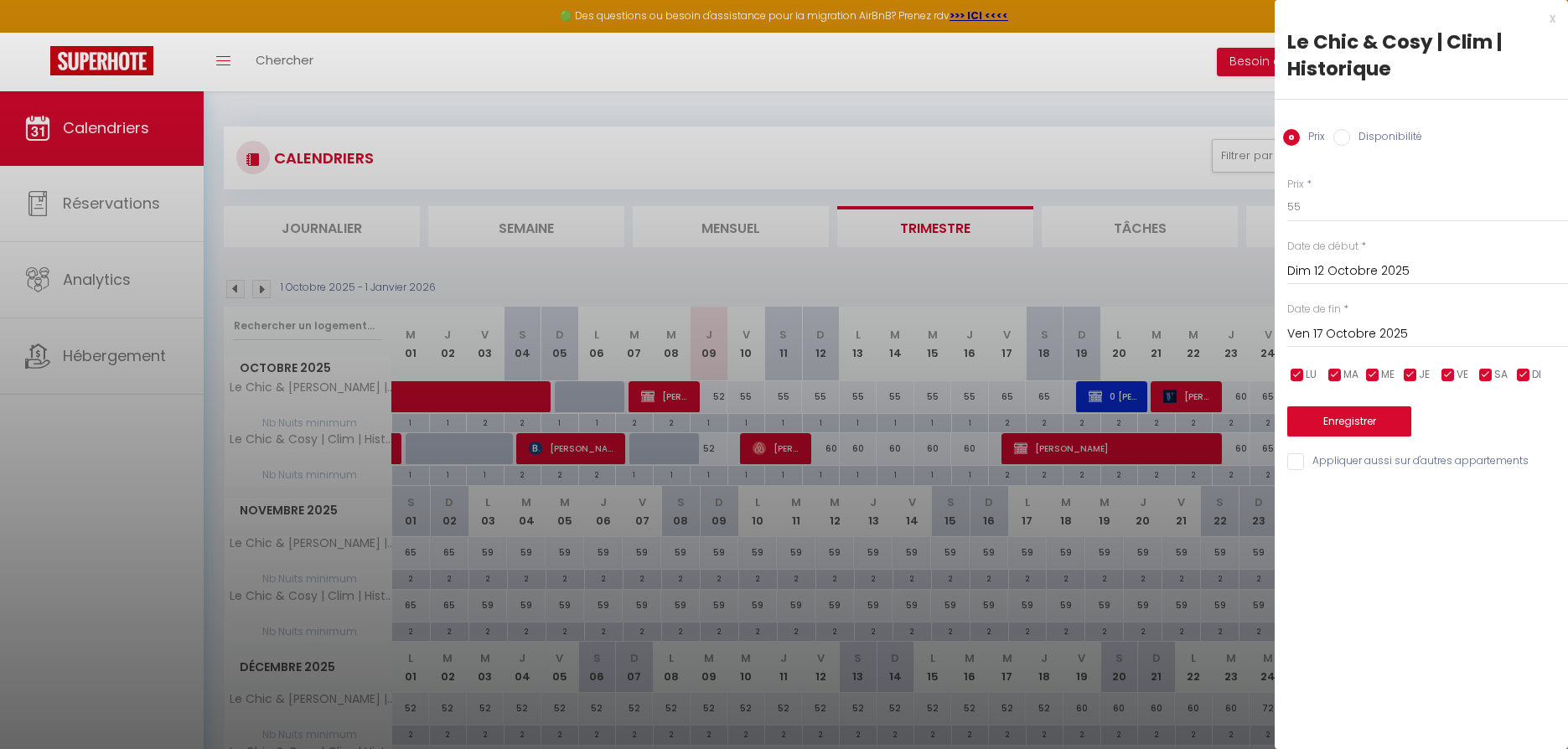
click at [1339, 419] on button "Enregistrer" at bounding box center [1349, 422] width 124 height 31
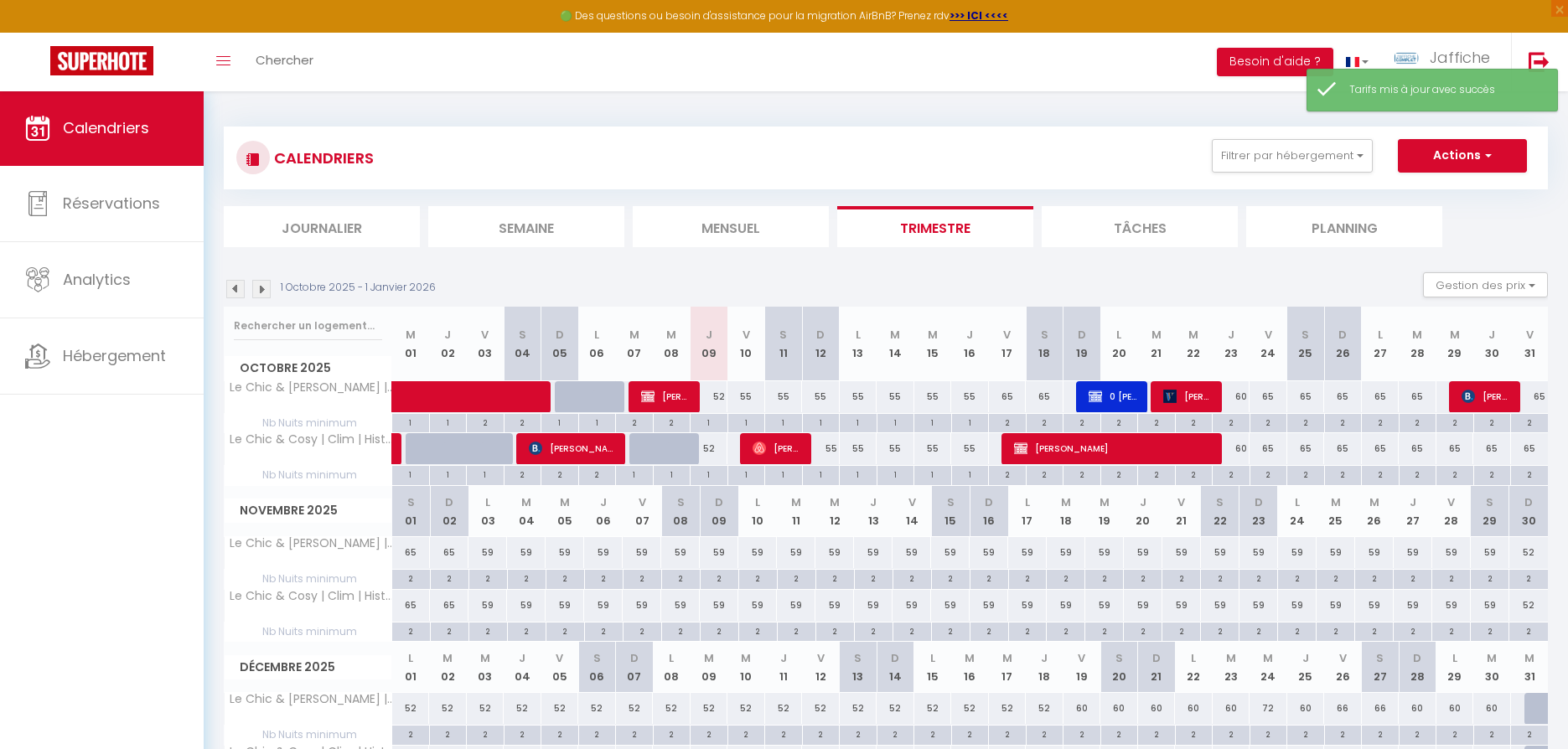
click at [1009, 421] on div "2" at bounding box center [1008, 422] width 37 height 16
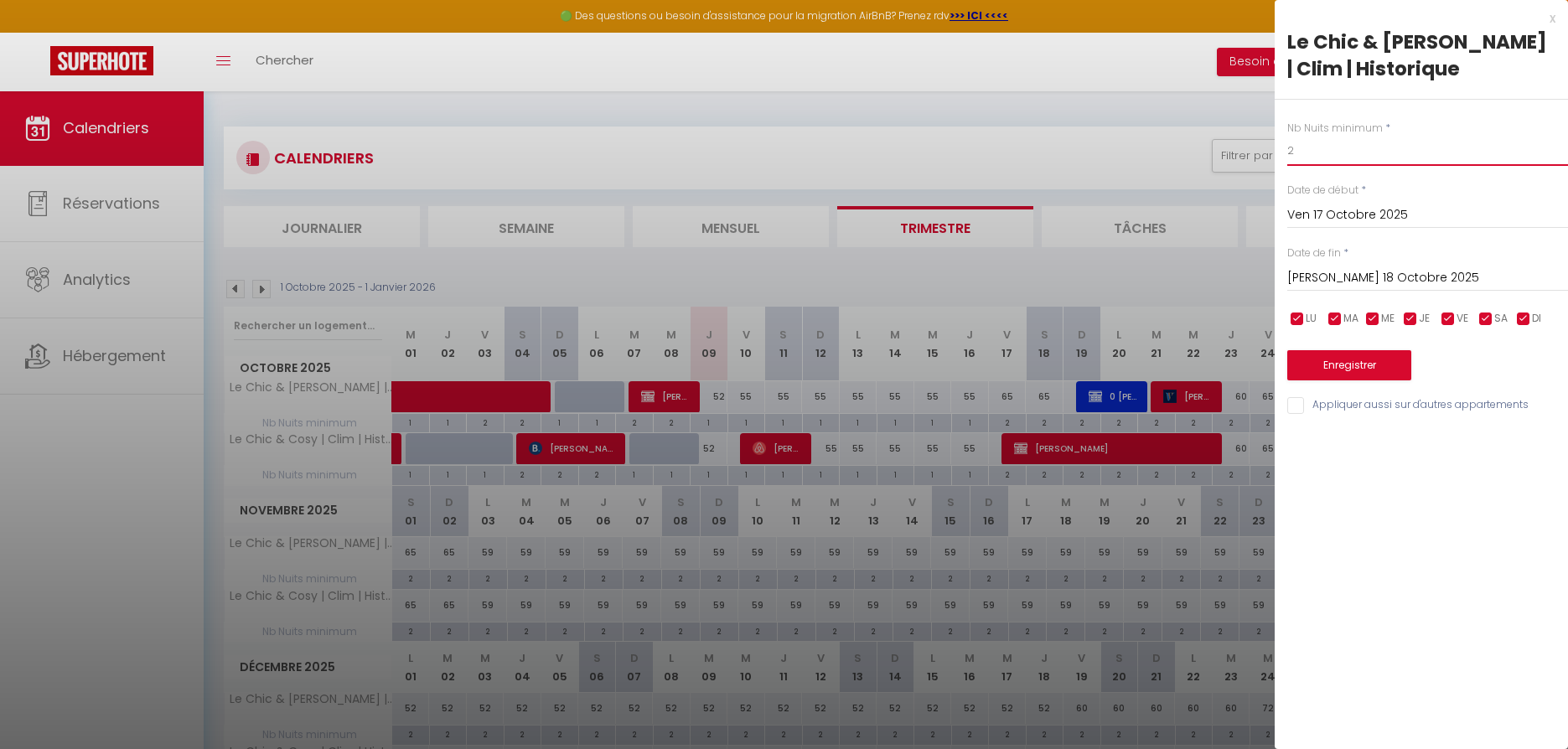
click at [1305, 154] on input "2" at bounding box center [1427, 151] width 281 height 31
click at [1373, 274] on input "[PERSON_NAME] 18 Octobre 2025" at bounding box center [1427, 278] width 281 height 22
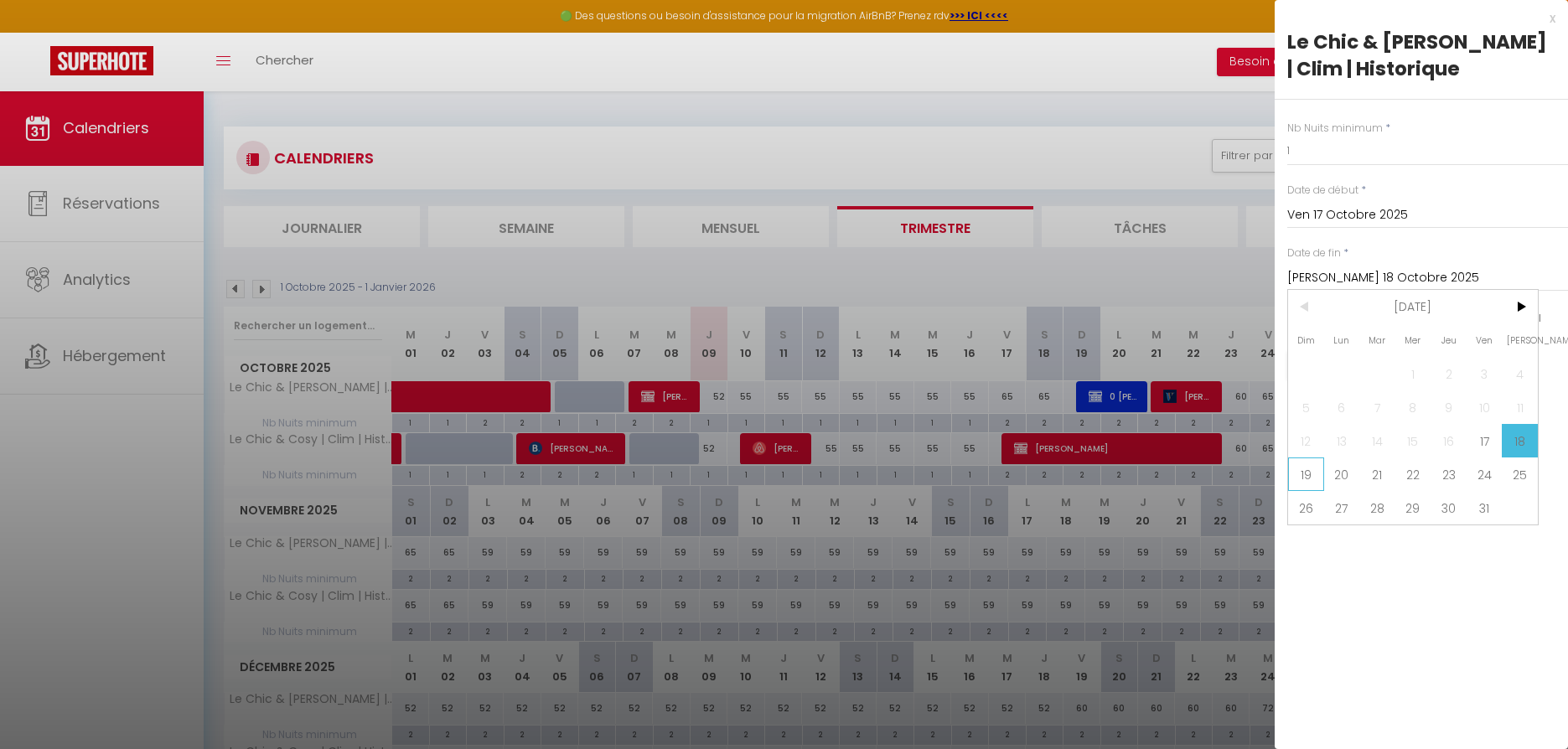
click at [1313, 475] on span "19" at bounding box center [1305, 474] width 36 height 33
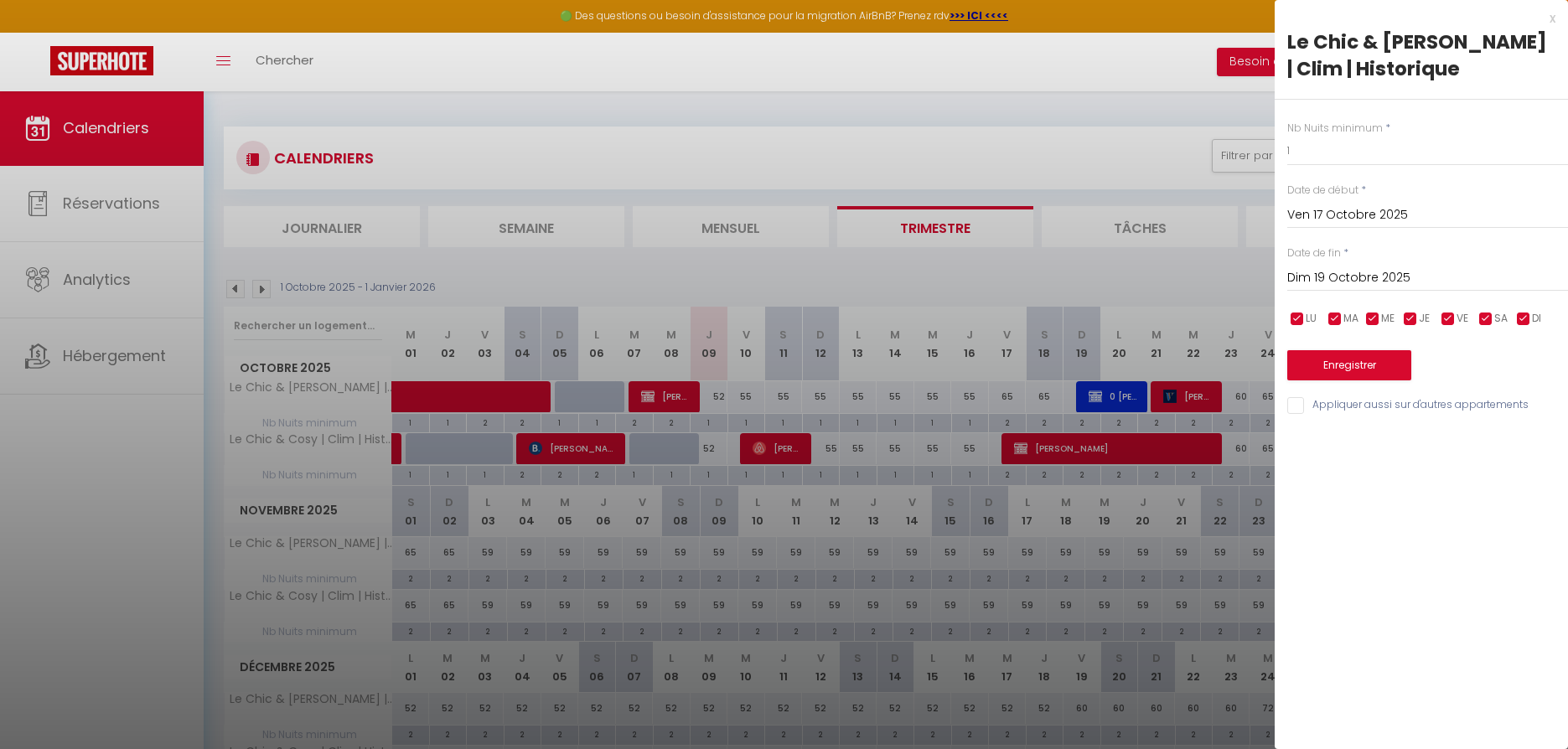
click at [1326, 363] on button "Enregistrer" at bounding box center [1349, 365] width 124 height 31
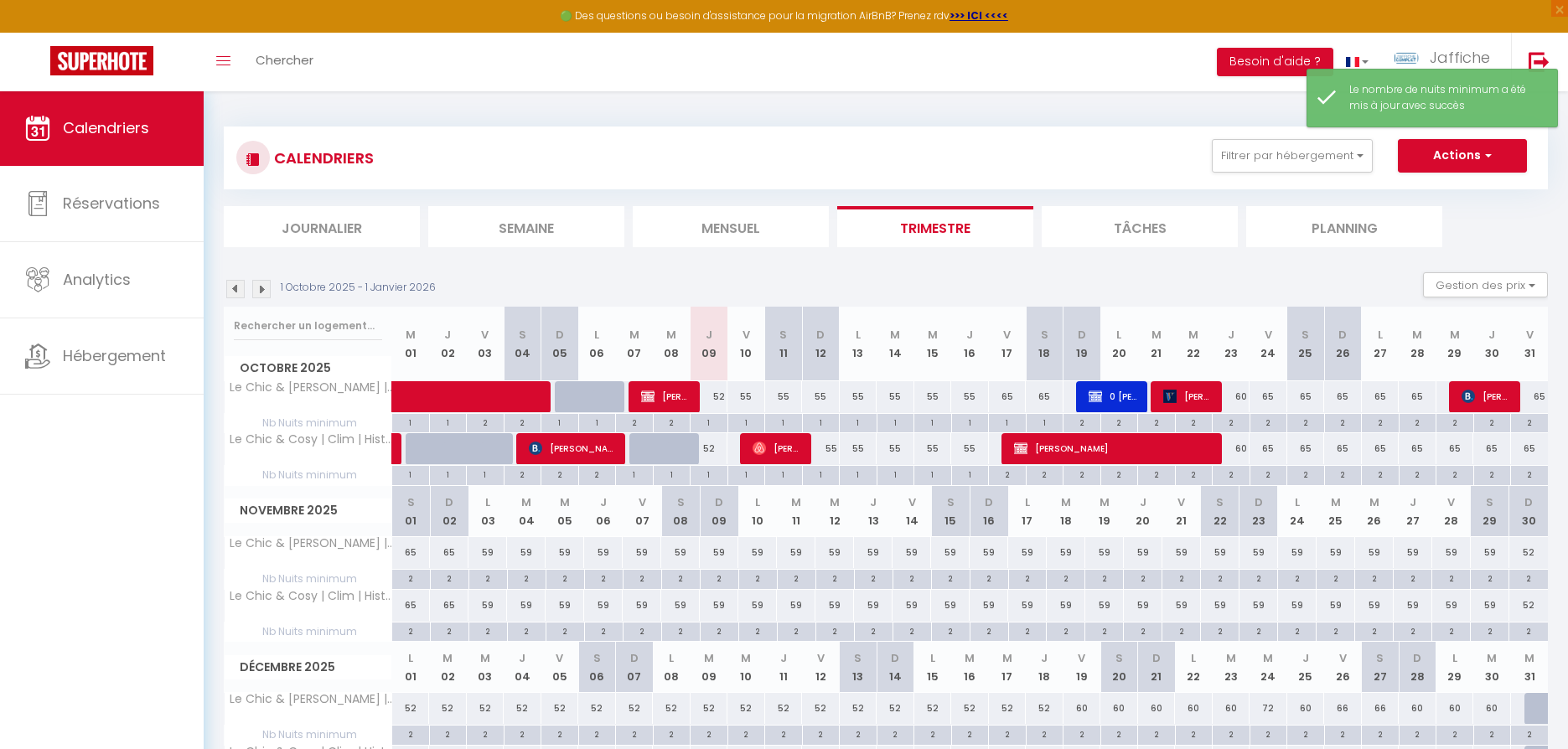
click at [1237, 421] on div "2" at bounding box center [1231, 422] width 37 height 16
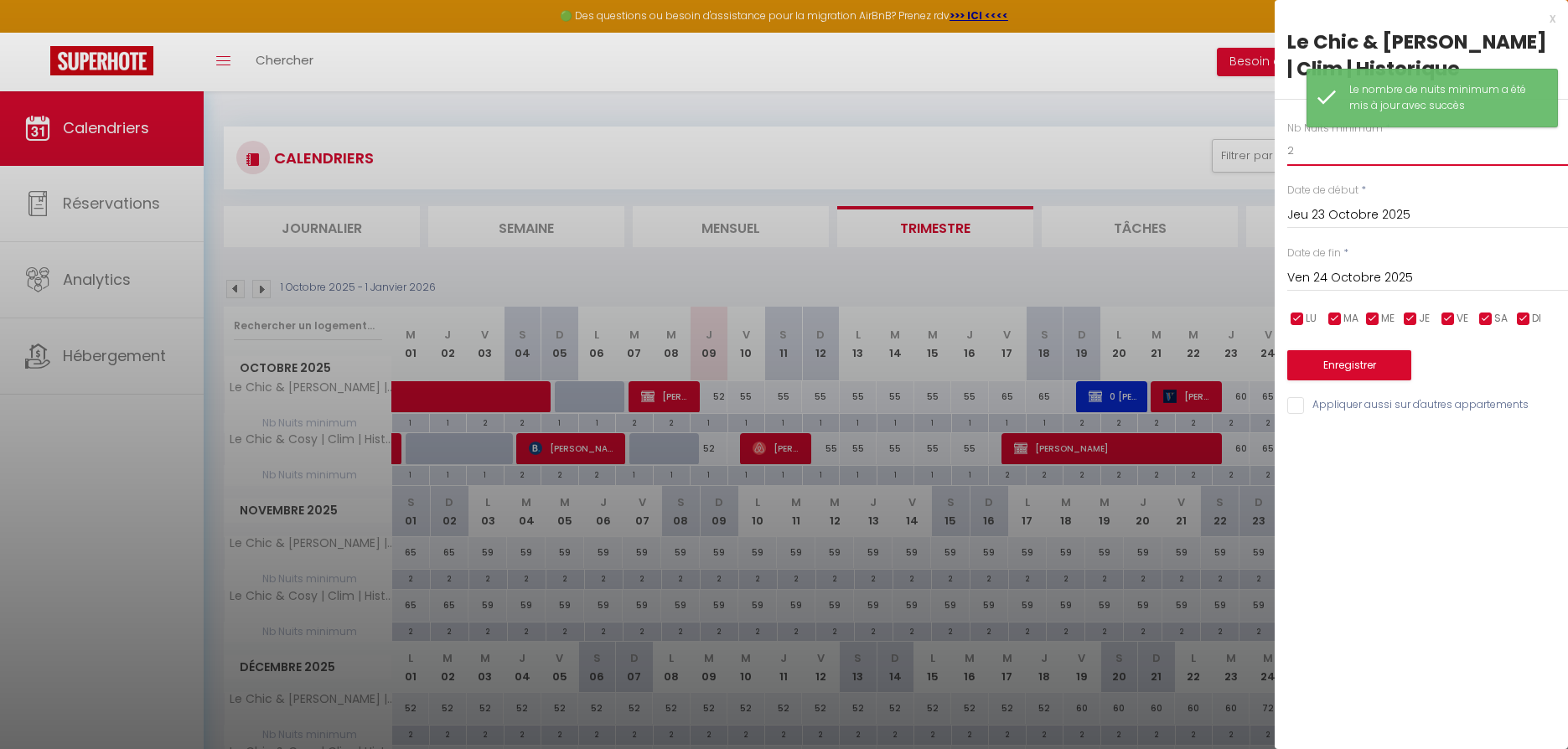
click at [1317, 153] on input "2" at bounding box center [1427, 151] width 281 height 31
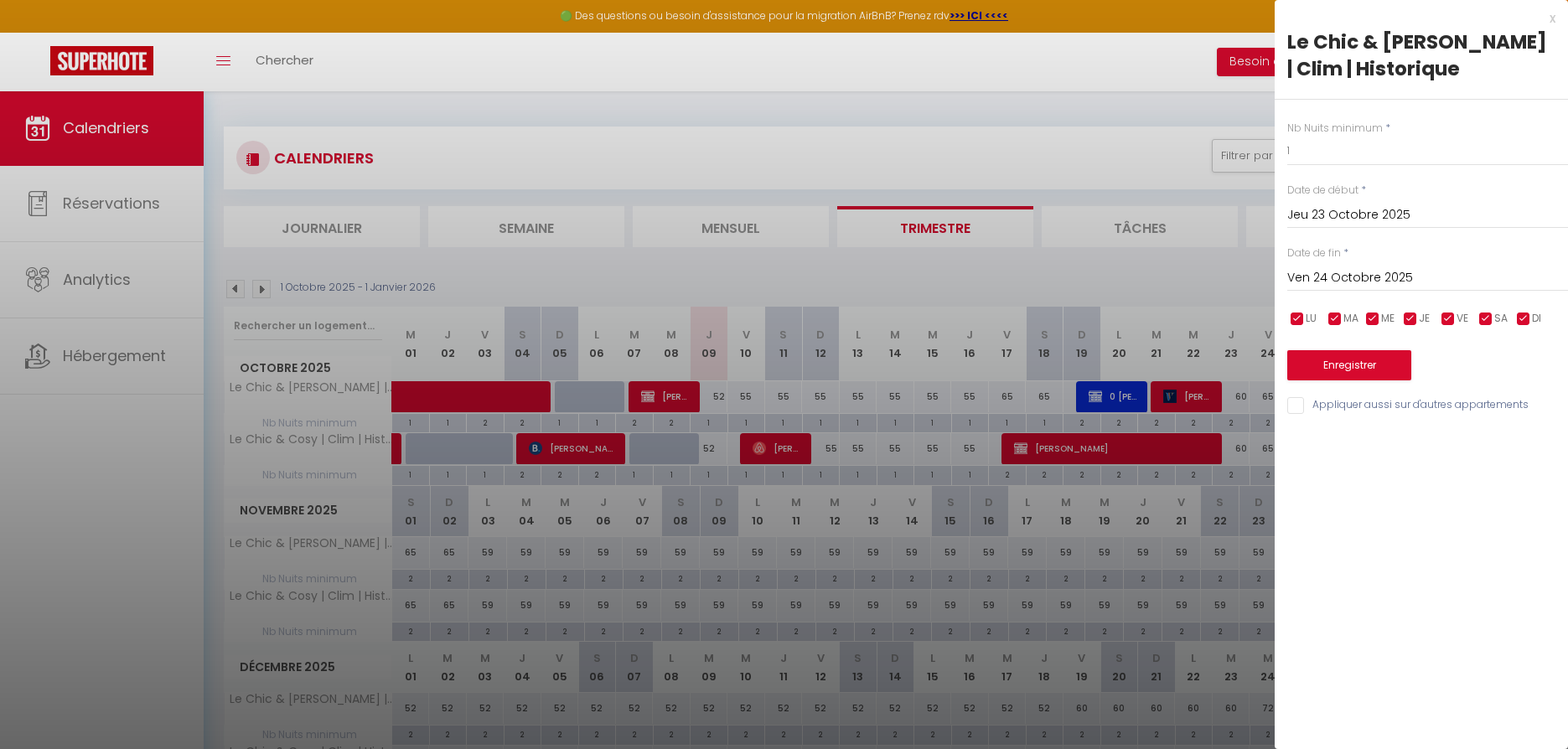
click at [1334, 362] on button "Enregistrer" at bounding box center [1349, 365] width 124 height 31
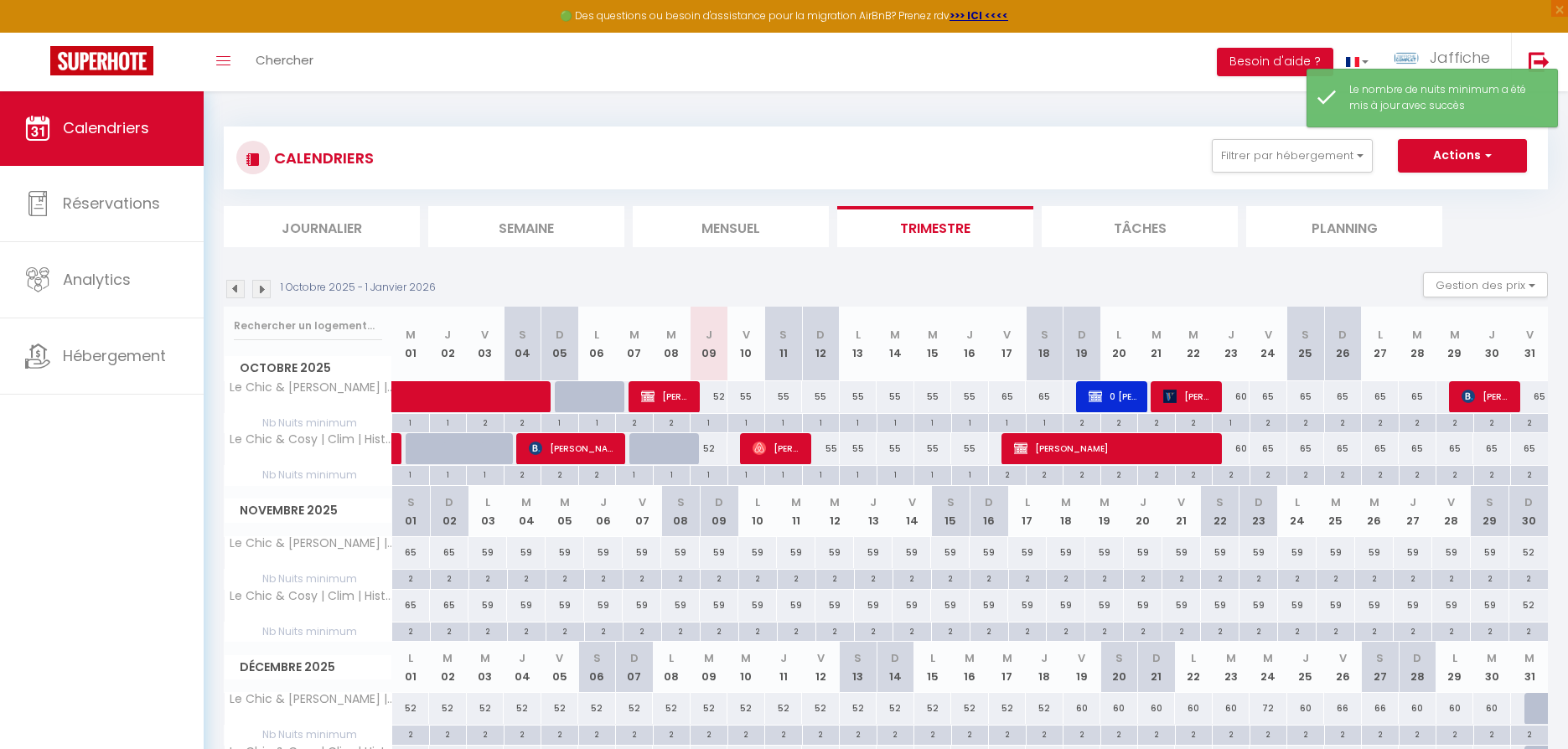
click at [1234, 472] on div "2" at bounding box center [1231, 473] width 37 height 16
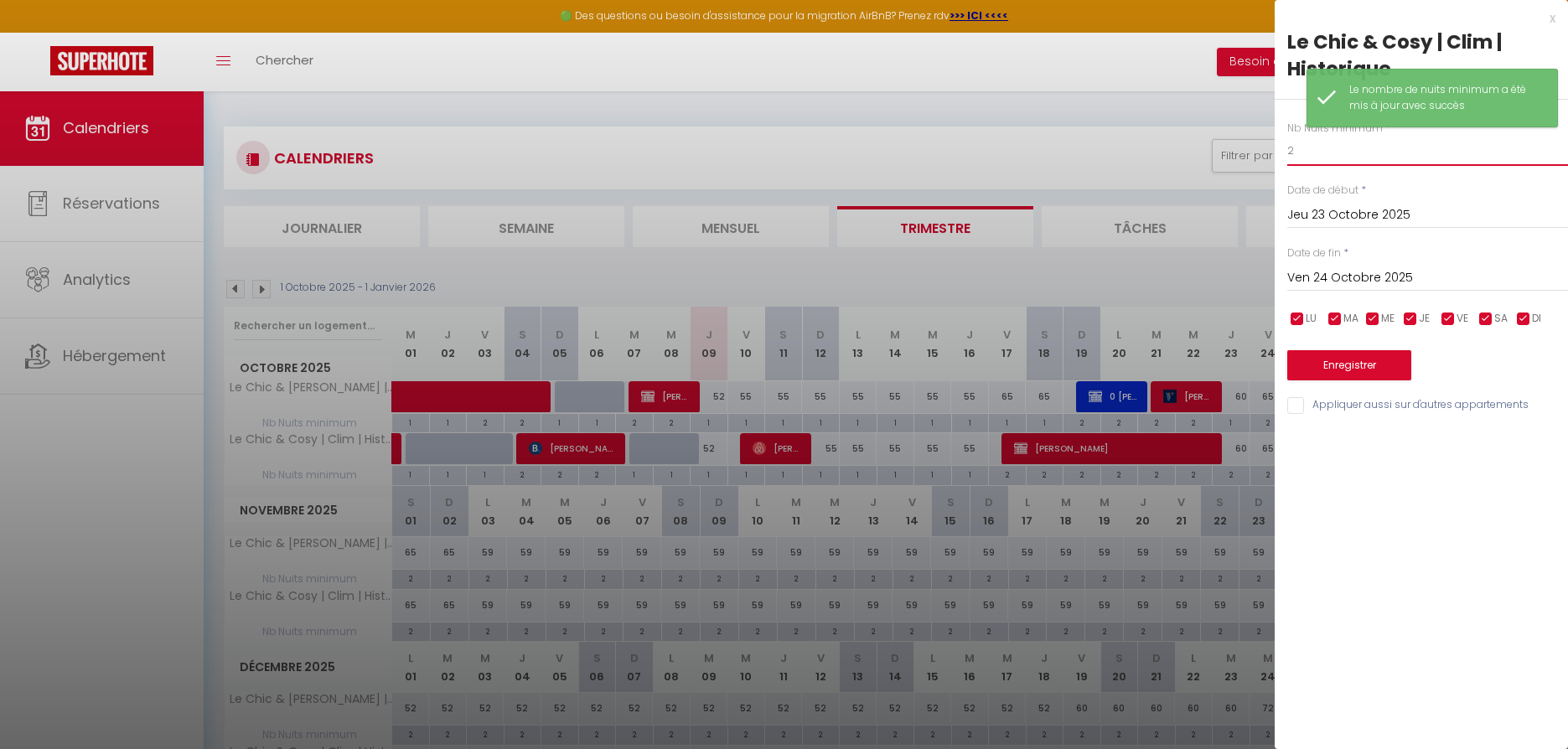
click at [1299, 146] on input "2" at bounding box center [1427, 151] width 281 height 31
click at [1331, 367] on button "Enregistrer" at bounding box center [1349, 365] width 124 height 31
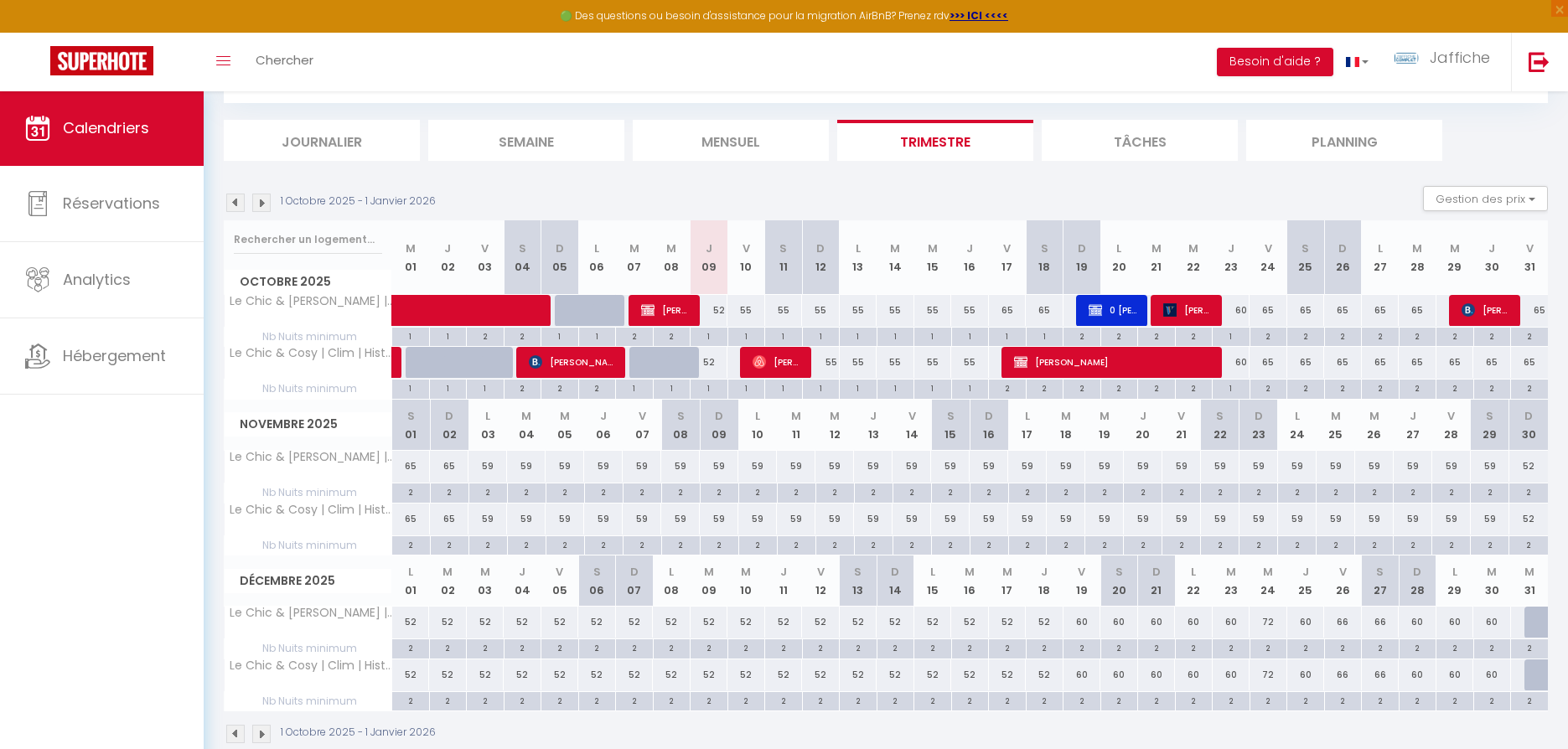
scroll to position [29, 0]
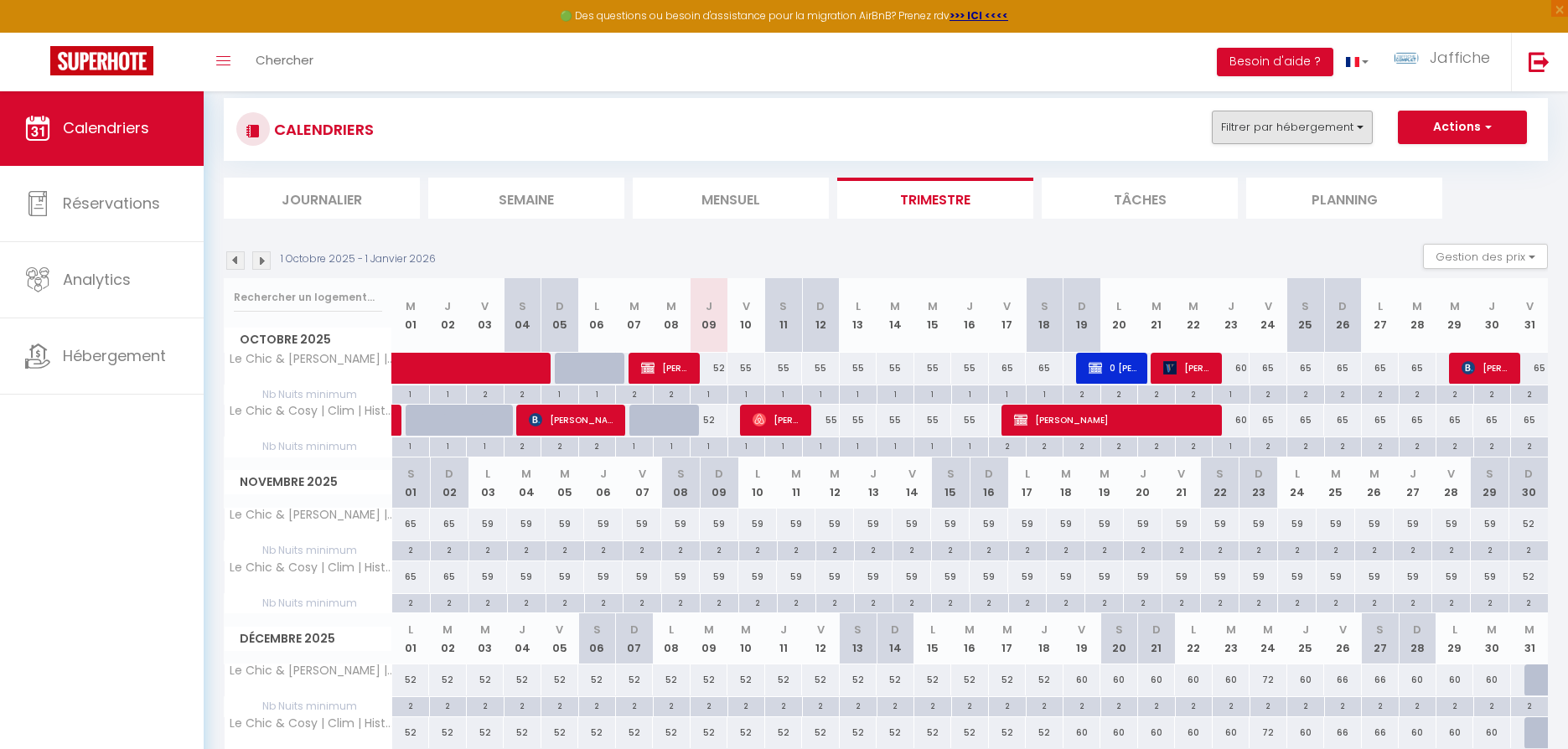
click at [1292, 124] on button "Filtrer par hébergement" at bounding box center [1292, 128] width 161 height 33
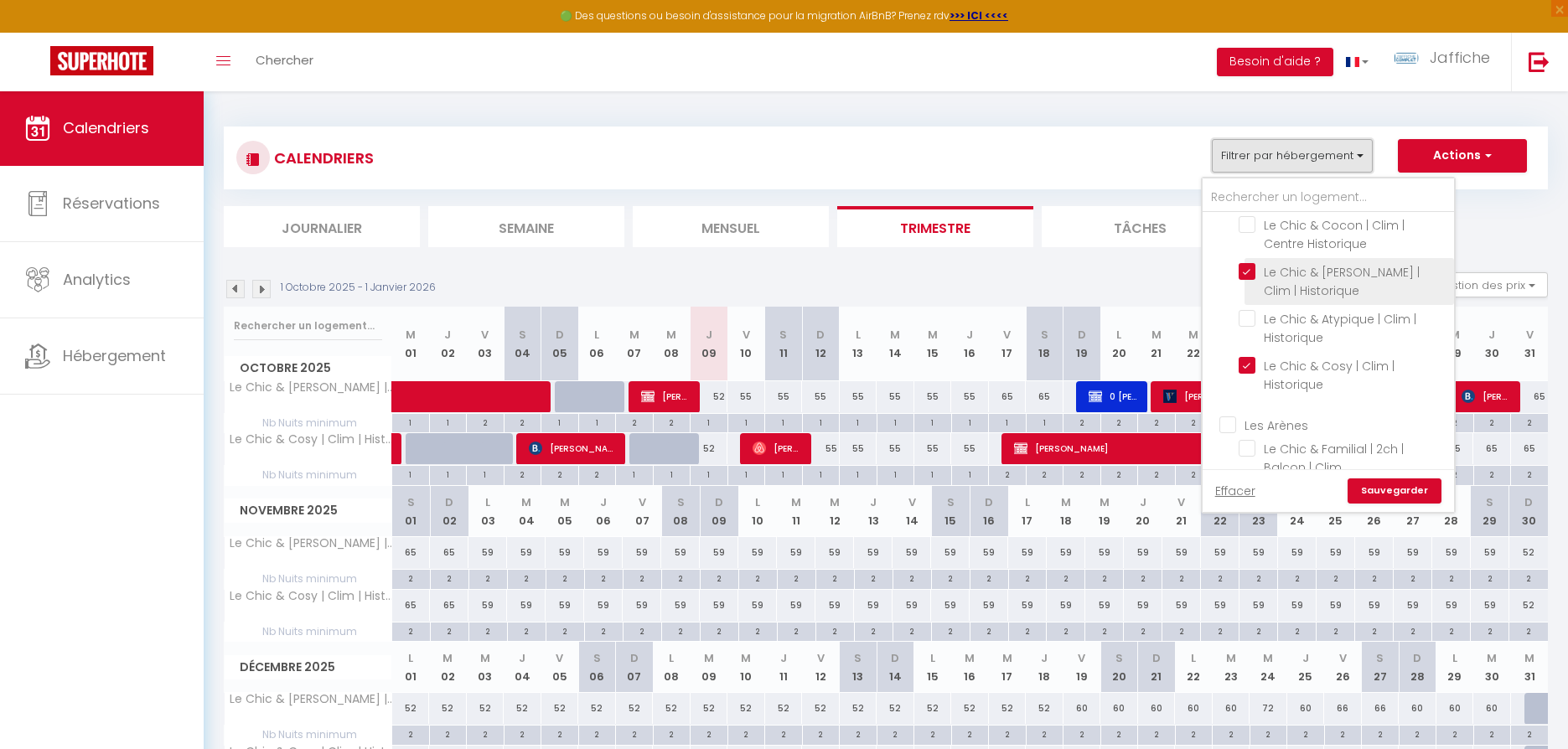
scroll to position [0, 0]
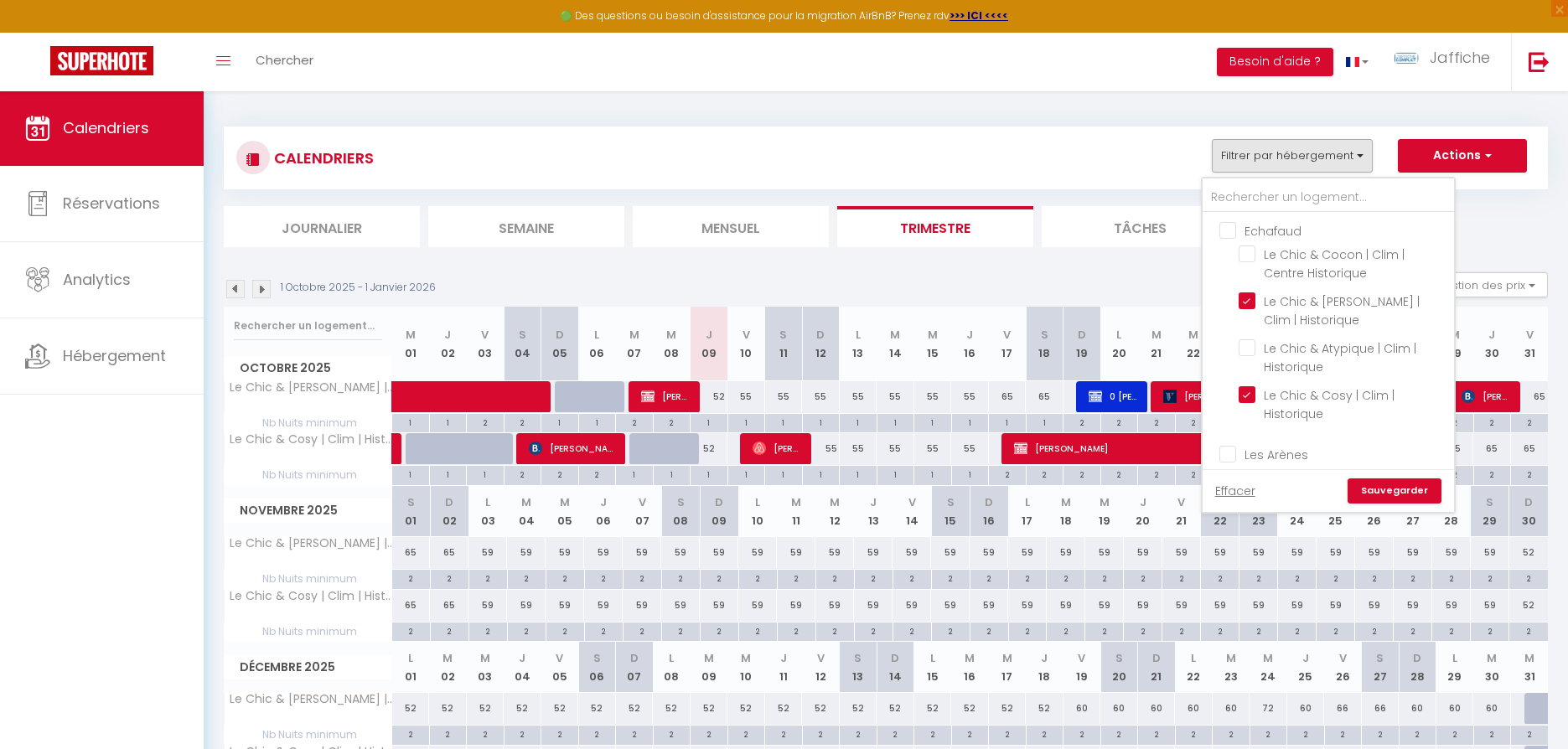
click at [1095, 166] on div "CALENDRIERS Filtrer par hébergement Echafaud Le Chic & Cocon | Clim | Centre Hi…" at bounding box center [886, 157] width 1299 height 38
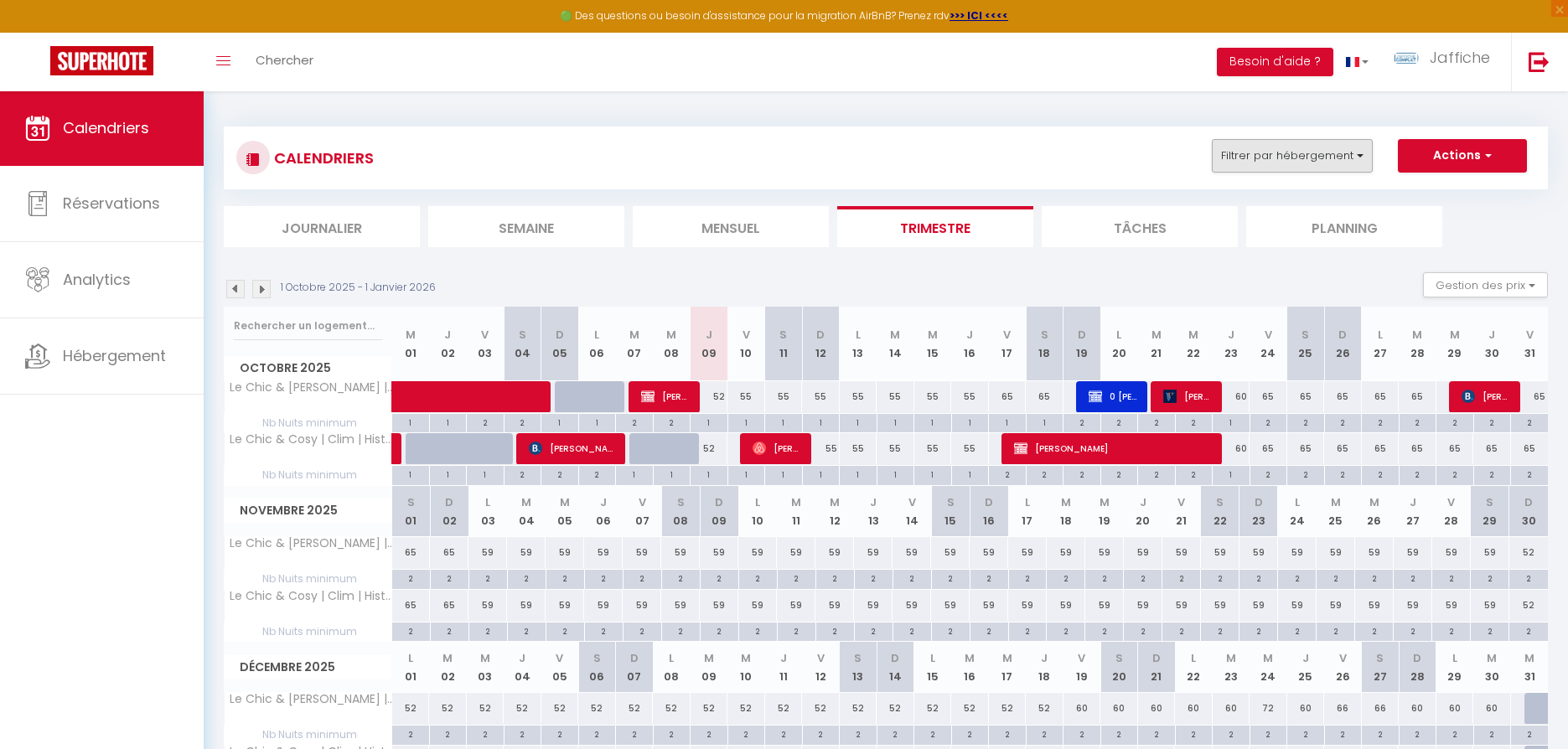
click at [1309, 154] on button "Filtrer par hébergement" at bounding box center [1292, 155] width 161 height 33
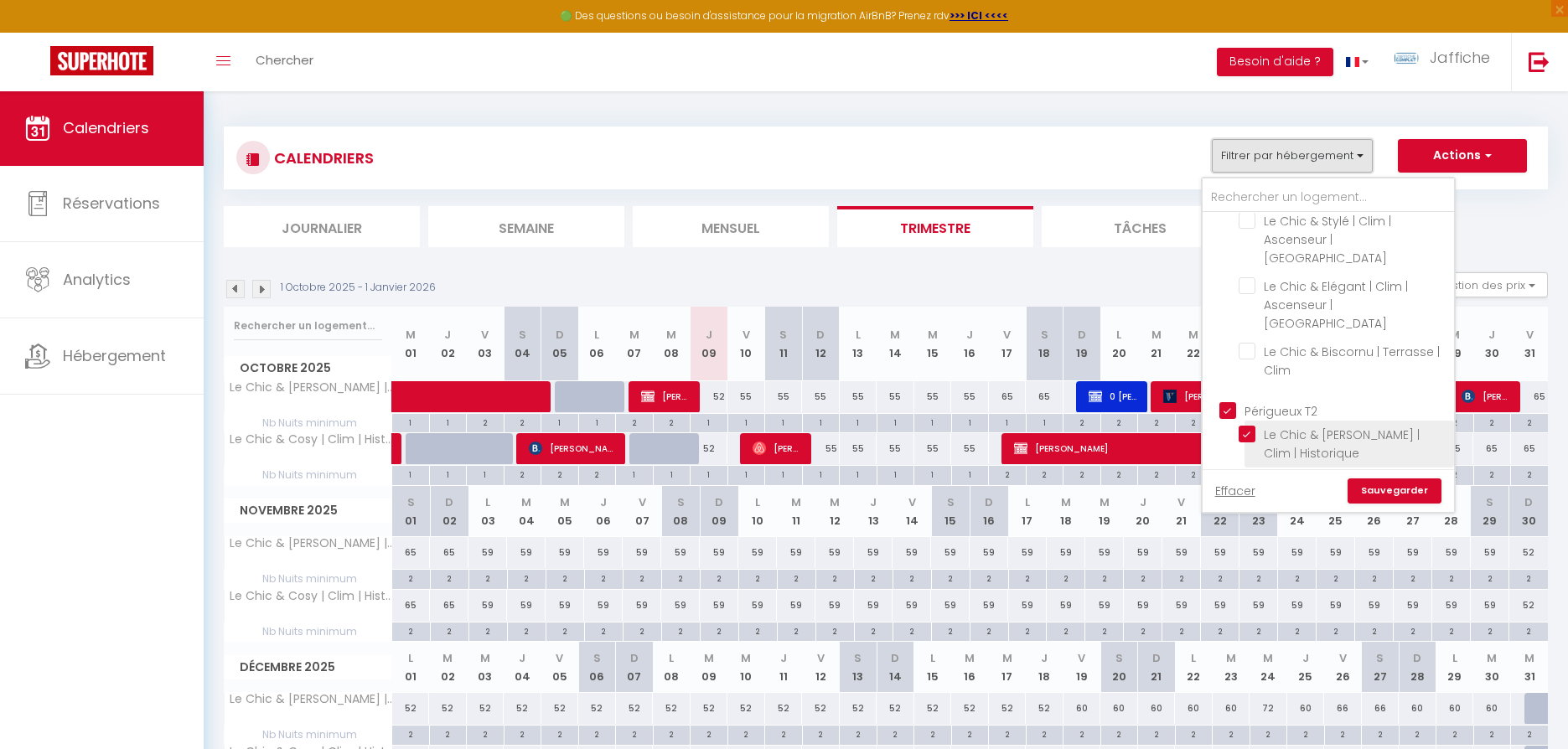
scroll to position [843, 0]
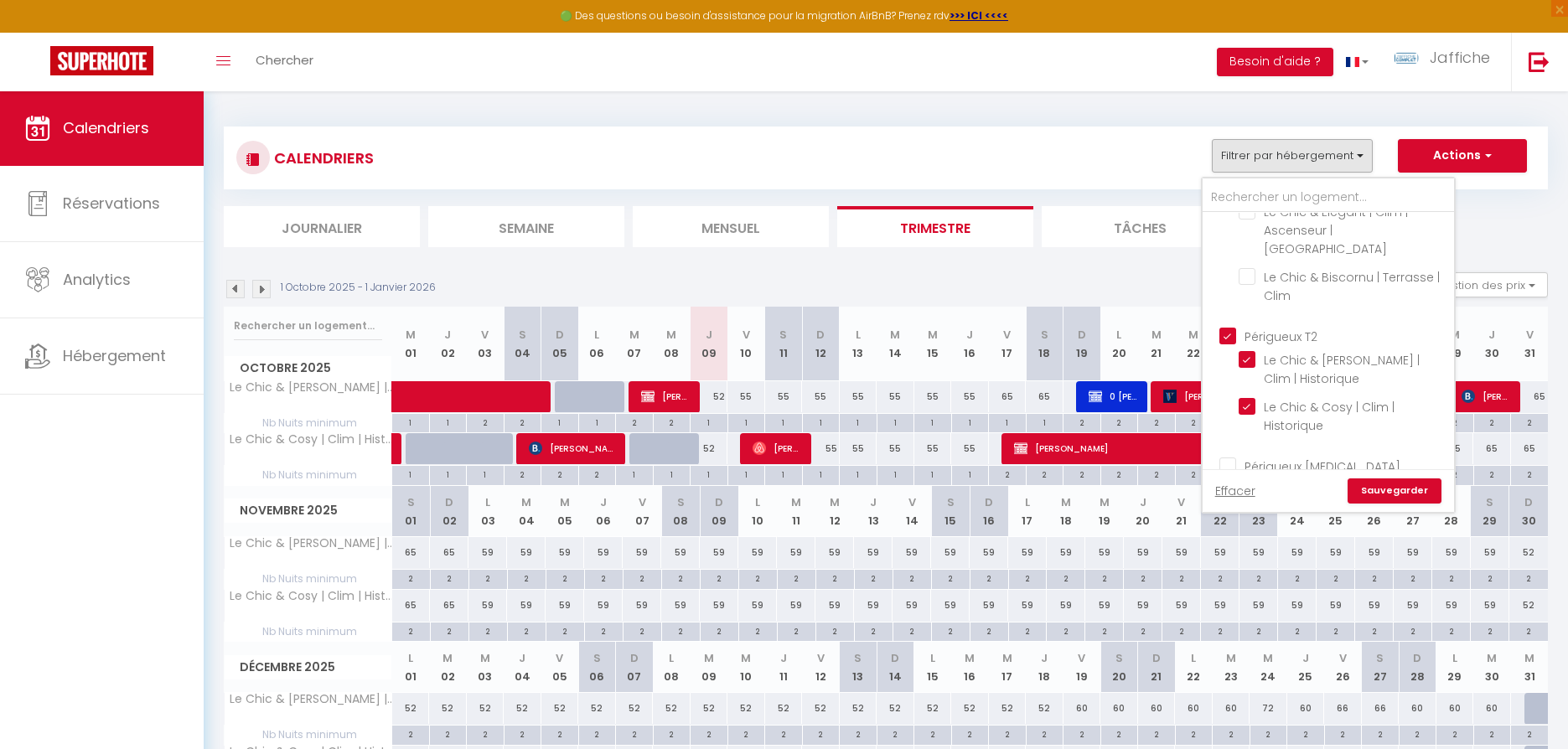
click at [1234, 327] on input "Périgueux T2" at bounding box center [1345, 336] width 251 height 17
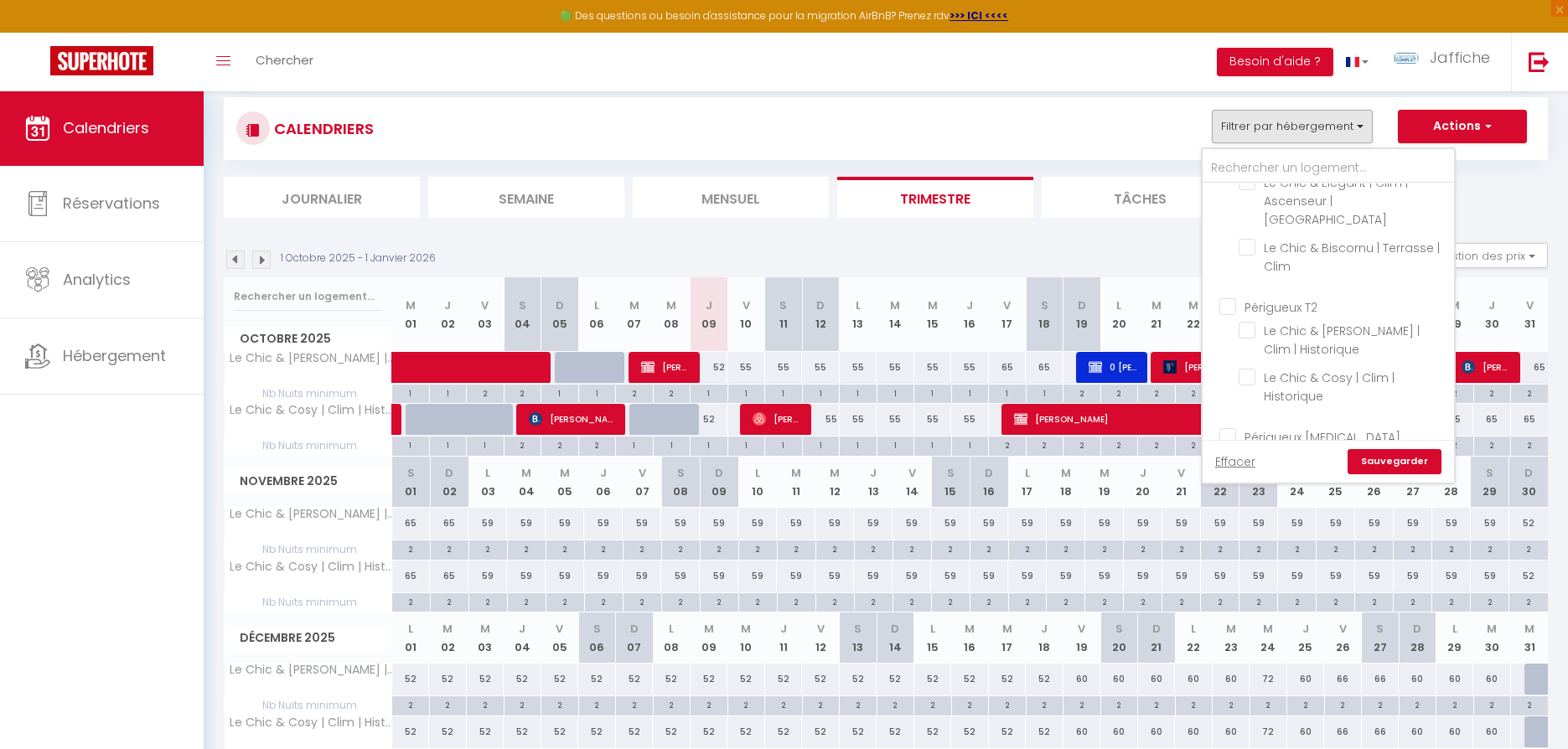
click at [1231, 427] on input "Périgueux [MEDICAL_DATA]" at bounding box center [1345, 436] width 251 height 17
click at [1398, 466] on link "Sauvegarder" at bounding box center [1395, 461] width 94 height 25
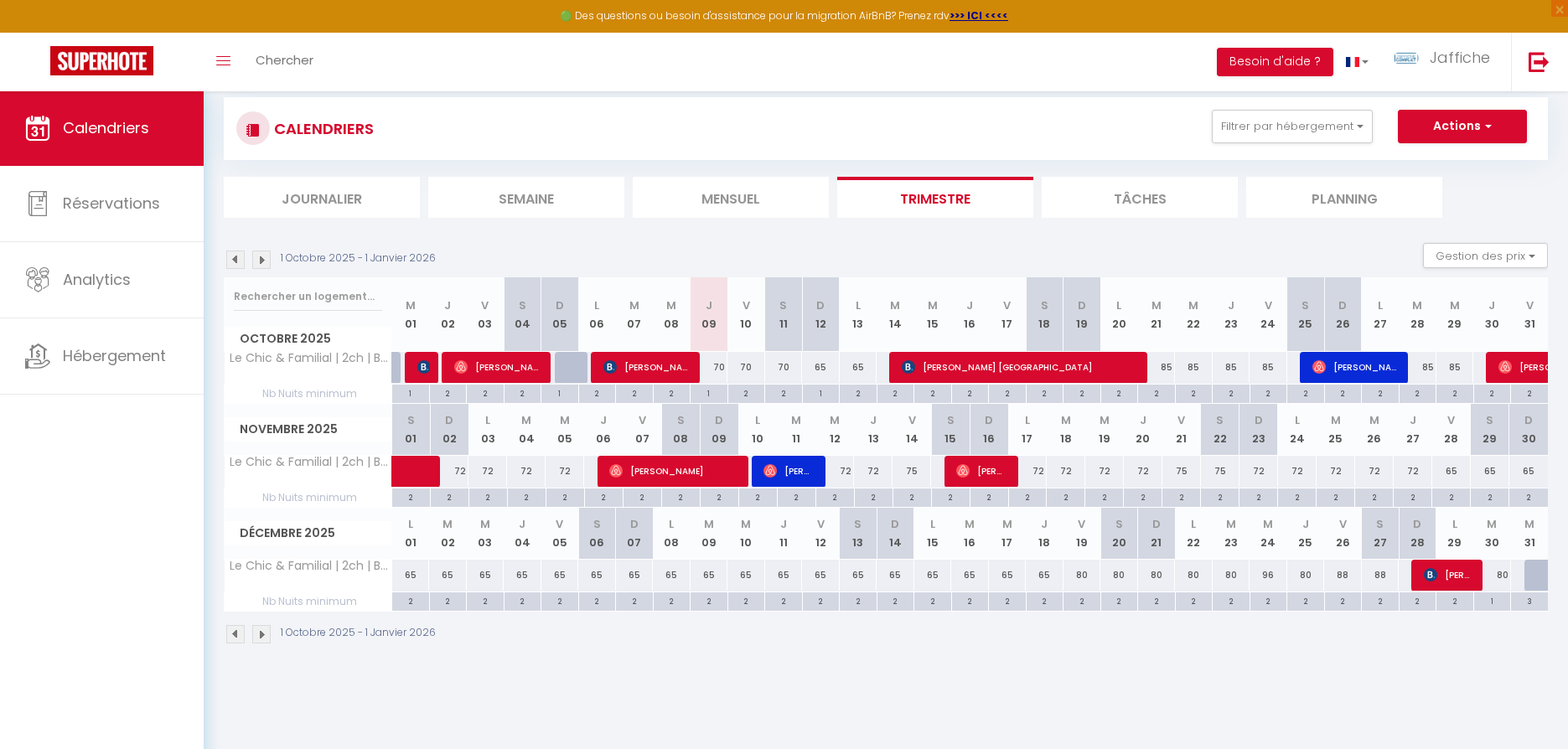
click at [720, 366] on div "70" at bounding box center [709, 368] width 38 height 31
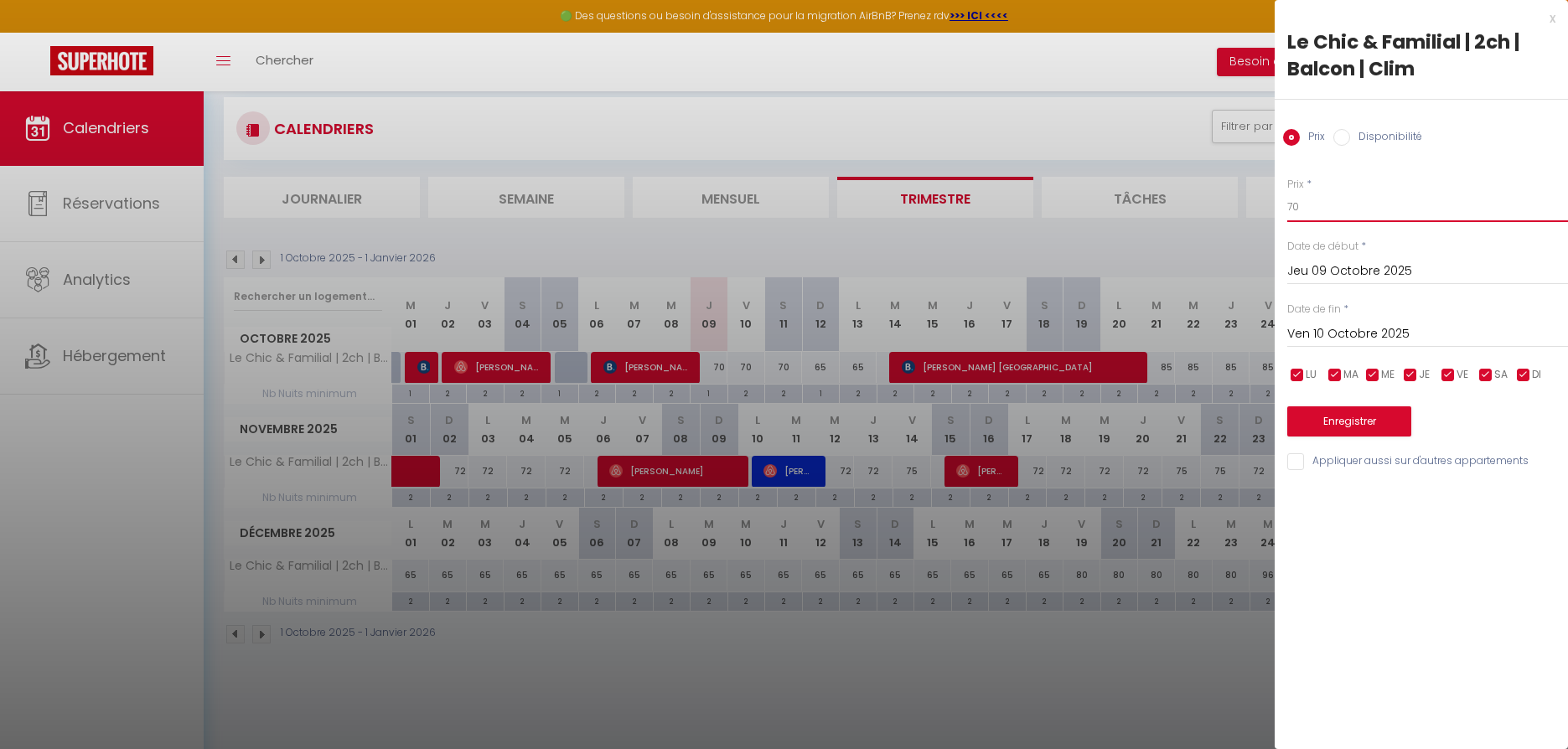
click at [1307, 201] on input "70" at bounding box center [1427, 207] width 281 height 31
click at [1345, 408] on button "Enregistrer" at bounding box center [1349, 422] width 124 height 31
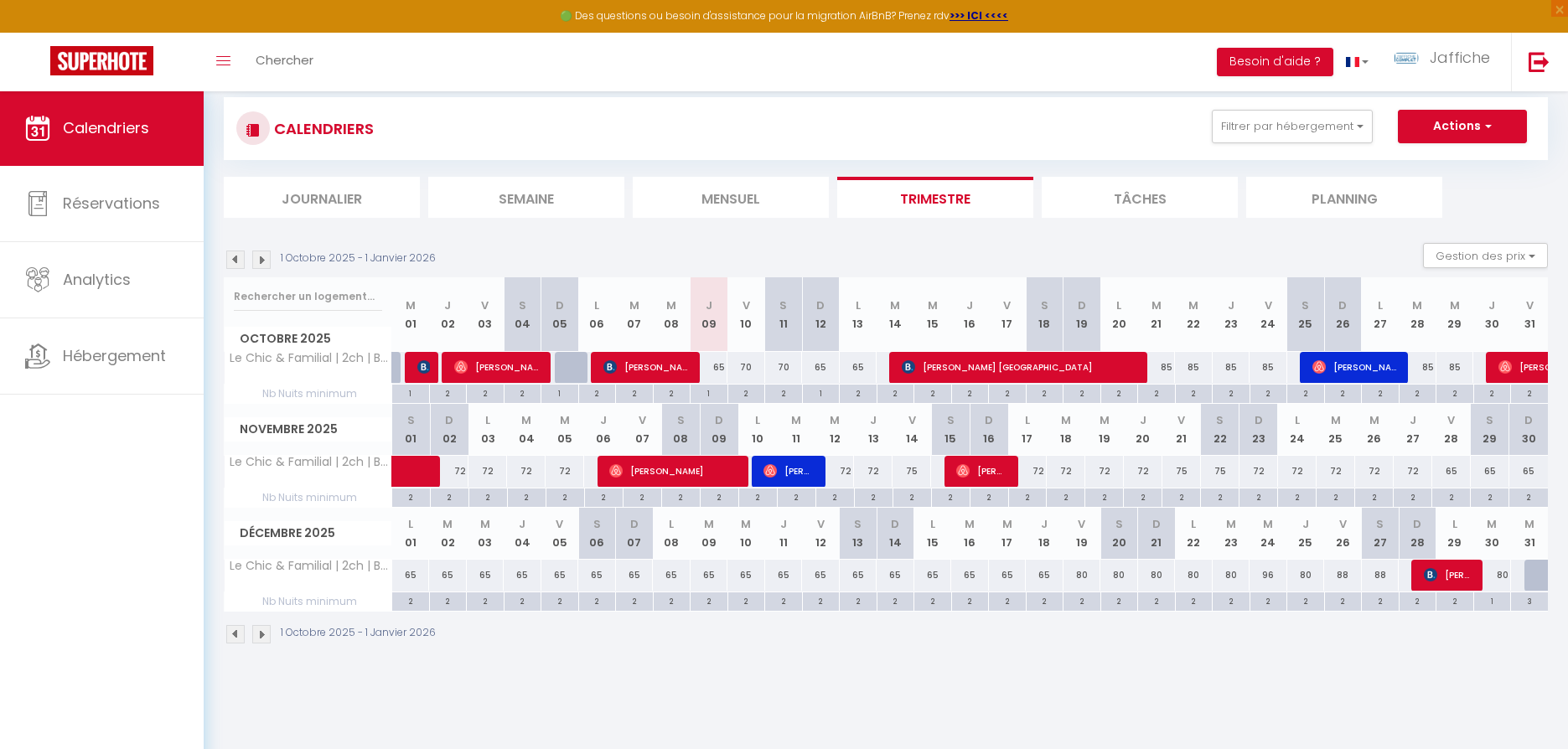
click at [749, 393] on div "2" at bounding box center [747, 392] width 37 height 16
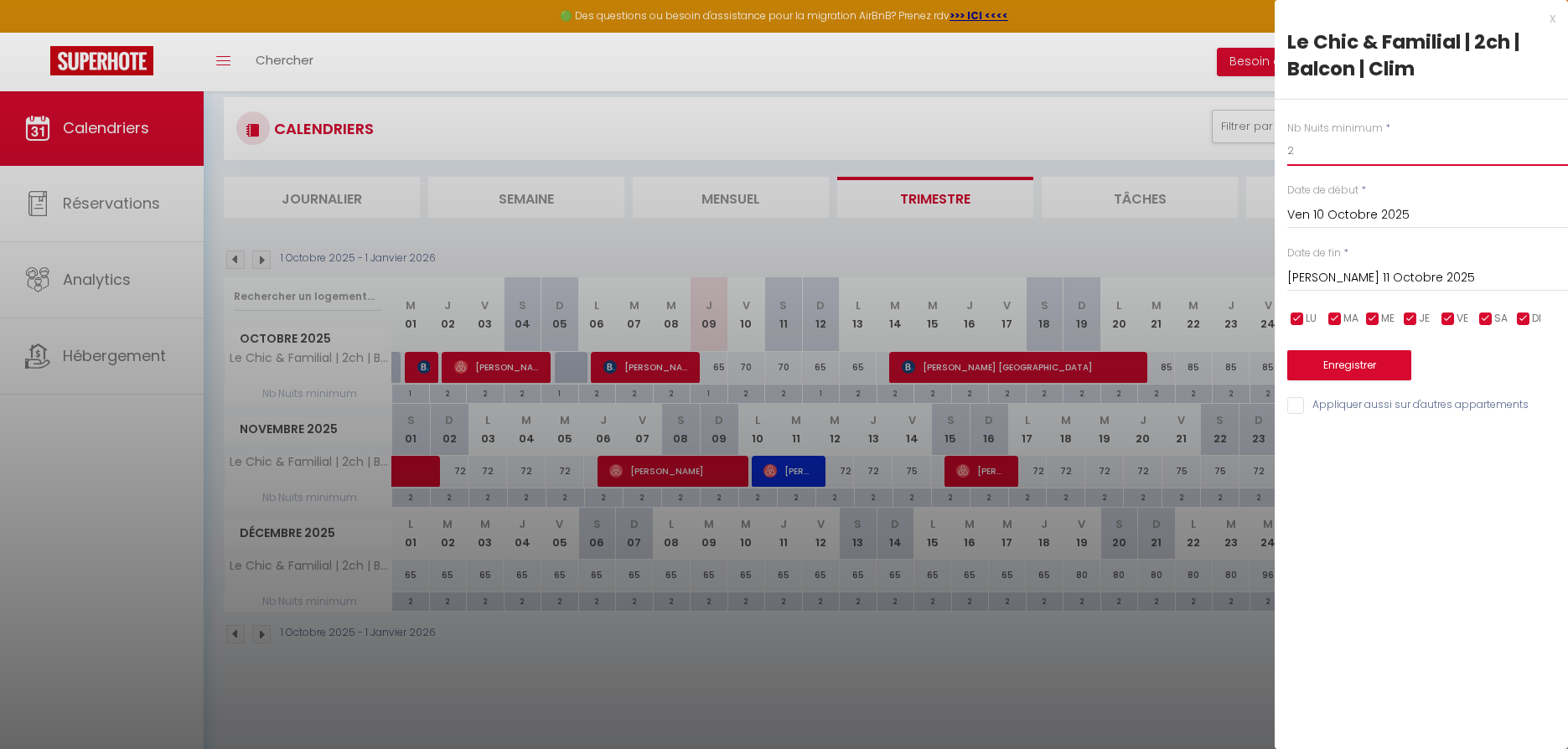
click at [1356, 151] on input "2" at bounding box center [1427, 151] width 281 height 31
click at [1350, 272] on input "[PERSON_NAME] 11 Octobre 2025" at bounding box center [1427, 278] width 281 height 22
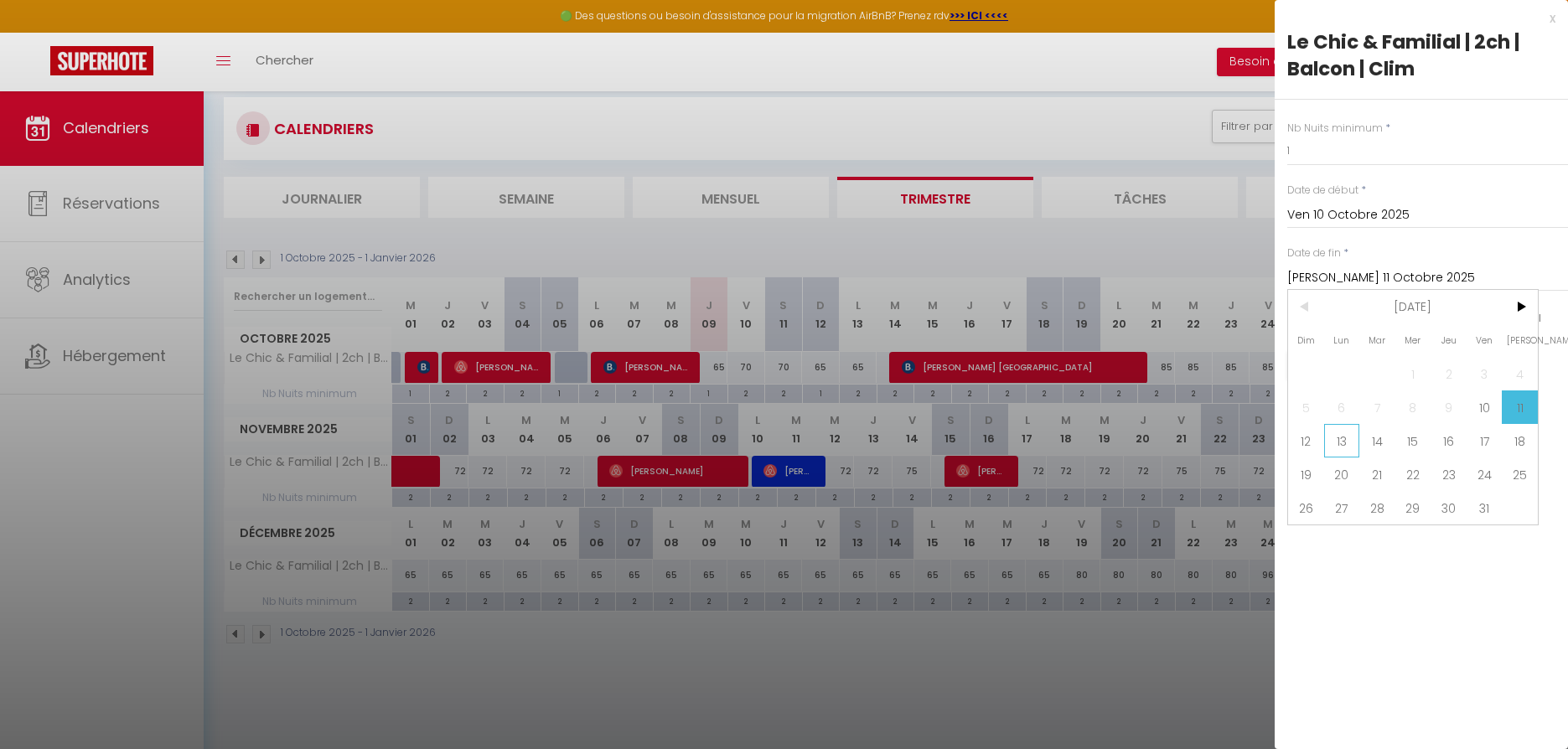
click at [1341, 442] on span "13" at bounding box center [1341, 441] width 36 height 33
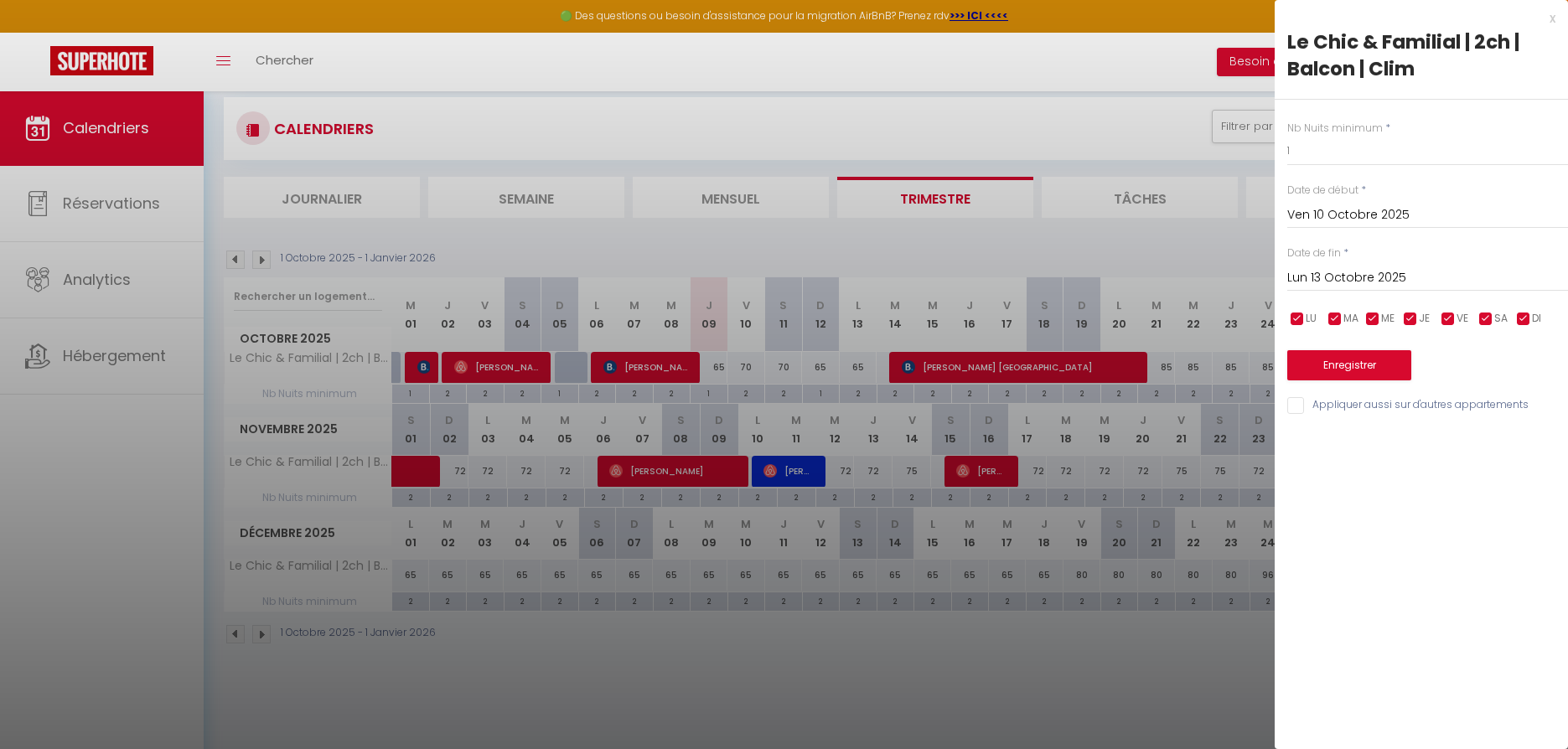
click at [1326, 361] on button "Enregistrer" at bounding box center [1349, 365] width 124 height 31
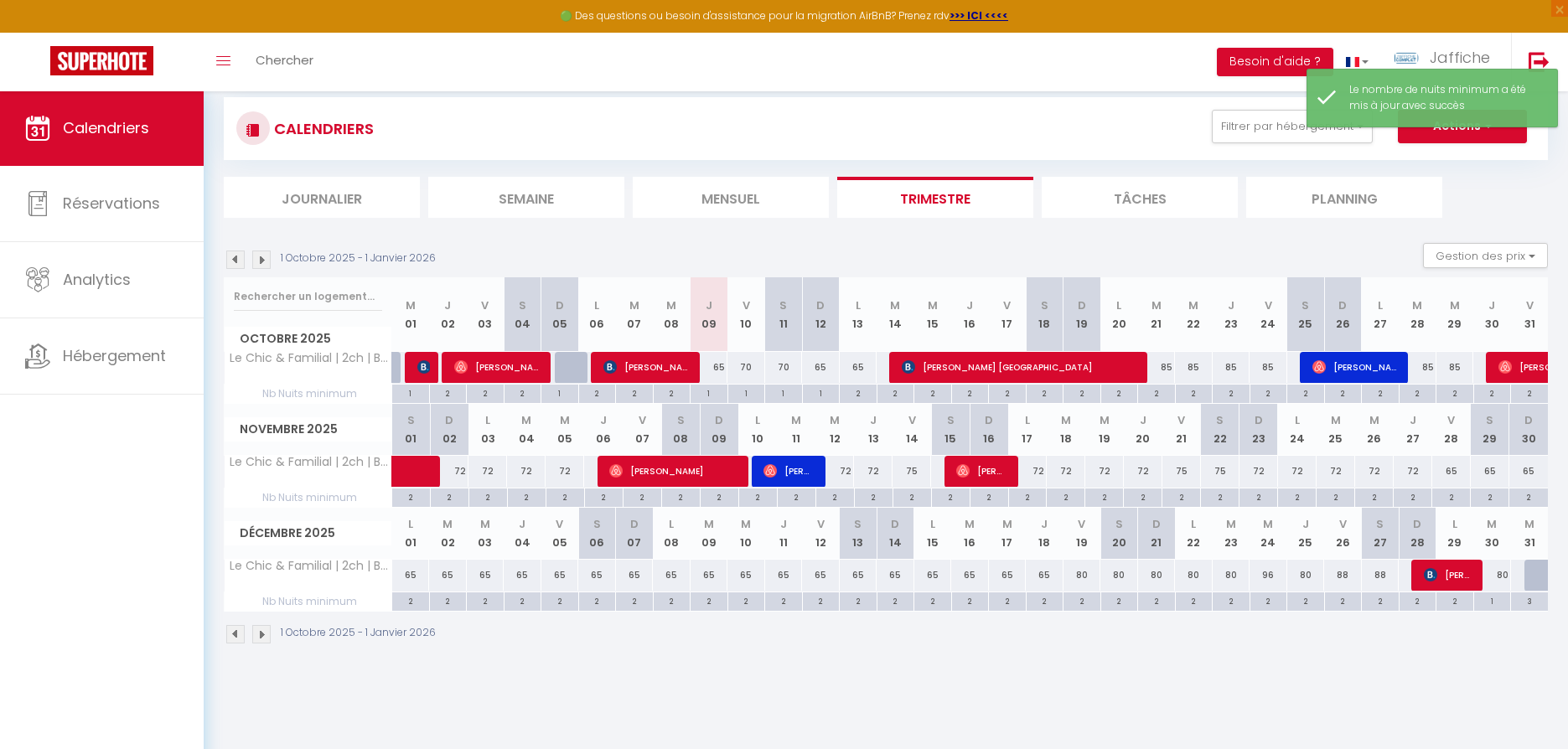
click at [861, 390] on div "2" at bounding box center [858, 392] width 37 height 16
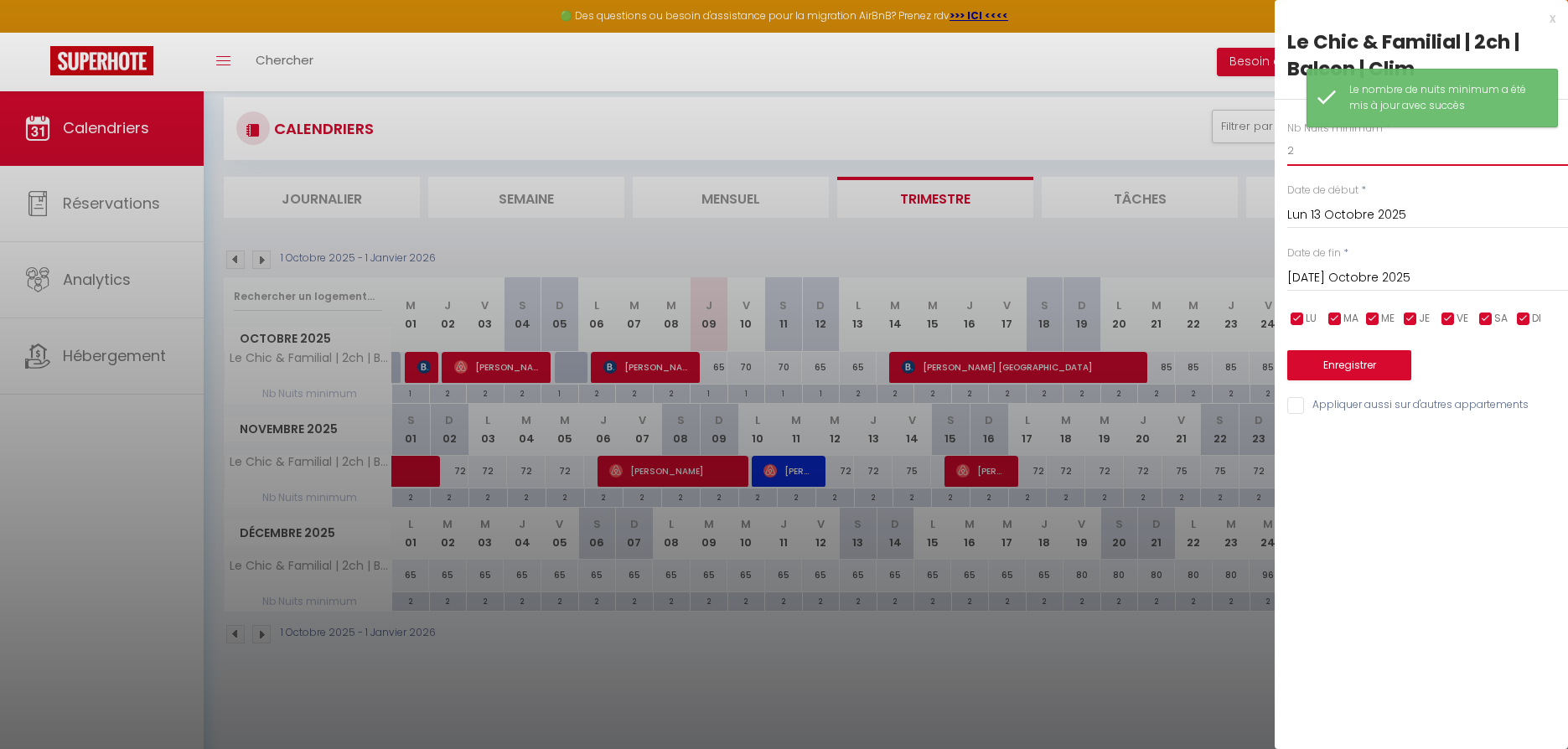
click at [1299, 153] on input "2" at bounding box center [1427, 151] width 281 height 31
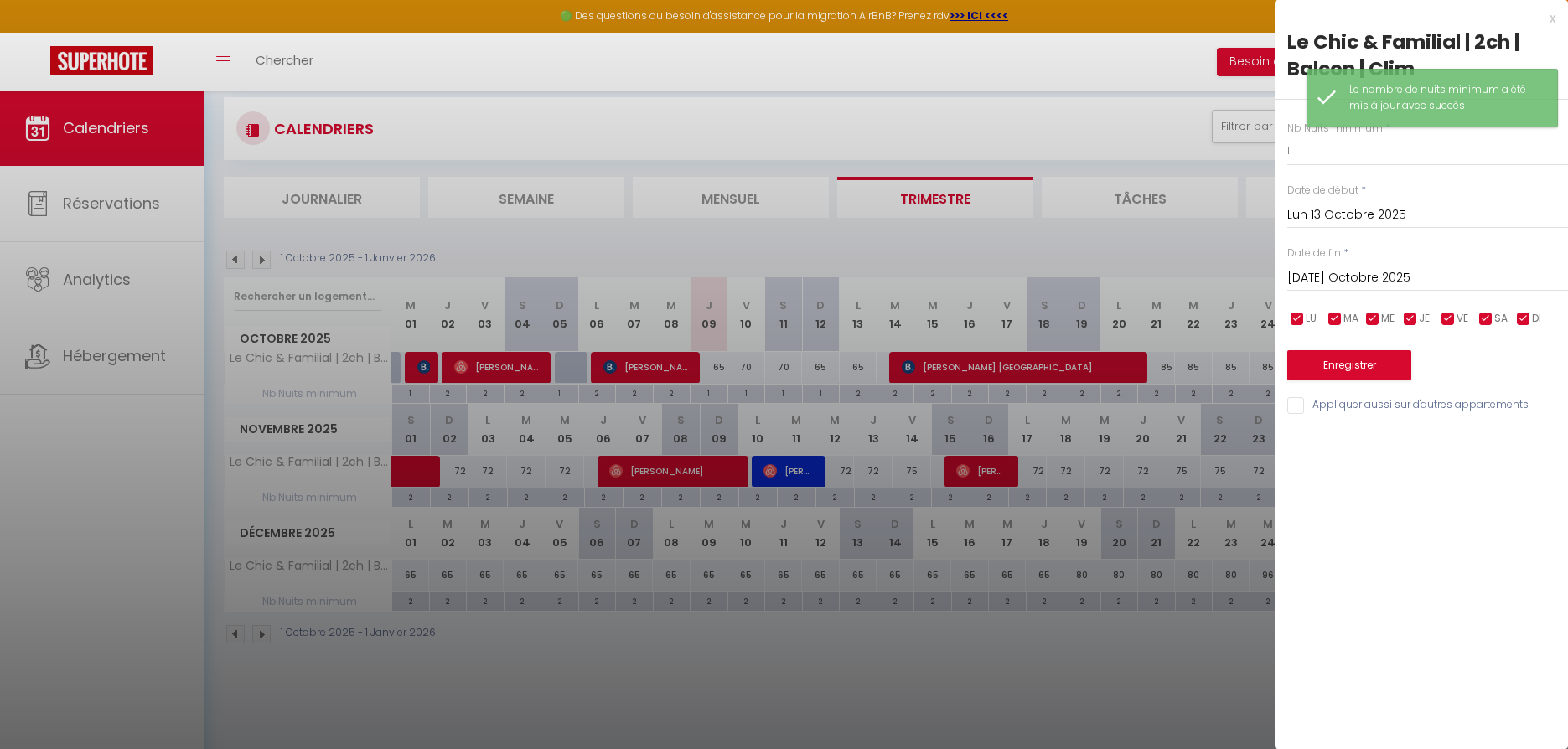
click at [1346, 362] on button "Enregistrer" at bounding box center [1349, 365] width 124 height 31
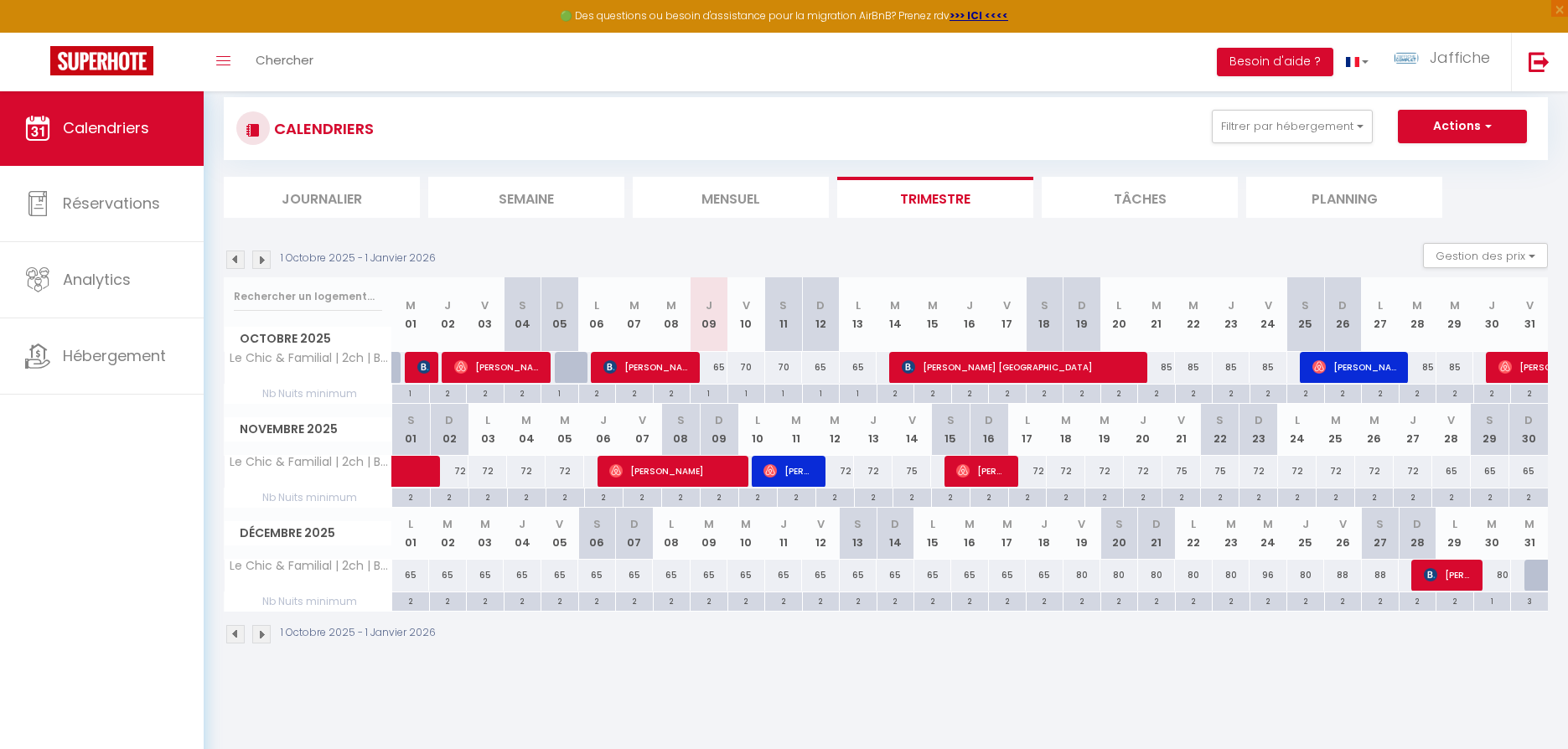
click at [749, 364] on div "70" at bounding box center [746, 368] width 38 height 31
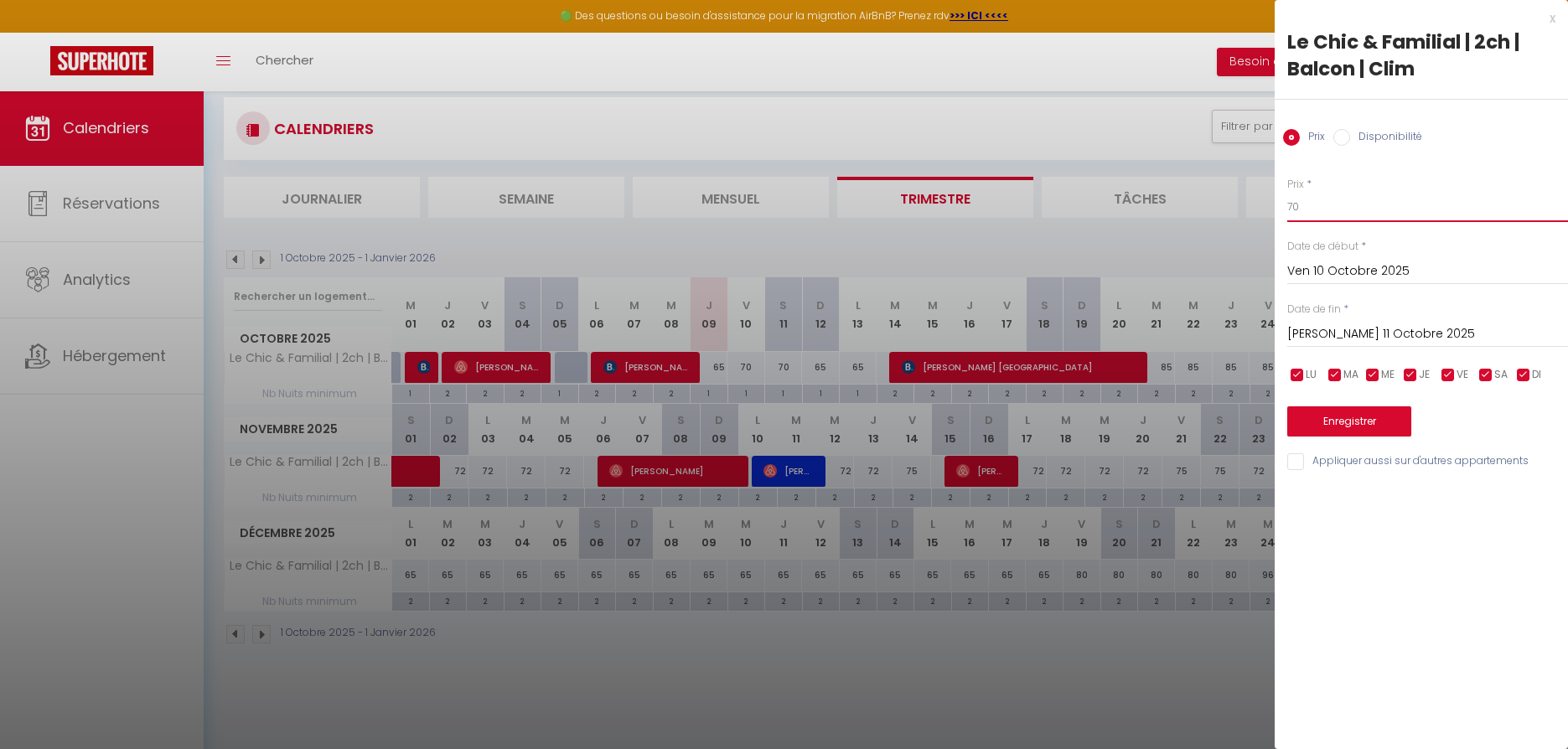
click at [1320, 202] on input "70" at bounding box center [1427, 207] width 281 height 31
click at [1355, 333] on input "[PERSON_NAME] 11 Octobre 2025" at bounding box center [1427, 335] width 281 height 22
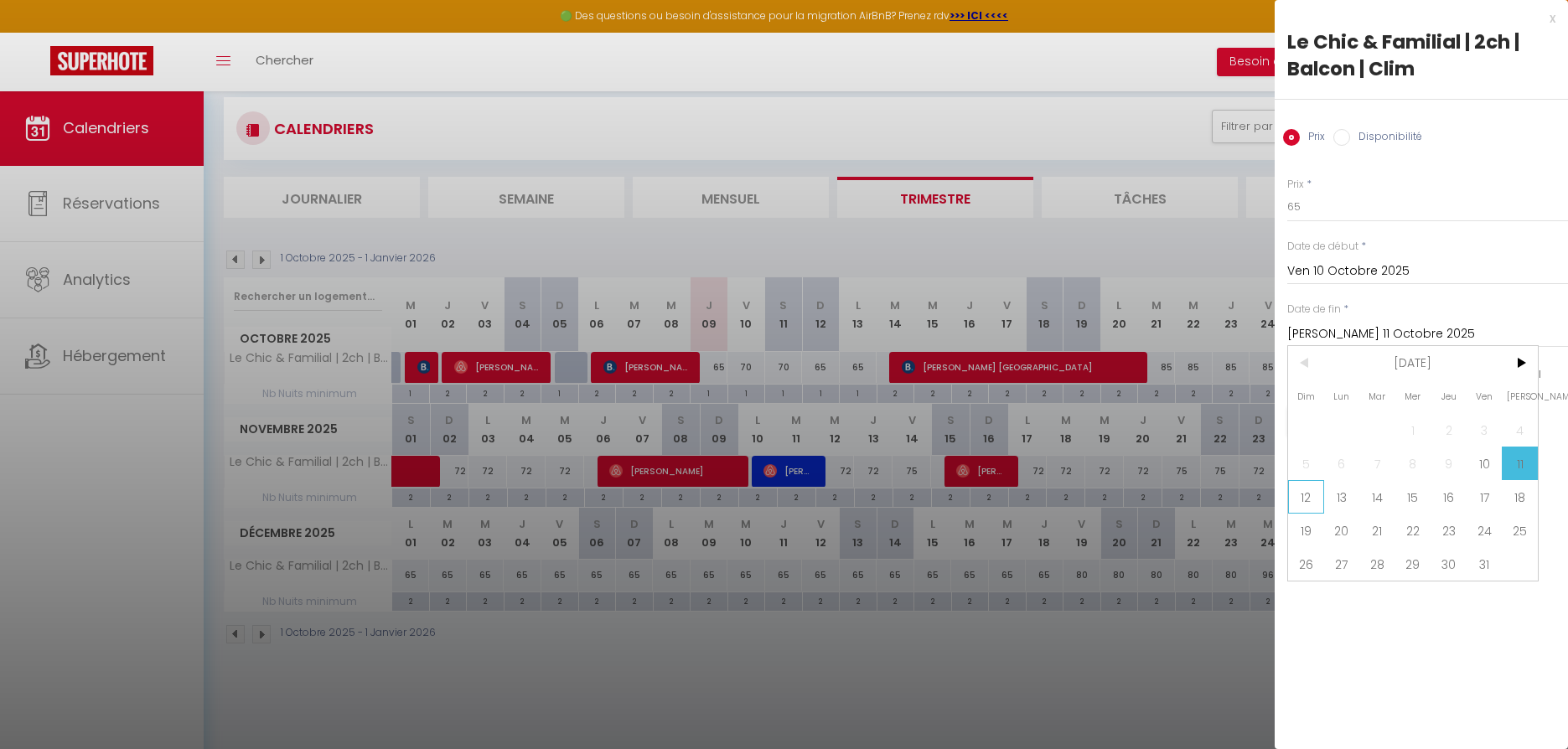
click at [1307, 501] on span "12" at bounding box center [1305, 497] width 36 height 33
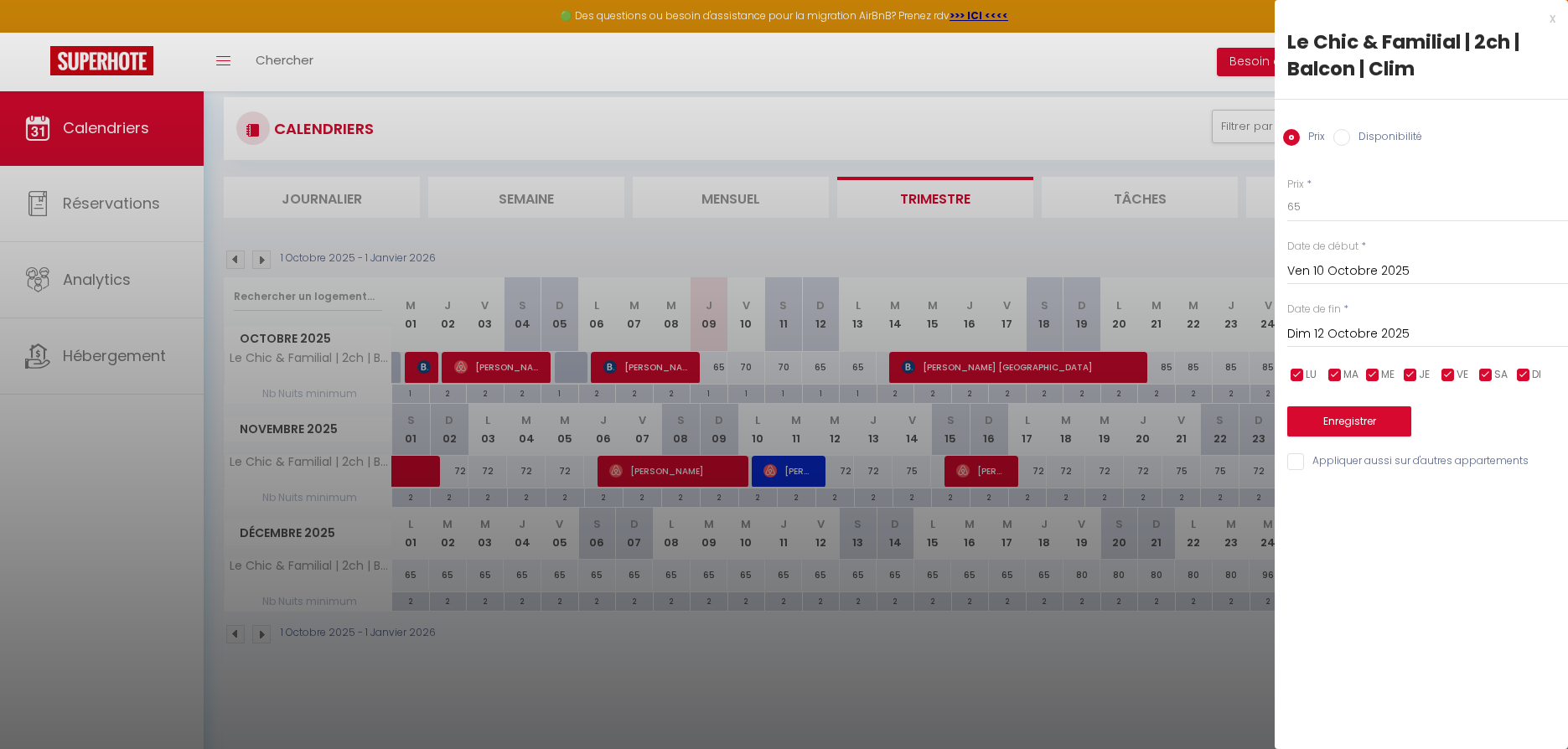
click at [1307, 415] on button "Enregistrer" at bounding box center [1349, 422] width 124 height 31
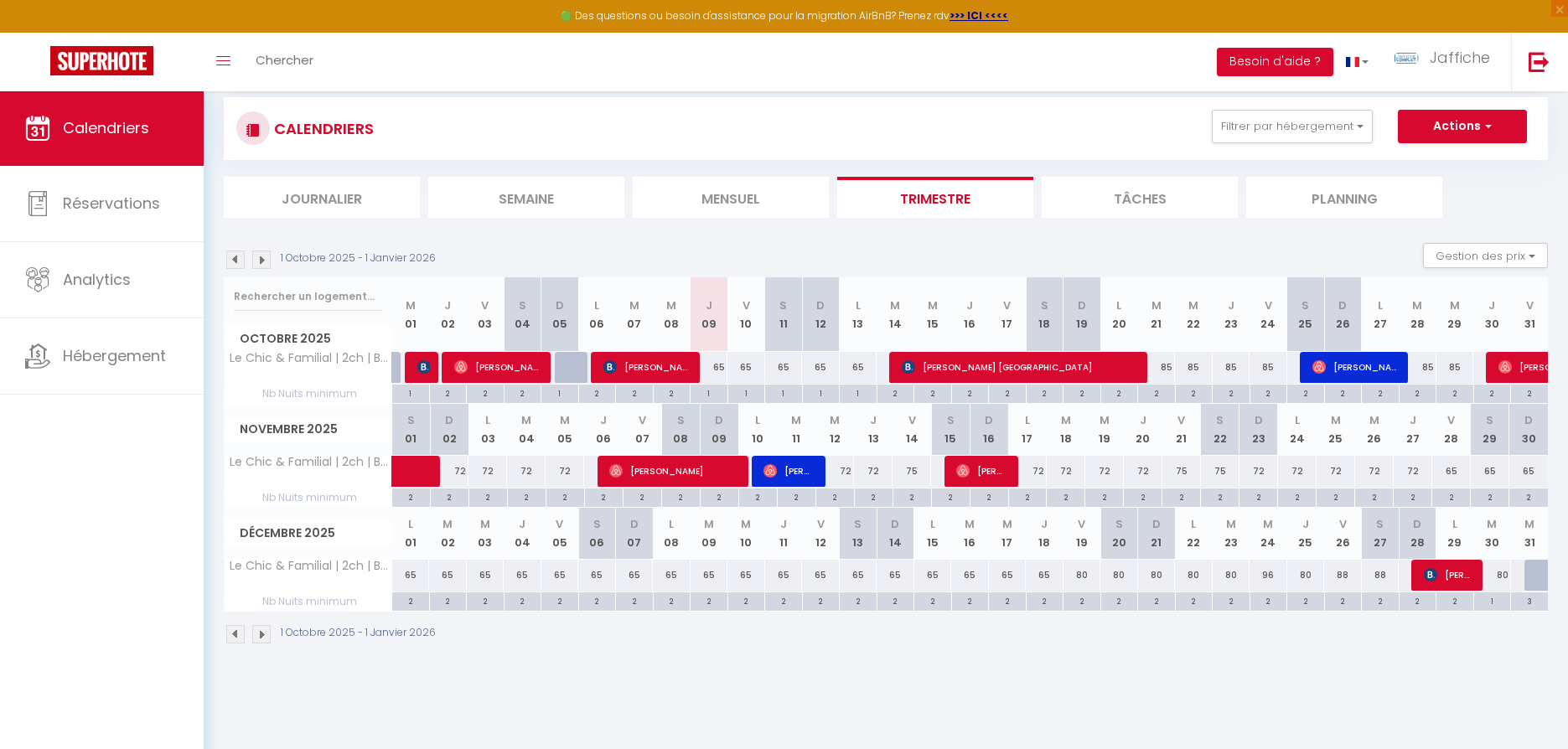
click at [1170, 365] on div "85" at bounding box center [1157, 368] width 38 height 31
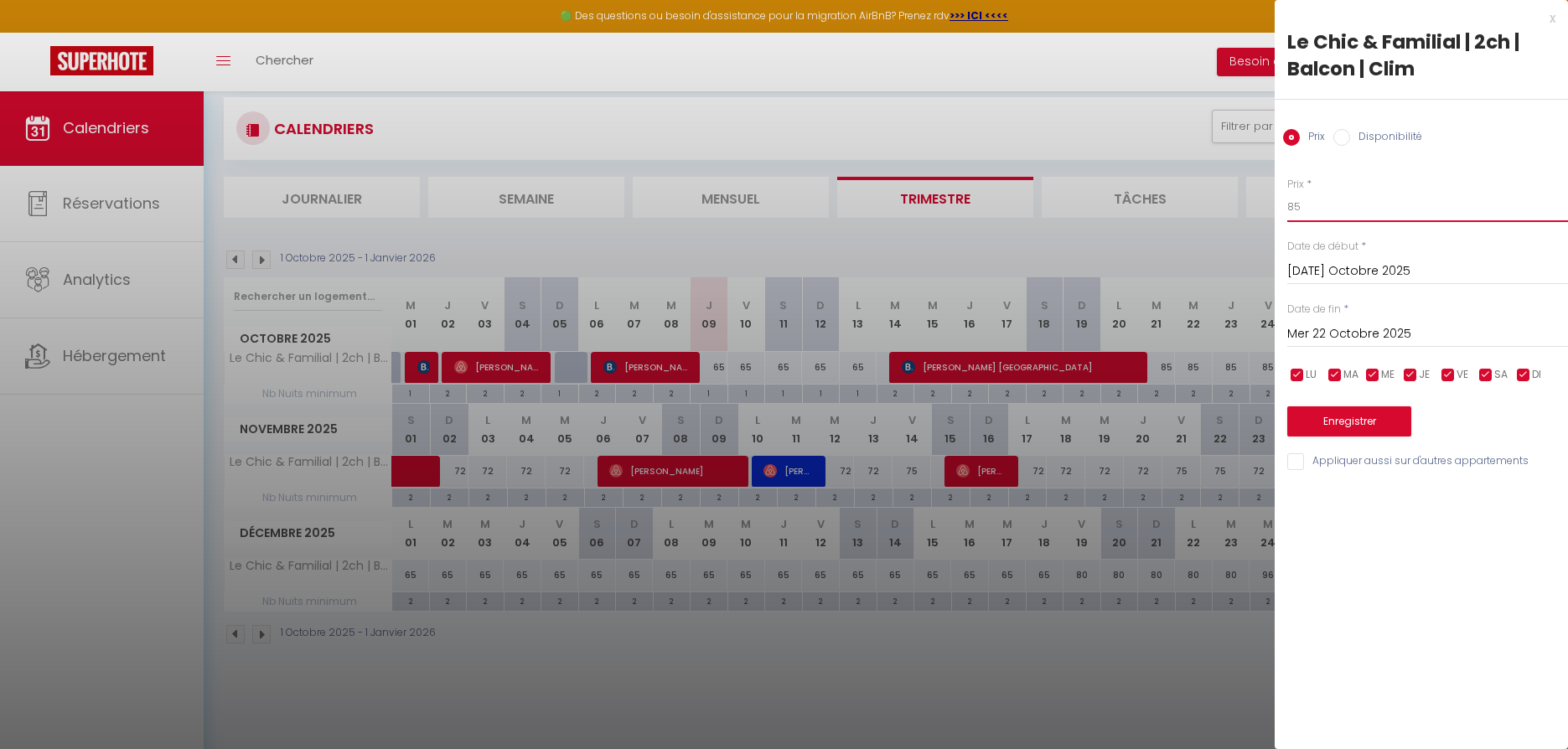
click at [1322, 206] on input "85" at bounding box center [1427, 207] width 281 height 31
click at [1351, 330] on input "Mer 22 Octobre 2025" at bounding box center [1427, 335] width 281 height 22
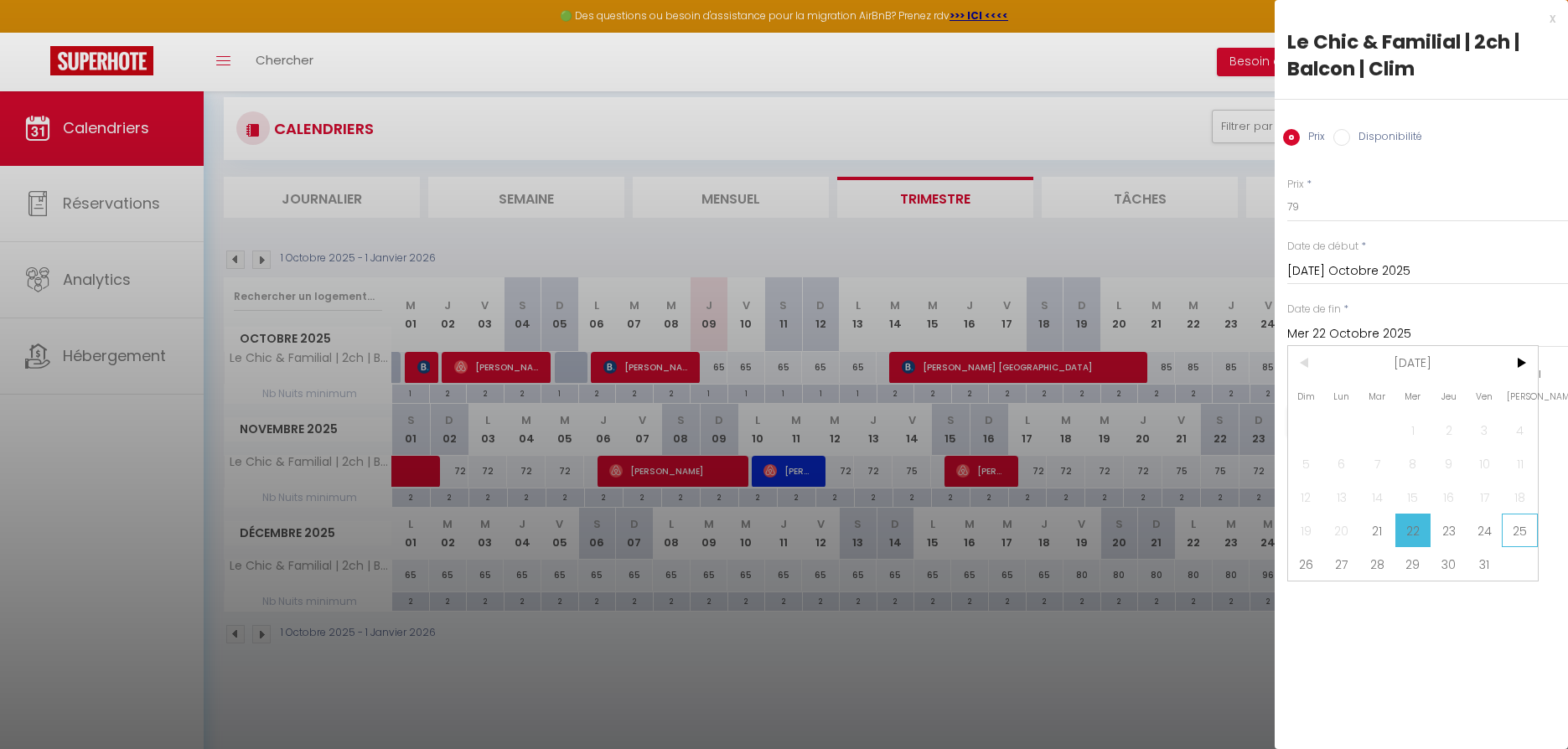
click at [1520, 531] on span "25" at bounding box center [1519, 531] width 36 height 33
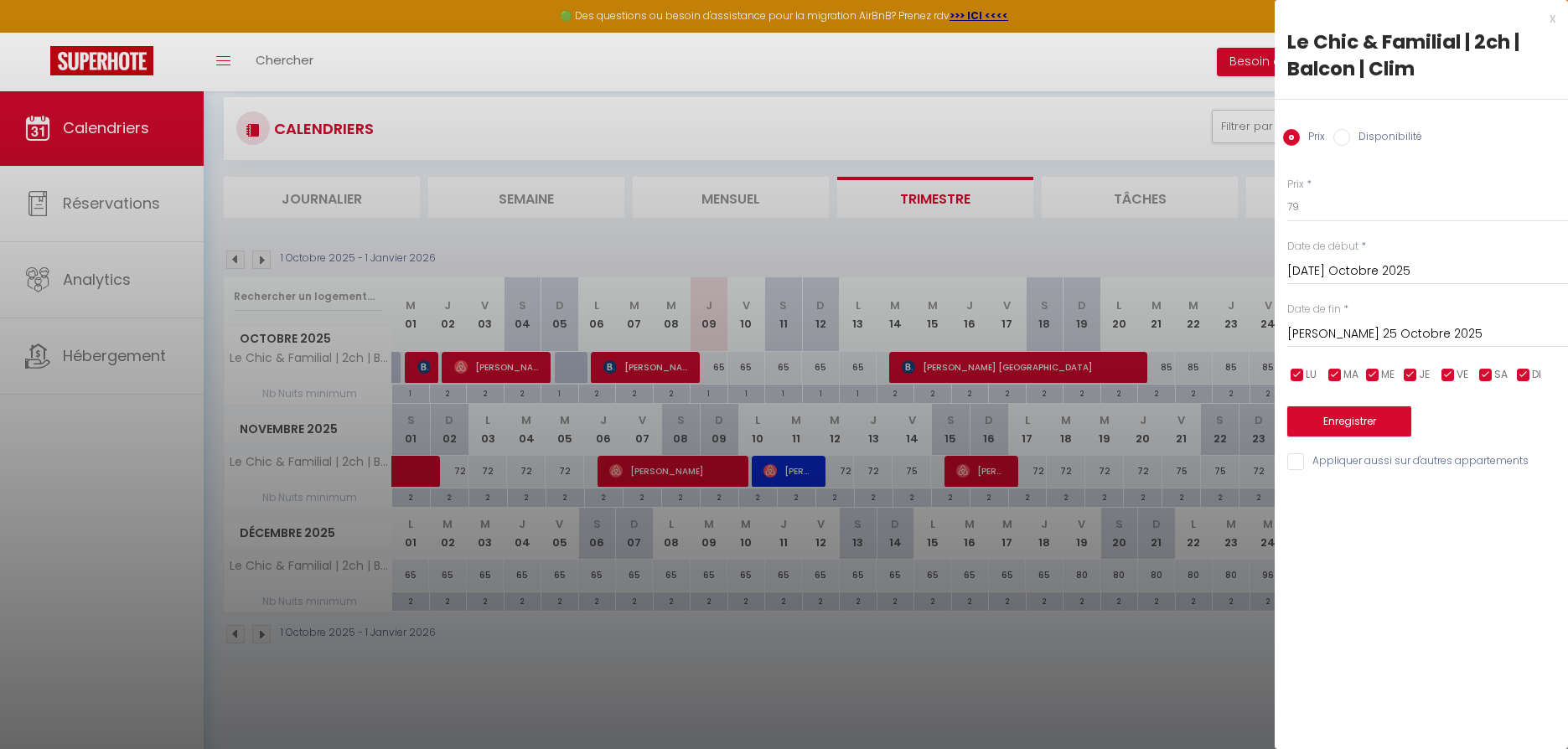
click at [1371, 422] on button "Enregistrer" at bounding box center [1349, 422] width 124 height 31
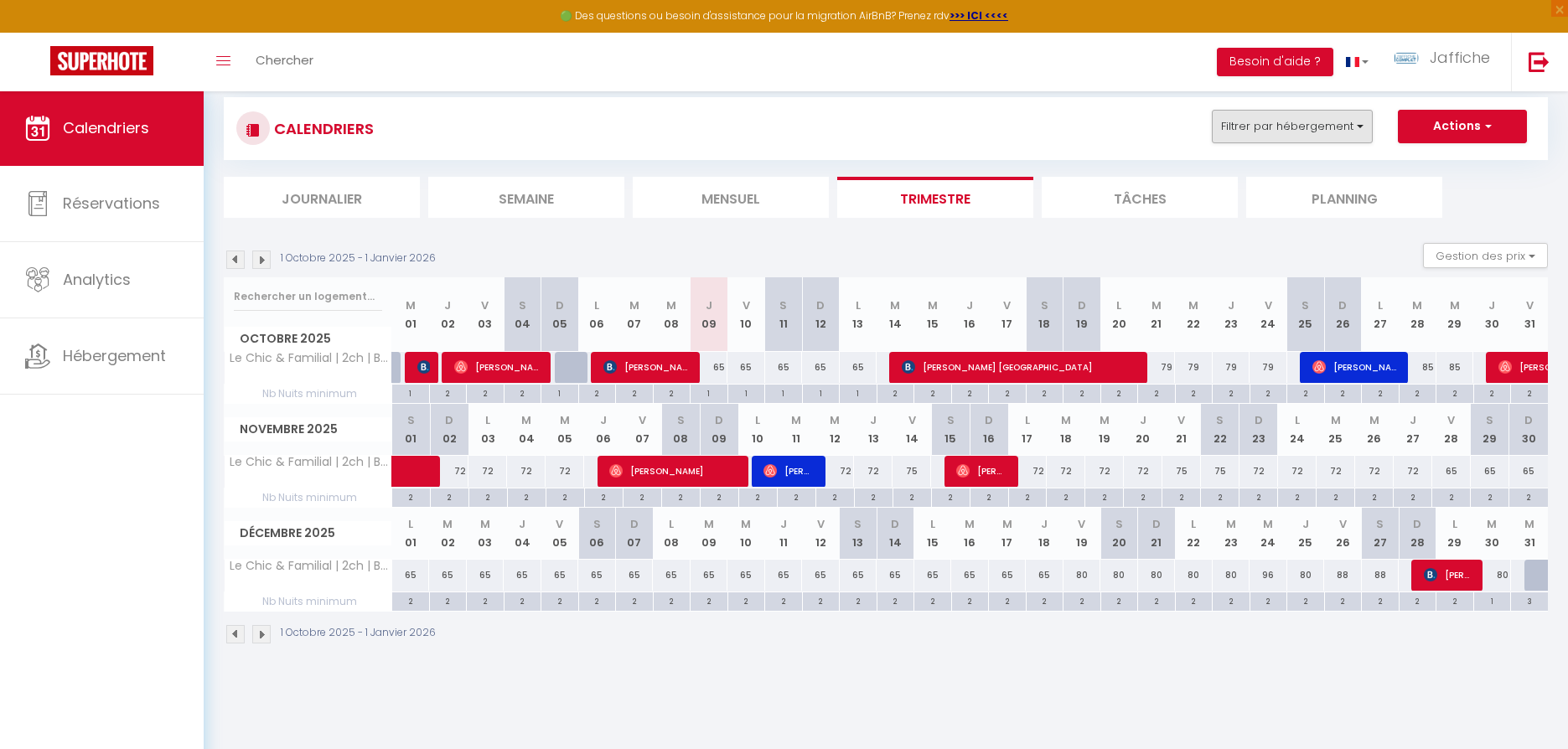
click at [1350, 124] on button "Filtrer par hébergement" at bounding box center [1292, 127] width 161 height 33
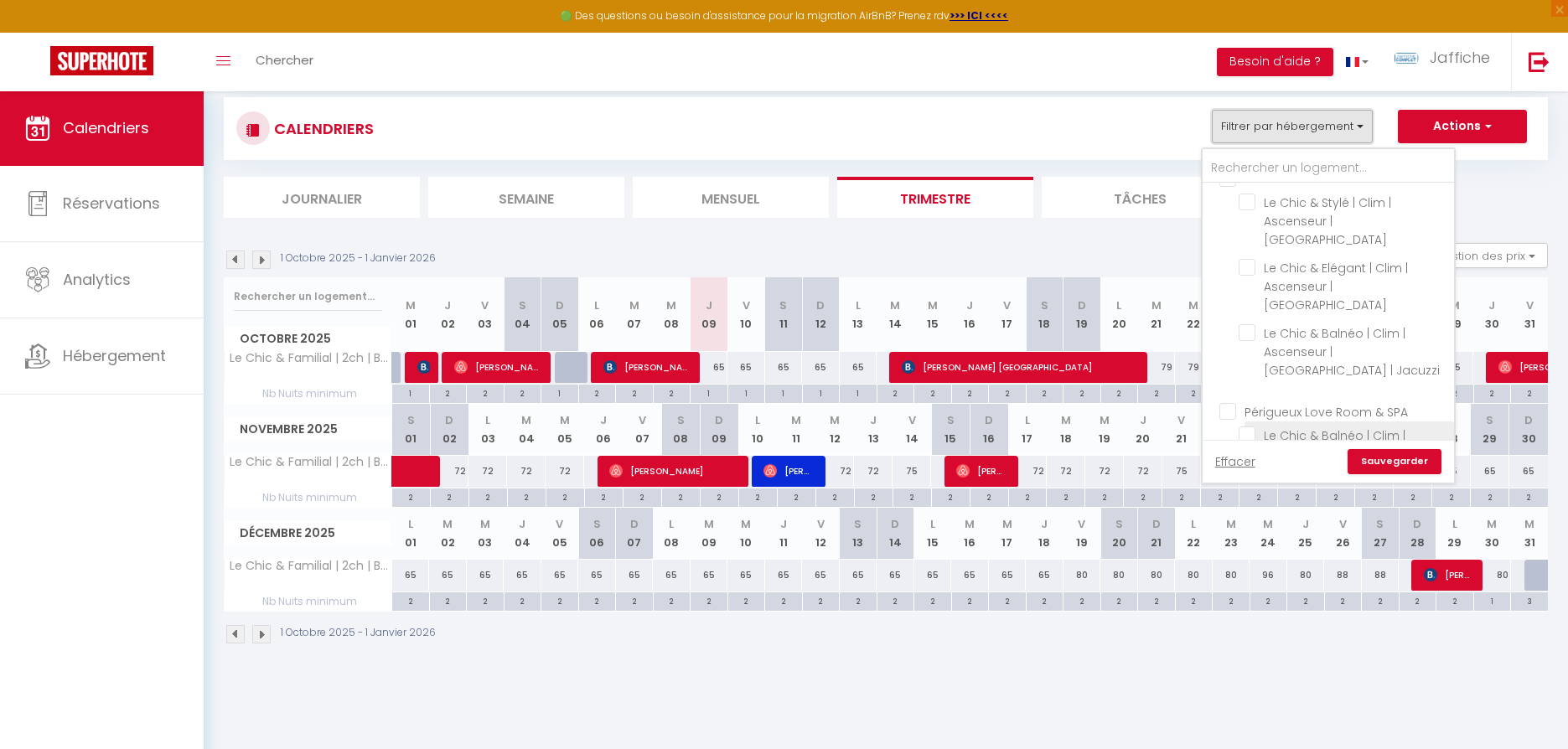
scroll to position [399, 0]
click at [1235, 332] on input "Périgueux Love Room & SPA" at bounding box center [1345, 340] width 251 height 17
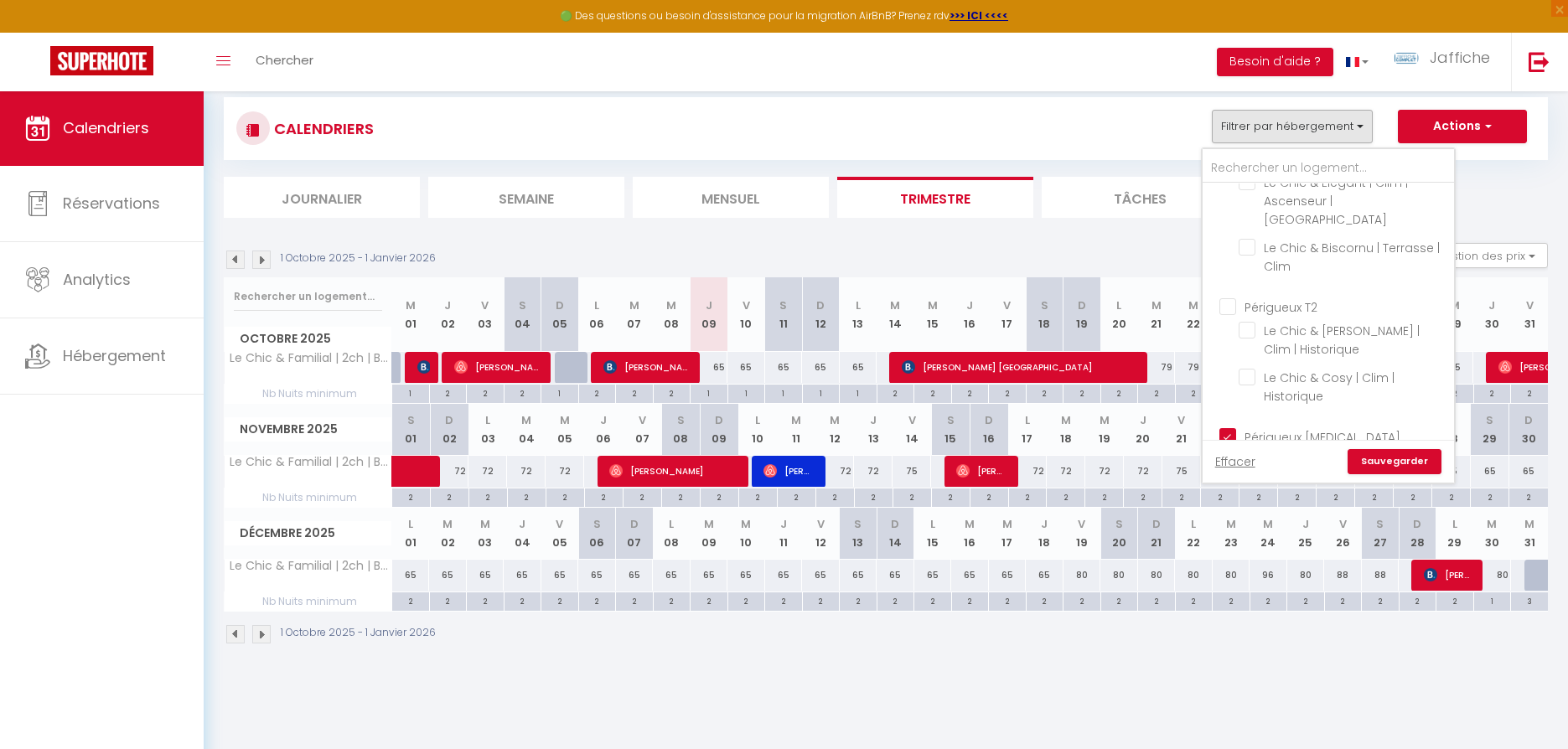
click at [1225, 427] on input "Périgueux [MEDICAL_DATA]" at bounding box center [1345, 436] width 251 height 17
click at [1387, 461] on link "Sauvegarder" at bounding box center [1395, 461] width 94 height 25
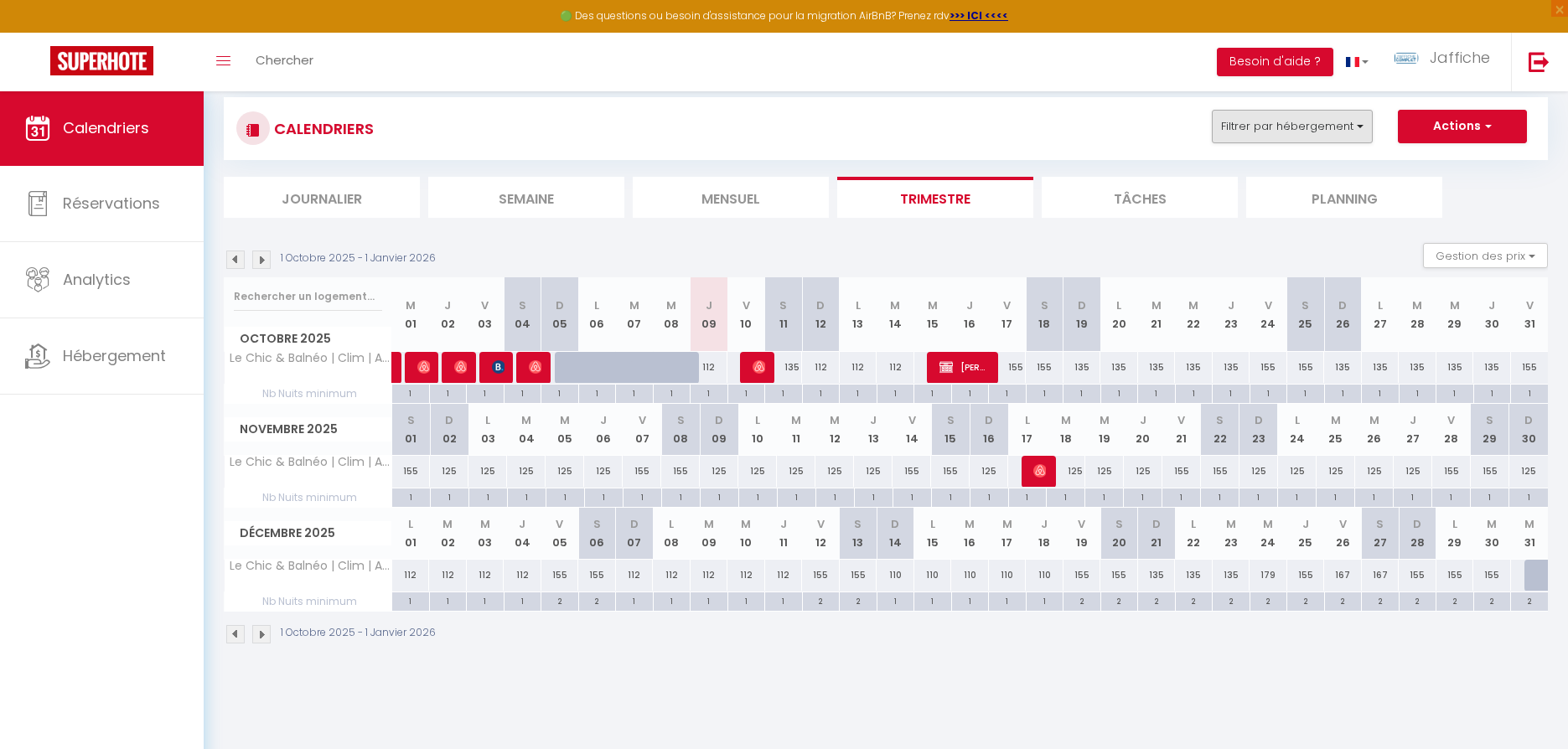
click at [1327, 129] on button "Filtrer par hébergement" at bounding box center [1292, 127] width 161 height 33
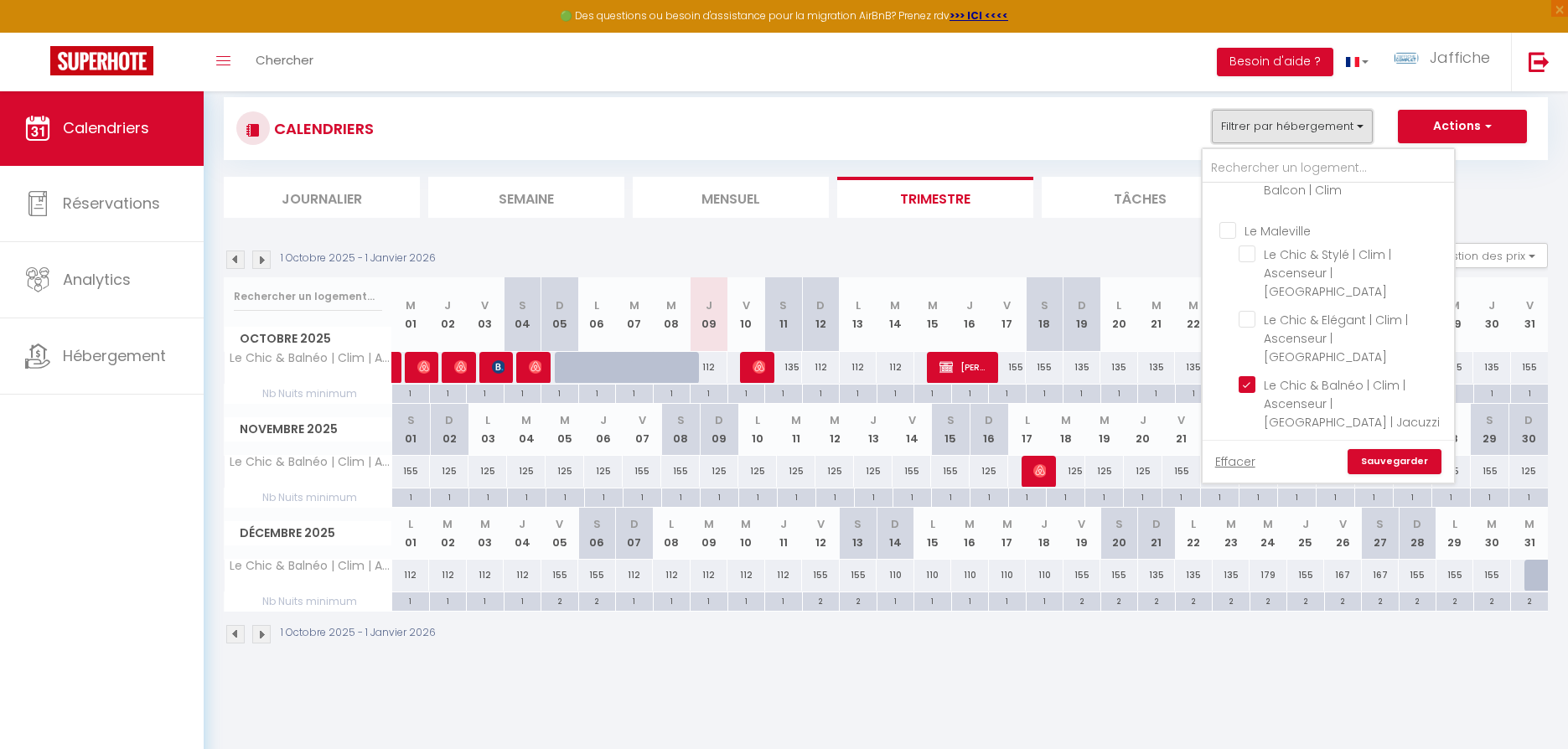
scroll to position [301, 0]
click at [1232, 429] on input "Périgueux Love Room & SPA" at bounding box center [1345, 437] width 251 height 17
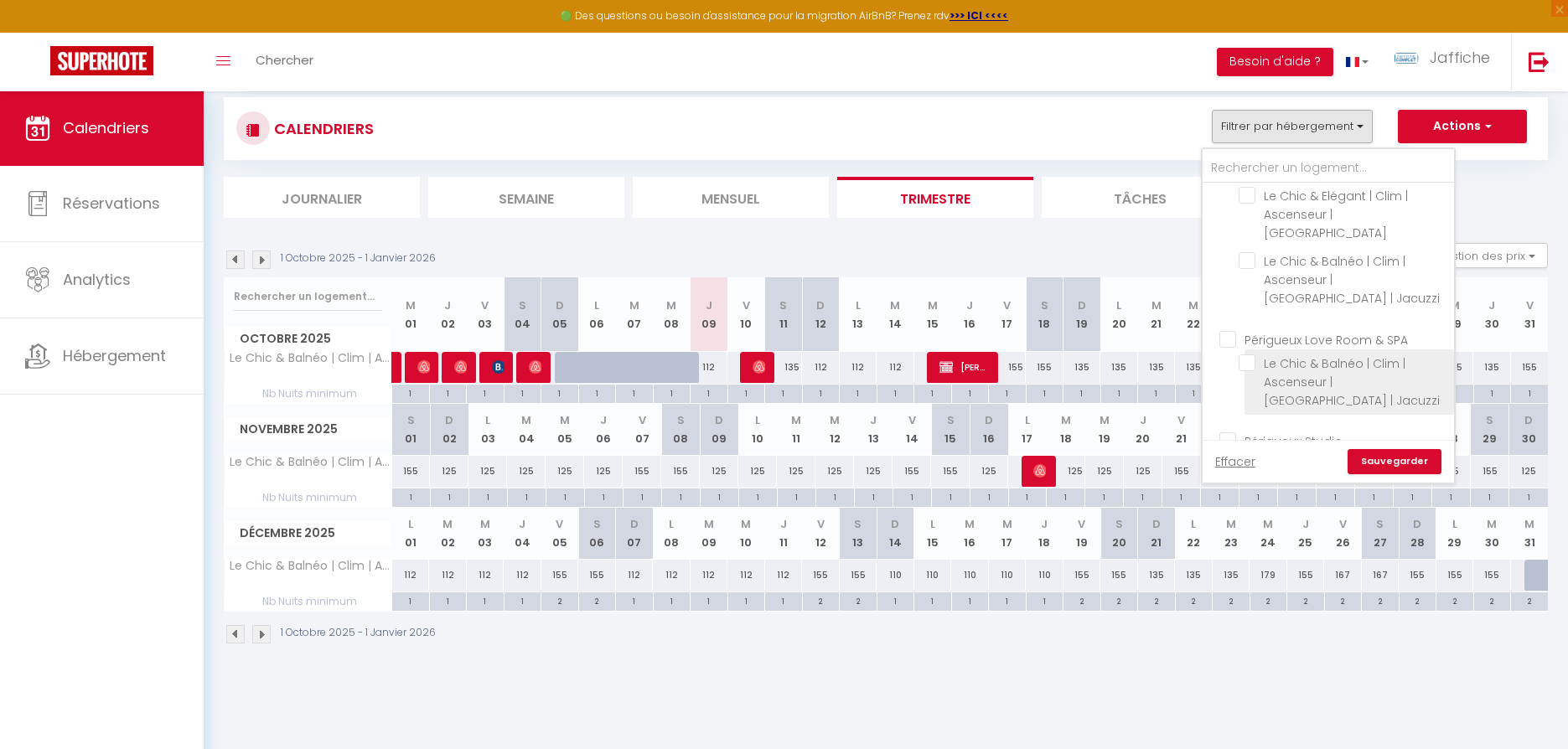
scroll to position [428, 0]
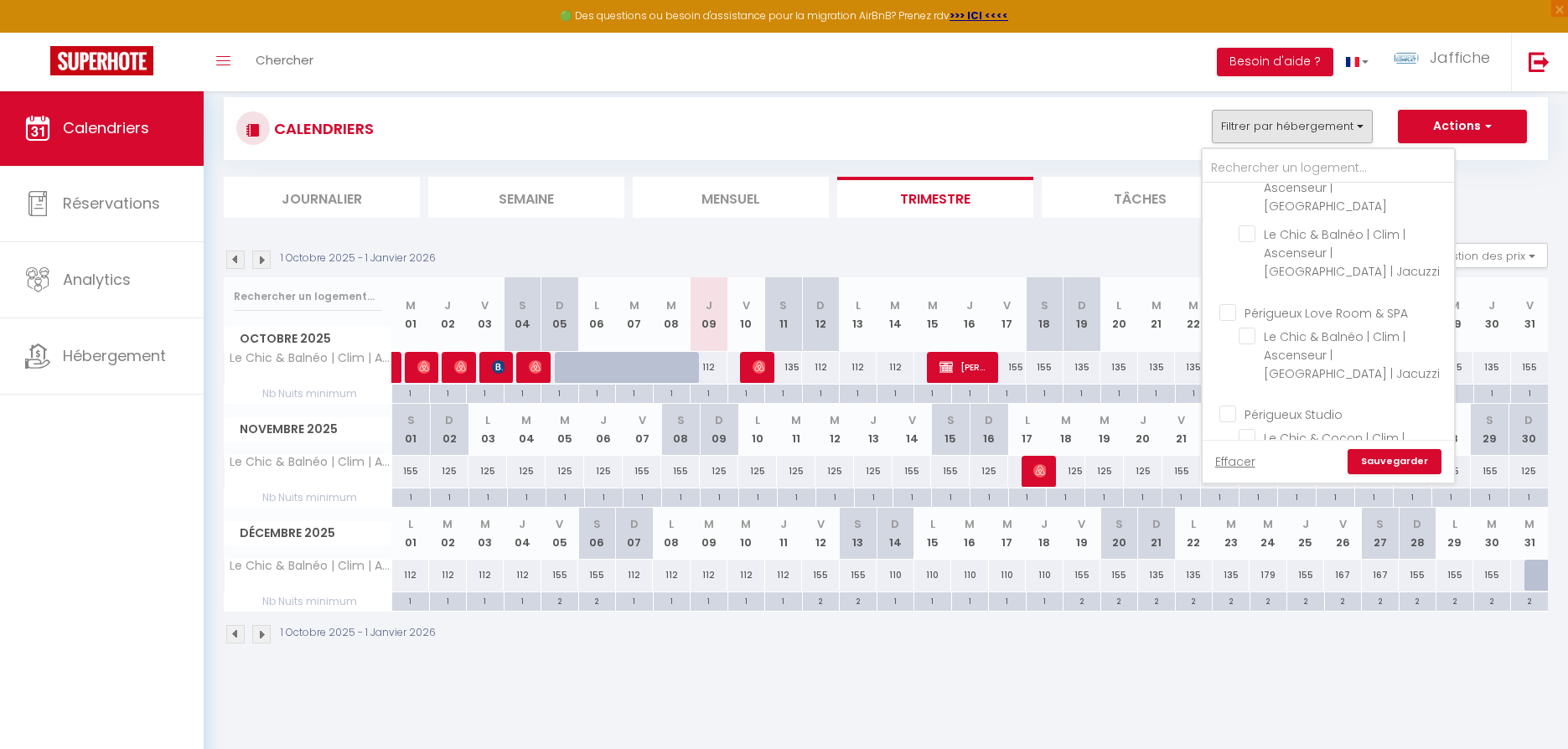
drag, startPoint x: 1232, startPoint y: 375, endPoint x: 1329, endPoint y: 427, distance: 110.1
click at [1232, 405] on input "Périgueux Studio" at bounding box center [1345, 413] width 251 height 17
click at [1381, 458] on link "Sauvegarder" at bounding box center [1395, 461] width 94 height 25
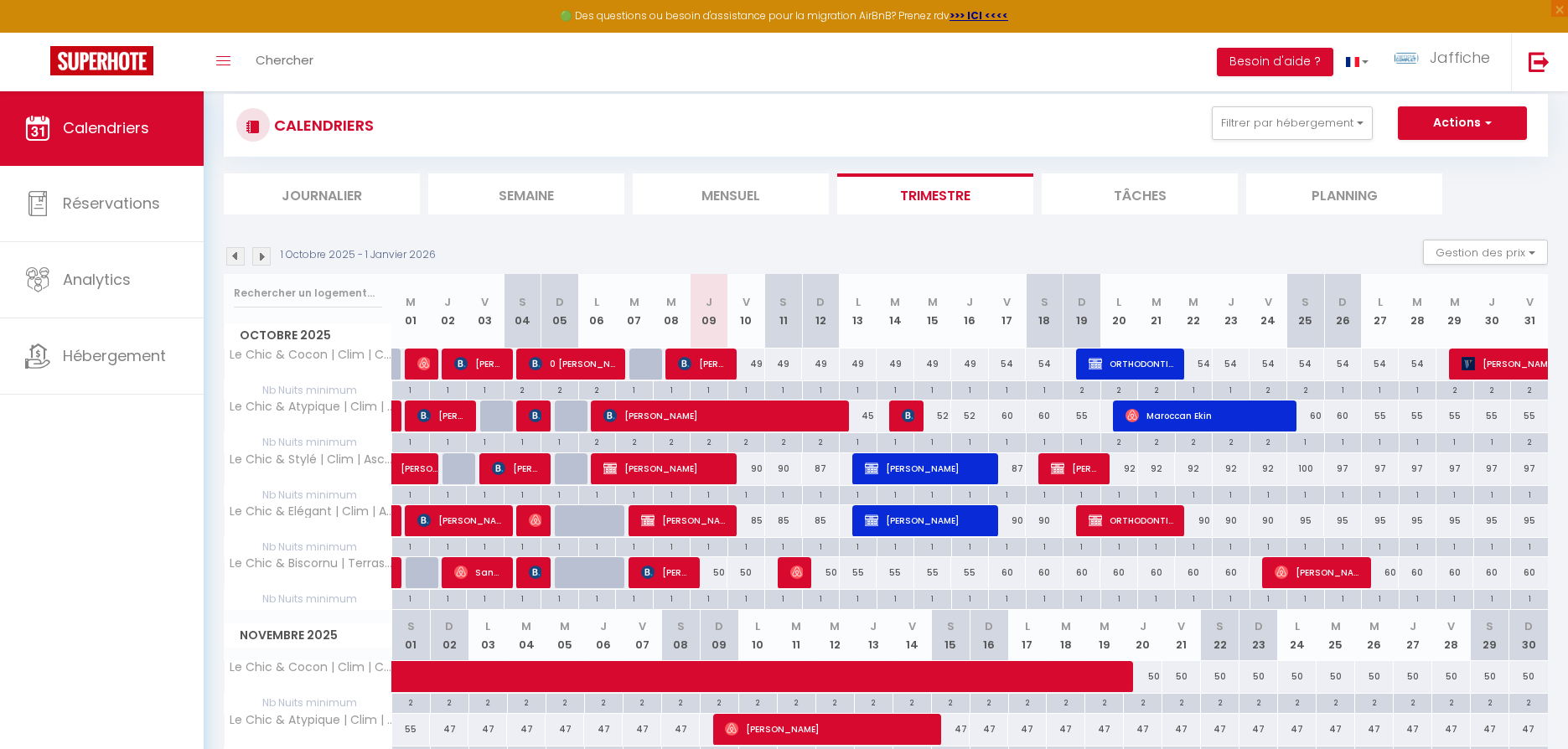
scroll to position [43, 0]
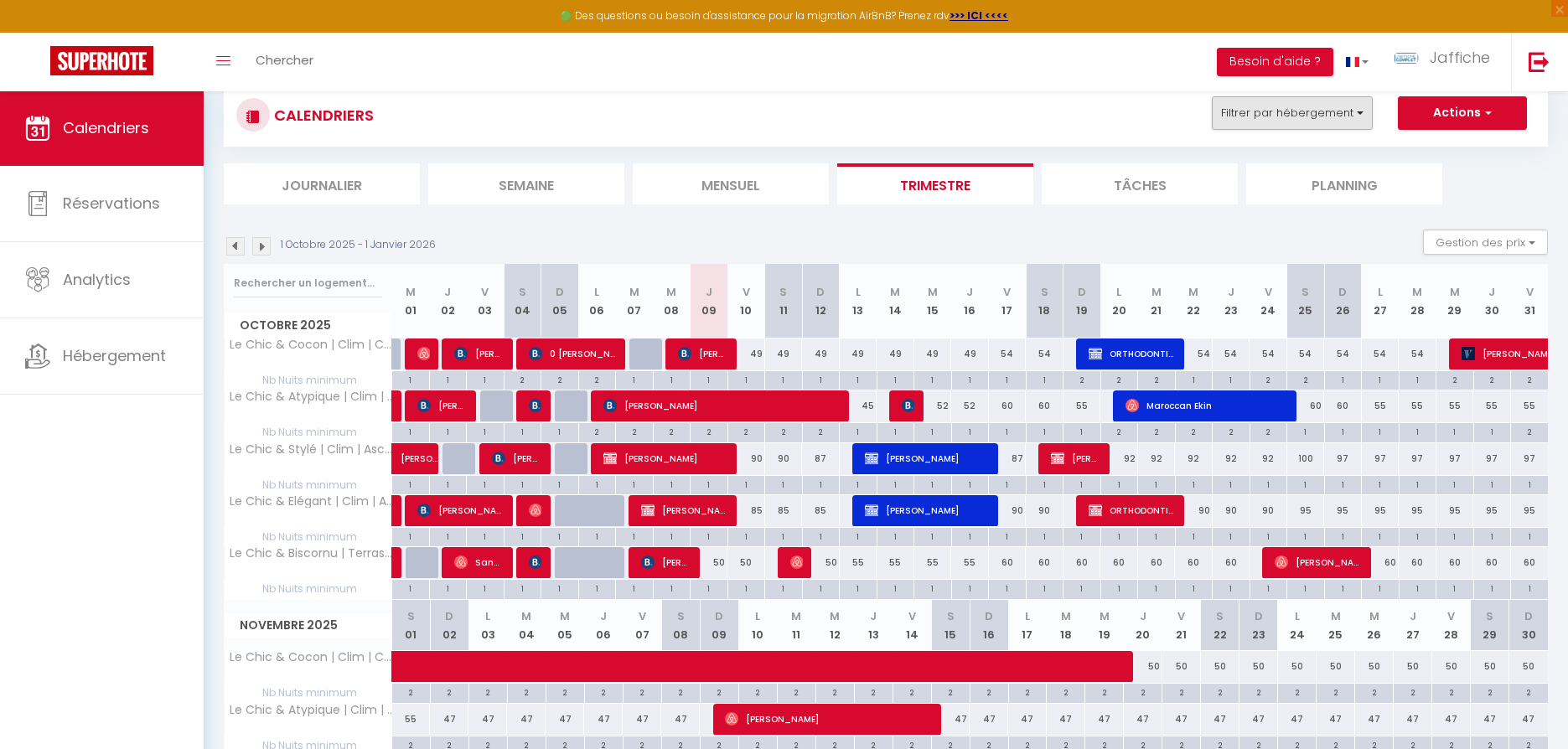
click at [1324, 108] on button "Filtrer par hébergement" at bounding box center [1292, 113] width 161 height 33
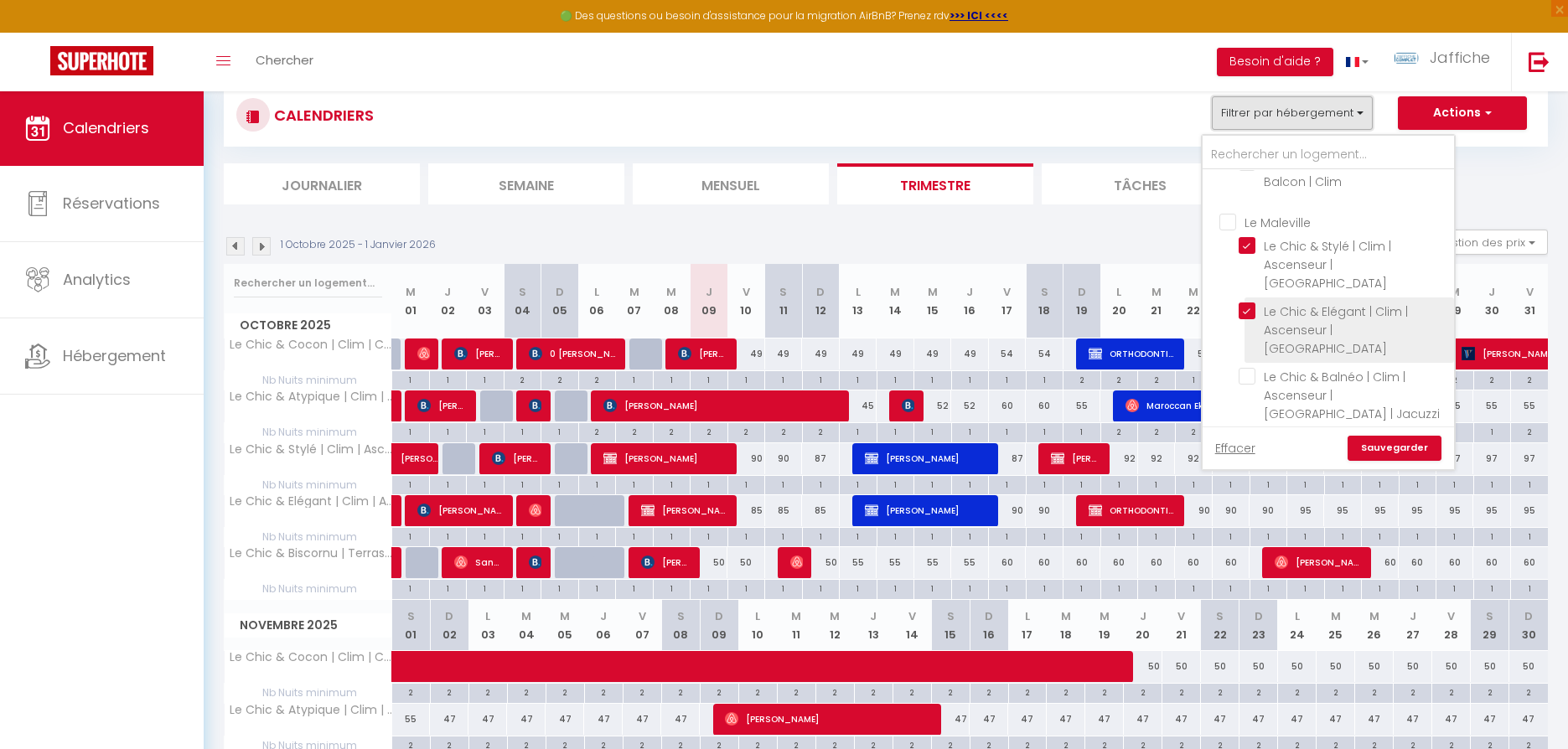
scroll to position [294, 0]
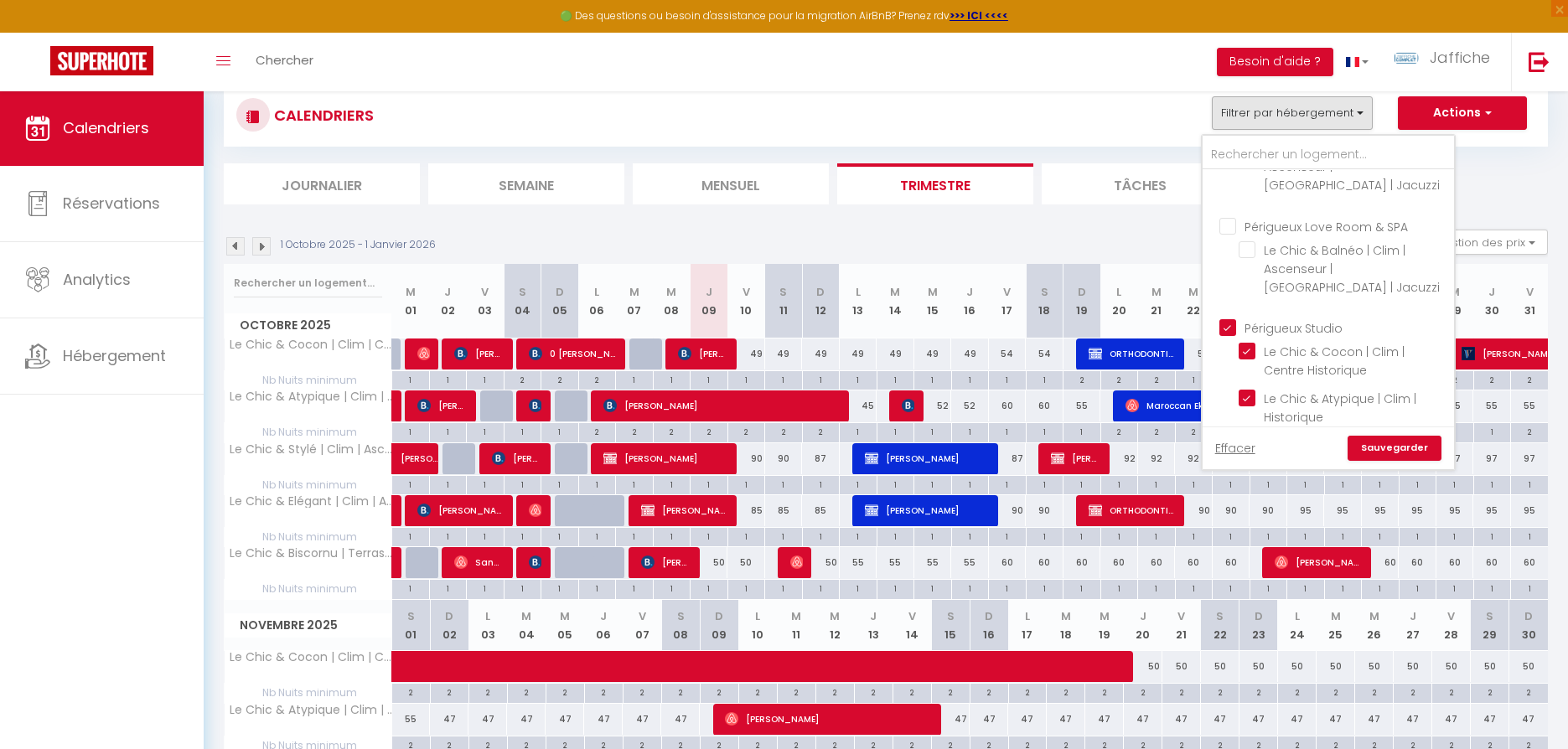
click at [1233, 318] on input "Périgueux Studio" at bounding box center [1345, 326] width 251 height 17
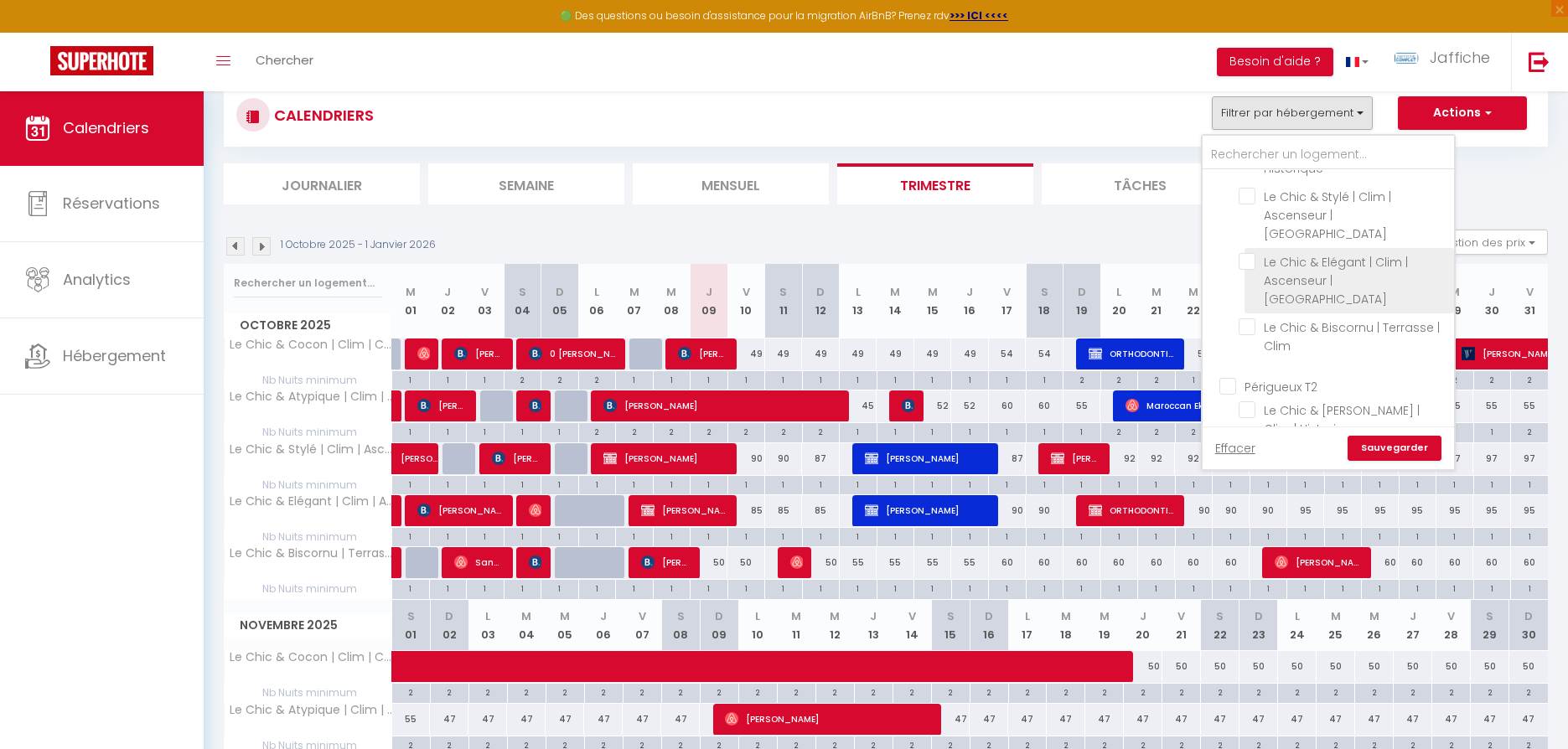
scroll to position [782, 0]
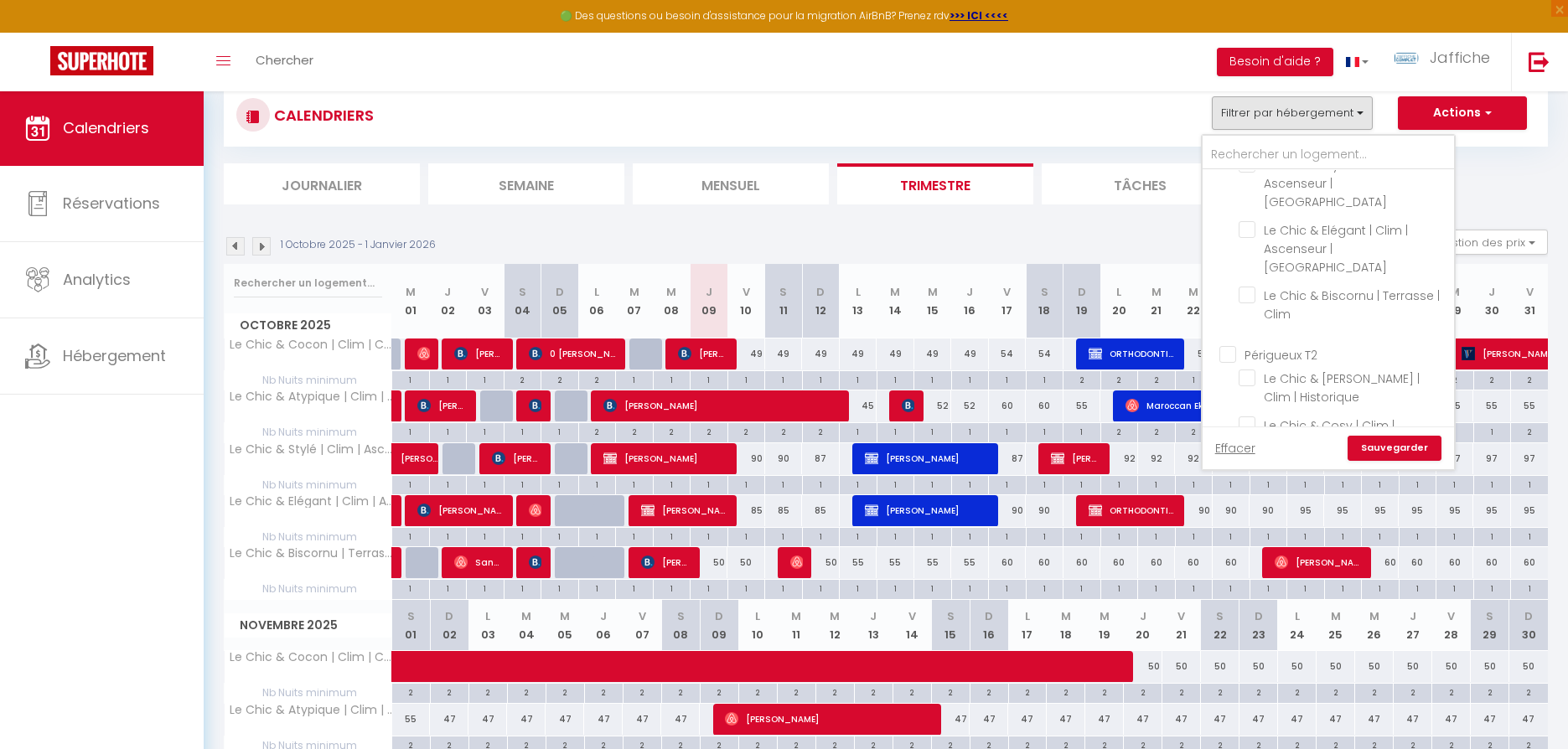
click at [1235, 345] on input "Périgueux T2" at bounding box center [1345, 353] width 251 height 17
click at [1390, 450] on link "Sauvegarder" at bounding box center [1395, 448] width 94 height 25
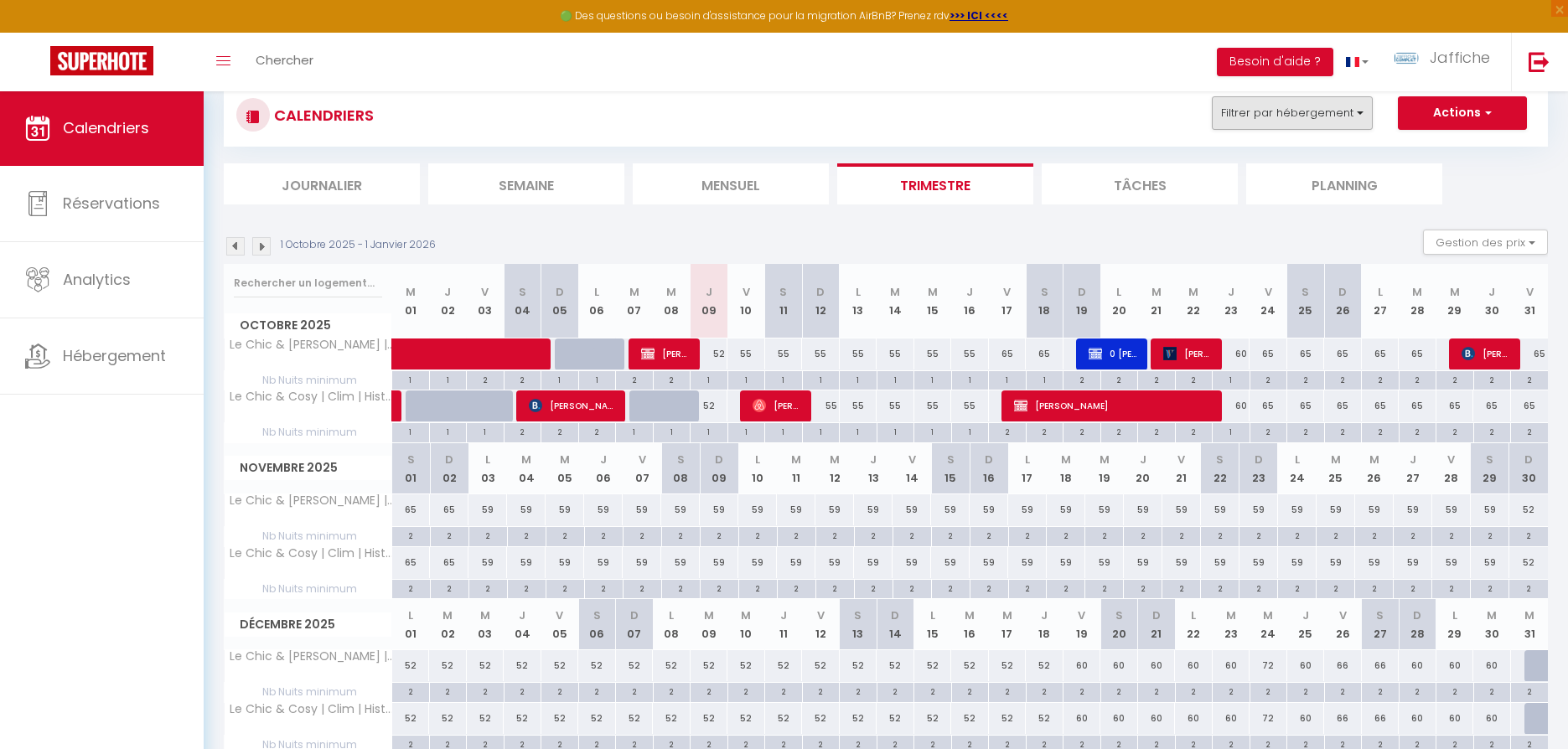
click at [1335, 113] on button "Filtrer par hébergement" at bounding box center [1292, 113] width 161 height 33
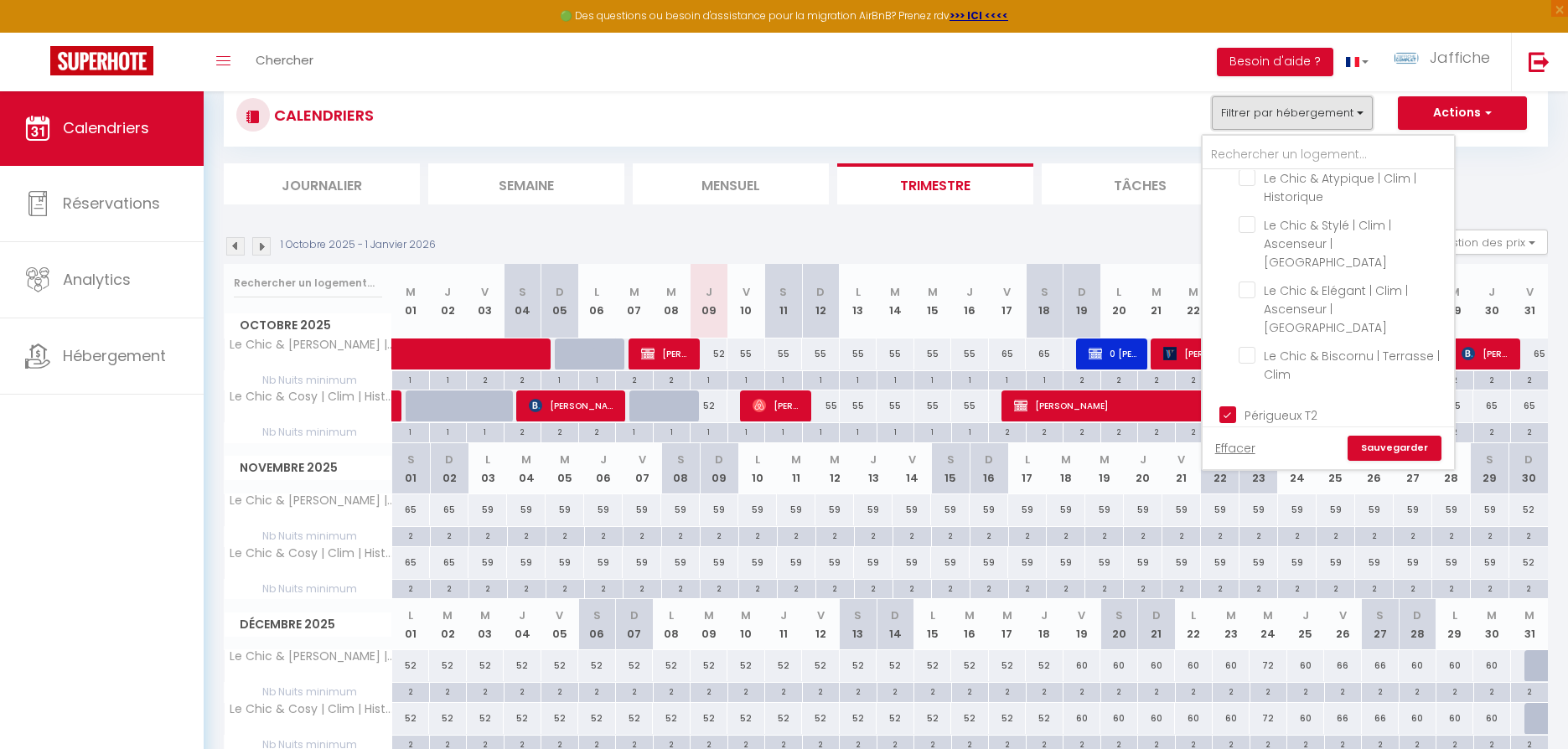
scroll to position [843, 0]
click at [1383, 451] on link "Sauvegarder" at bounding box center [1395, 448] width 94 height 25
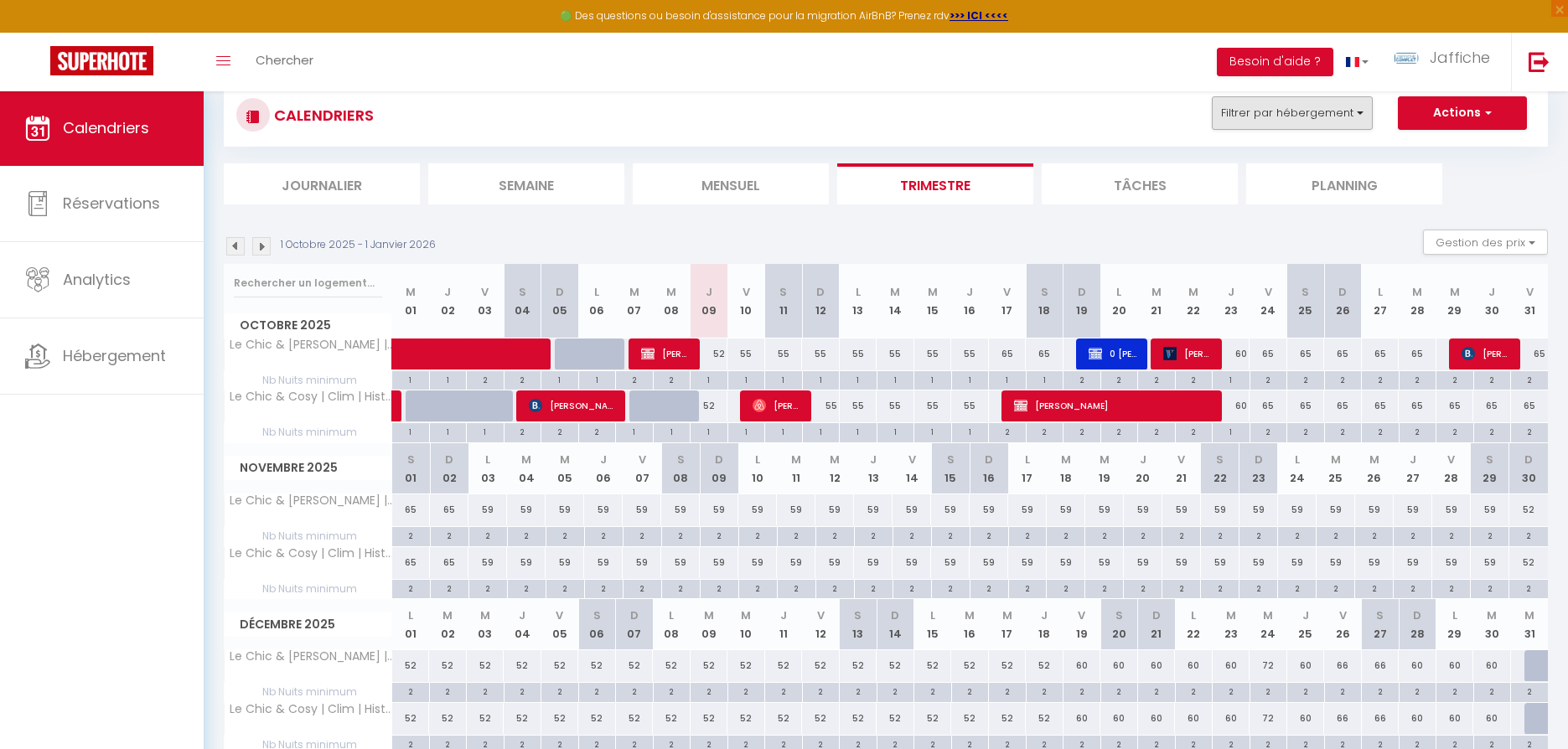
click at [1321, 110] on button "Filtrer par hébergement" at bounding box center [1292, 113] width 161 height 33
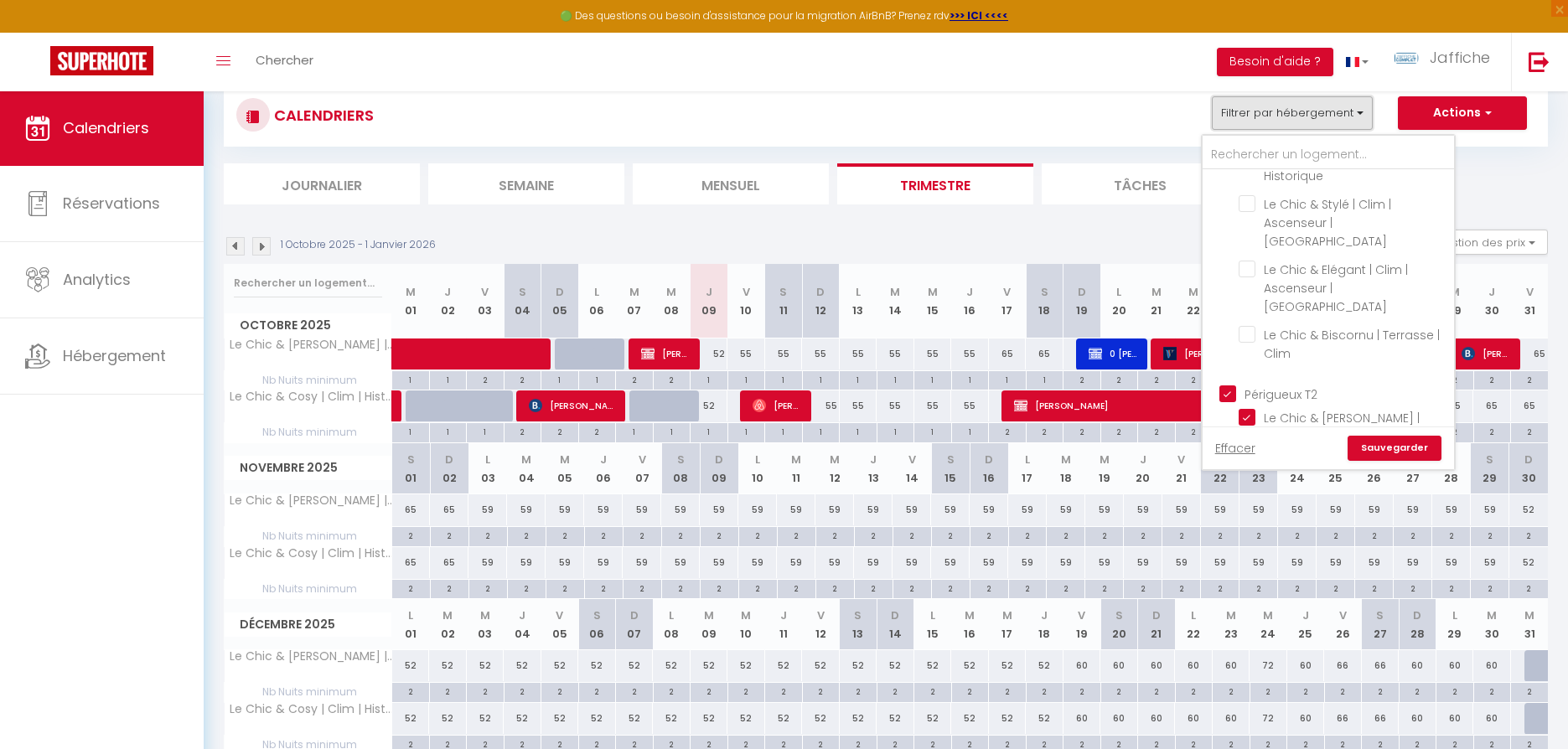
scroll to position [750, 0]
click at [1241, 377] on input "Périgueux T2" at bounding box center [1345, 386] width 251 height 17
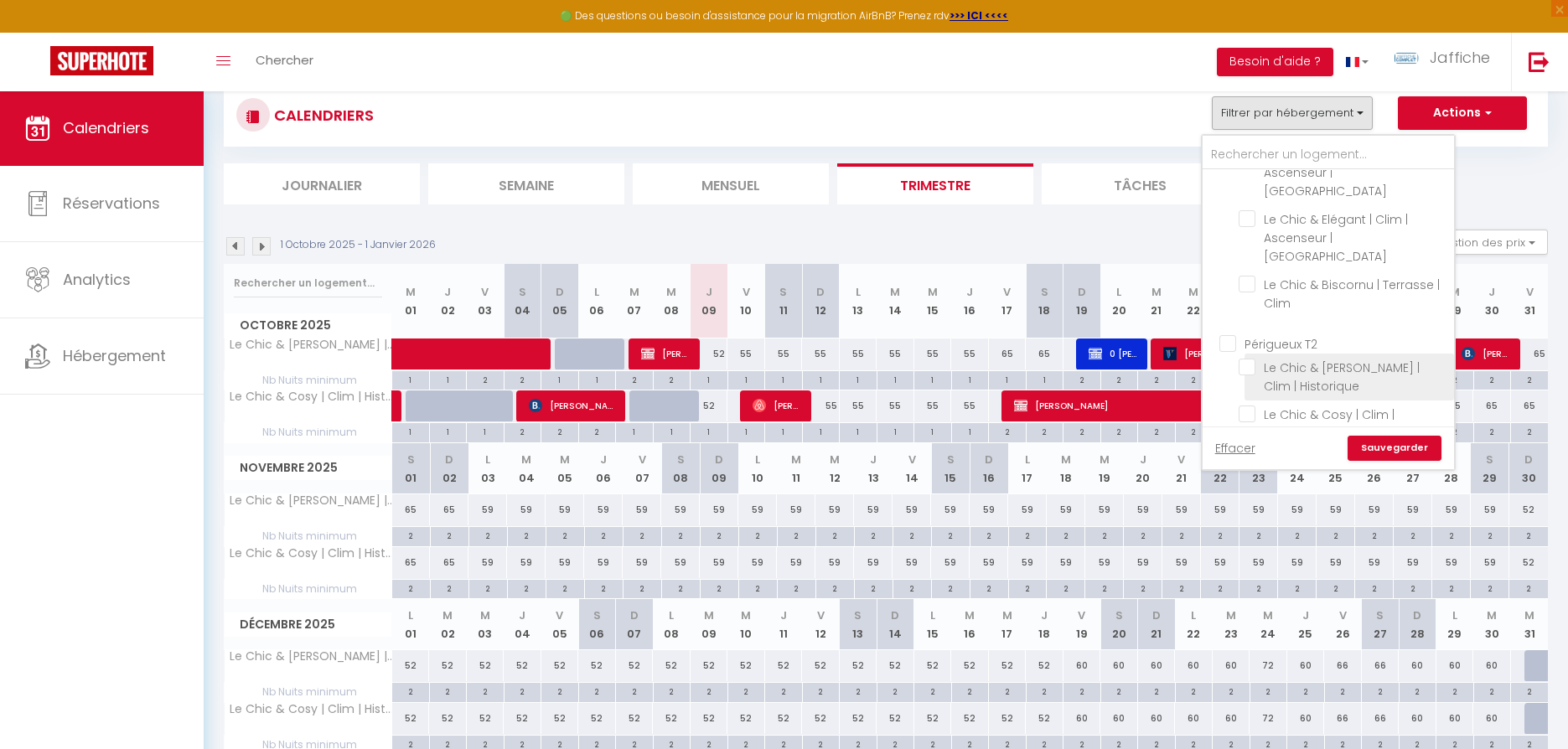
scroll to position [820, 0]
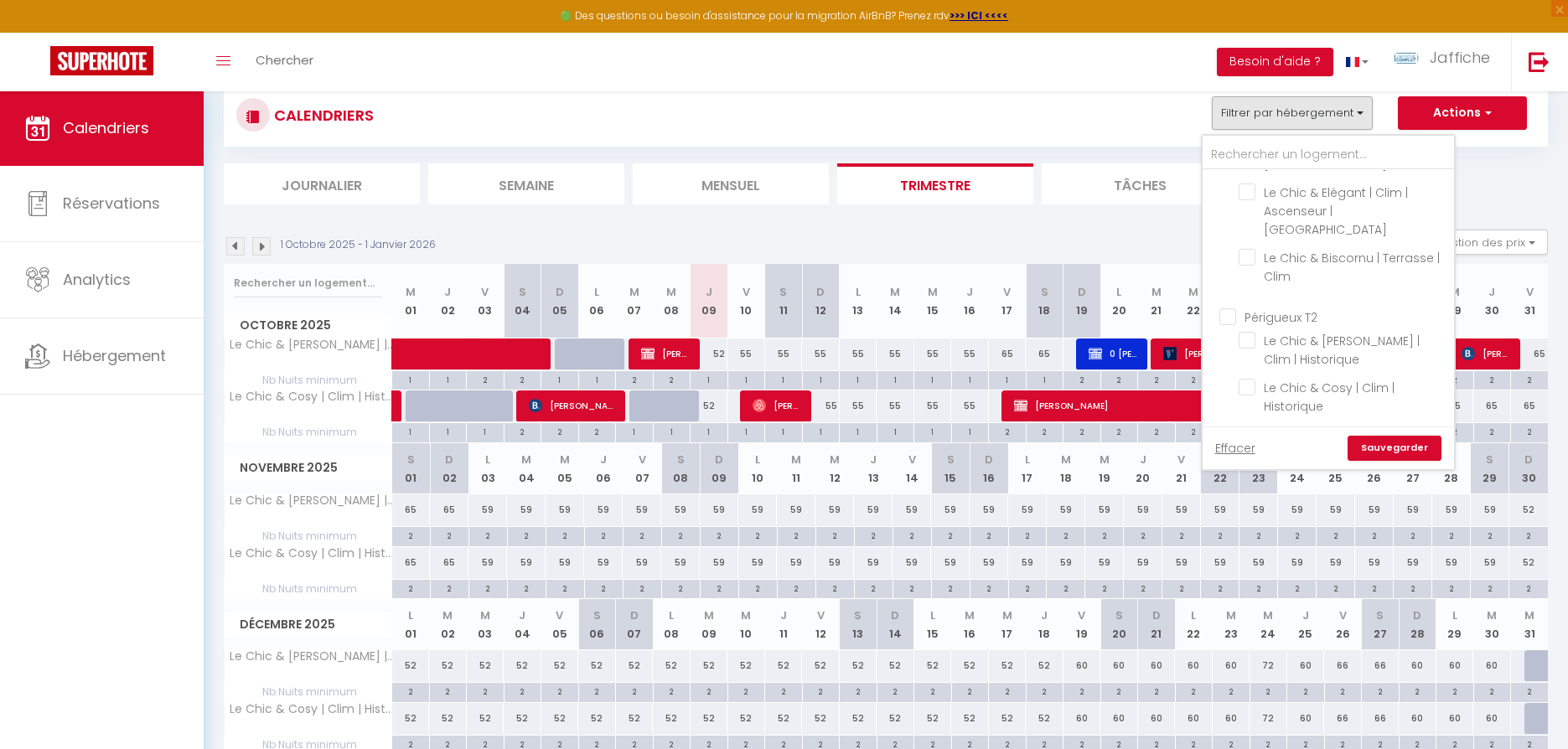
click at [1230, 437] on input "Périgueux [MEDICAL_DATA]" at bounding box center [1345, 446] width 251 height 17
click at [1415, 452] on link "Sauvegarder" at bounding box center [1395, 448] width 94 height 25
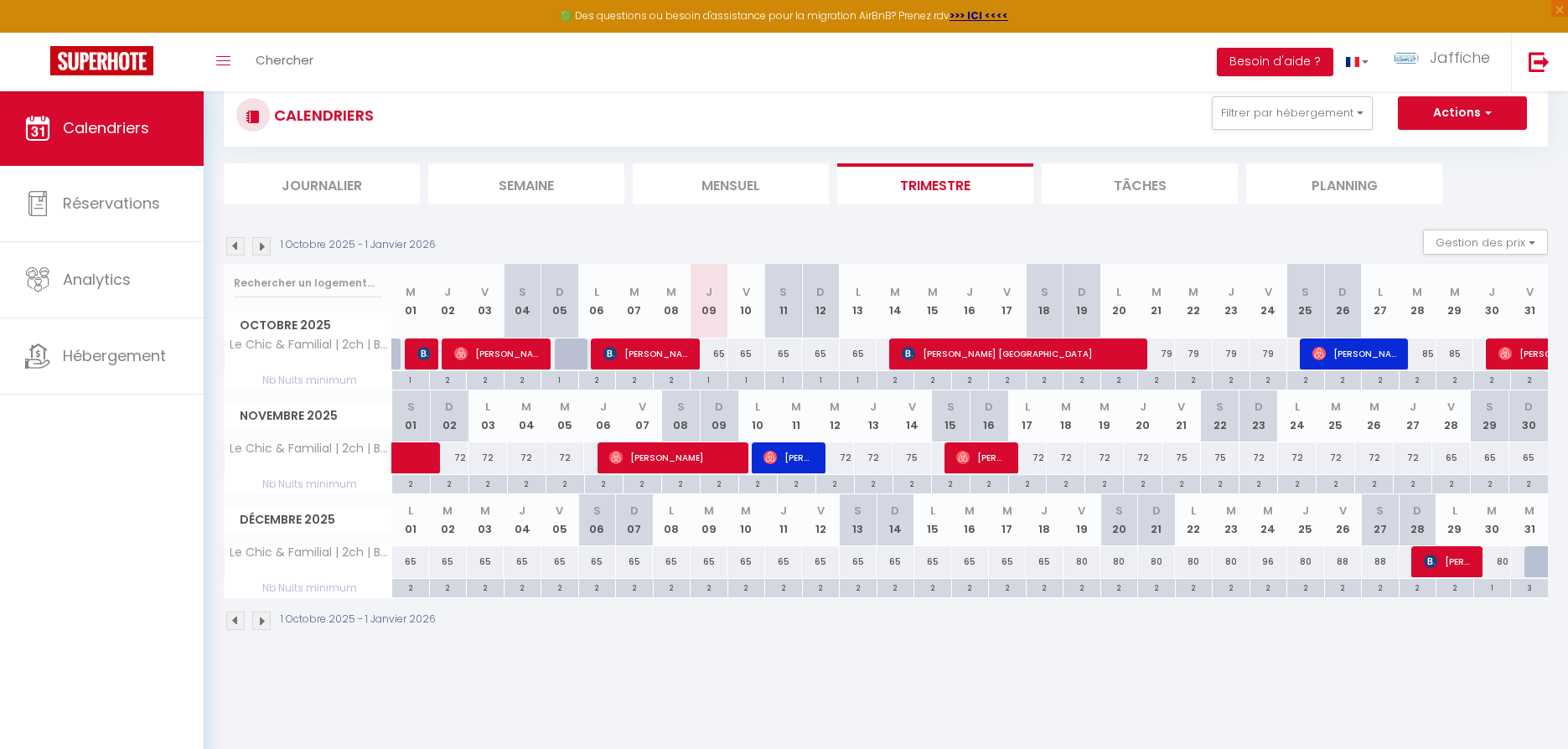
scroll to position [0, 0]
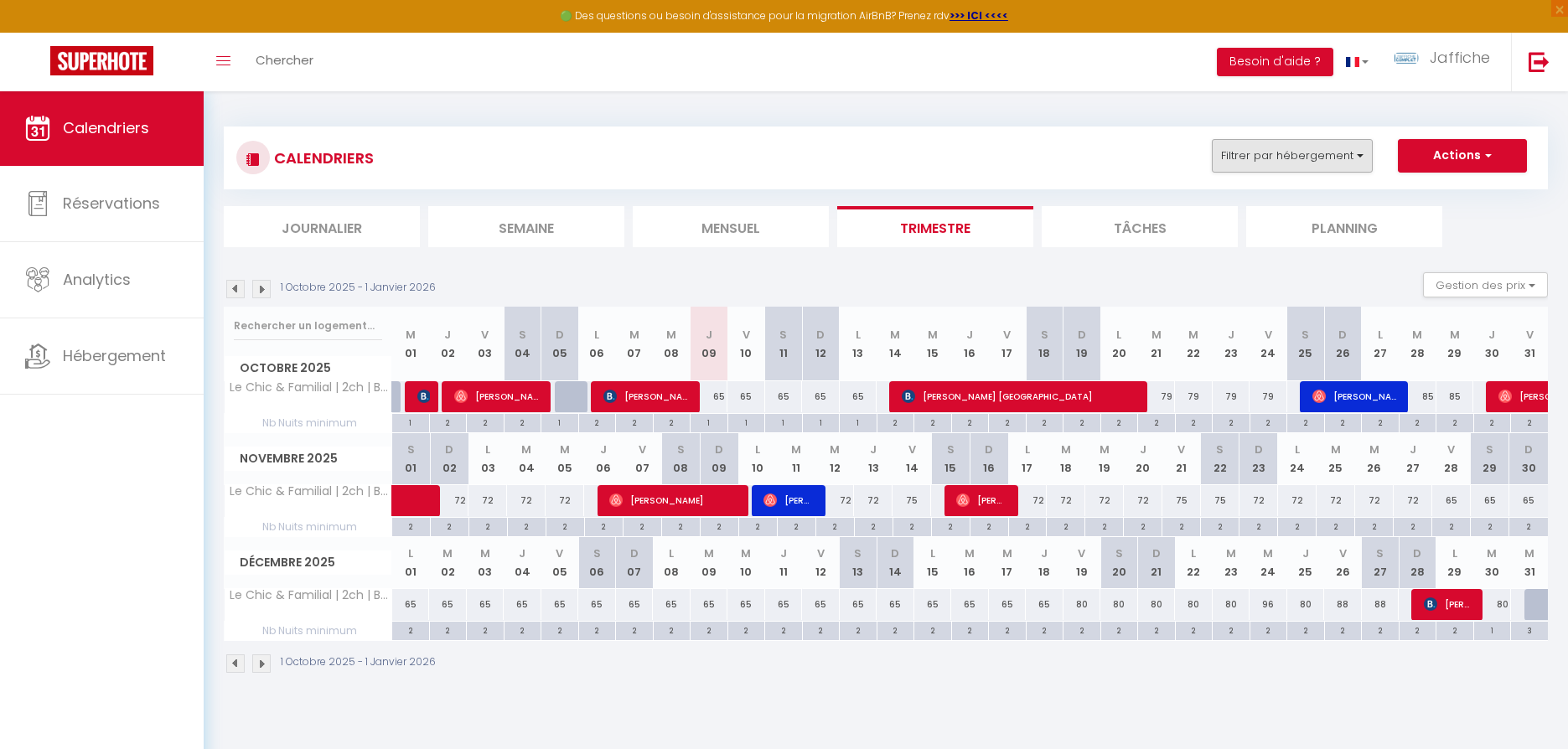
click at [1293, 157] on button "Filtrer par hébergement" at bounding box center [1292, 155] width 161 height 33
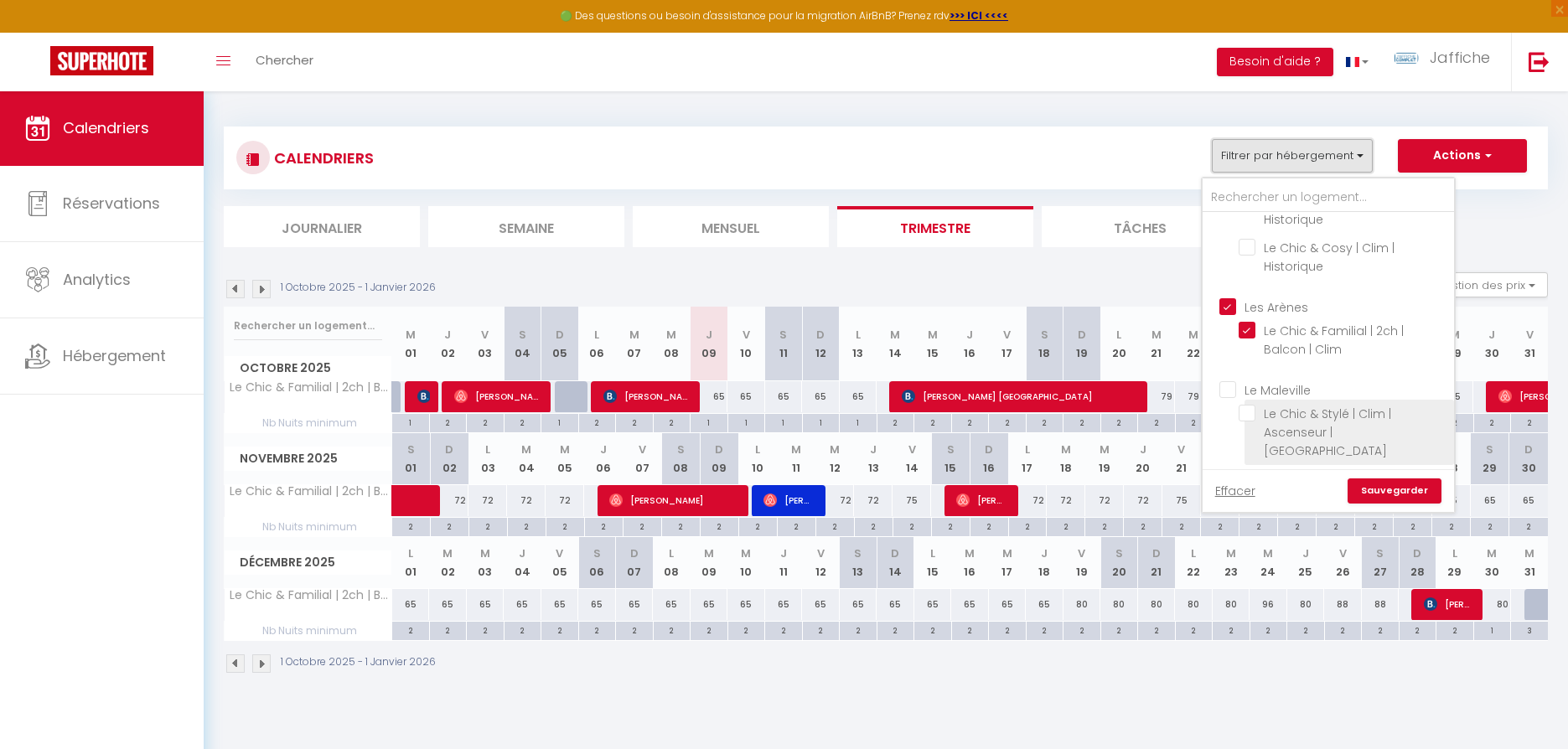
scroll to position [179, 0]
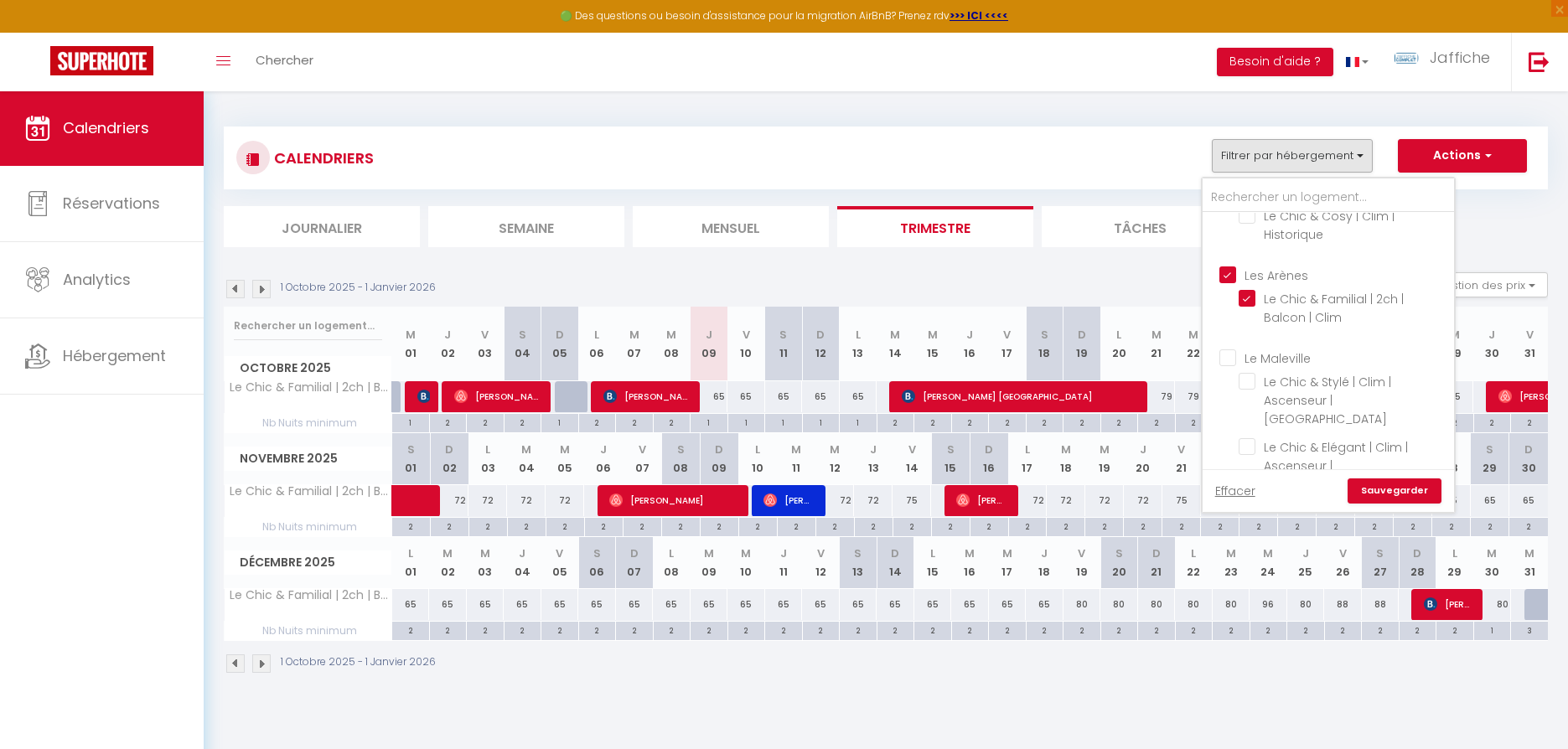
click at [1239, 274] on input "Les Arènes" at bounding box center [1345, 274] width 251 height 17
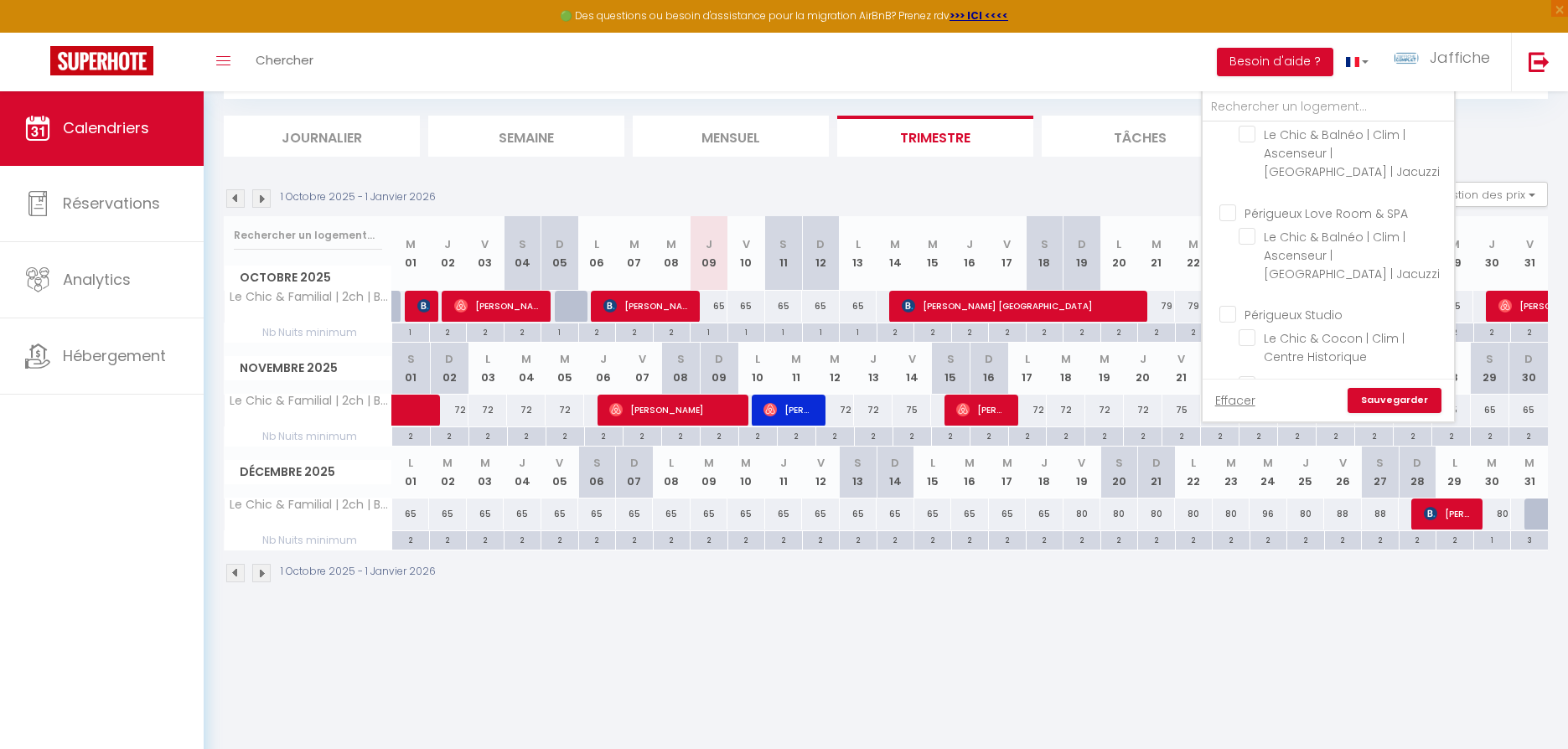
scroll to position [440, 0]
click at [1234, 229] on input "Périgueux Love Room & SPA" at bounding box center [1345, 238] width 251 height 17
click at [1398, 399] on link "Sauvegarder" at bounding box center [1395, 400] width 94 height 25
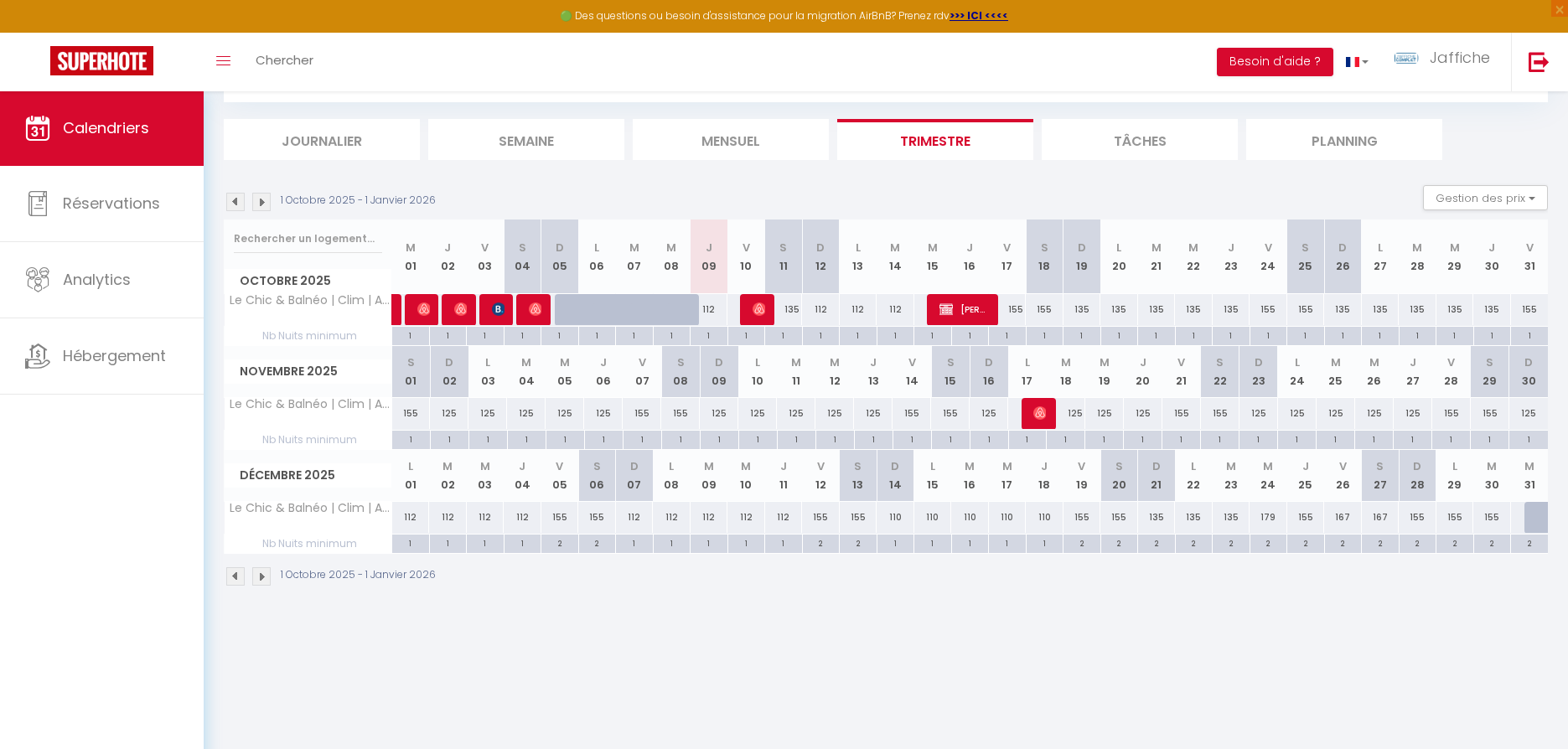
scroll to position [0, 0]
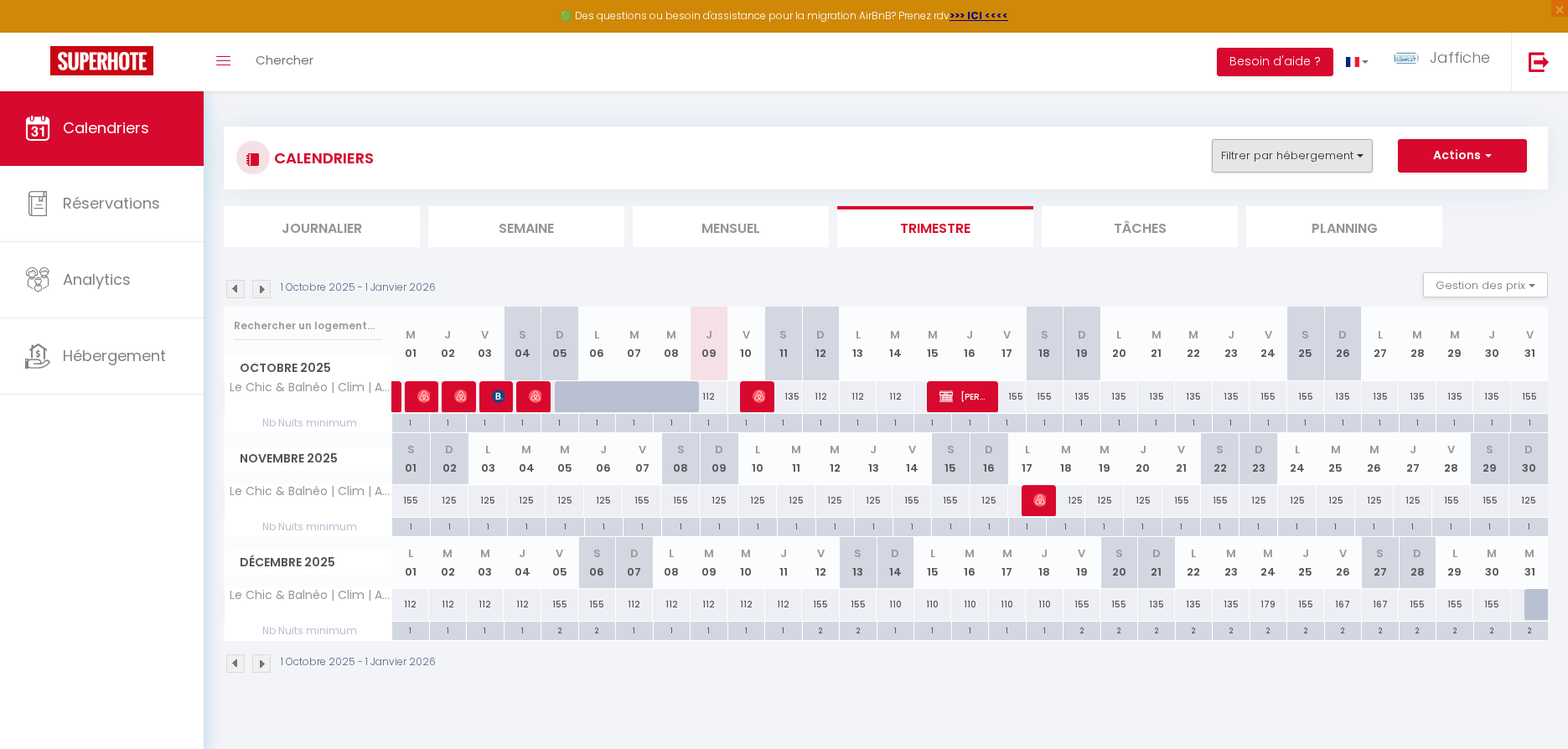
click at [1316, 153] on button "Filtrer par hébergement" at bounding box center [1292, 155] width 161 height 33
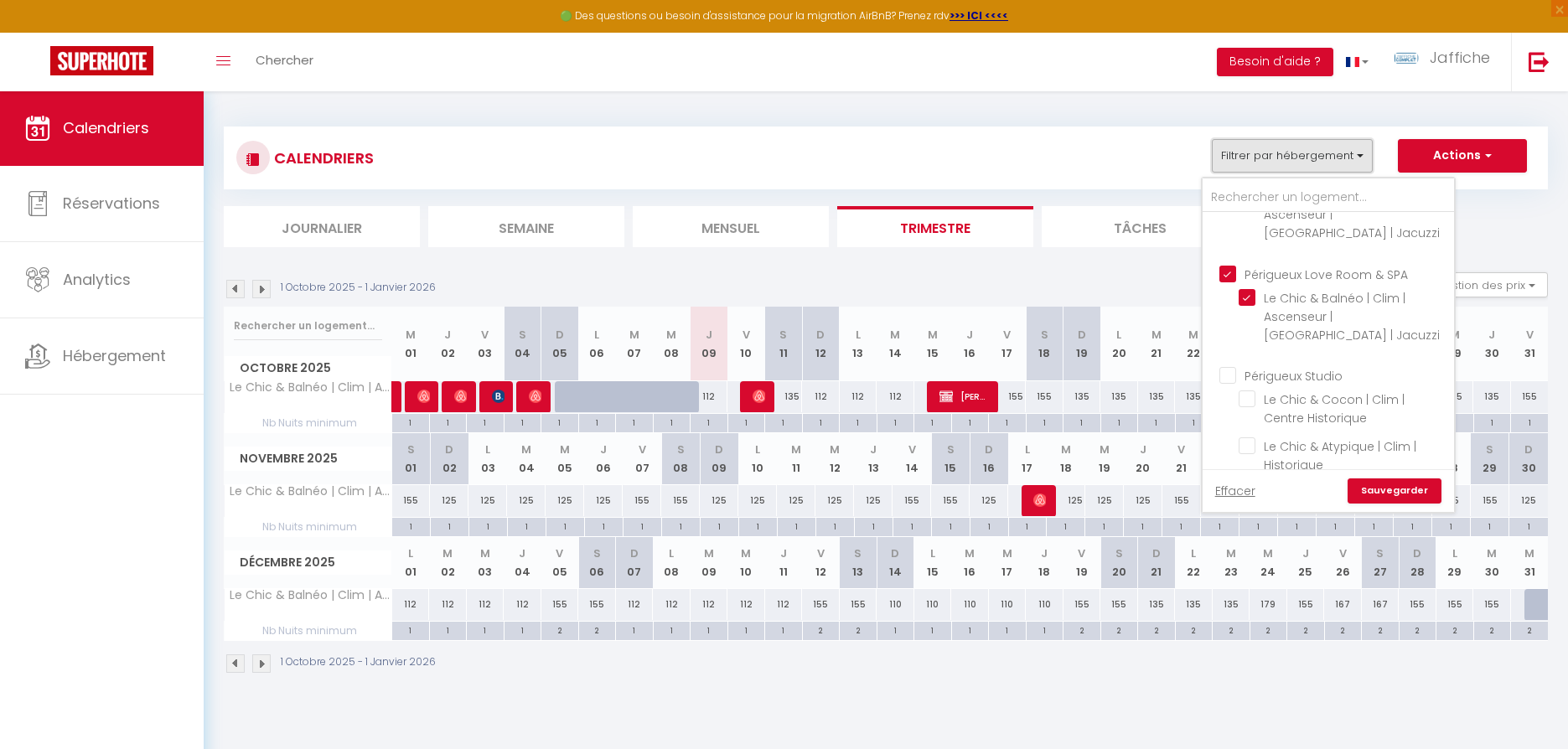
scroll to position [467, 0]
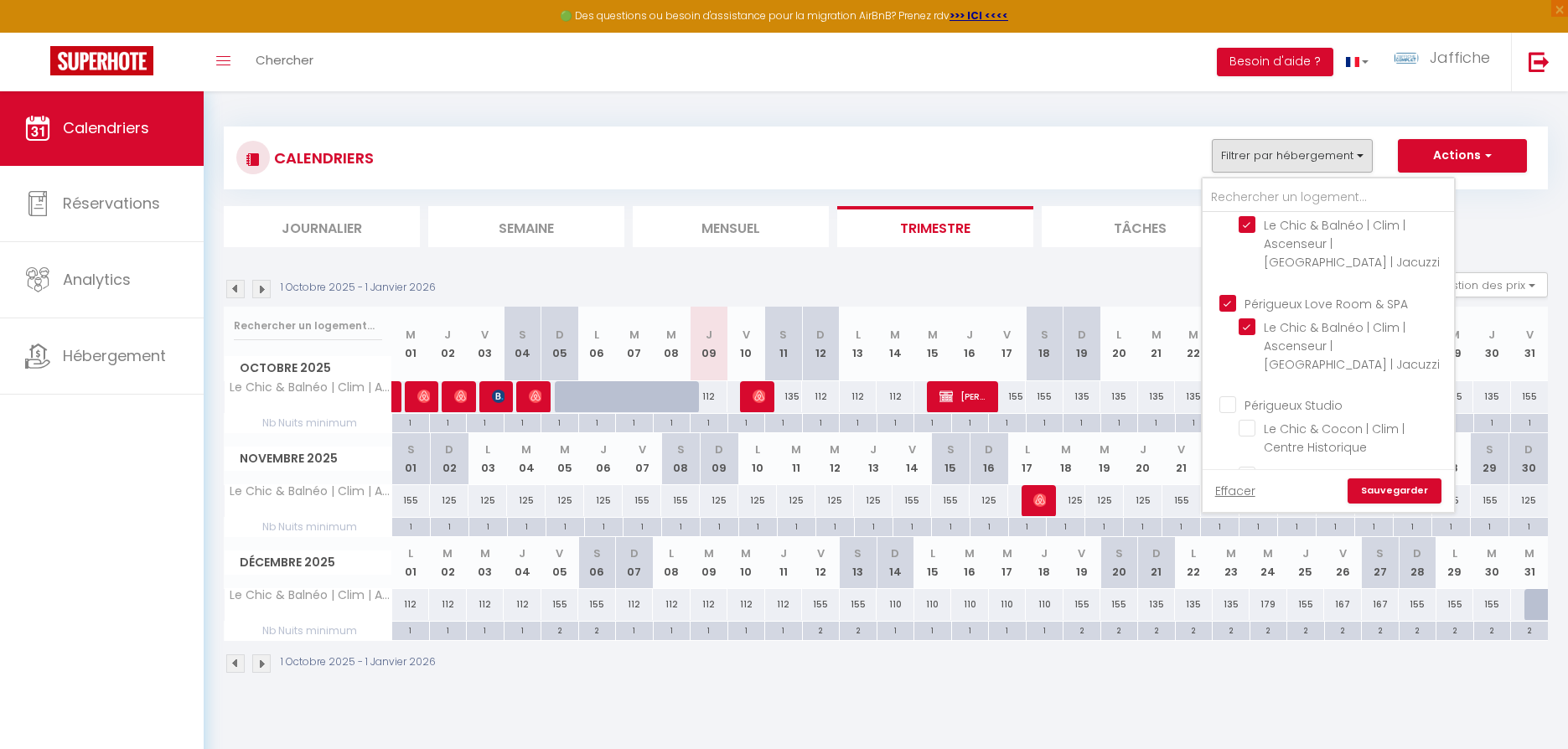
click at [1228, 293] on input "Périgueux Love Room & SPA" at bounding box center [1345, 301] width 251 height 17
click at [1232, 396] on input "Périgueux Studio" at bounding box center [1345, 404] width 251 height 17
click at [1384, 494] on link "Sauvegarder" at bounding box center [1395, 491] width 94 height 25
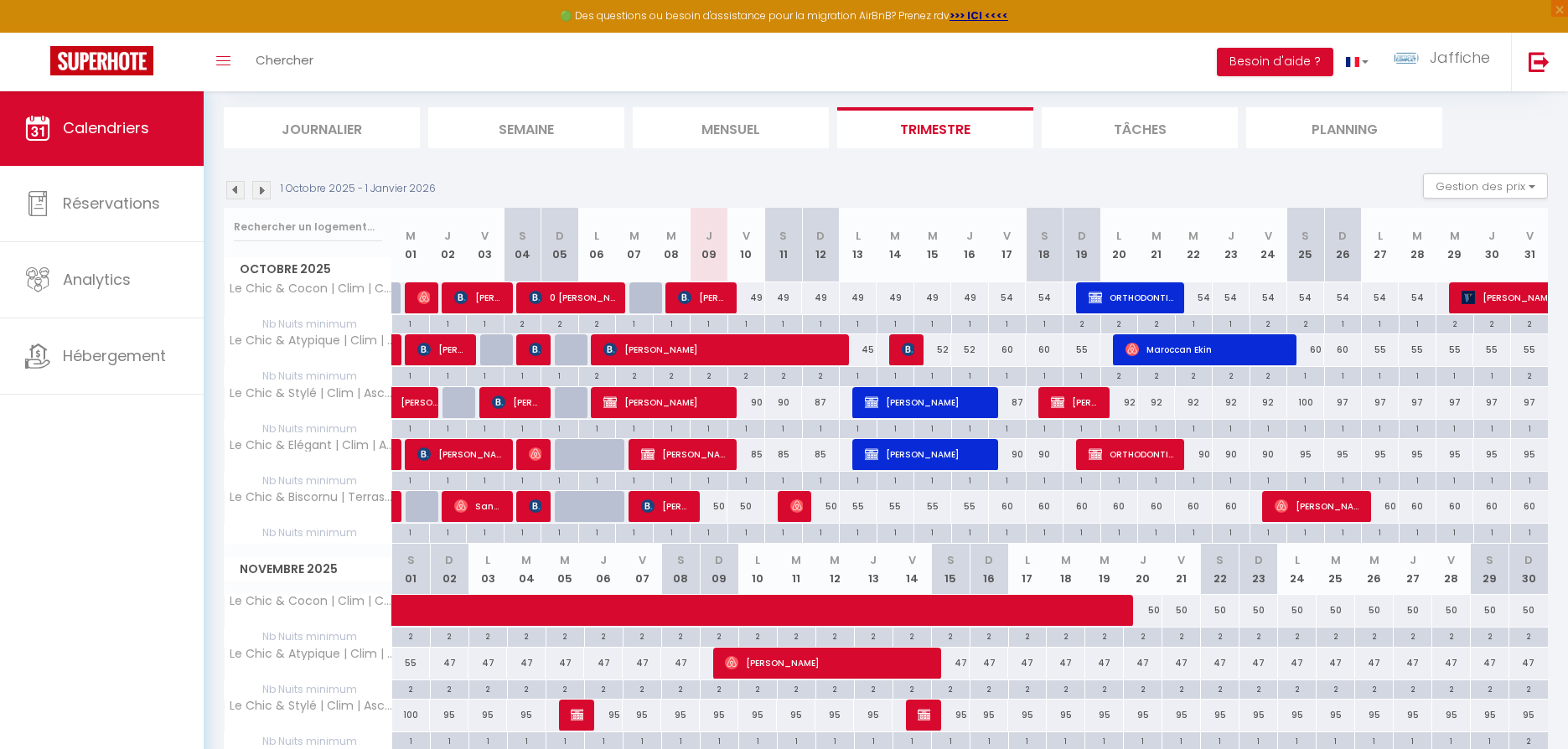
scroll to position [0, 0]
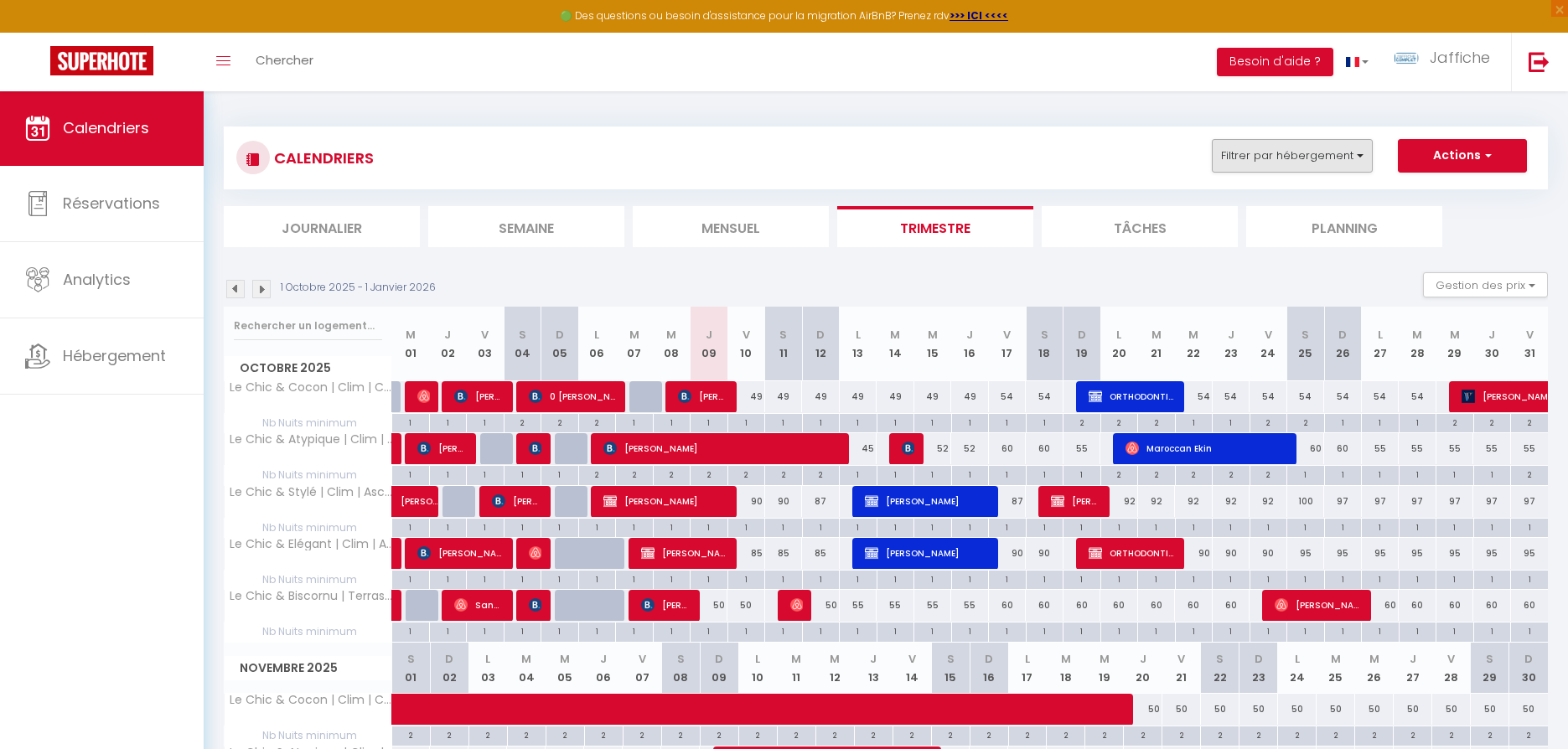
click at [1343, 149] on button "Filtrer par hébergement" at bounding box center [1292, 155] width 161 height 33
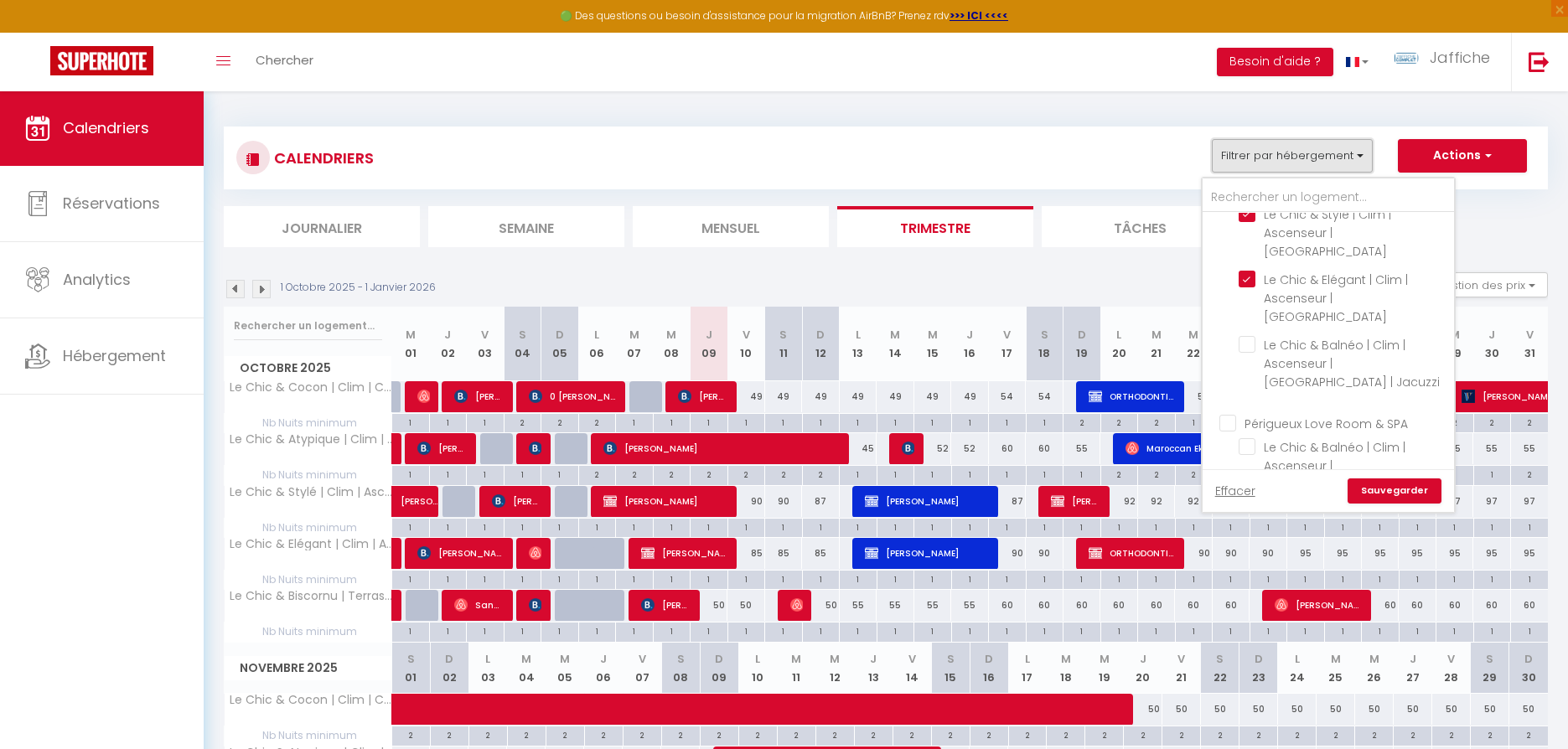
scroll to position [480, 0]
click at [1236, 383] on input "Périgueux Studio" at bounding box center [1345, 391] width 251 height 17
click at [1235, 380] on input "Périgueux T2" at bounding box center [1345, 388] width 251 height 17
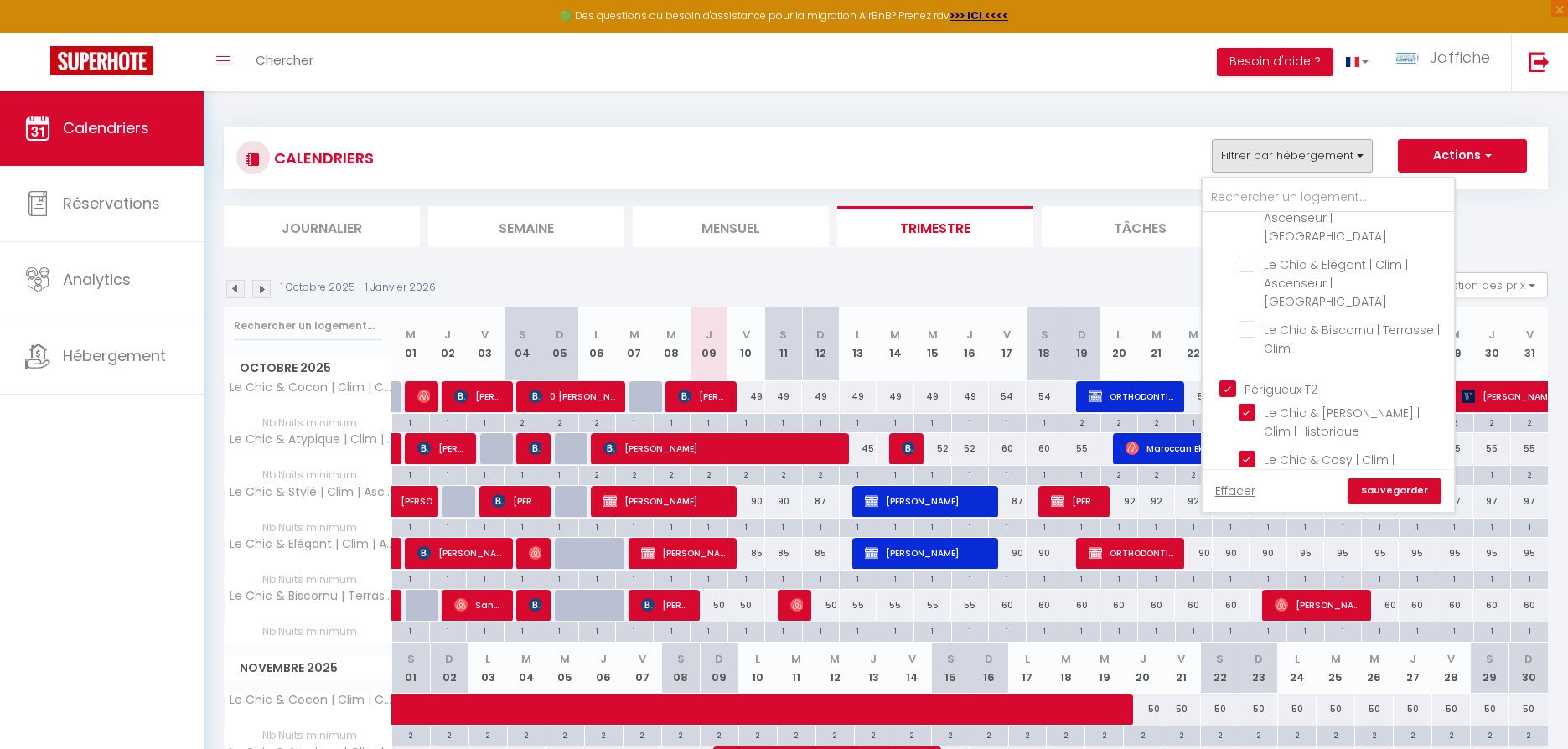
click at [1387, 494] on link "Sauvegarder" at bounding box center [1395, 491] width 94 height 25
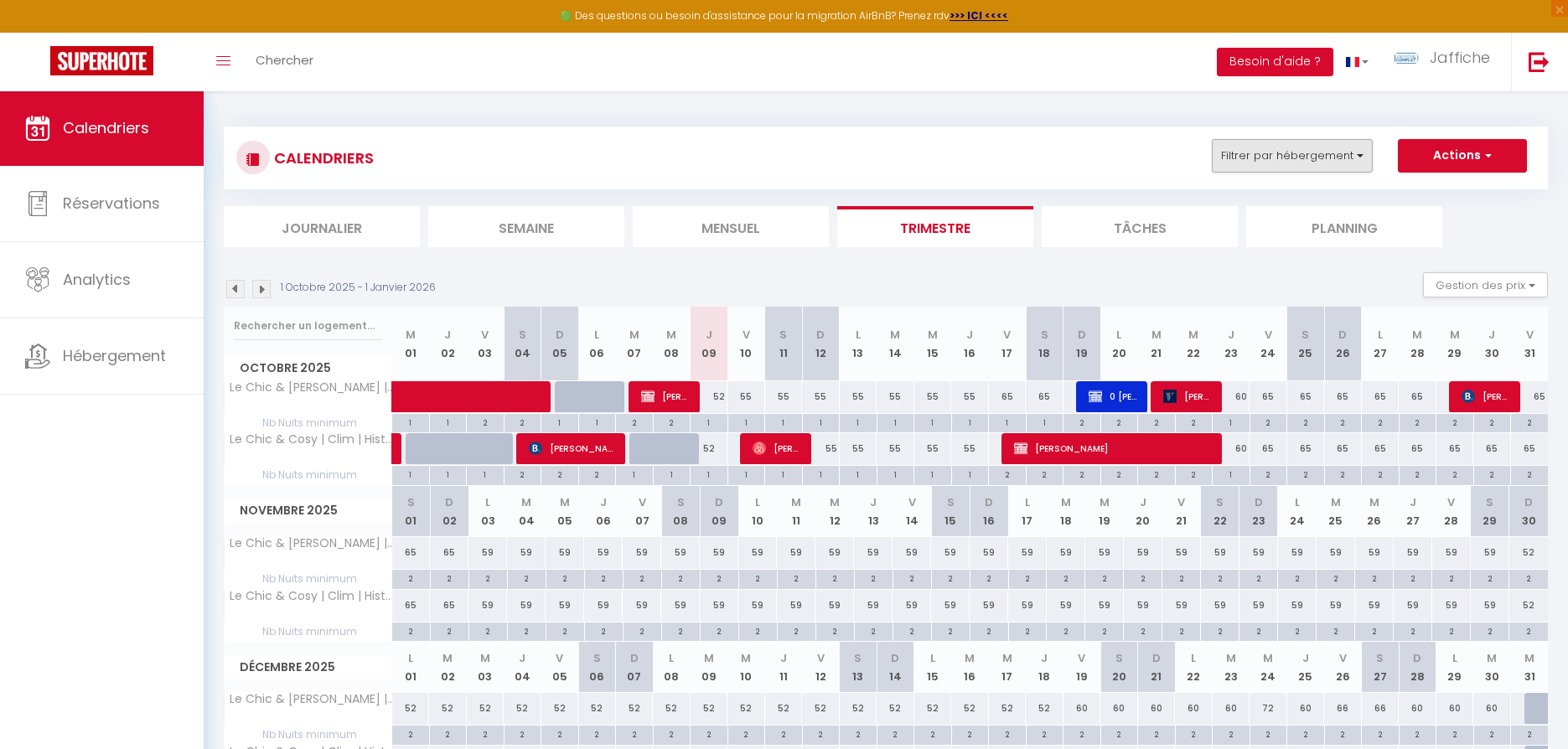
click at [1302, 156] on button "Filtrer par hébergement" at bounding box center [1292, 155] width 161 height 33
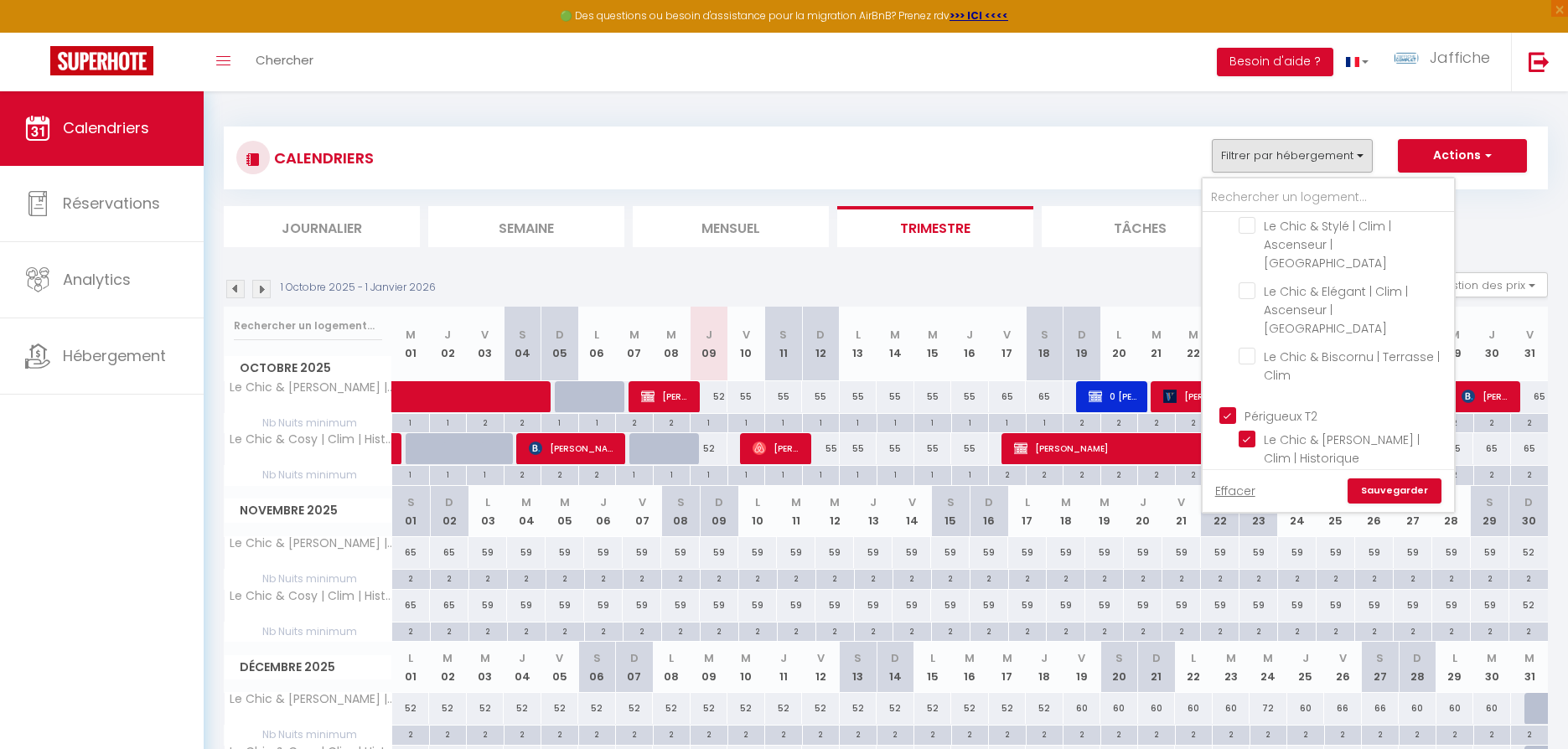
click at [1231, 407] on input "Périgueux T2" at bounding box center [1345, 415] width 251 height 17
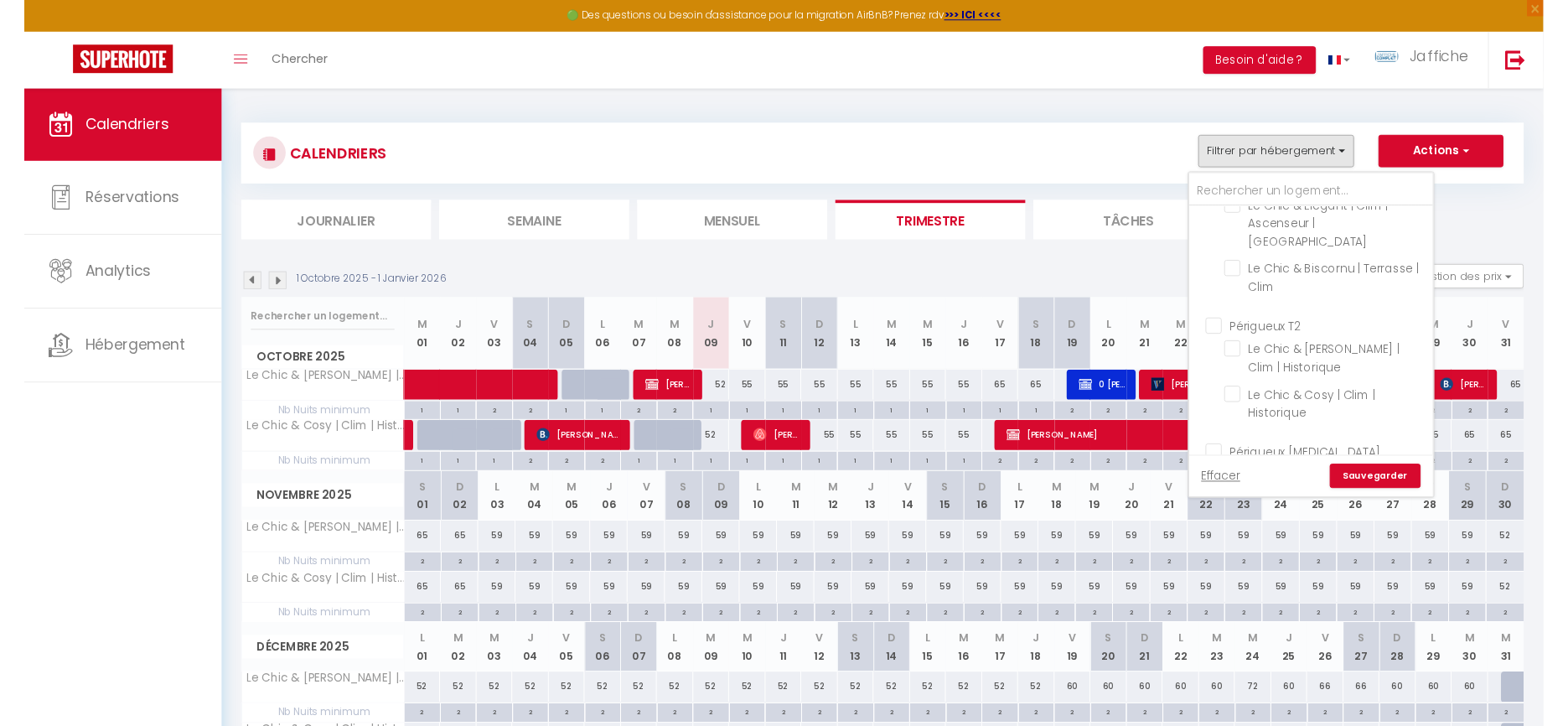
scroll to position [30, 0]
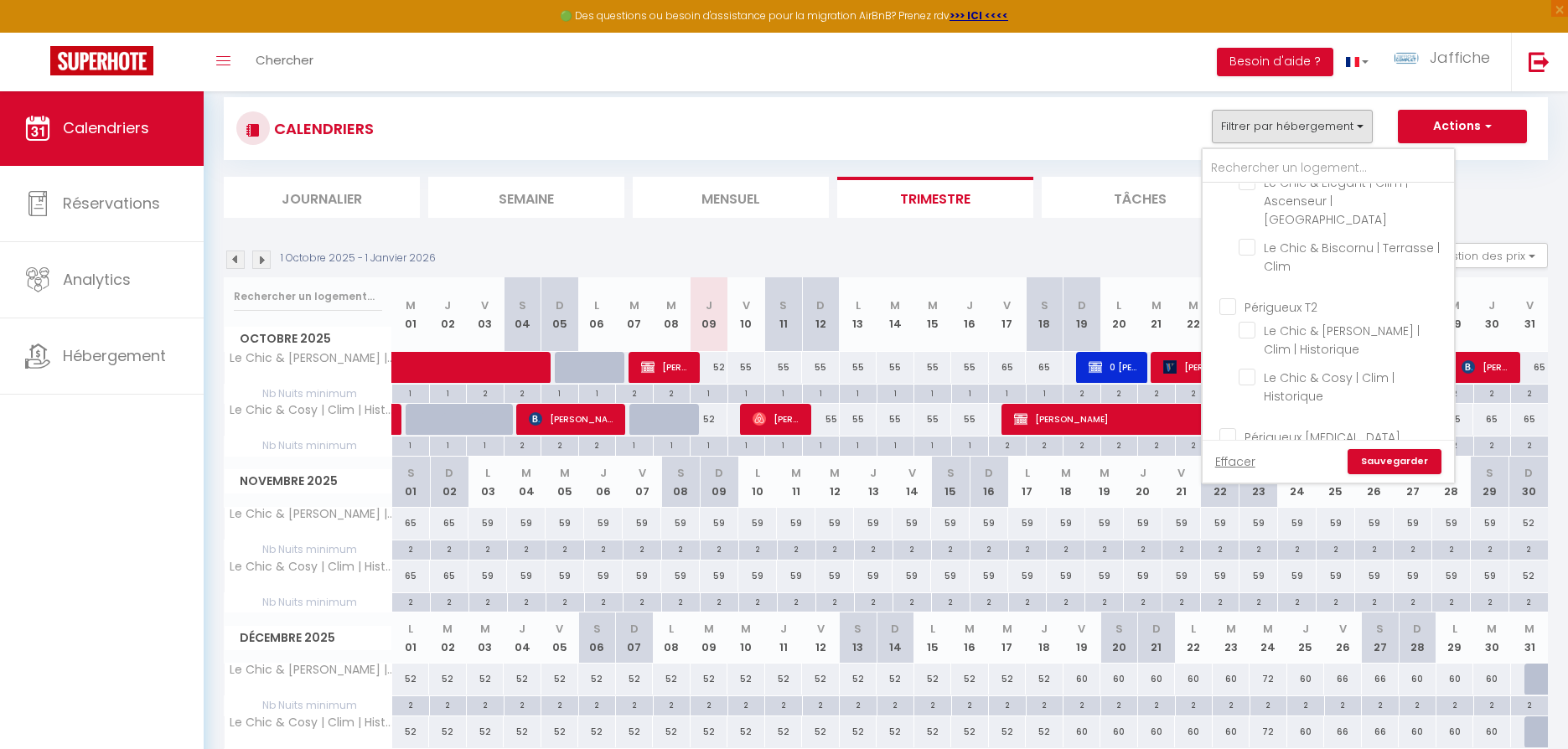
click at [1227, 427] on input "Périgueux [MEDICAL_DATA]" at bounding box center [1345, 436] width 251 height 17
click at [1399, 462] on link "Sauvegarder" at bounding box center [1395, 461] width 94 height 25
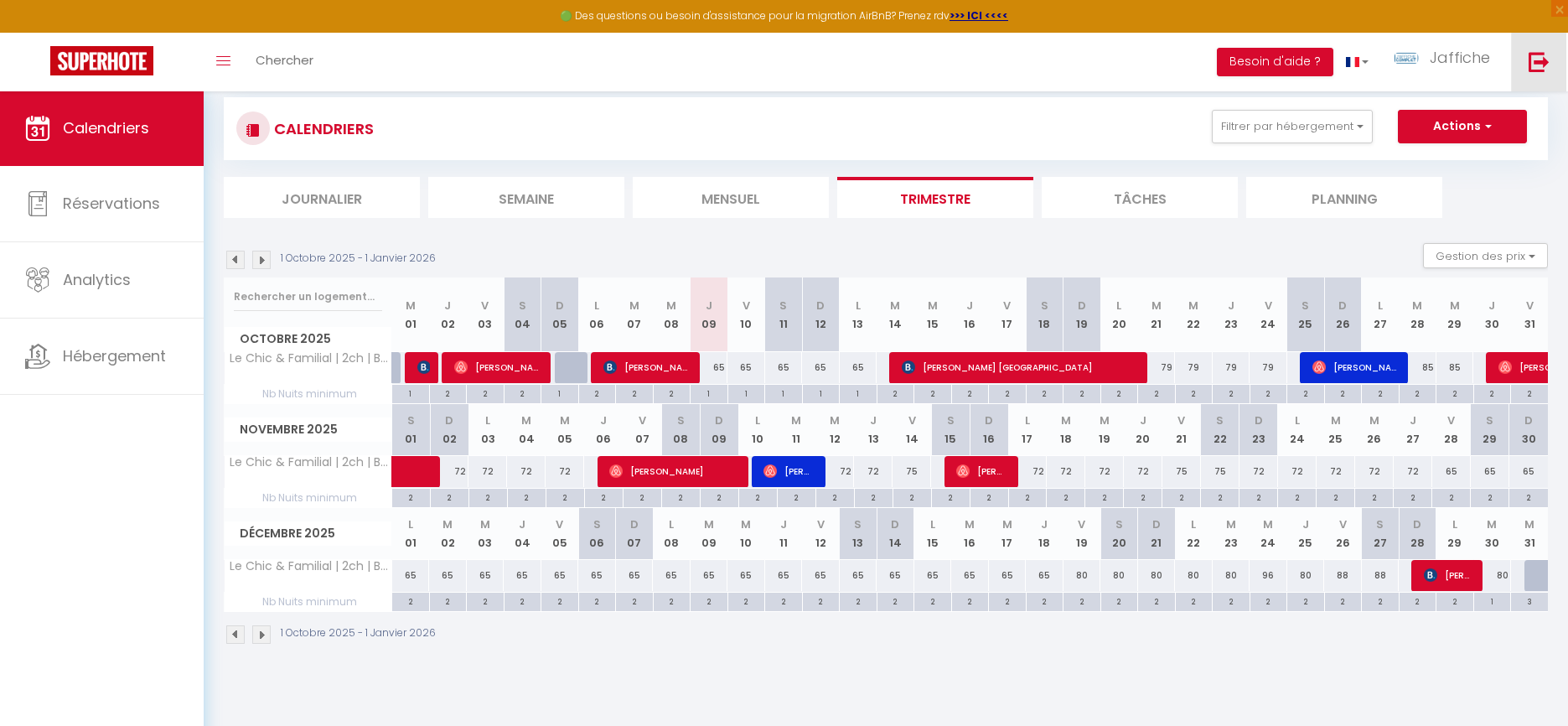
click at [1538, 57] on img at bounding box center [1539, 61] width 21 height 21
